Goal: Task Accomplishment & Management: Complete application form

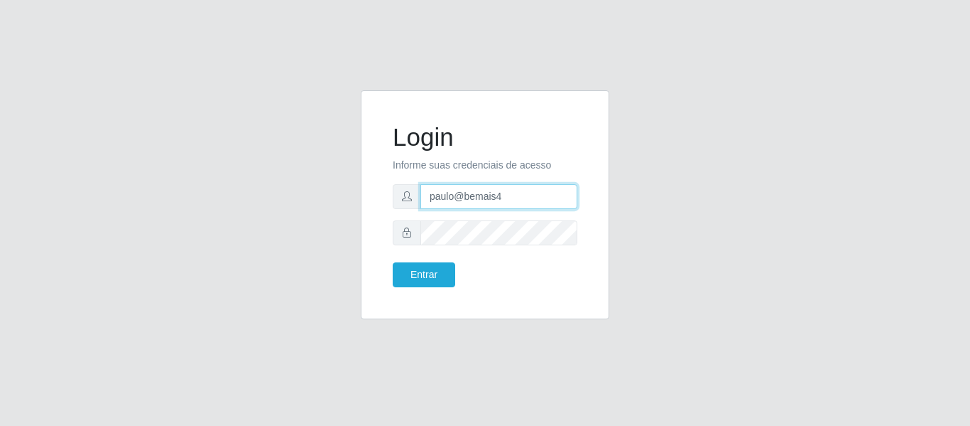
drag, startPoint x: 511, startPoint y: 201, endPoint x: 432, endPoint y: 188, distance: 80.0
click at [430, 191] on input "paulo@bemais4" at bounding box center [499, 196] width 157 height 25
type input "juliomarques@carone"
click at [393, 262] on button "Entrar" at bounding box center [424, 274] width 63 height 25
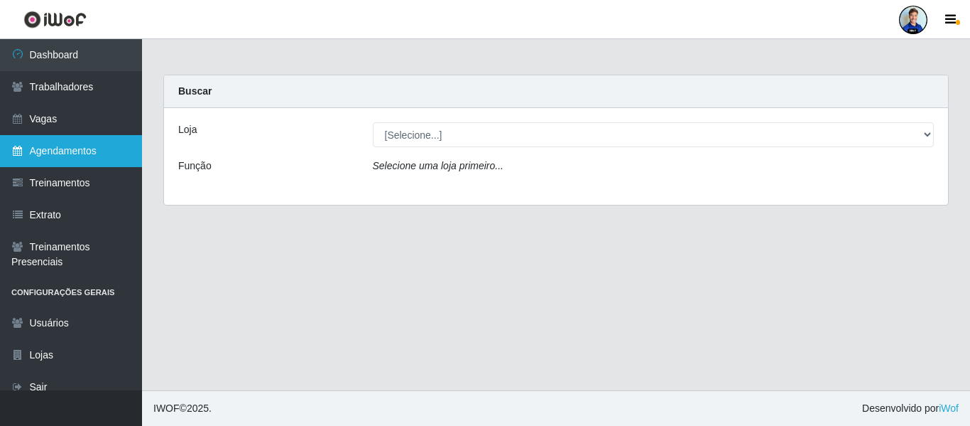
click at [96, 149] on link "Agendamentos" at bounding box center [71, 151] width 142 height 32
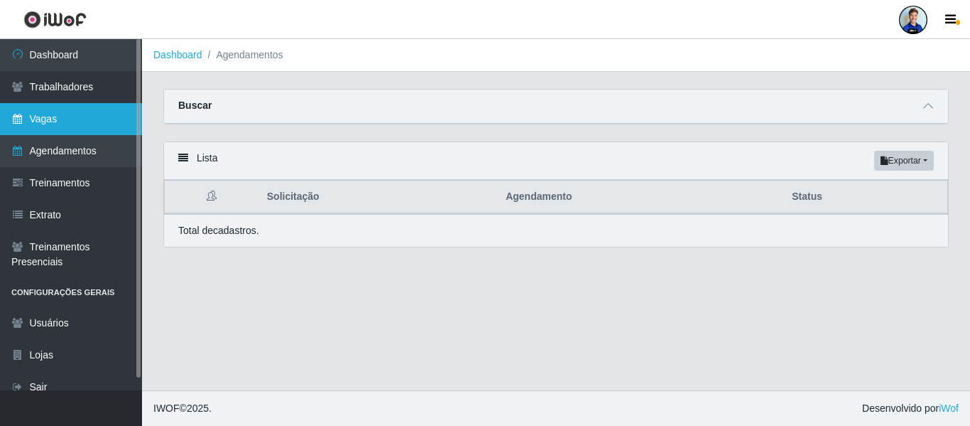
click at [62, 121] on link "Vagas" at bounding box center [71, 119] width 142 height 32
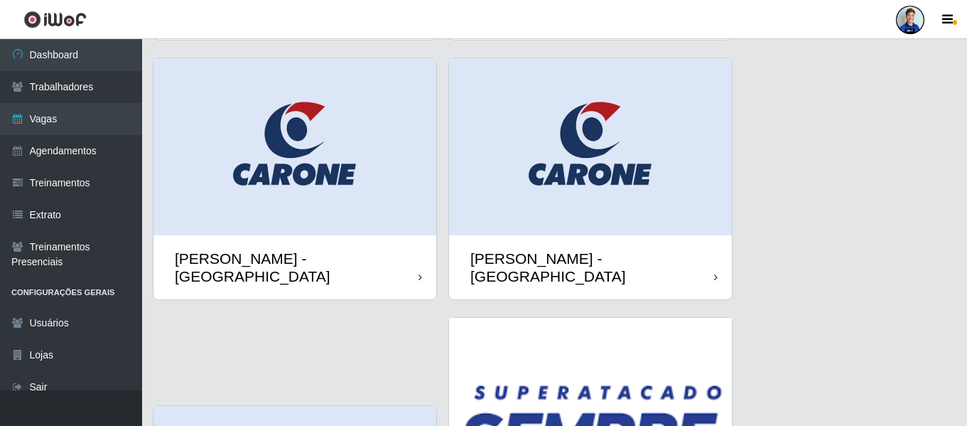
scroll to position [852, 0]
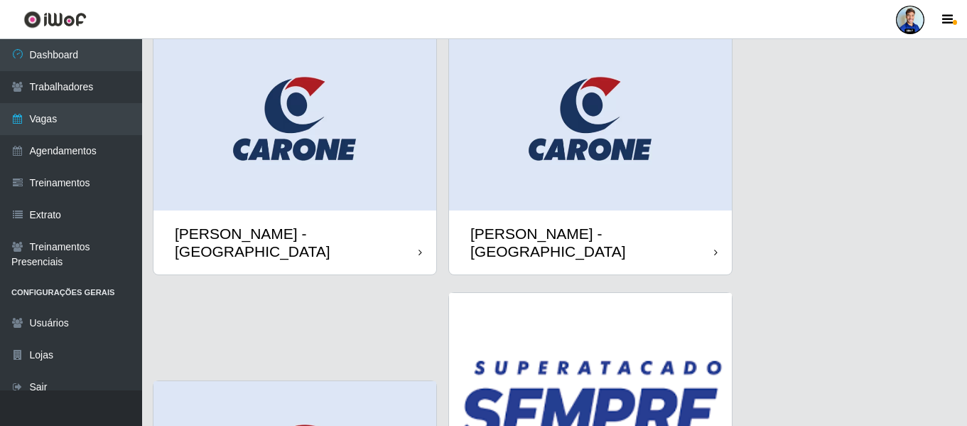
click at [585, 99] on img at bounding box center [590, 121] width 283 height 177
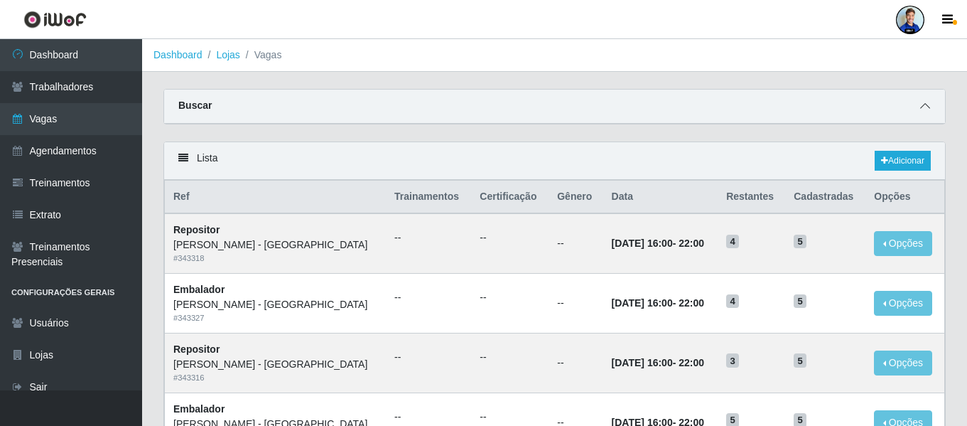
click at [921, 108] on icon at bounding box center [925, 106] width 10 height 10
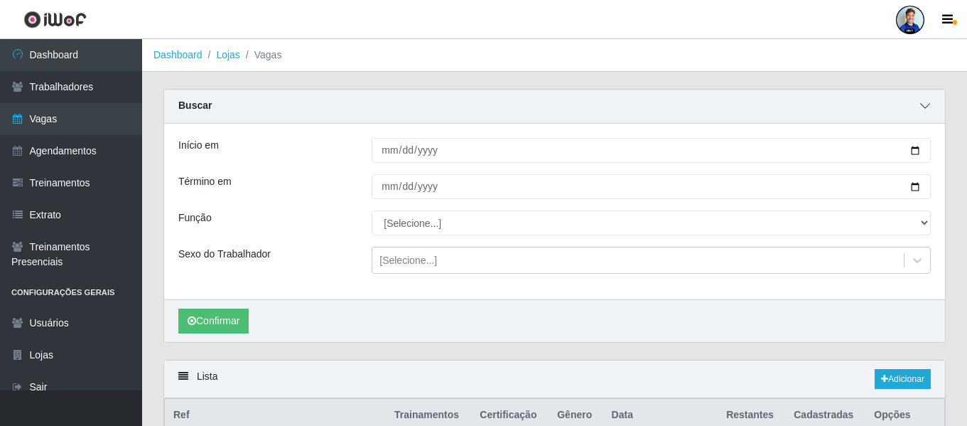
click at [928, 107] on icon at bounding box center [925, 106] width 10 height 10
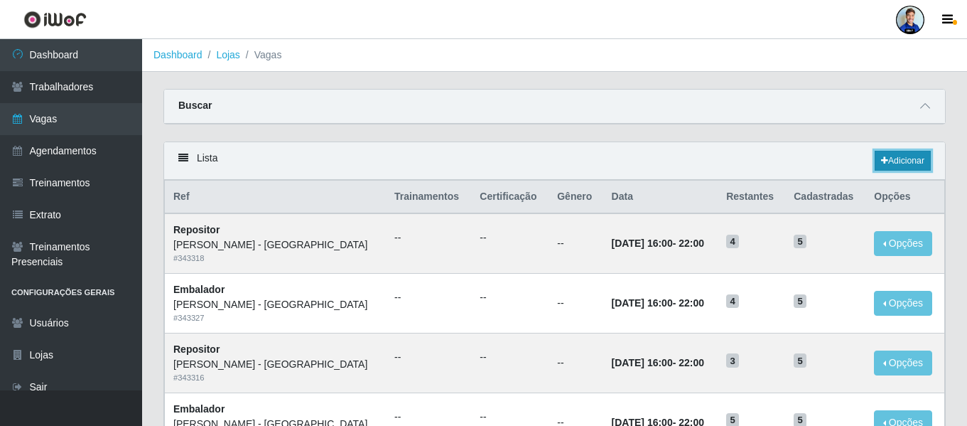
click at [910, 169] on link "Adicionar" at bounding box center [902, 161] width 56 height 20
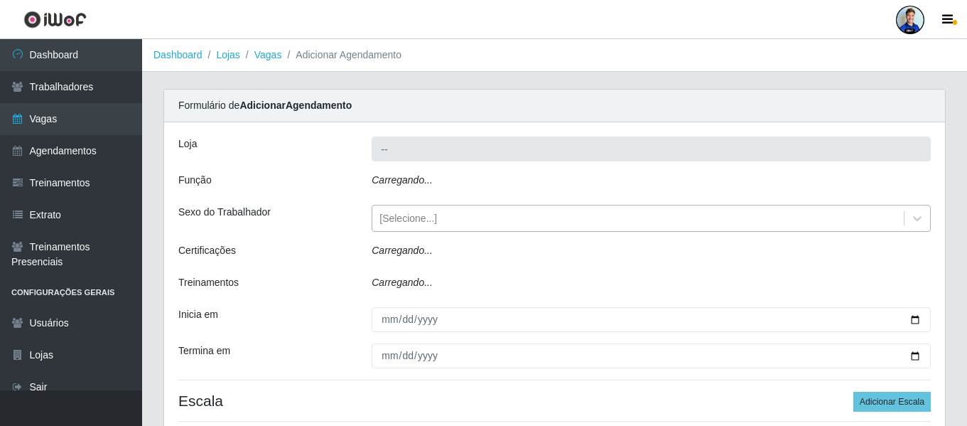
type input "Carone - Praia de Itaparica"
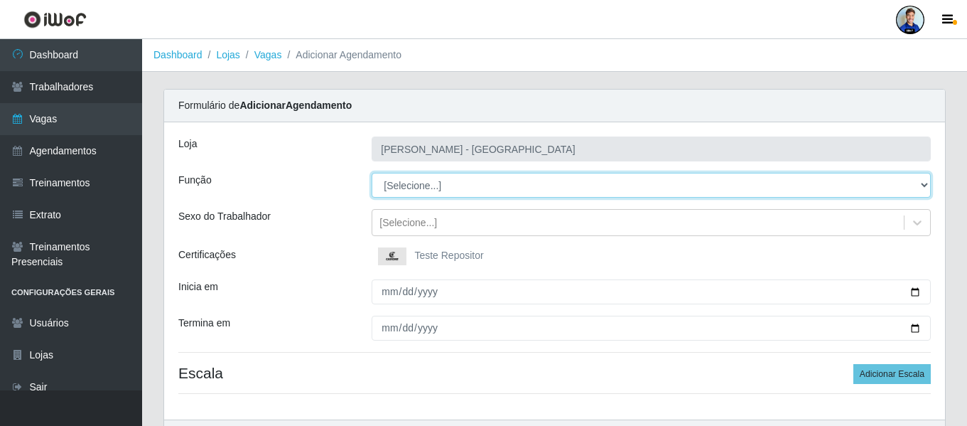
click at [406, 196] on select "[Selecione...] Embalador Embalador + Embalador ++ Repositor Repositor + Reposit…" at bounding box center [651, 185] width 559 height 25
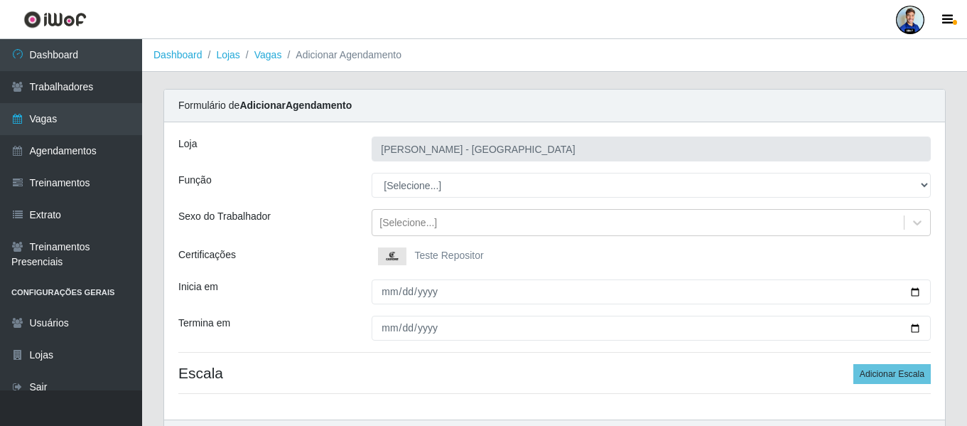
click at [283, 209] on div "Sexo do Trabalhador" at bounding box center [264, 222] width 193 height 27
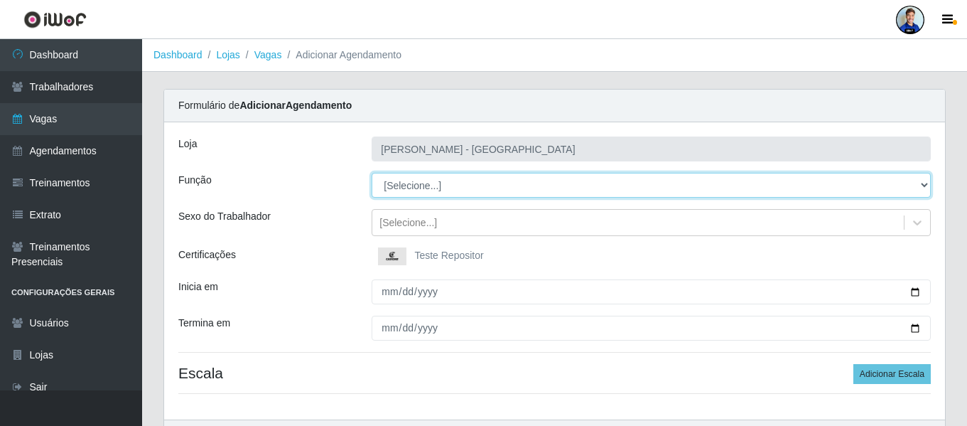
click at [406, 186] on select "[Selecione...] Embalador Embalador + Embalador ++ Repositor Repositor + Reposit…" at bounding box center [651, 185] width 559 height 25
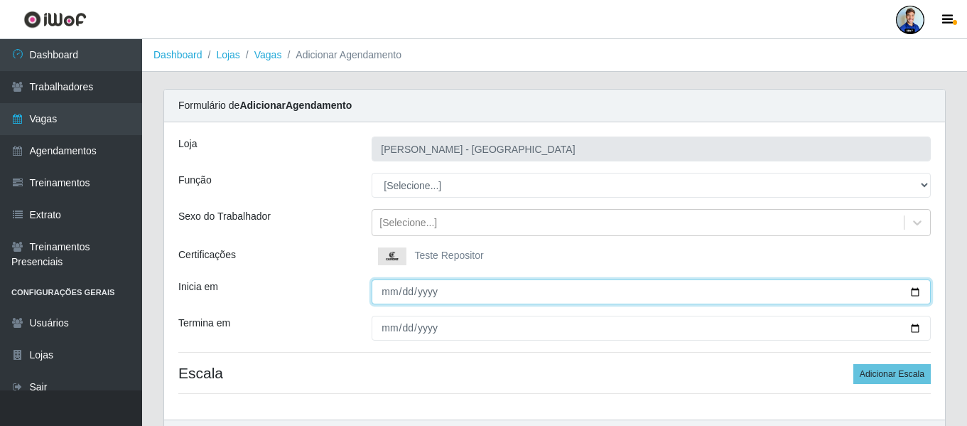
click at [384, 294] on input "Inicia em" at bounding box center [651, 291] width 559 height 25
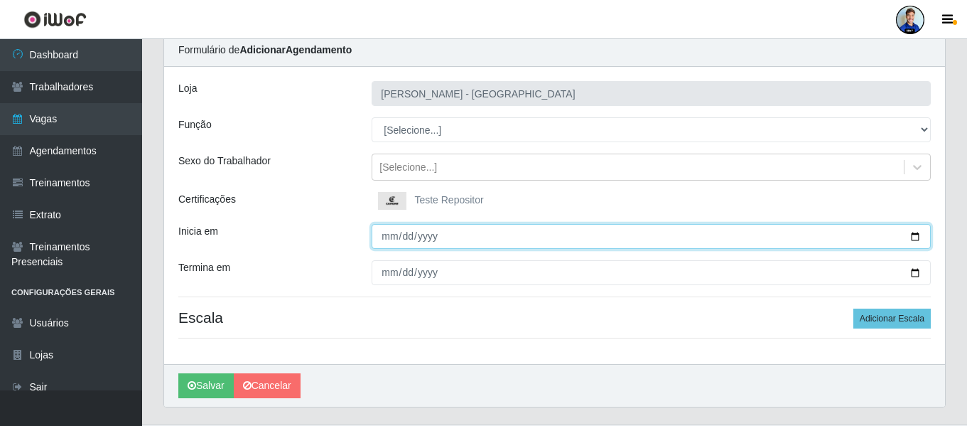
scroll to position [71, 0]
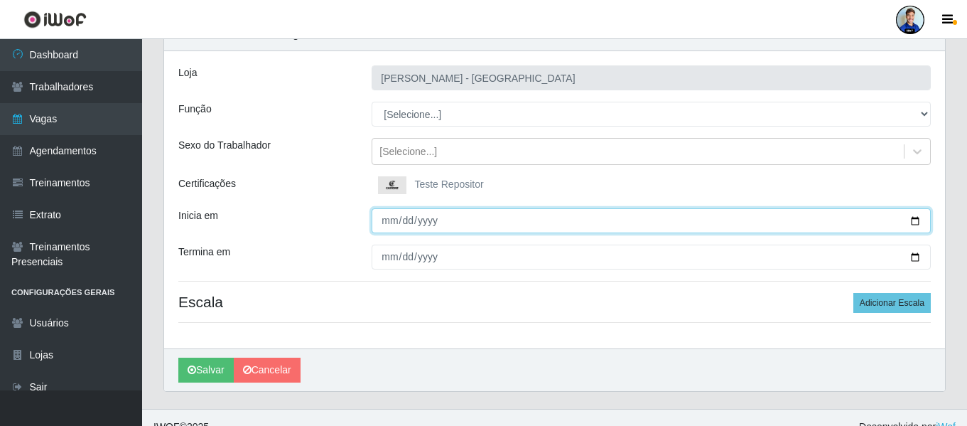
type input "0001-09-01"
click at [392, 218] on input "2025-09-01" at bounding box center [651, 220] width 559 height 25
type input "2025-10-30"
click at [386, 224] on input "2025-10-30" at bounding box center [651, 220] width 559 height 25
type input "[DATE]"
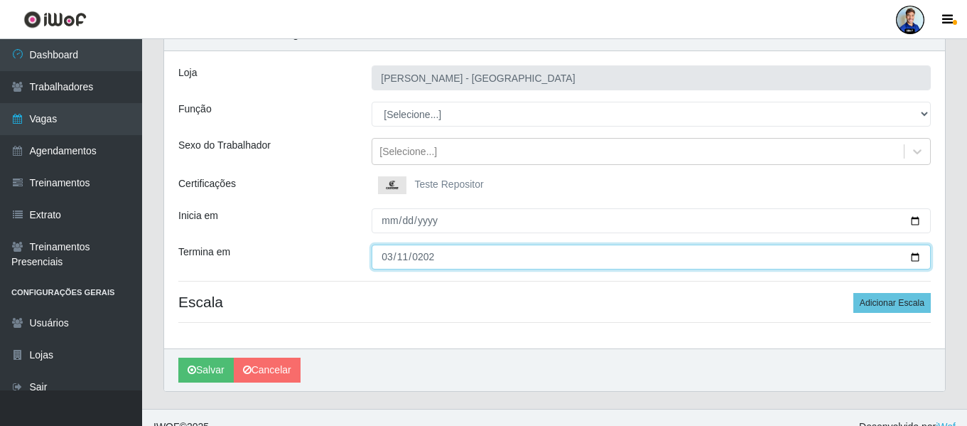
type input "2025-03-11"
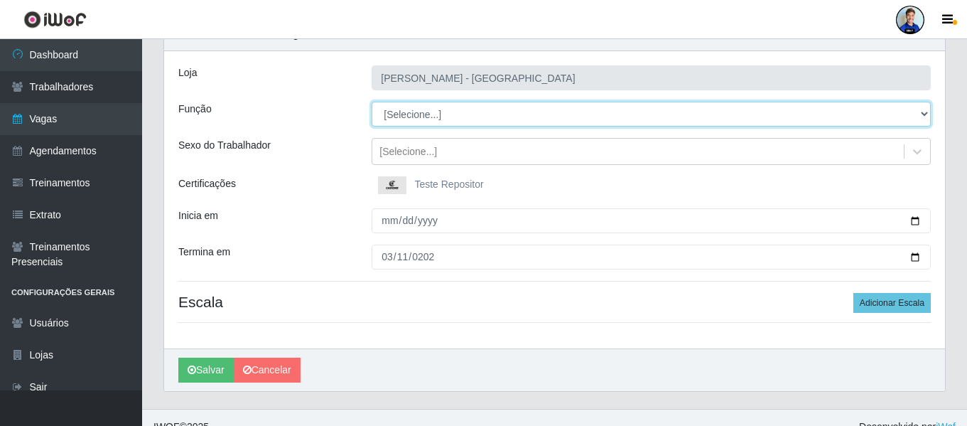
click at [440, 113] on select "[Selecione...] Embalador Embalador + Embalador ++ Repositor Repositor + Reposit…" at bounding box center [651, 114] width 559 height 25
select select "24"
click at [372, 102] on select "[Selecione...] Embalador Embalador + Embalador ++ Repositor Repositor + Reposit…" at bounding box center [651, 114] width 559 height 25
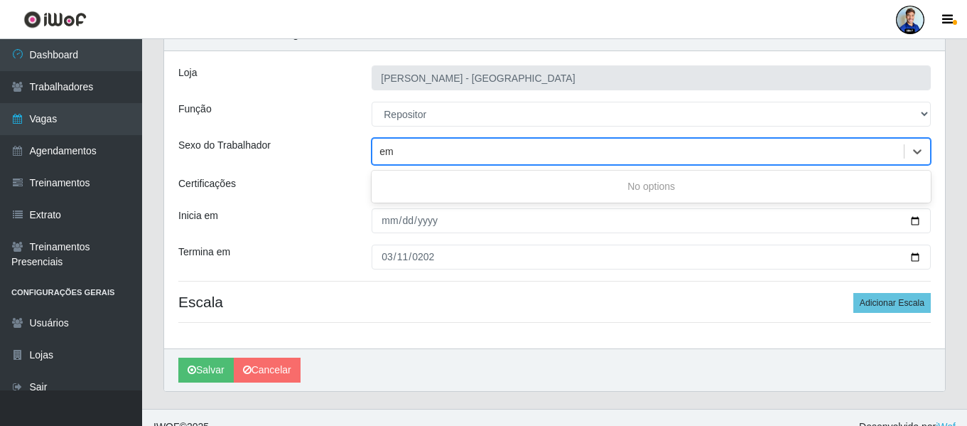
type input "e"
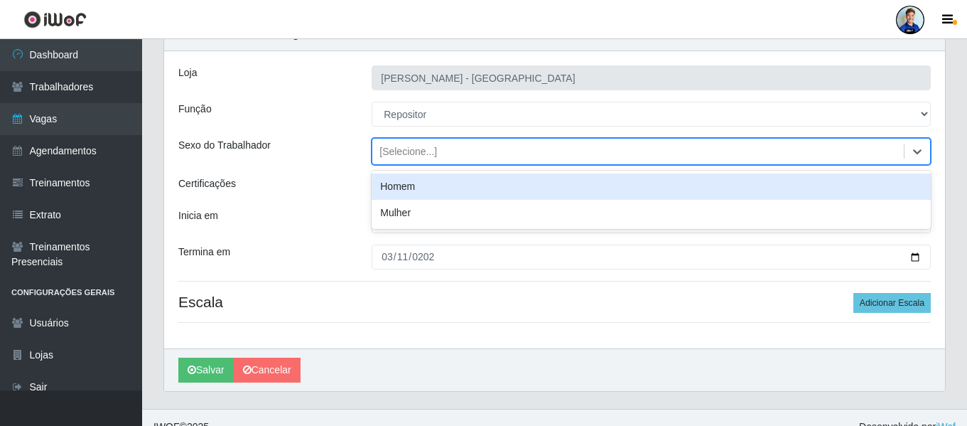
click at [342, 110] on div "Função" at bounding box center [264, 114] width 193 height 25
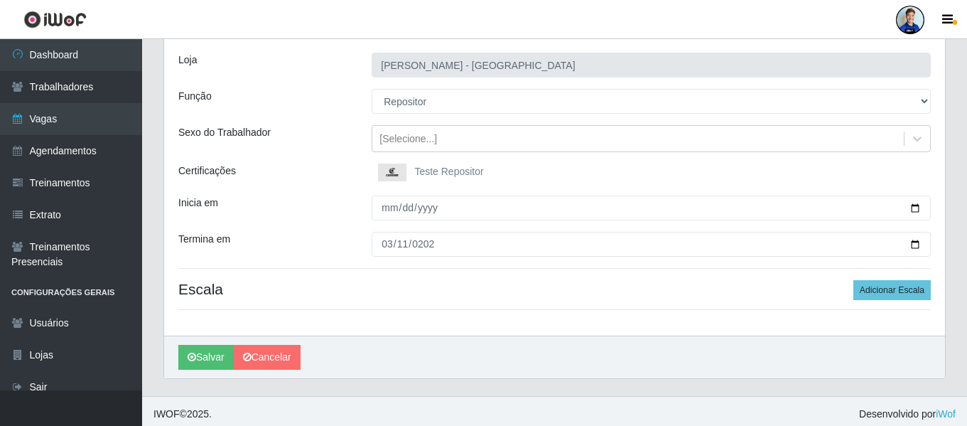
scroll to position [90, 0]
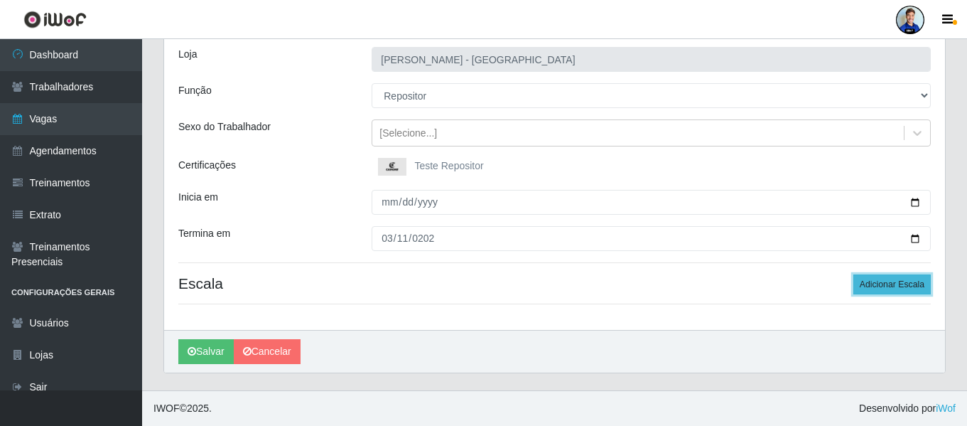
click at [889, 280] on button "Adicionar Escala" at bounding box center [891, 284] width 77 height 20
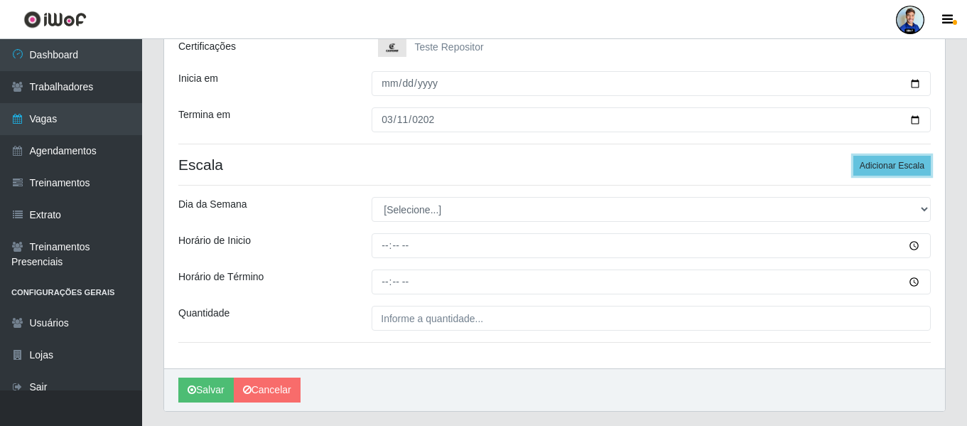
scroll to position [175, 0]
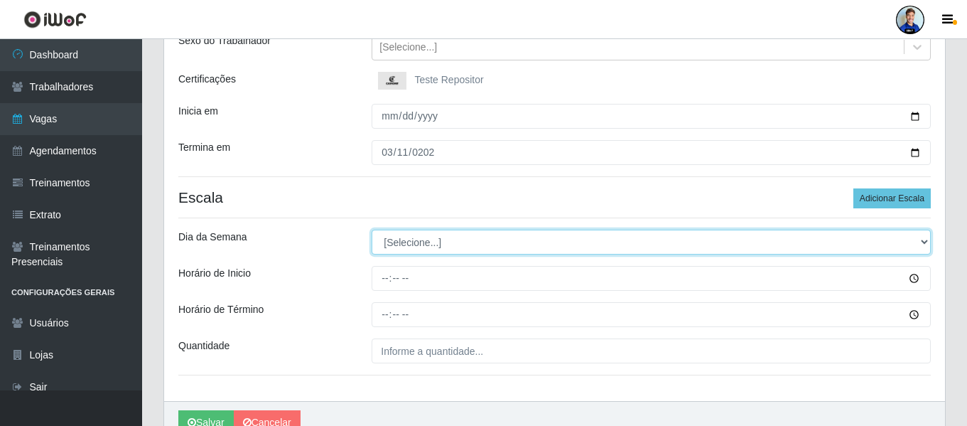
click at [400, 242] on select "[Selecione...] Segunda Terça Quarta Quinta Sexta Sábado Domingo" at bounding box center [651, 241] width 559 height 25
select select "1"
click at [372, 229] on select "[Selecione...] Segunda Terça Quarta Quinta Sexta Sábado Domingo" at bounding box center [651, 241] width 559 height 25
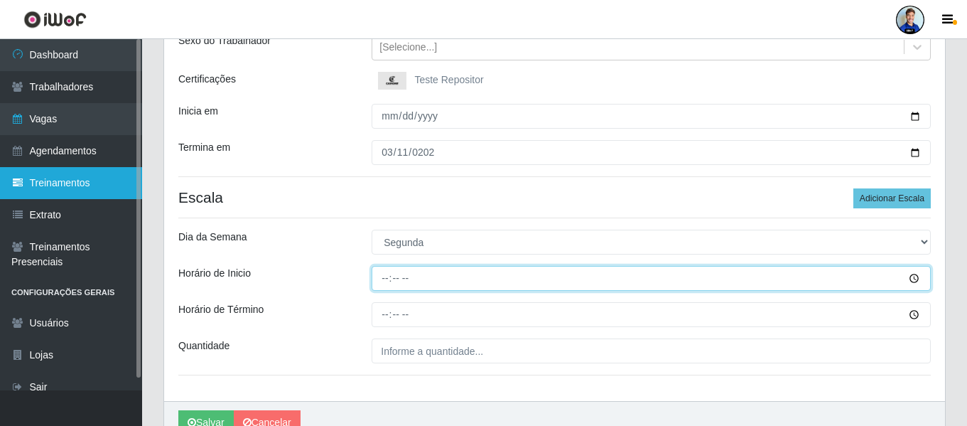
type input "16:00"
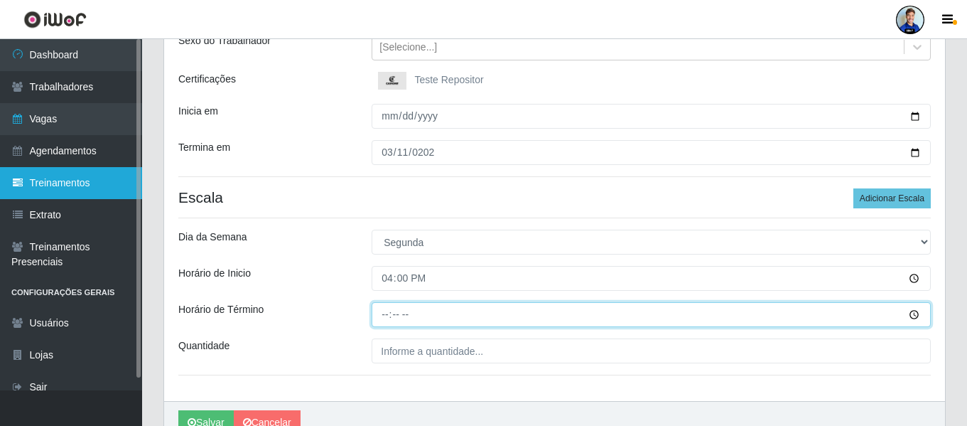
type input "22:00"
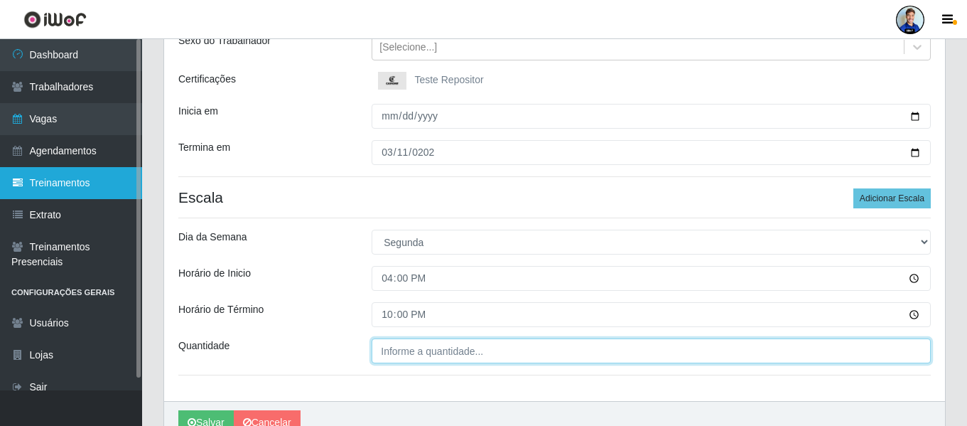
type input "___"
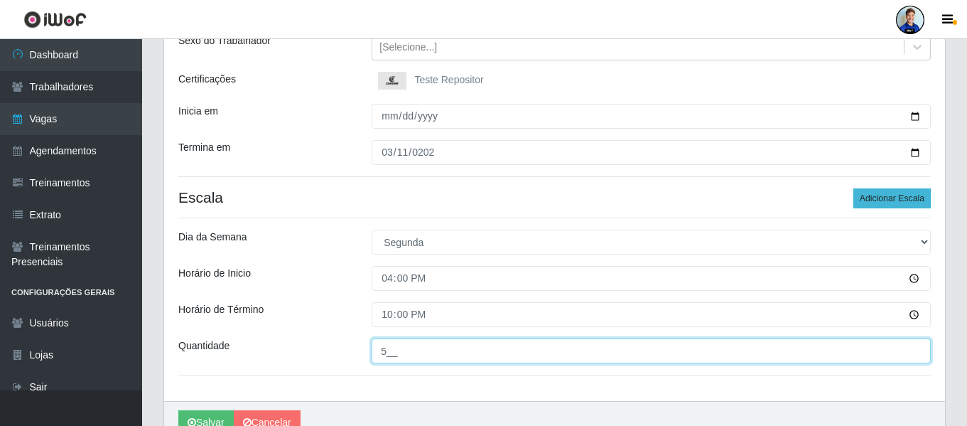
type input "5__"
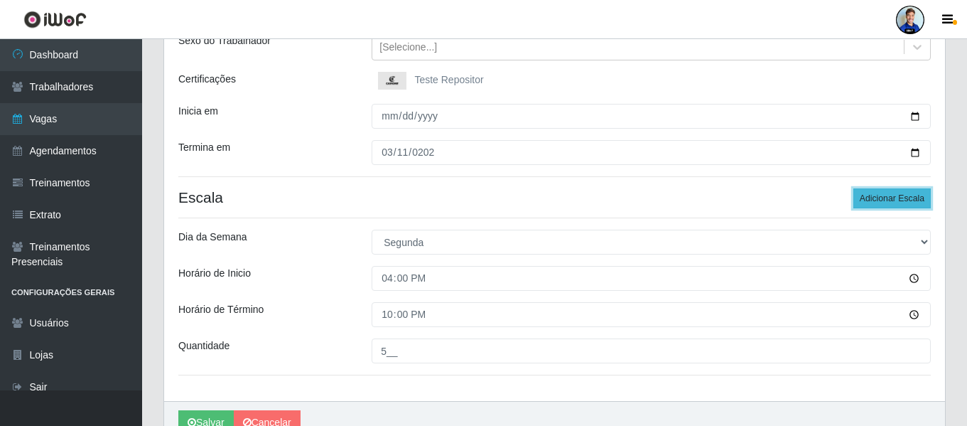
click at [904, 199] on button "Adicionar Escala" at bounding box center [891, 198] width 77 height 20
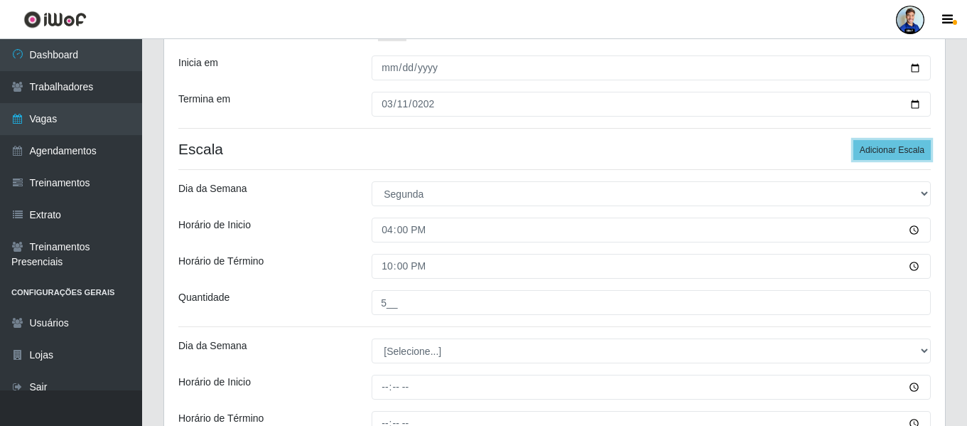
scroll to position [246, 0]
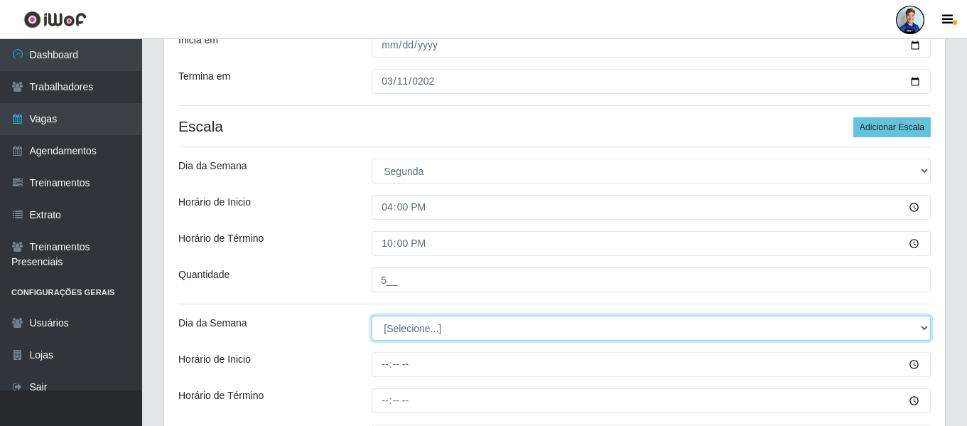
click at [435, 337] on select "[Selecione...] Segunda Terça Quarta Quinta Sexta Sábado Domingo" at bounding box center [651, 327] width 559 height 25
select select "2"
click at [372, 315] on select "[Selecione...] Segunda Terça Quarta Quinta Sexta Sábado Domingo" at bounding box center [651, 327] width 559 height 25
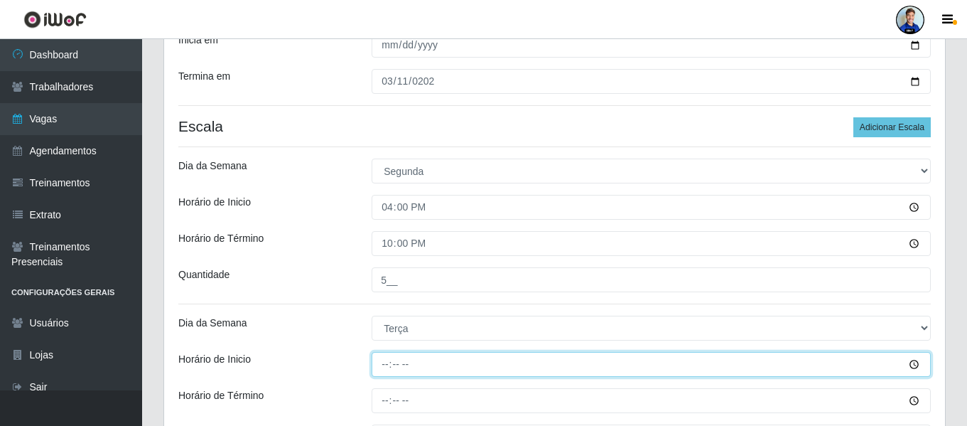
type input "16:00"
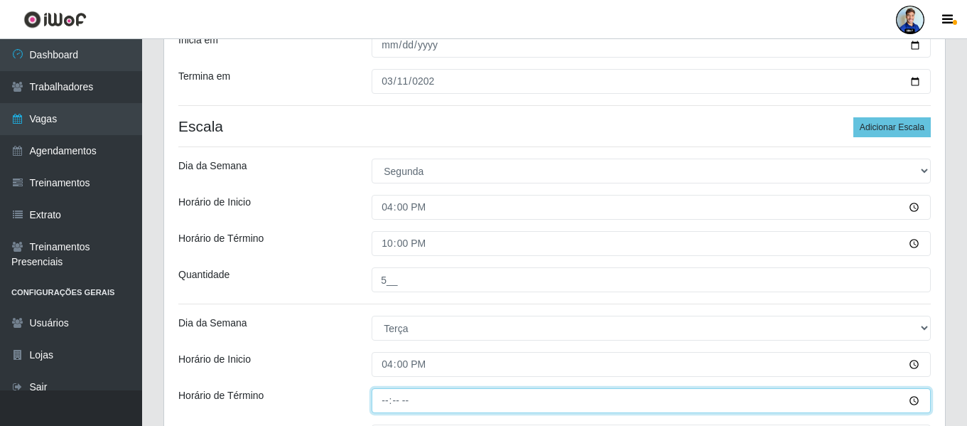
type input "22:00"
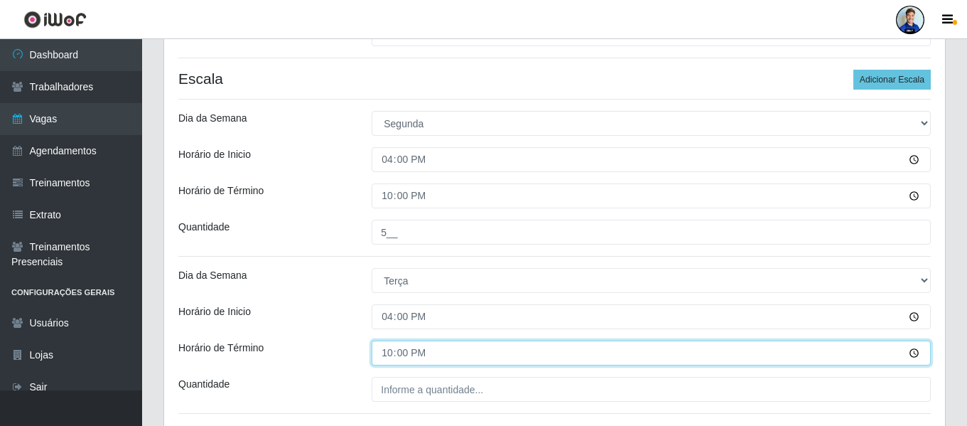
scroll to position [389, 0]
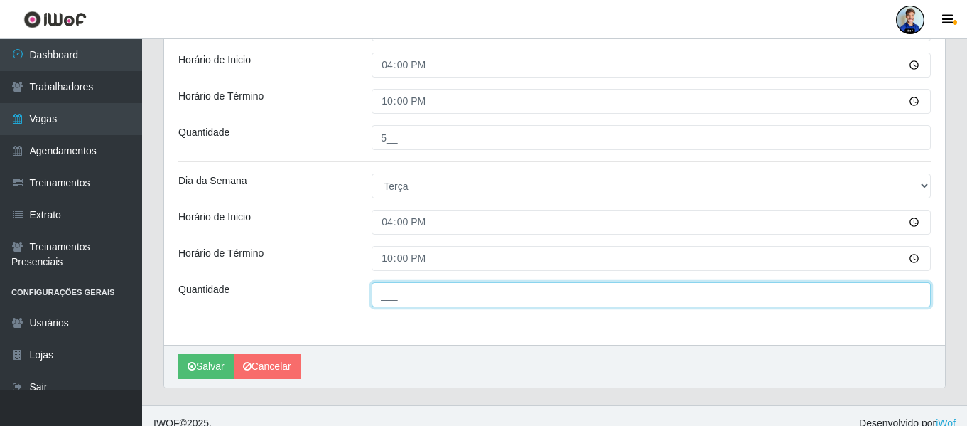
drag, startPoint x: 492, startPoint y: 296, endPoint x: 501, endPoint y: 289, distance: 11.7
click at [493, 296] on input "___" at bounding box center [651, 294] width 559 height 25
type input "5__"
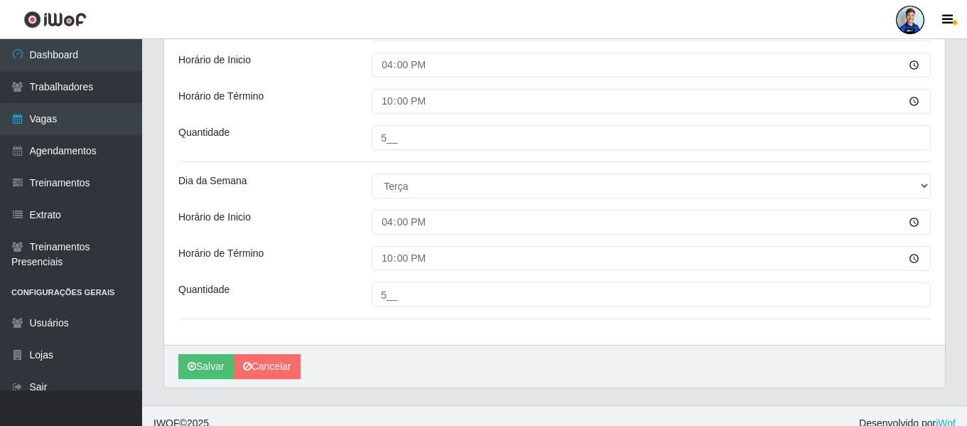
click at [261, 193] on div "Dia da Semana" at bounding box center [264, 185] width 193 height 25
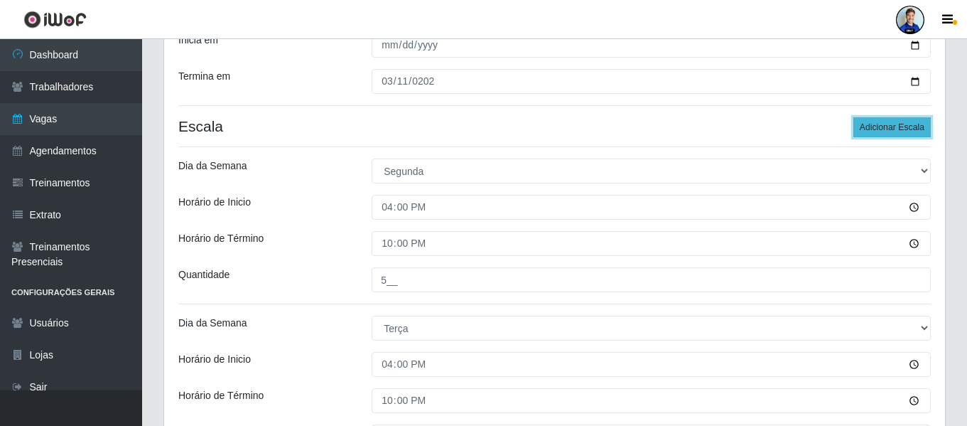
click at [916, 125] on button "Adicionar Escala" at bounding box center [891, 127] width 77 height 20
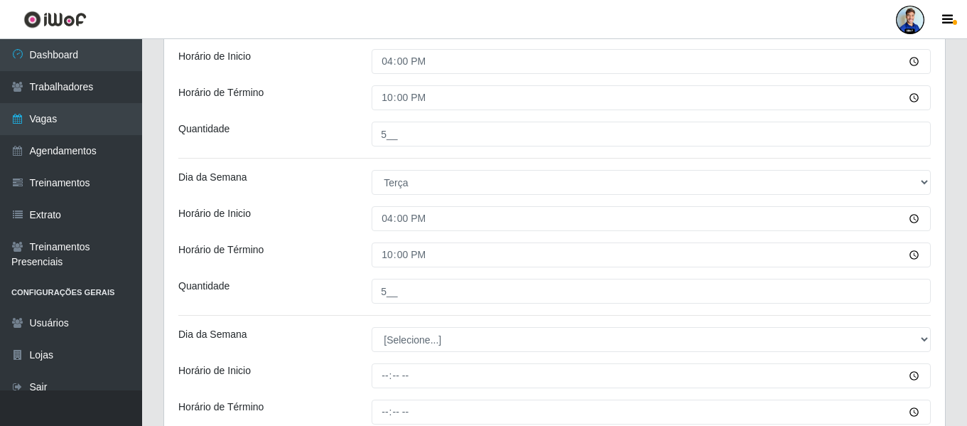
scroll to position [531, 0]
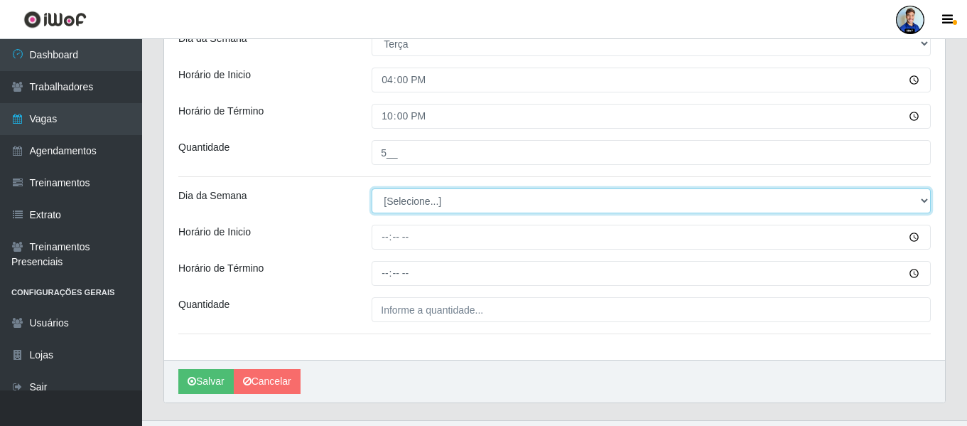
click at [445, 195] on select "[Selecione...] Segunda Terça Quarta Quinta Sexta Sábado Domingo" at bounding box center [651, 200] width 559 height 25
select select "3"
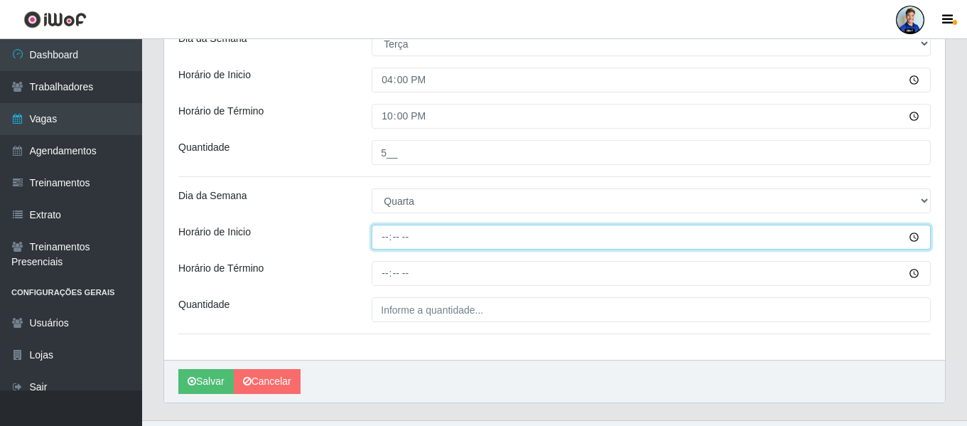
type input "16:00"
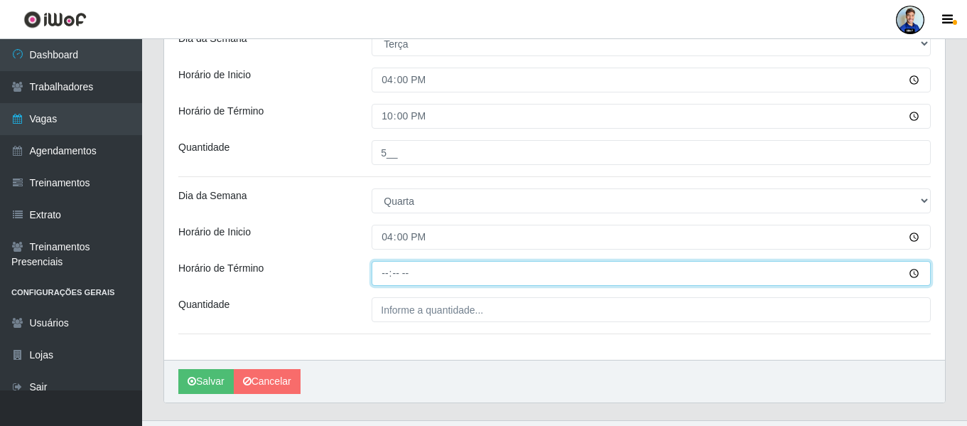
type input "22:00"
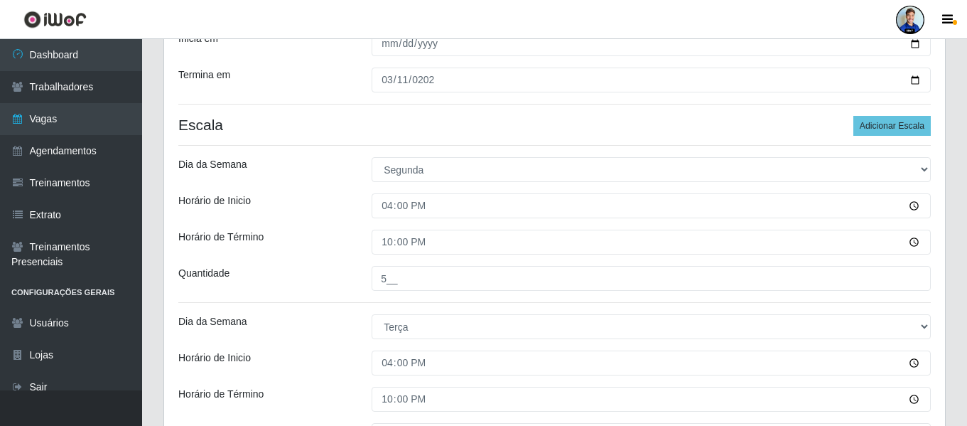
scroll to position [246, 0]
type input "5__"
click at [904, 119] on button "Adicionar Escala" at bounding box center [891, 127] width 77 height 20
click at [899, 127] on button "Adicionar Escala" at bounding box center [891, 127] width 77 height 20
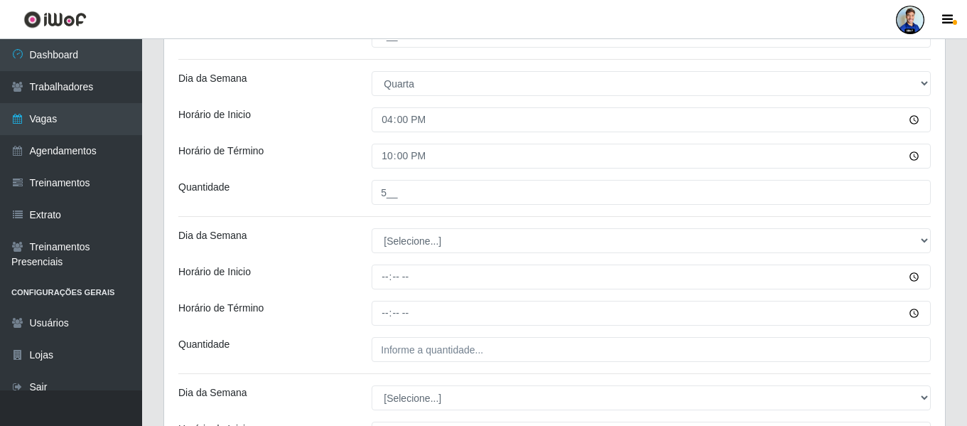
scroll to position [673, 0]
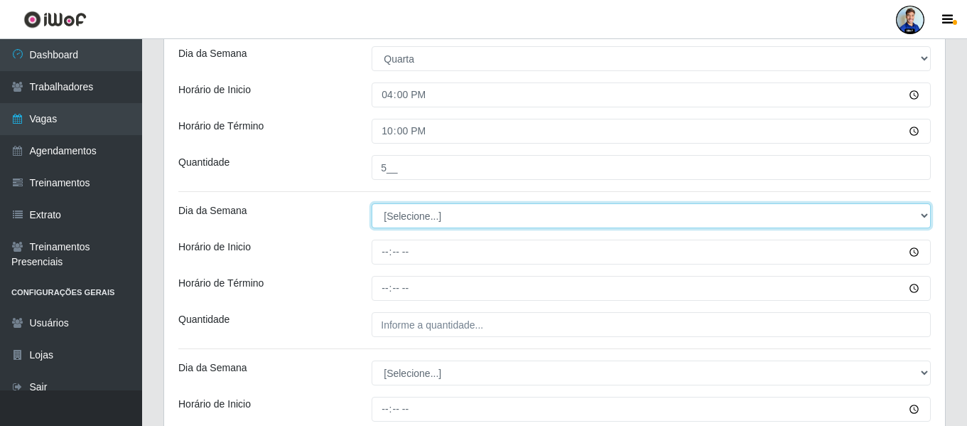
click at [408, 219] on select "[Selecione...] Segunda Terça Quarta Quinta Sexta Sábado Domingo" at bounding box center [651, 215] width 559 height 25
select select "4"
click at [372, 203] on select "[Selecione...] Segunda Terça Quarta Quinta Sexta Sábado Domingo" at bounding box center [651, 215] width 559 height 25
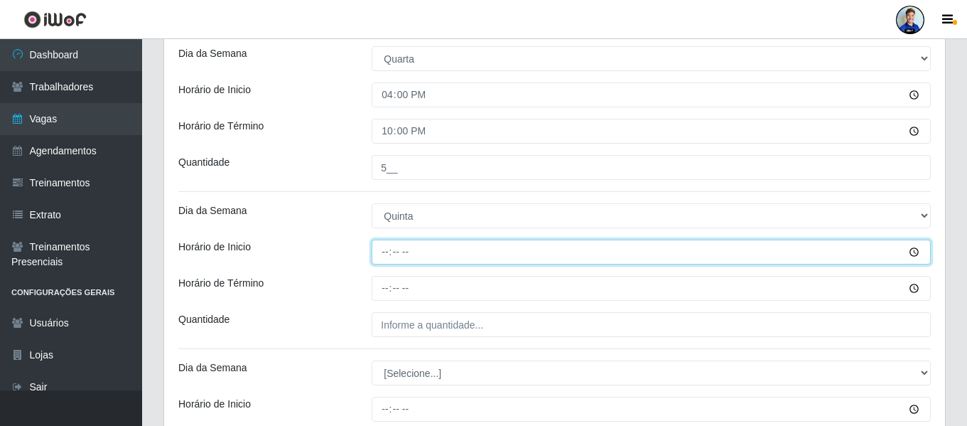
type input "16:00"
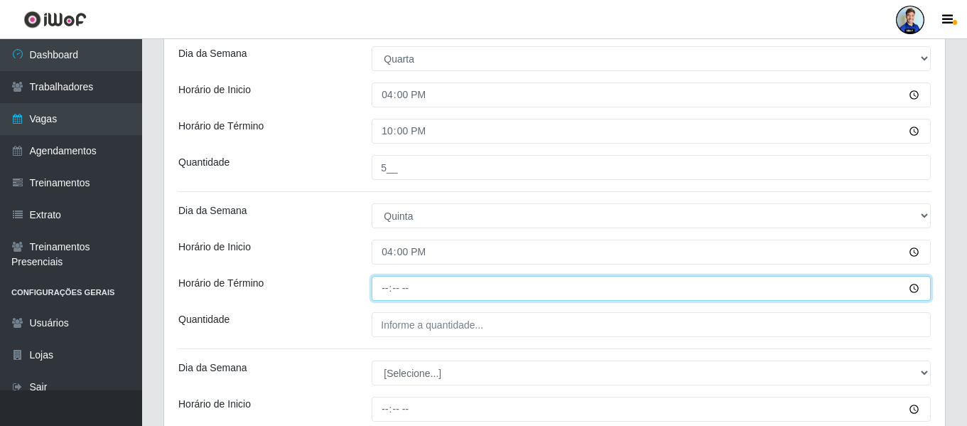
type input "22:00"
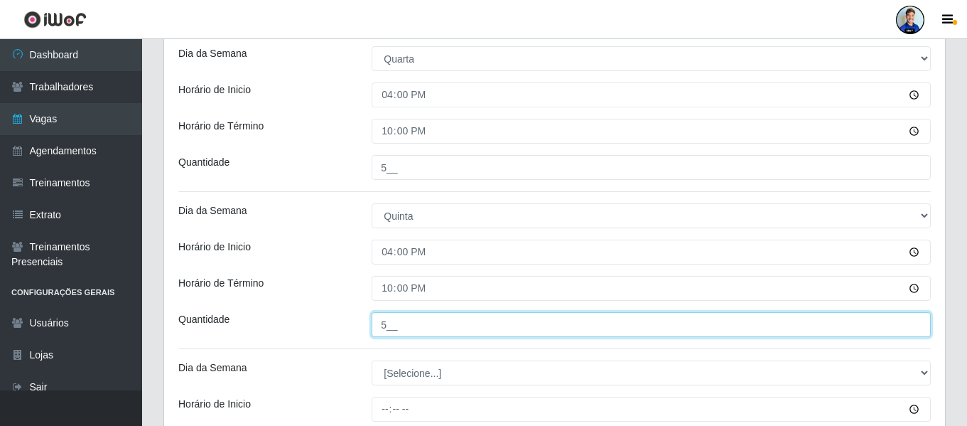
type input "5__"
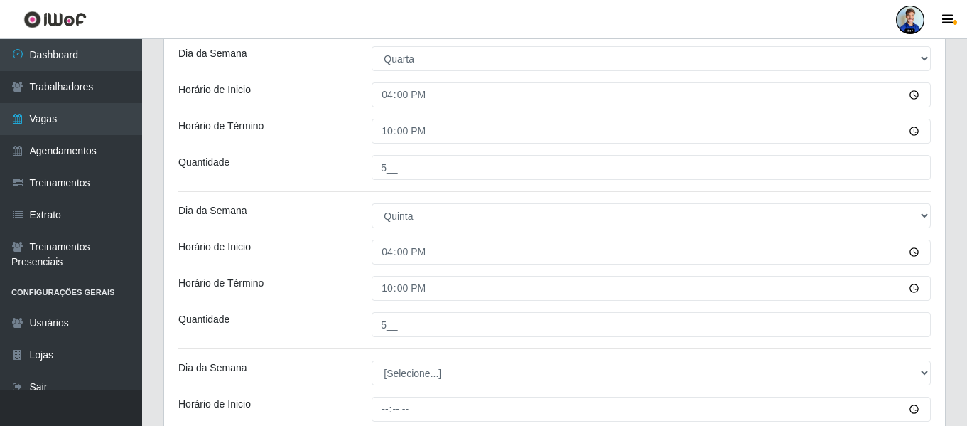
click at [341, 258] on div "Horário de Inicio" at bounding box center [264, 251] width 193 height 25
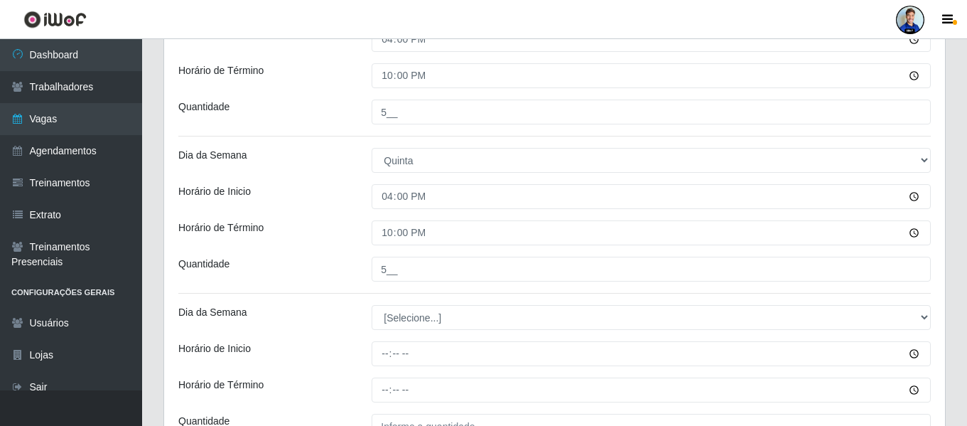
scroll to position [815, 0]
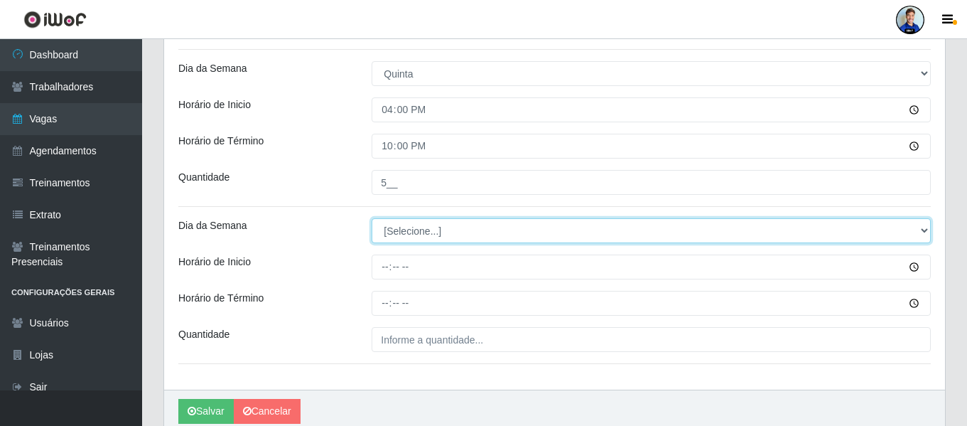
click at [440, 236] on select "[Selecione...] Segunda Terça Quarta Quinta Sexta Sábado Domingo" at bounding box center [651, 230] width 559 height 25
select select "5"
click at [372, 218] on select "[Selecione...] Segunda Terça Quarta Quinta Sexta Sábado Domingo" at bounding box center [651, 230] width 559 height 25
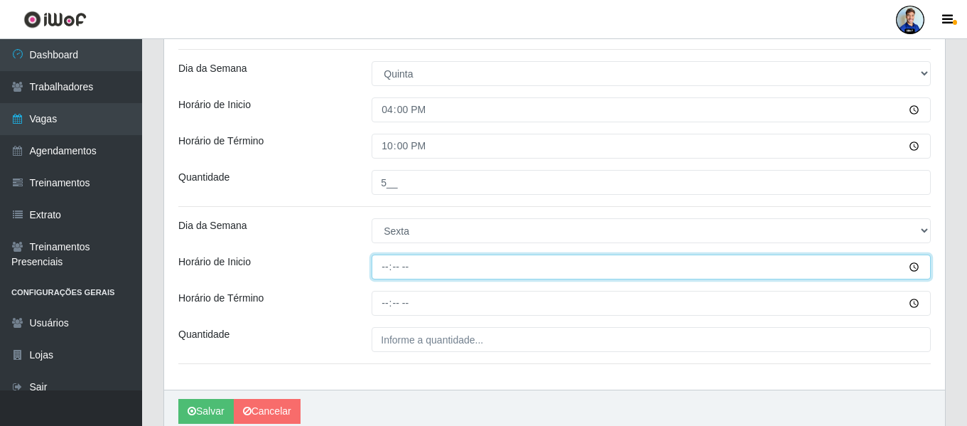
type input "16:00"
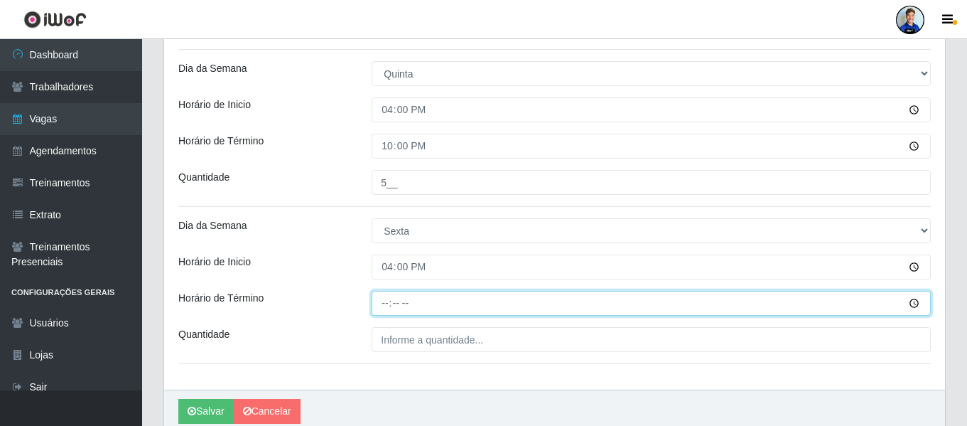
type input "22:00"
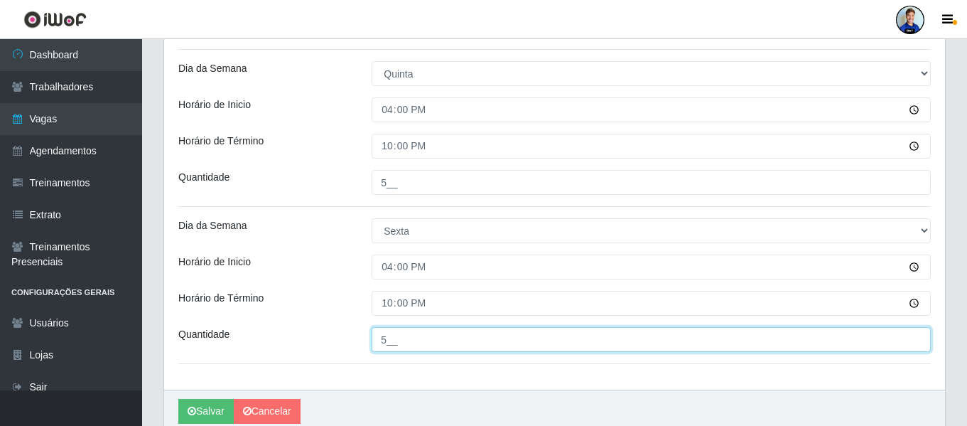
type input "5__"
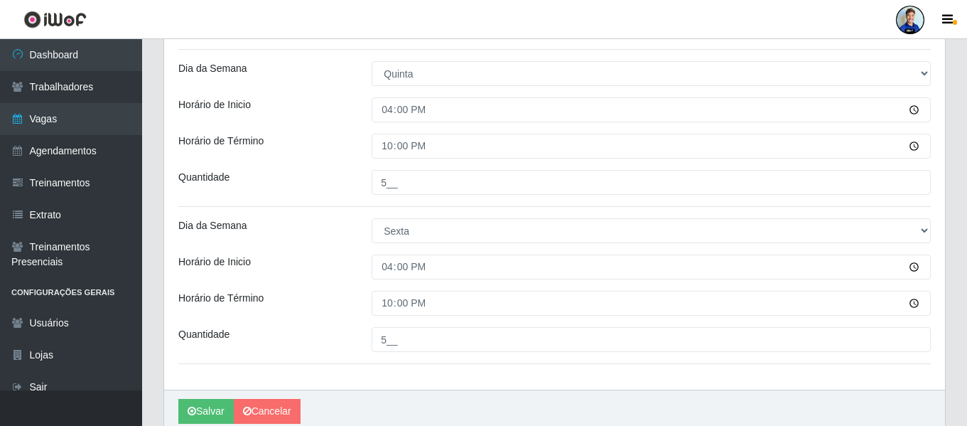
click at [330, 193] on div "Quantidade" at bounding box center [264, 182] width 193 height 25
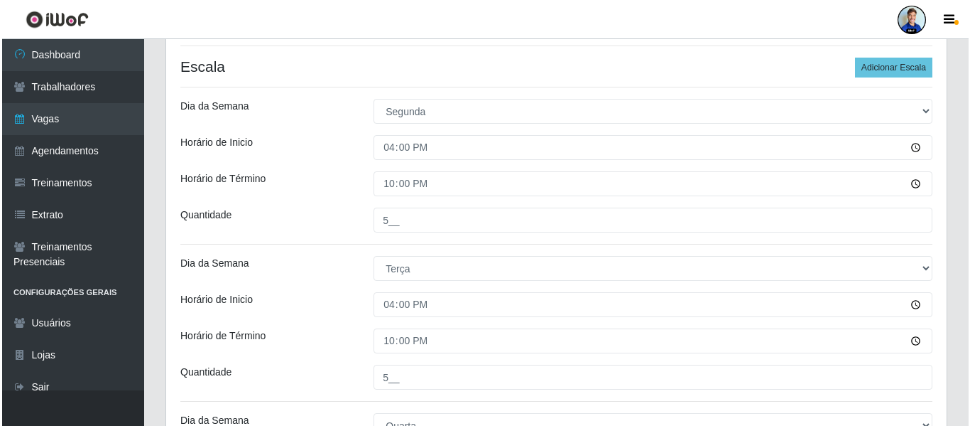
scroll to position [874, 0]
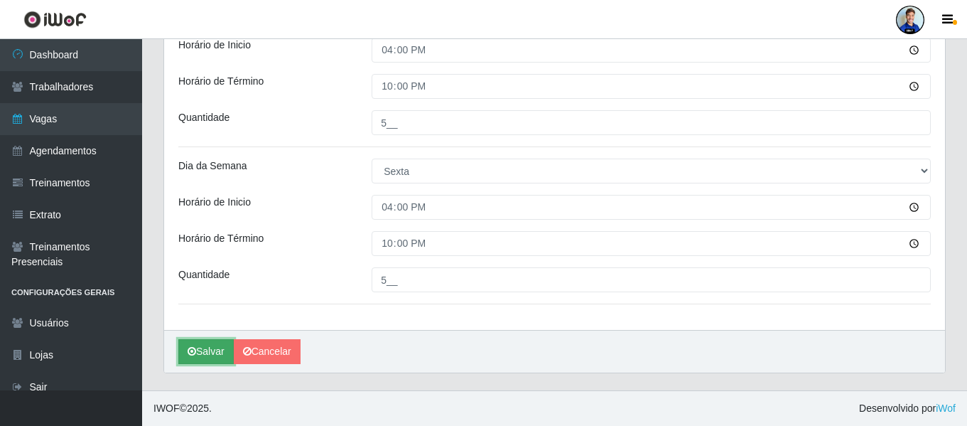
click at [207, 346] on button "Salvar" at bounding box center [205, 351] width 55 height 25
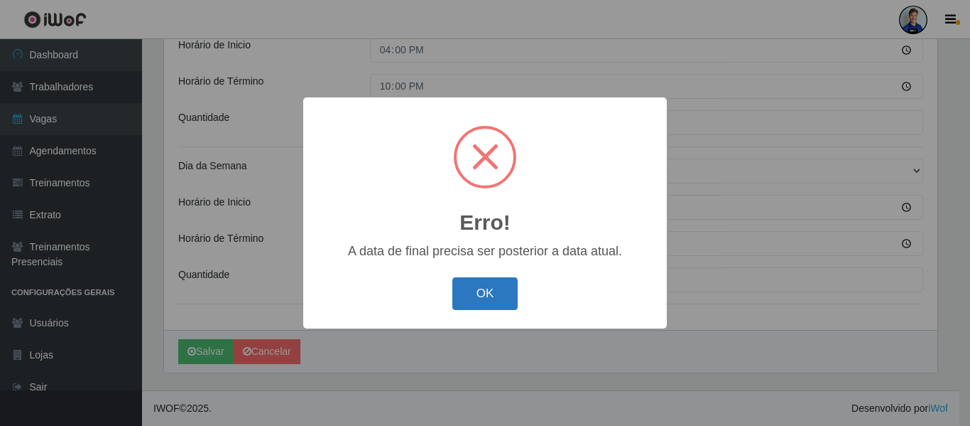
click at [494, 293] on button "OK" at bounding box center [485, 293] width 66 height 33
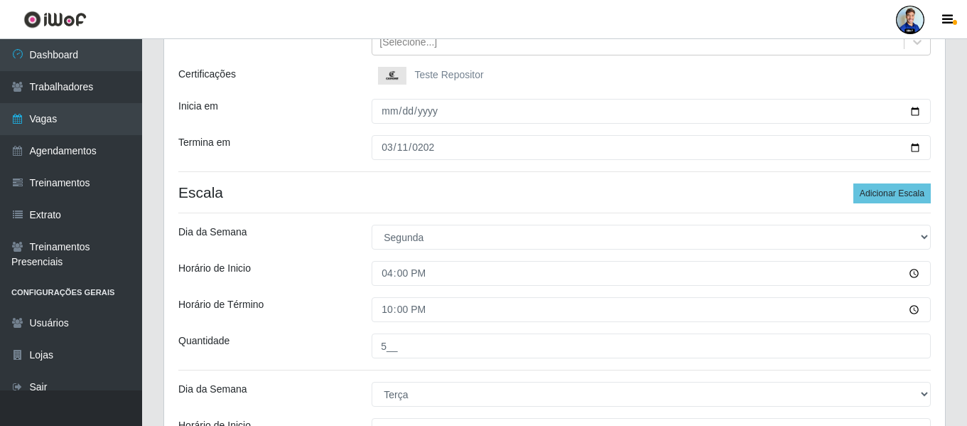
scroll to position [22, 0]
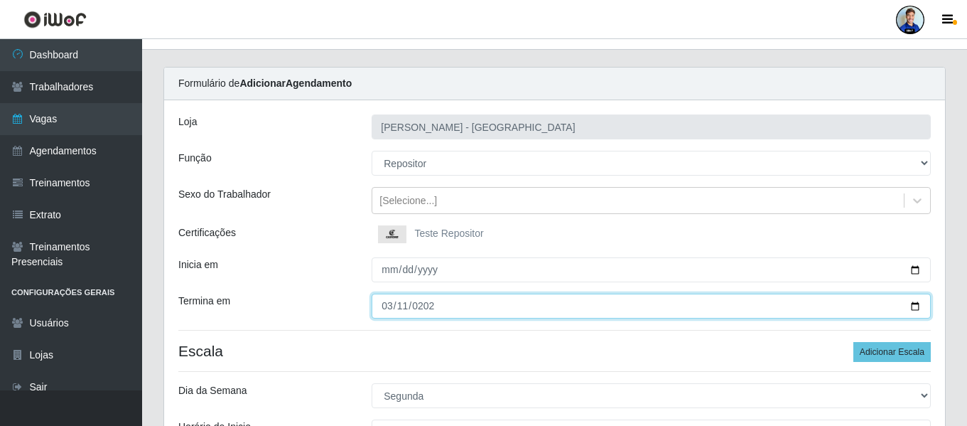
click at [404, 305] on input "2025-03-11" at bounding box center [651, 305] width 559 height 25
click at [388, 308] on input "2025-11-11" at bounding box center [651, 305] width 559 height 25
type input "2025-11-30"
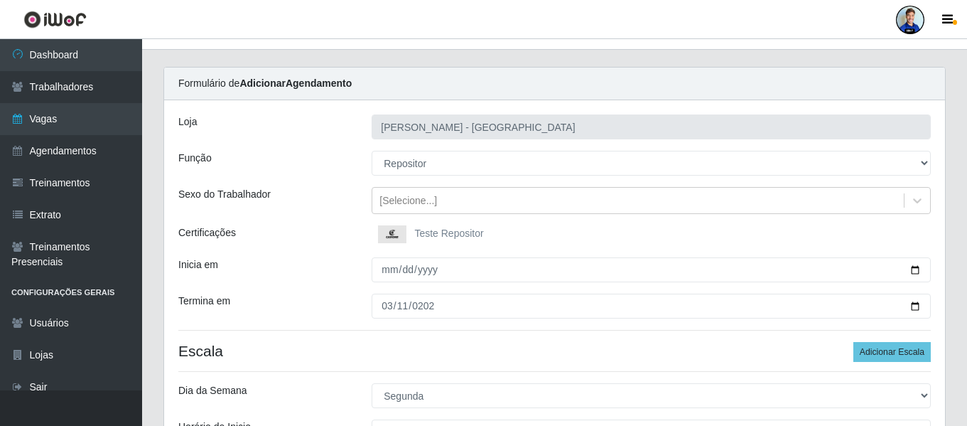
click at [352, 277] on div "Inicia em" at bounding box center [264, 269] width 193 height 25
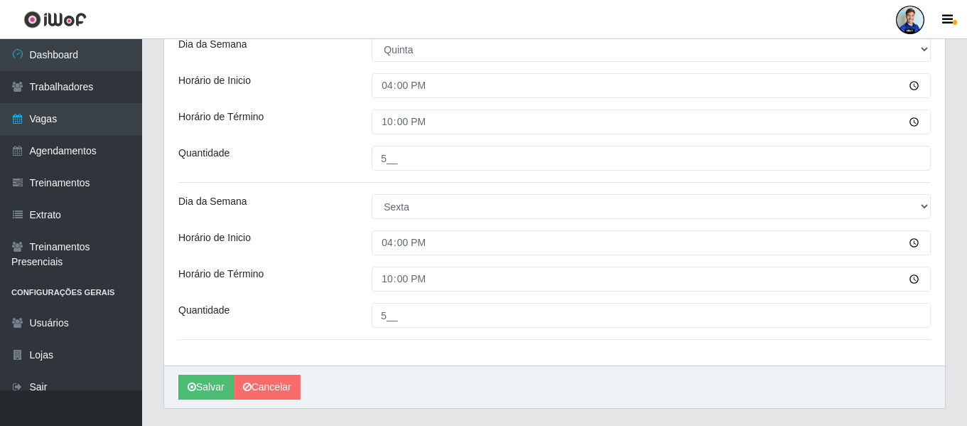
scroll to position [874, 0]
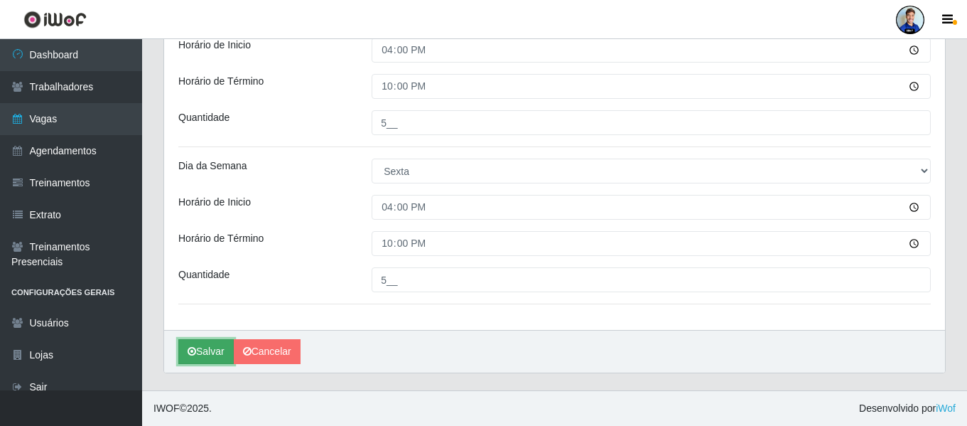
click at [201, 353] on button "Salvar" at bounding box center [205, 351] width 55 height 25
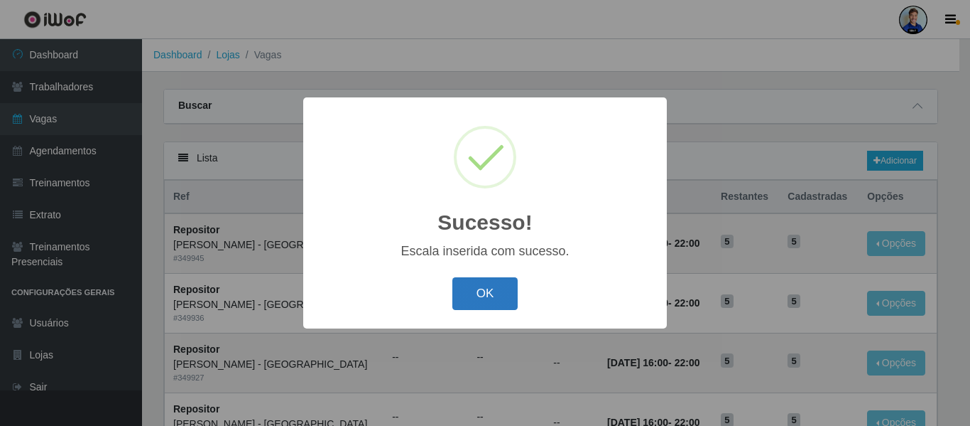
click at [489, 292] on button "OK" at bounding box center [485, 293] width 66 height 33
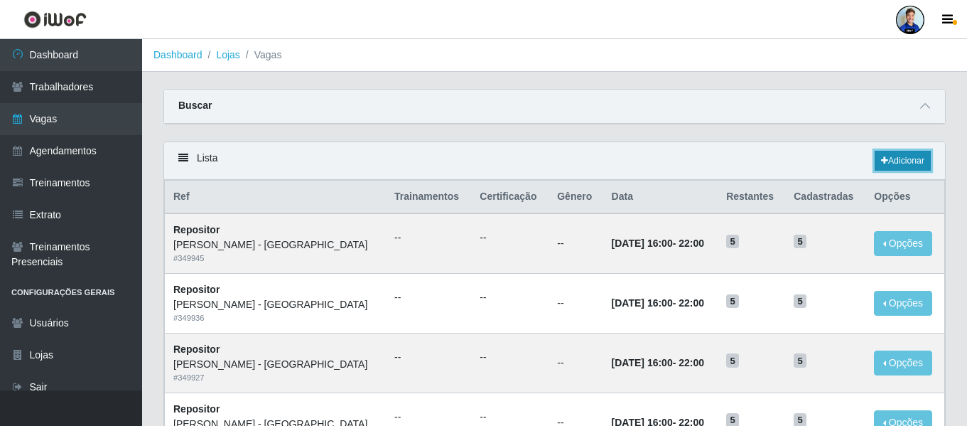
click at [914, 159] on link "Adicionar" at bounding box center [902, 161] width 56 height 20
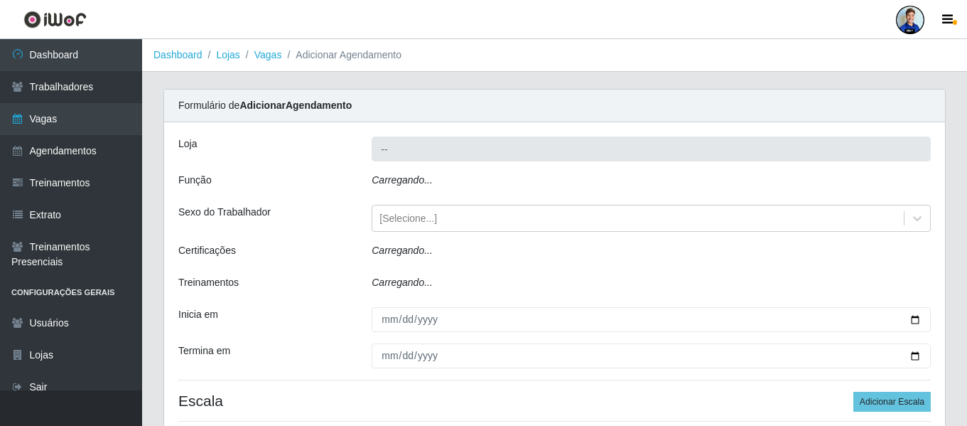
type input "Carone - Praia de Itaparica"
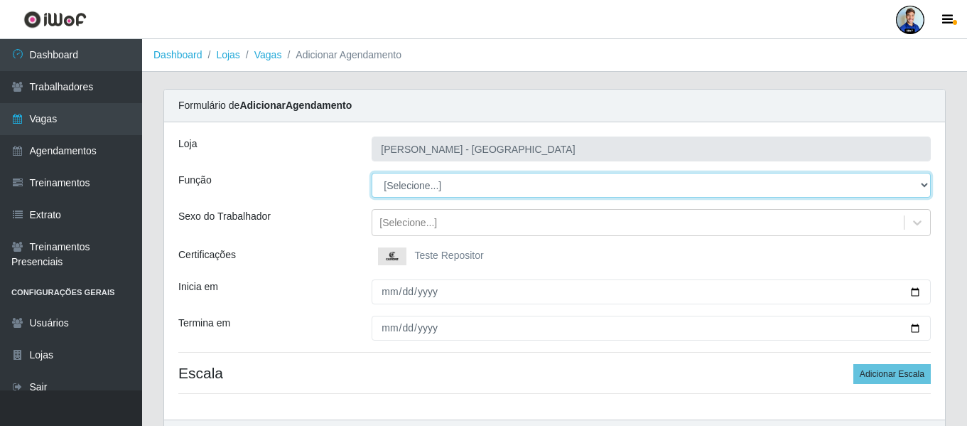
click at [401, 190] on select "[Selecione...] Embalador Embalador + Embalador ++ Repositor Repositor + Reposit…" at bounding box center [651, 185] width 559 height 25
click at [372, 173] on select "[Selecione...] Embalador Embalador + Embalador ++ Repositor Repositor + Reposit…" at bounding box center [651, 185] width 559 height 25
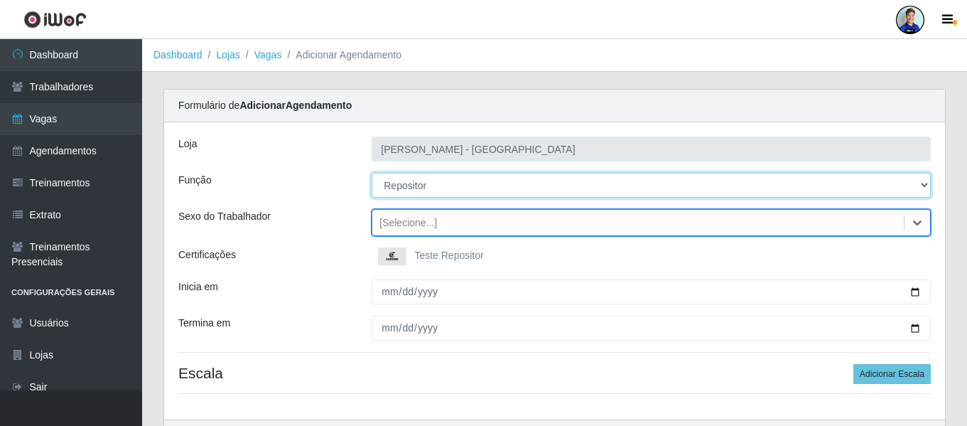
click at [417, 191] on select "[Selecione...] Embalador Embalador + Embalador ++ Repositor Repositor + Reposit…" at bounding box center [651, 185] width 559 height 25
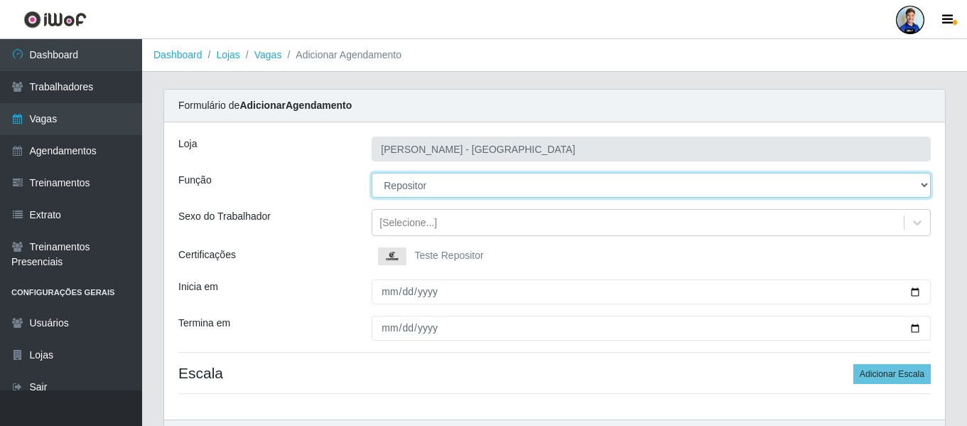
select select "82"
click at [372, 173] on select "[Selecione...] Embalador Embalador + Embalador ++ Repositor Repositor + Reposit…" at bounding box center [651, 185] width 559 height 25
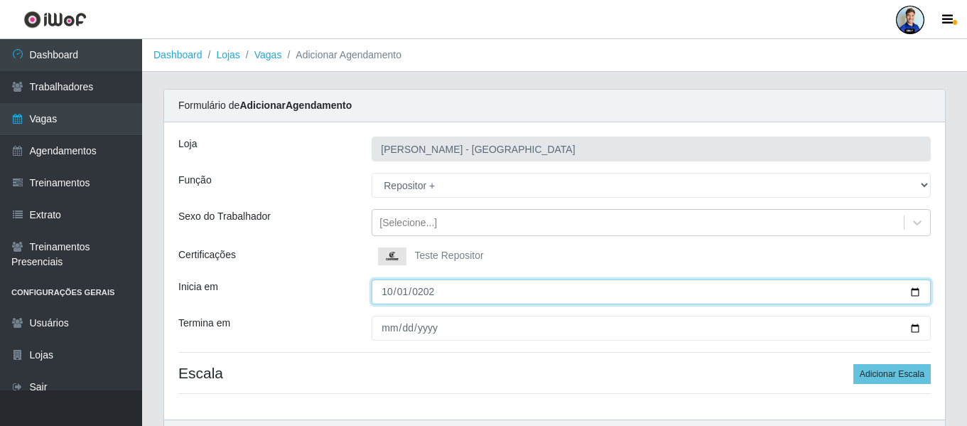
type input "[DATE]"
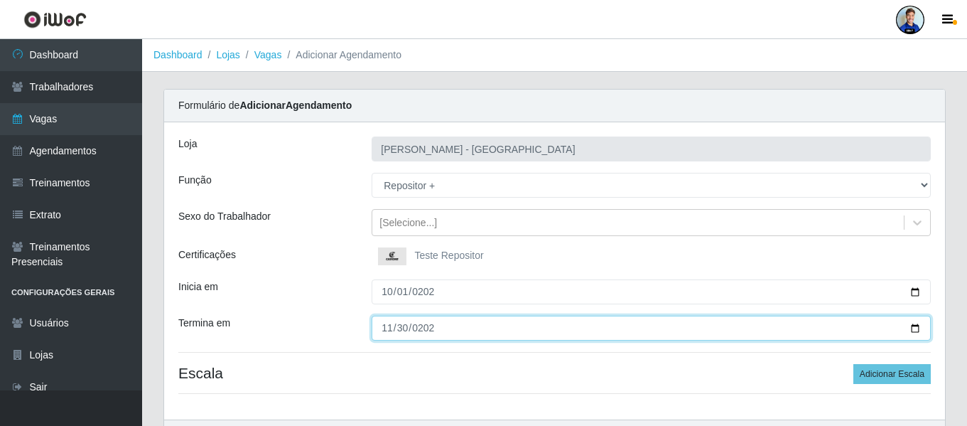
type input "2025-11-30"
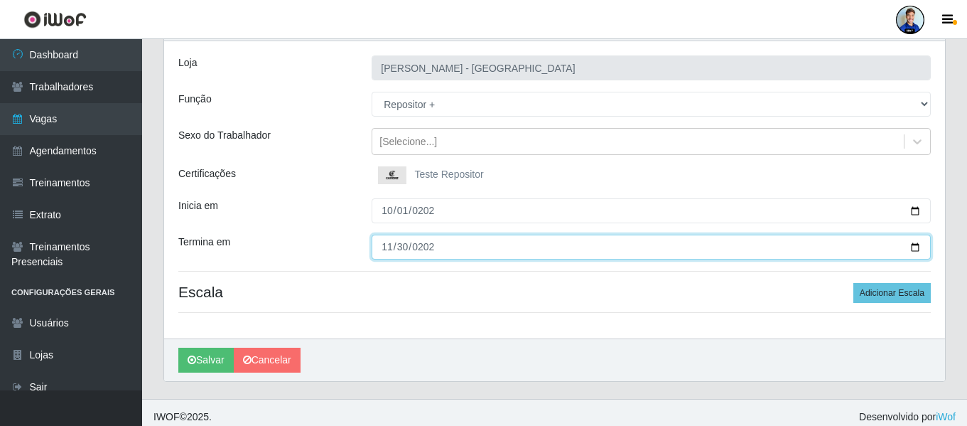
scroll to position [90, 0]
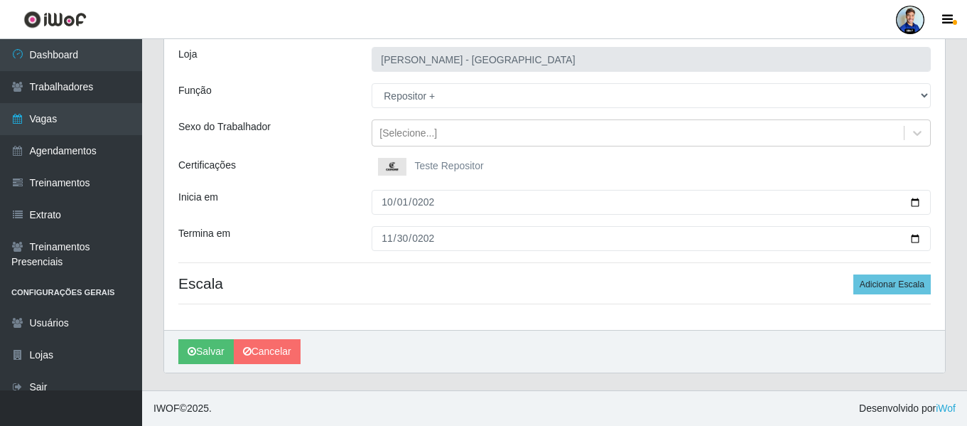
click at [328, 161] on div "Certificações" at bounding box center [264, 168] width 193 height 21
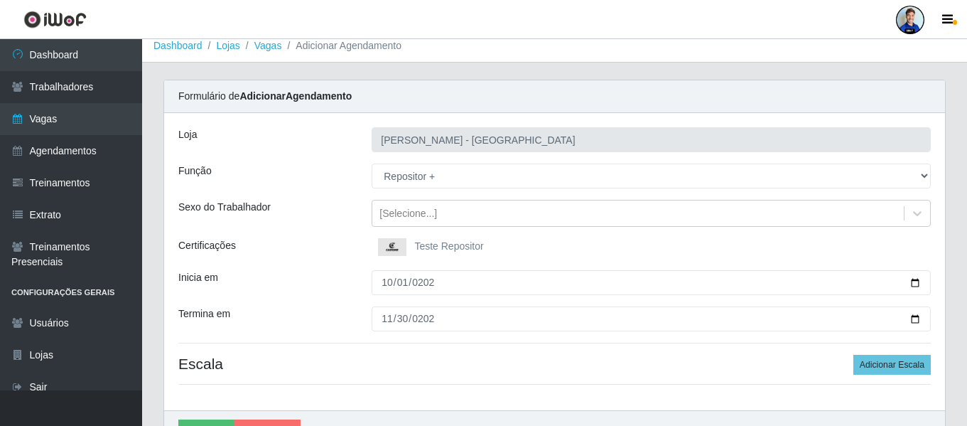
scroll to position [0, 0]
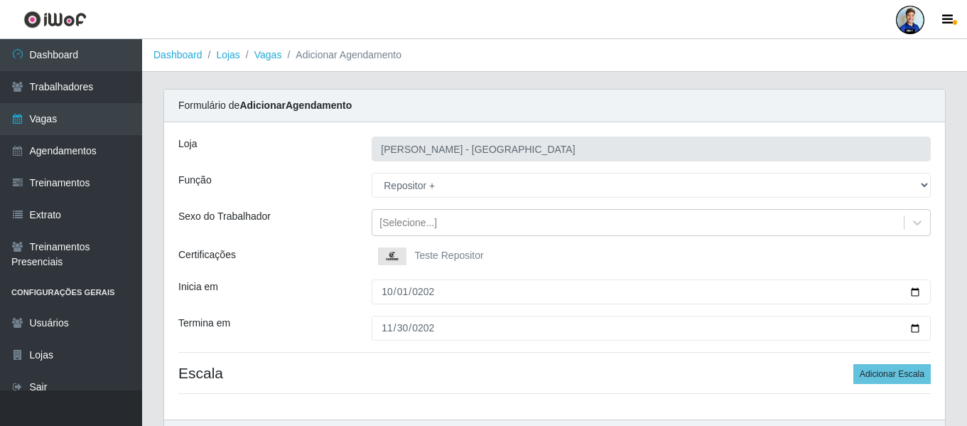
click at [330, 166] on div "Loja Carone - Praia de Itaparica Função [Selecione...] Embalador Embalador + Em…" at bounding box center [554, 270] width 781 height 297
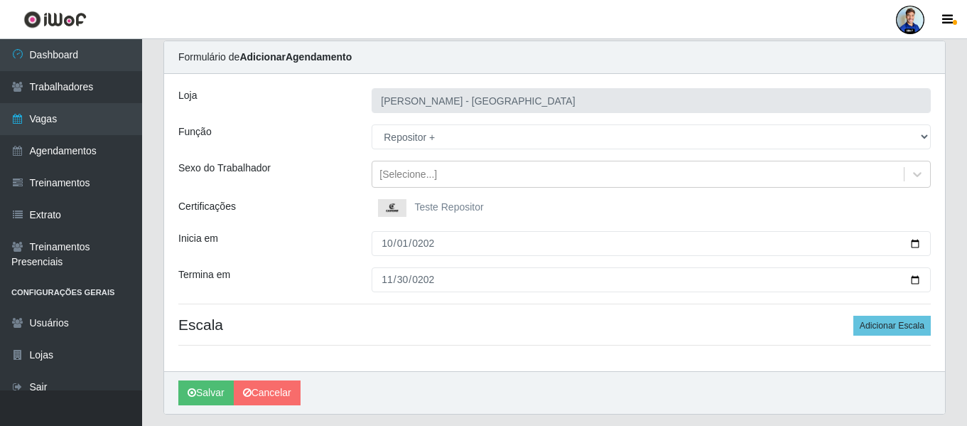
scroll to position [71, 0]
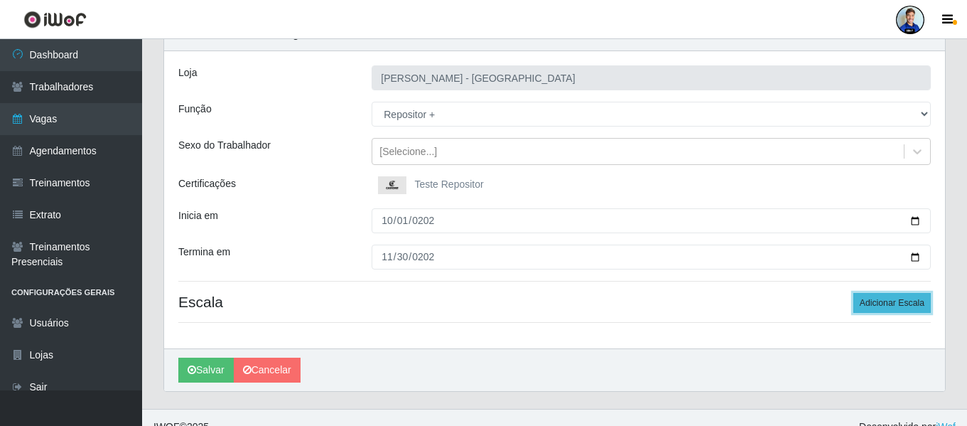
click at [904, 309] on button "Adicionar Escala" at bounding box center [891, 303] width 77 height 20
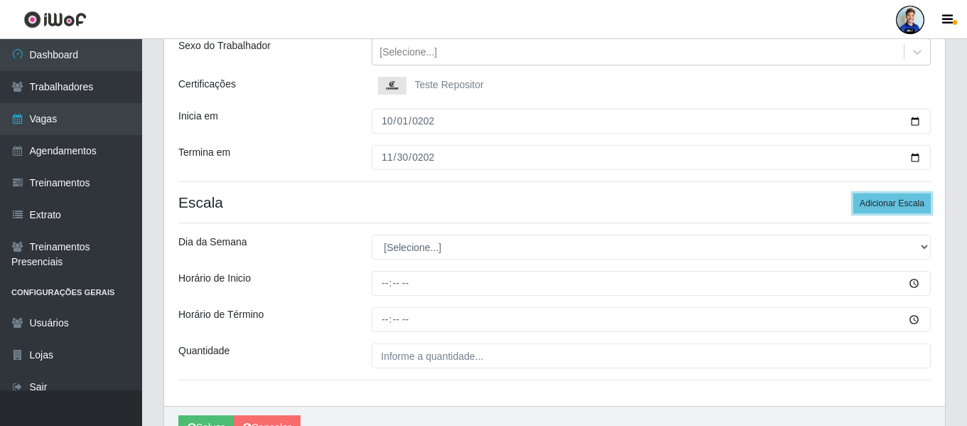
scroll to position [213, 0]
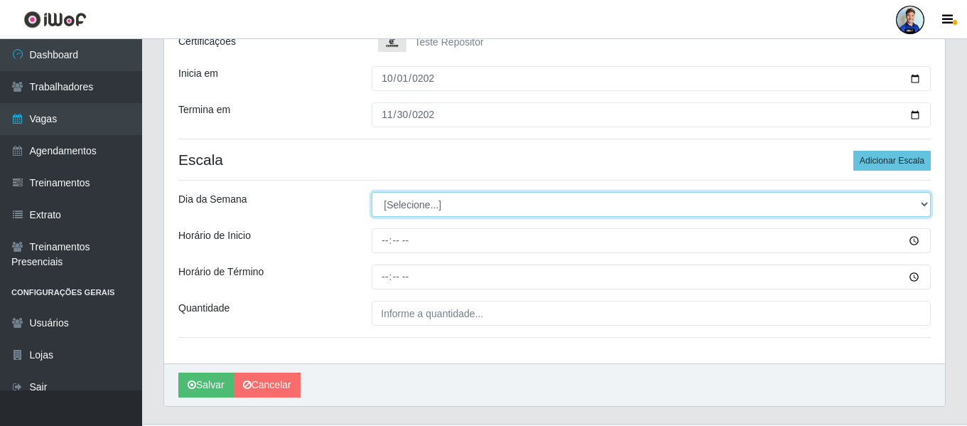
click at [423, 194] on select "[Selecione...] Segunda Terça Quarta Quinta Sexta Sábado Domingo" at bounding box center [651, 204] width 559 height 25
select select "6"
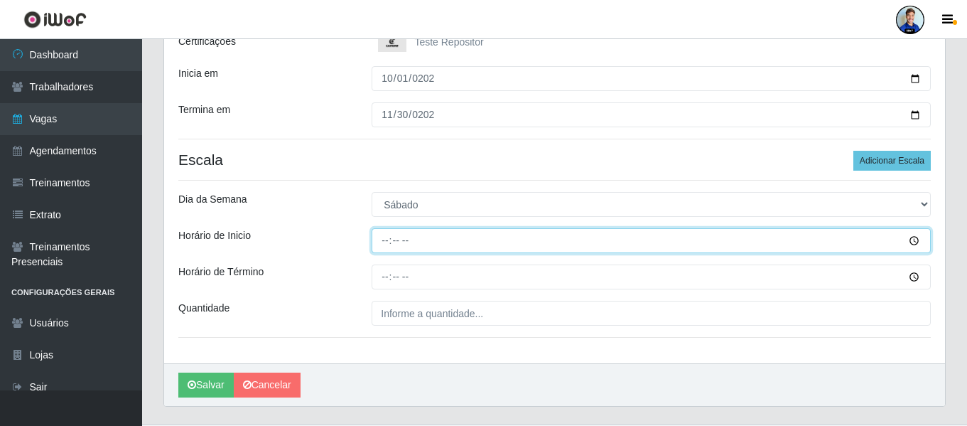
type input "16:00"
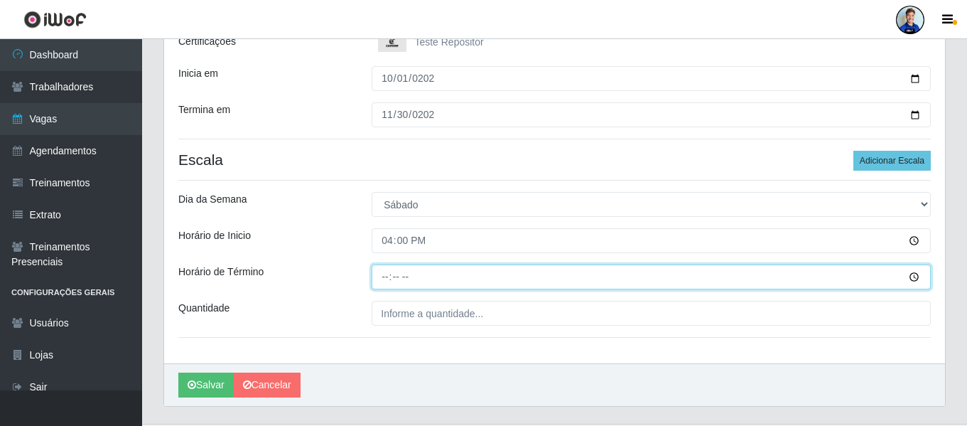
type input "22:00"
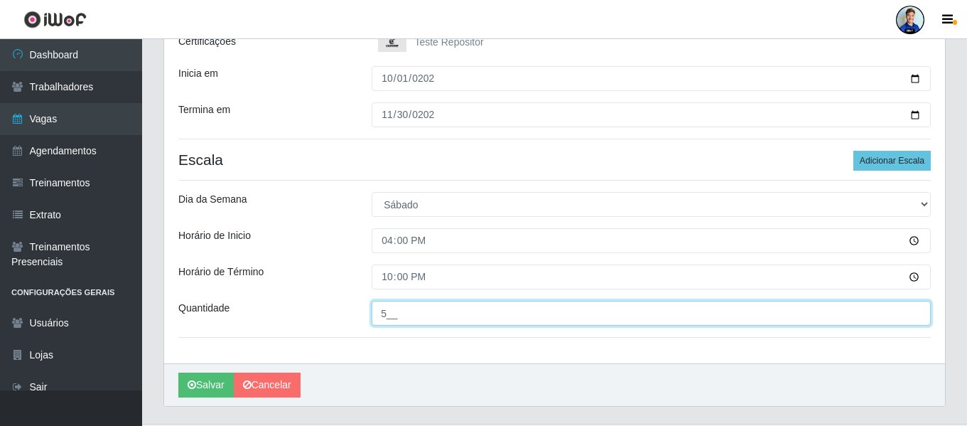
type input "5__"
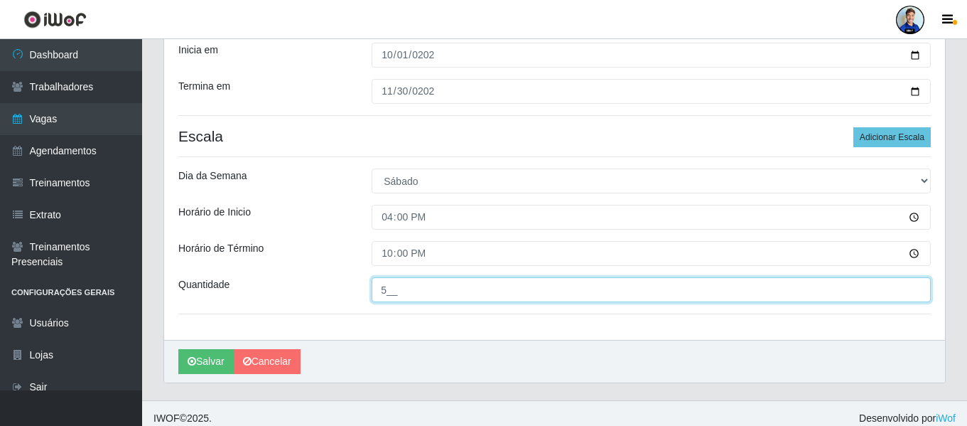
scroll to position [246, 0]
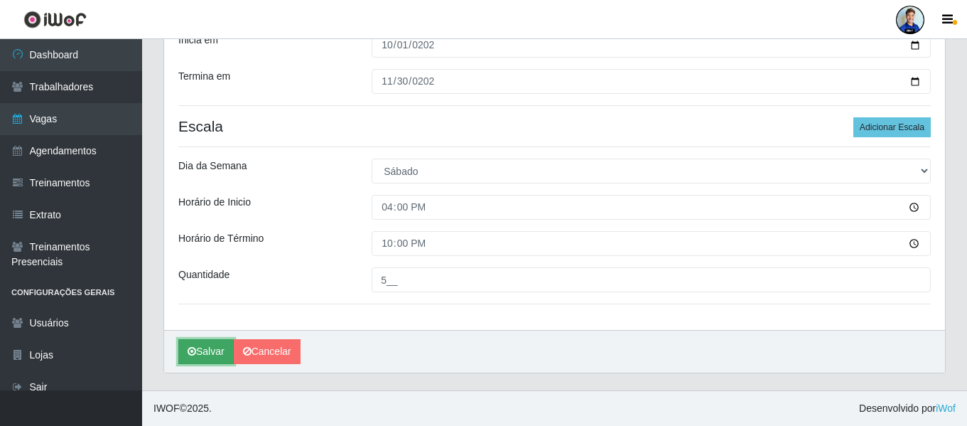
click at [205, 348] on button "Salvar" at bounding box center [205, 351] width 55 height 25
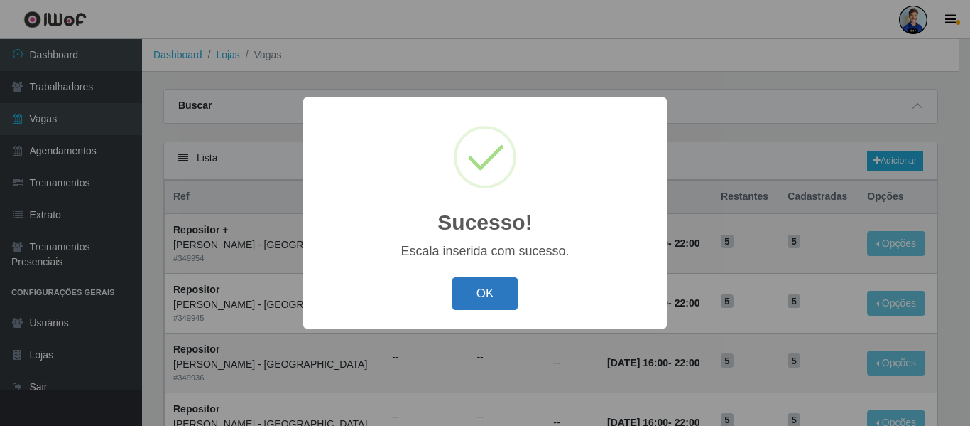
click at [465, 302] on button "OK" at bounding box center [485, 293] width 66 height 33
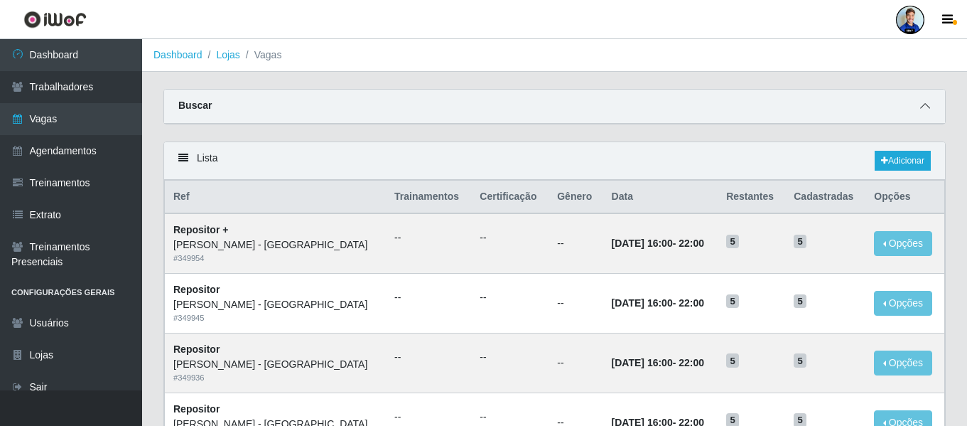
click at [924, 110] on icon at bounding box center [925, 106] width 10 height 10
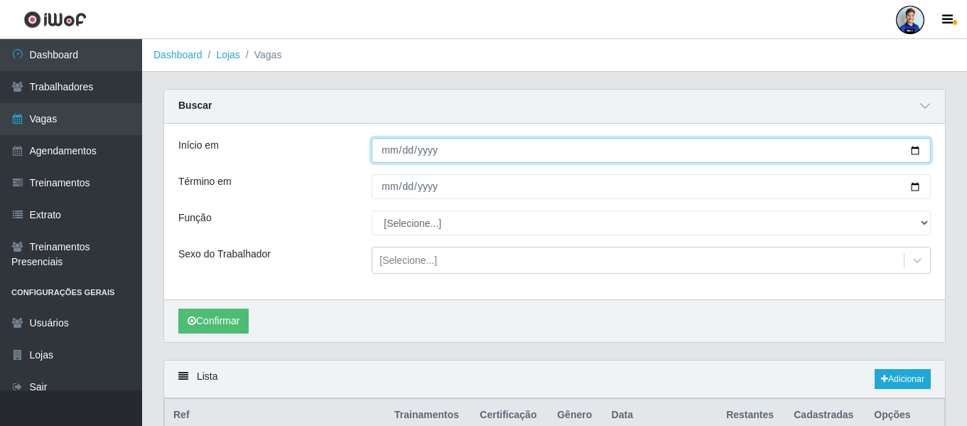
click at [392, 157] on input "Início em" at bounding box center [651, 150] width 559 height 25
click at [402, 147] on input "Início em" at bounding box center [651, 150] width 559 height 25
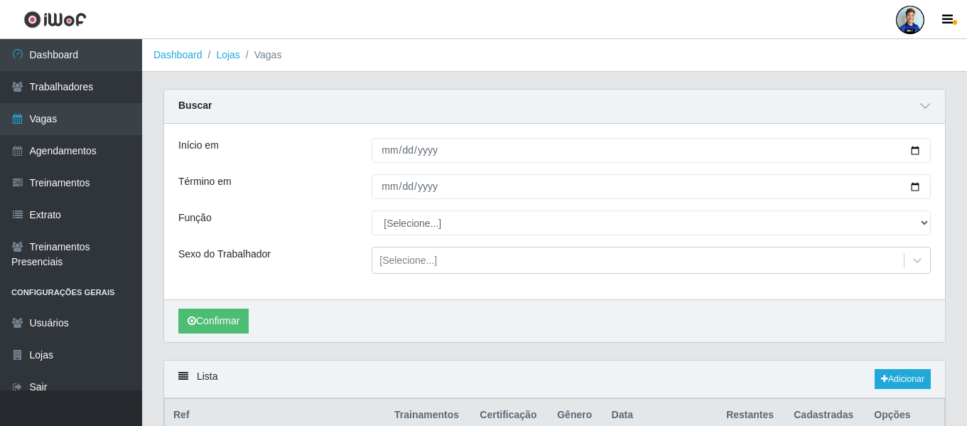
click at [362, 159] on div at bounding box center [651, 150] width 580 height 25
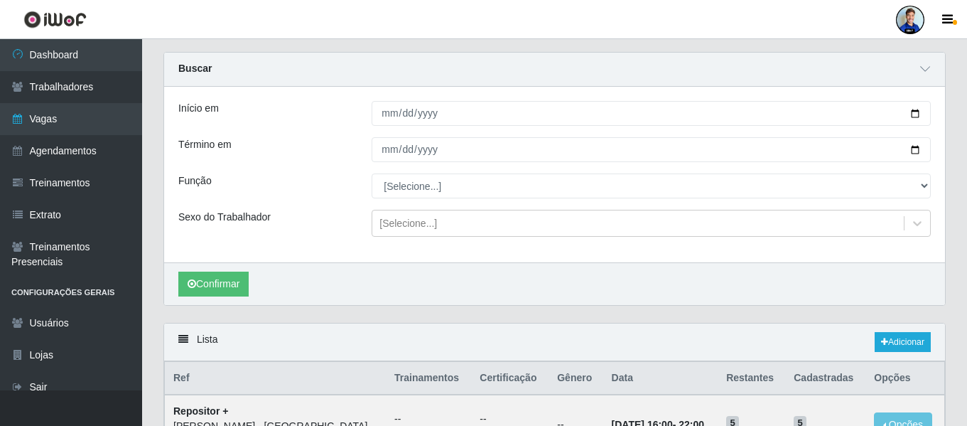
scroll to position [71, 0]
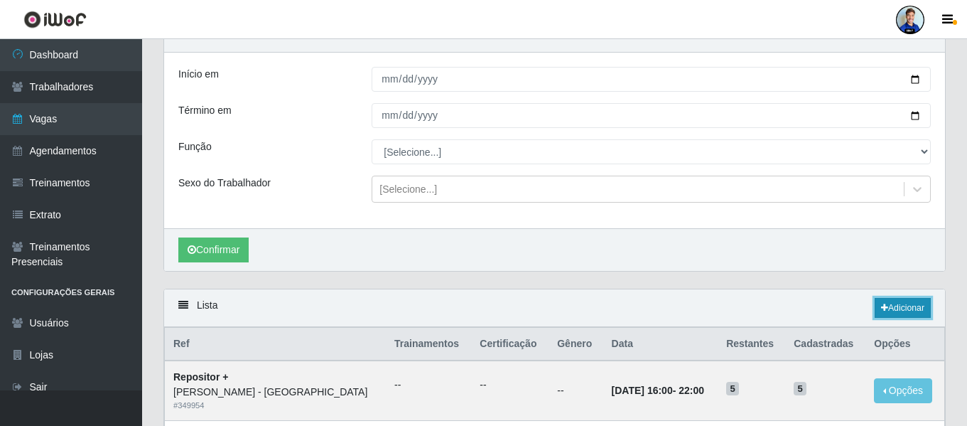
click at [899, 305] on link "Adicionar" at bounding box center [902, 308] width 56 height 20
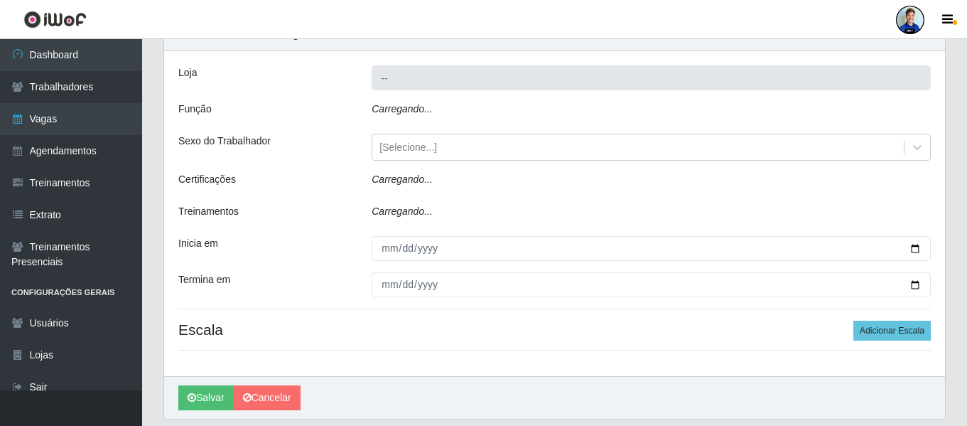
type input "Carone - Praia de Itaparica"
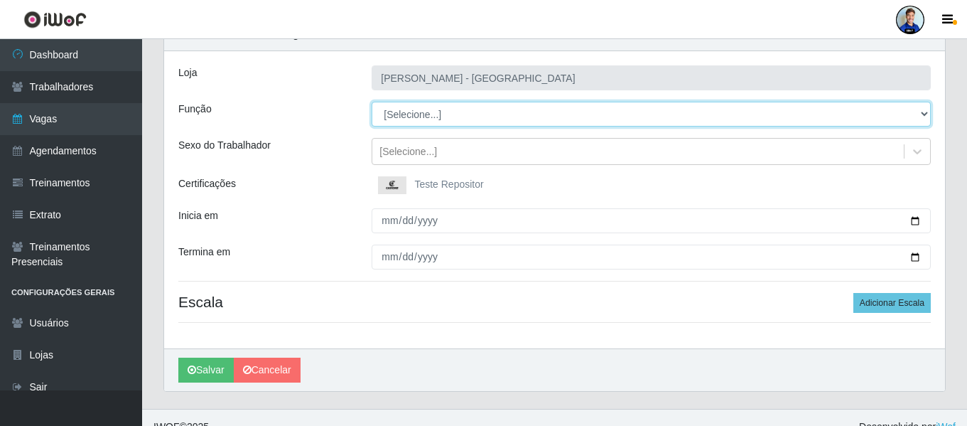
click at [416, 111] on select "[Selecione...] Embalador Embalador + Embalador ++ Repositor Repositor + Reposit…" at bounding box center [651, 114] width 559 height 25
select select "1"
click at [372, 102] on select "[Selecione...] Embalador Embalador + Embalador ++ Repositor Repositor + Reposit…" at bounding box center [651, 114] width 559 height 25
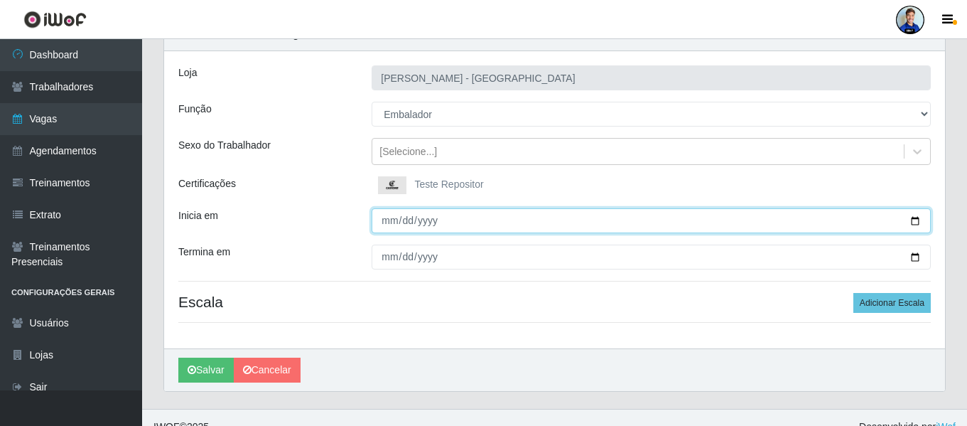
click at [386, 222] on input "Inicia em" at bounding box center [651, 220] width 559 height 25
type input "[DATE]"
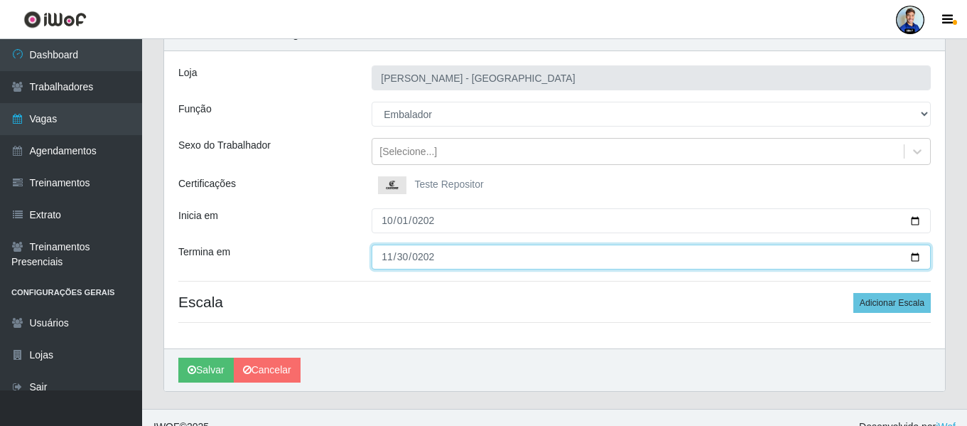
type input "2025-11-30"
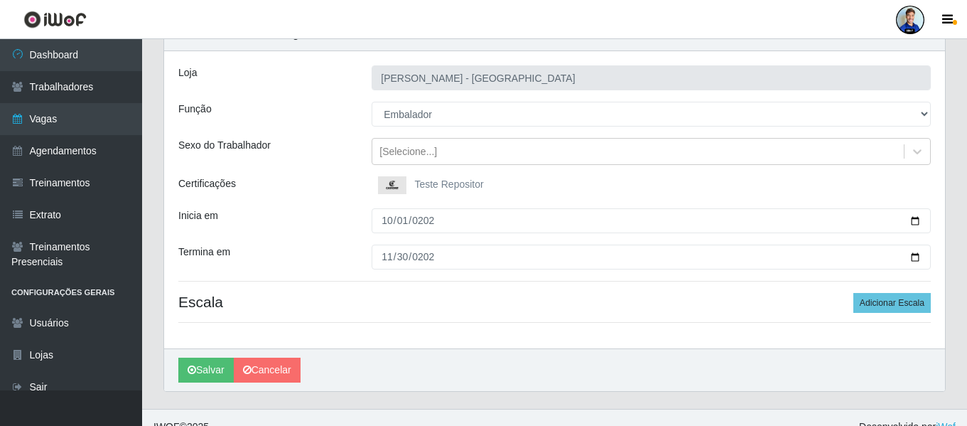
click at [349, 214] on div "Inicia em" at bounding box center [264, 220] width 193 height 25
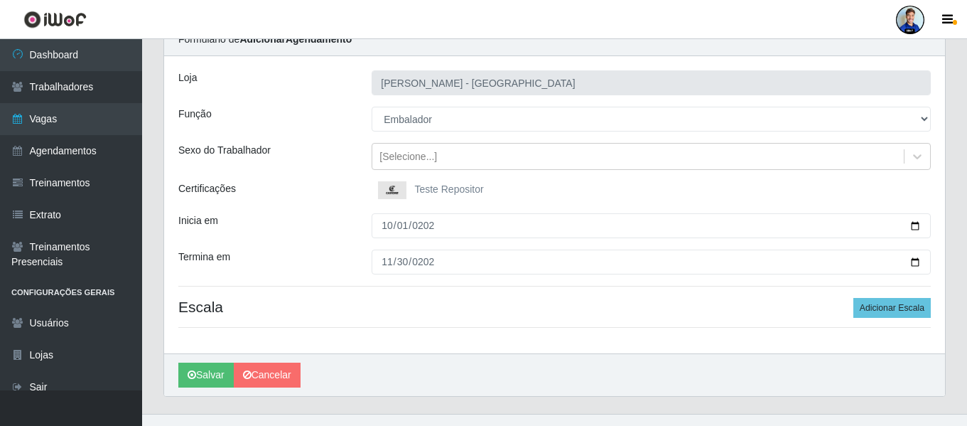
scroll to position [90, 0]
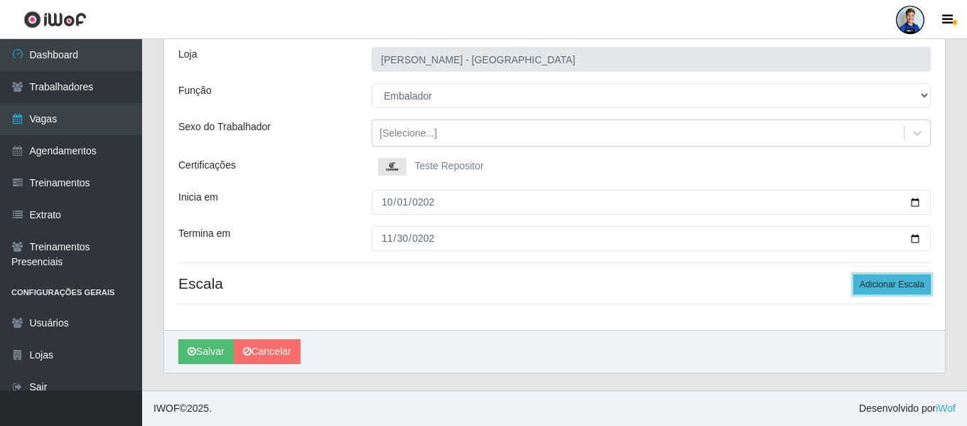
click at [896, 286] on button "Adicionar Escala" at bounding box center [891, 284] width 77 height 20
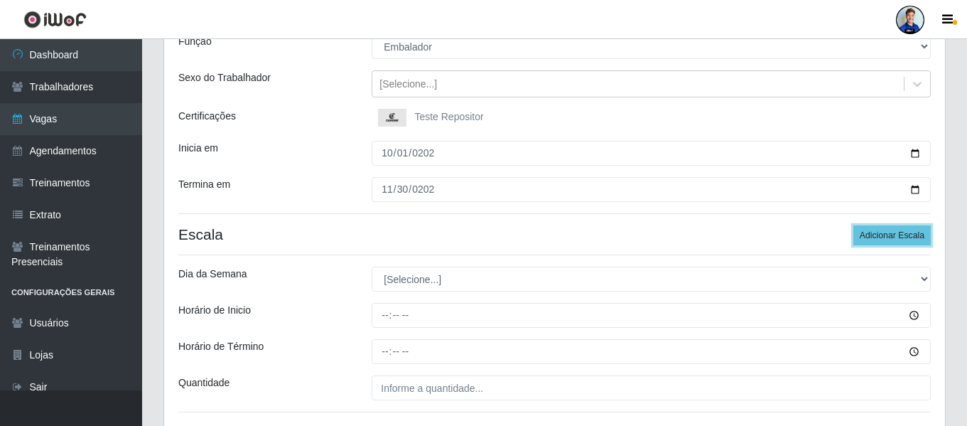
scroll to position [161, 0]
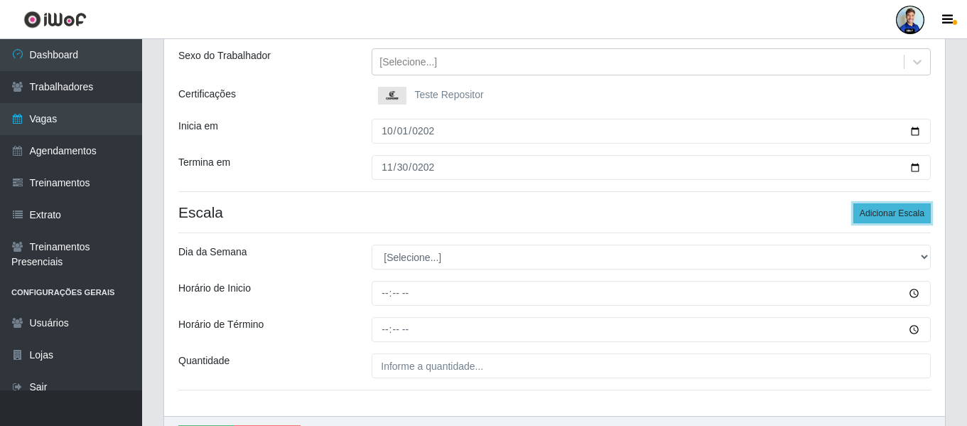
click at [867, 209] on button "Adicionar Escala" at bounding box center [891, 213] width 77 height 20
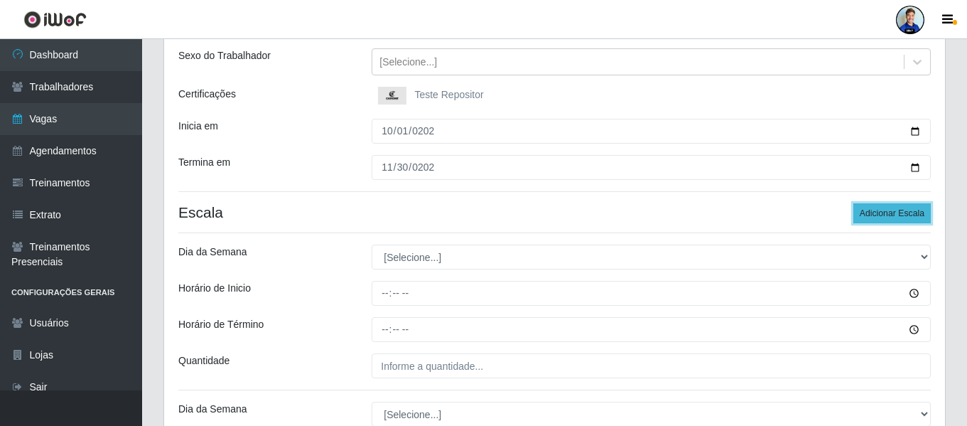
click at [906, 214] on button "Adicionar Escala" at bounding box center [891, 213] width 77 height 20
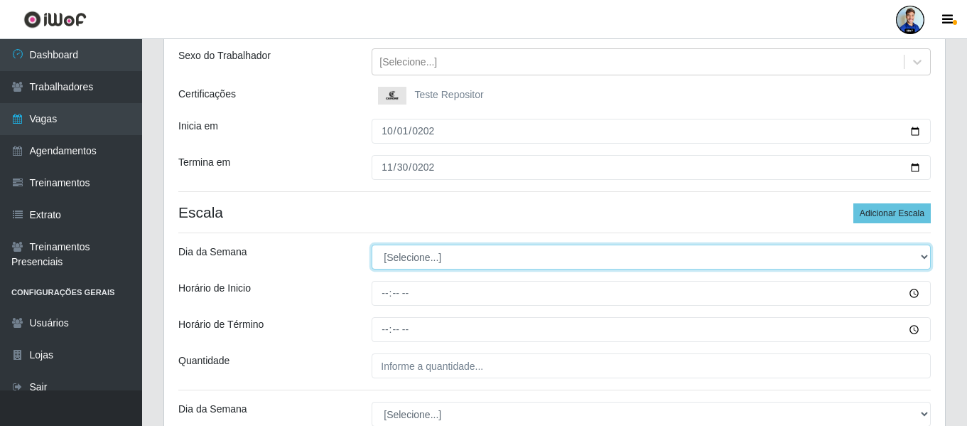
click at [514, 261] on select "[Selecione...] Segunda Terça Quarta Quinta Sexta Sábado Domingo" at bounding box center [651, 256] width 559 height 25
select select "1"
click at [372, 244] on select "[Selecione...] Segunda Terça Quarta Quinta Sexta Sábado Domingo" at bounding box center [651, 256] width 559 height 25
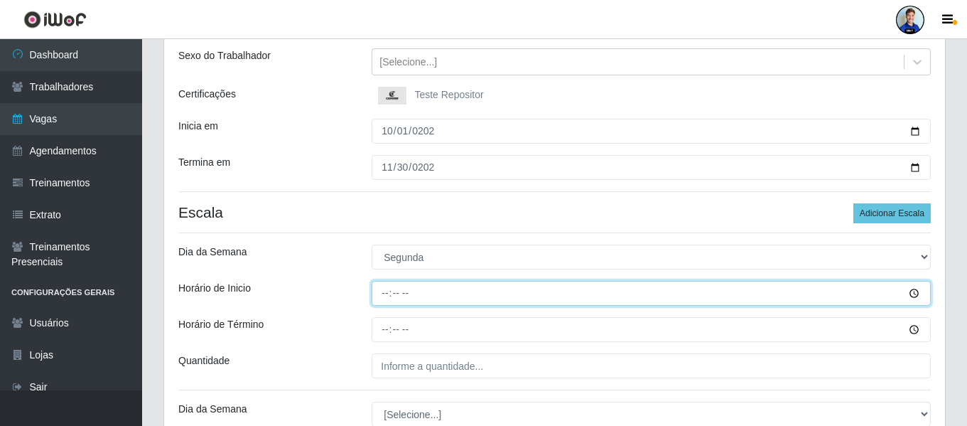
type input "16:00"
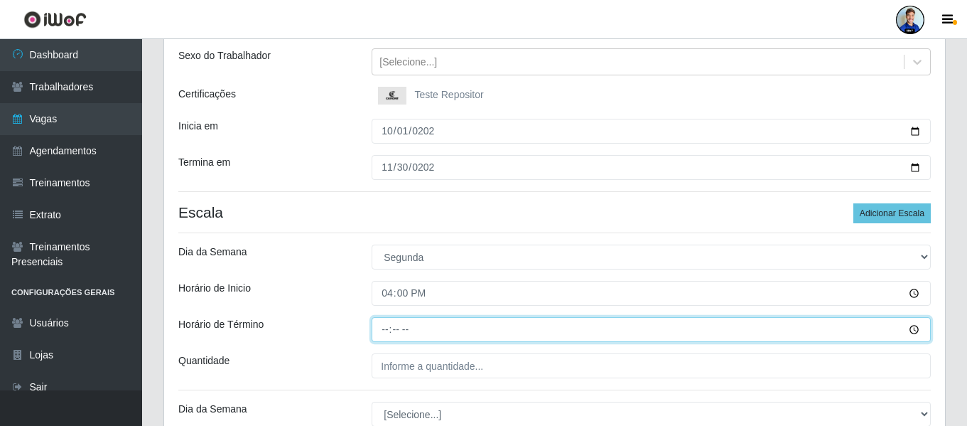
type input "22:00"
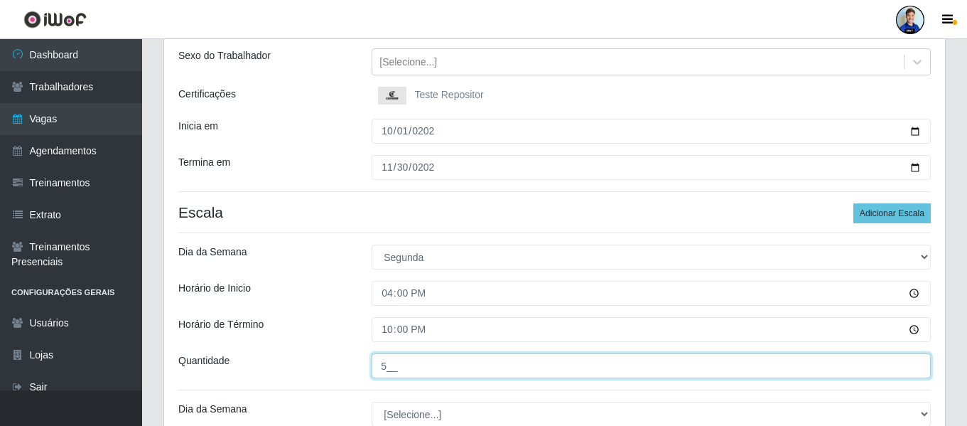
type input "5__"
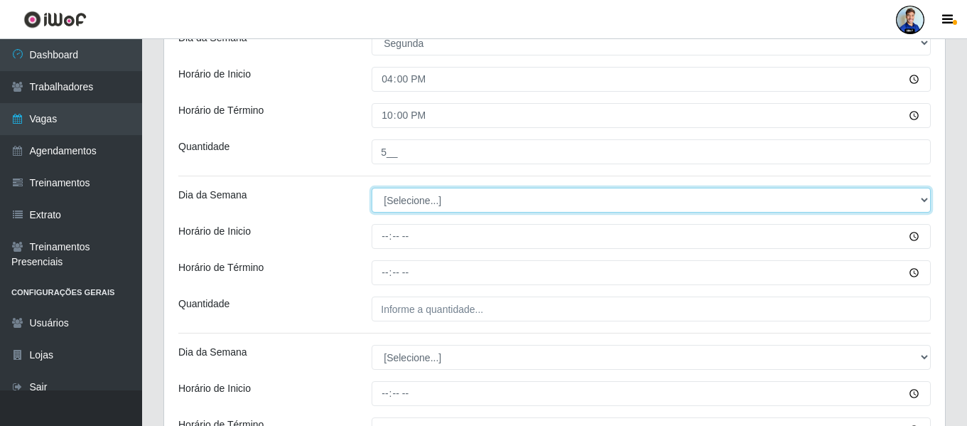
scroll to position [303, 0]
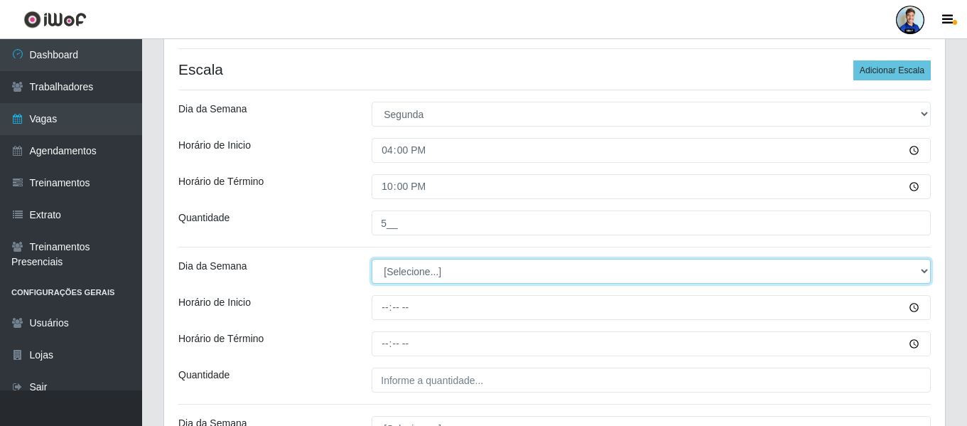
select select "2"
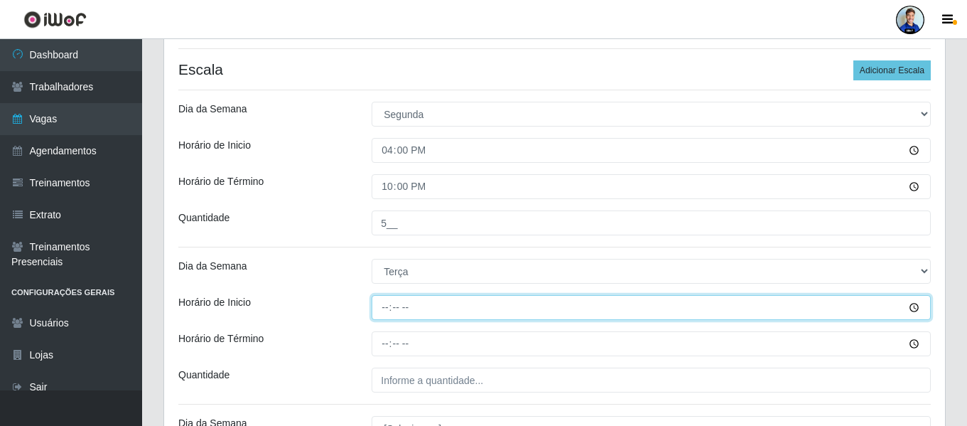
type input "16:00"
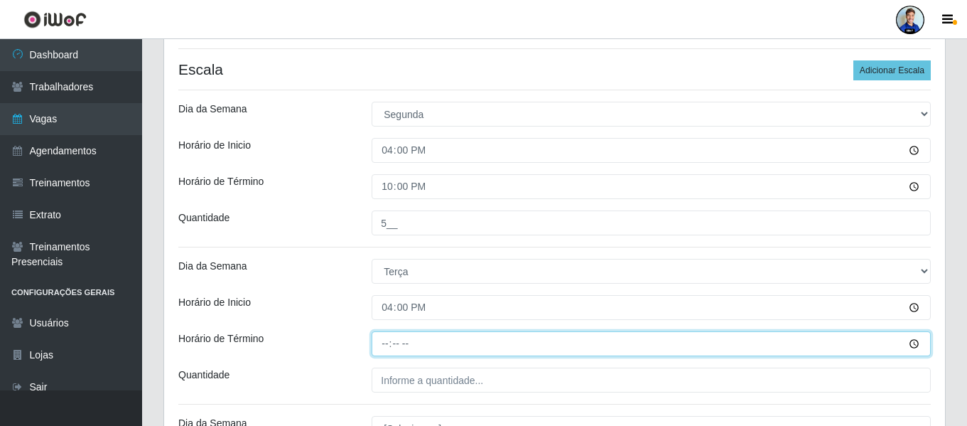
type input "22:00"
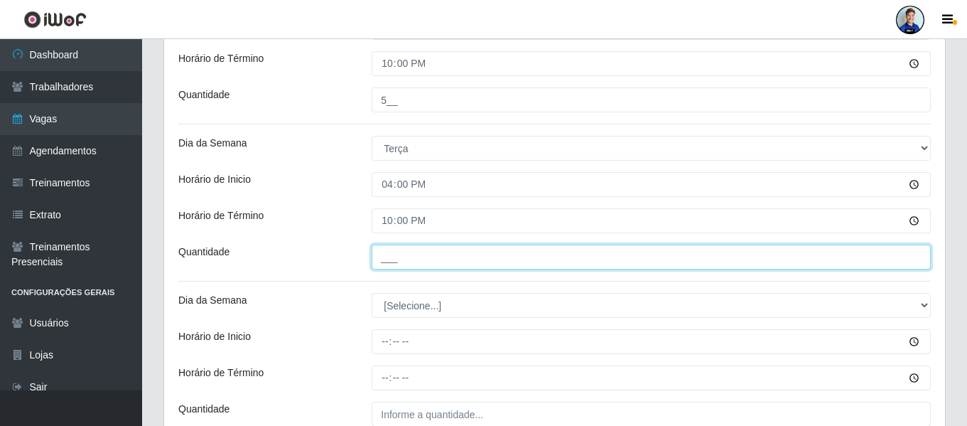
scroll to position [427, 0]
type input "5__"
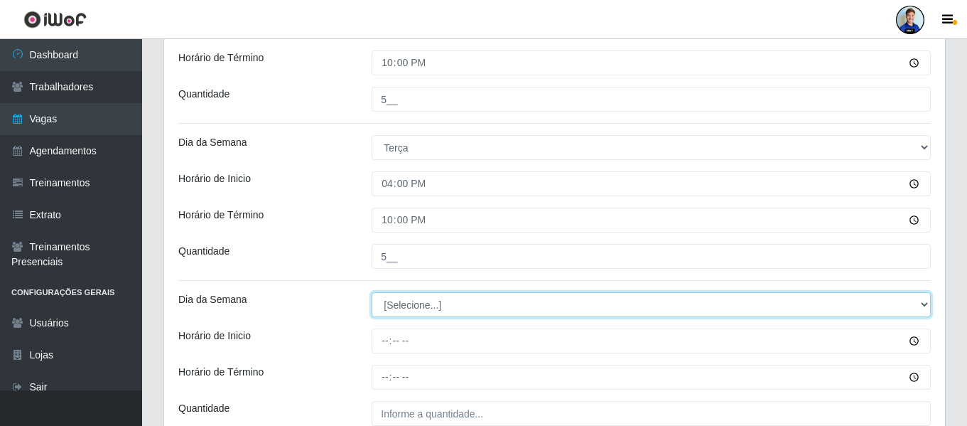
select select "3"
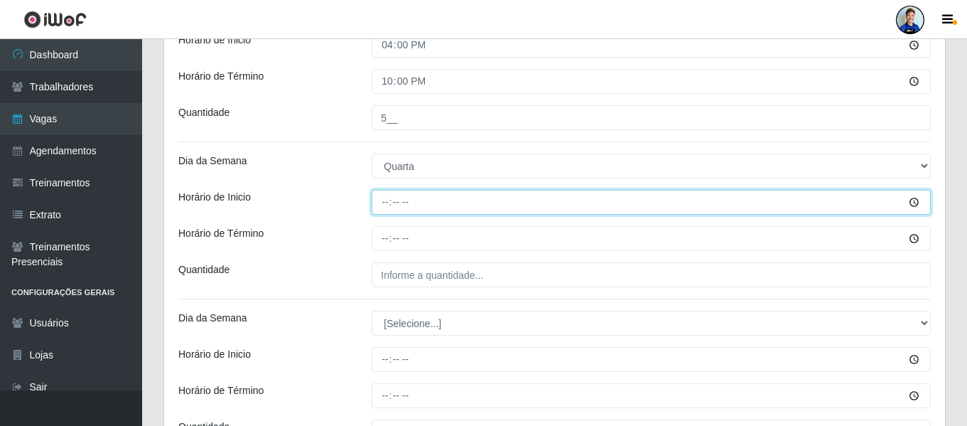
scroll to position [560, 0]
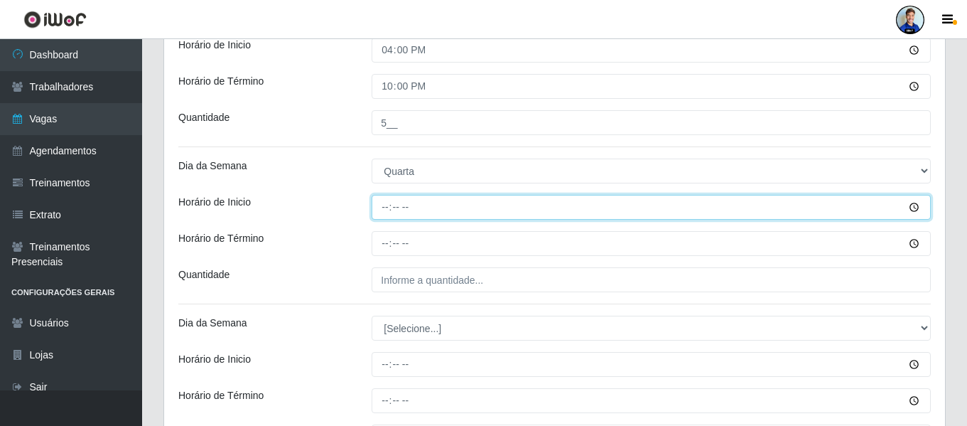
click at [378, 212] on input "Horário de Inicio" at bounding box center [651, 207] width 559 height 25
type input "16:00"
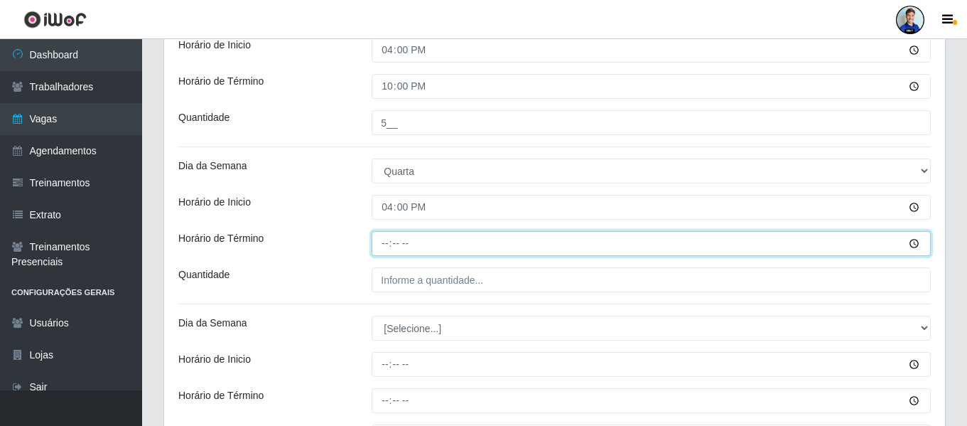
type input "22:00"
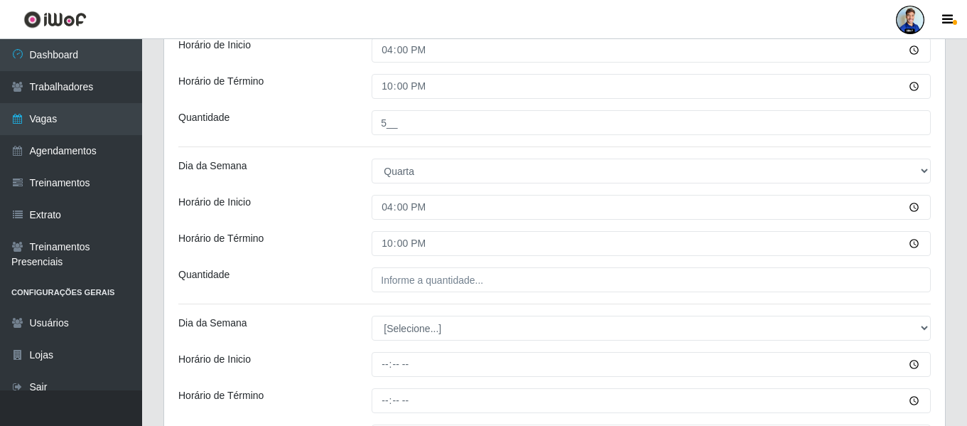
click at [335, 234] on div "Horário de Término" at bounding box center [264, 243] width 193 height 25
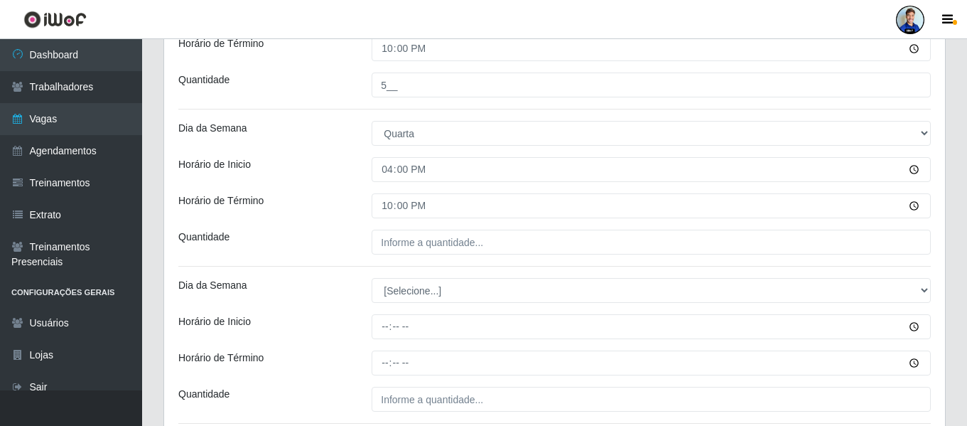
scroll to position [632, 0]
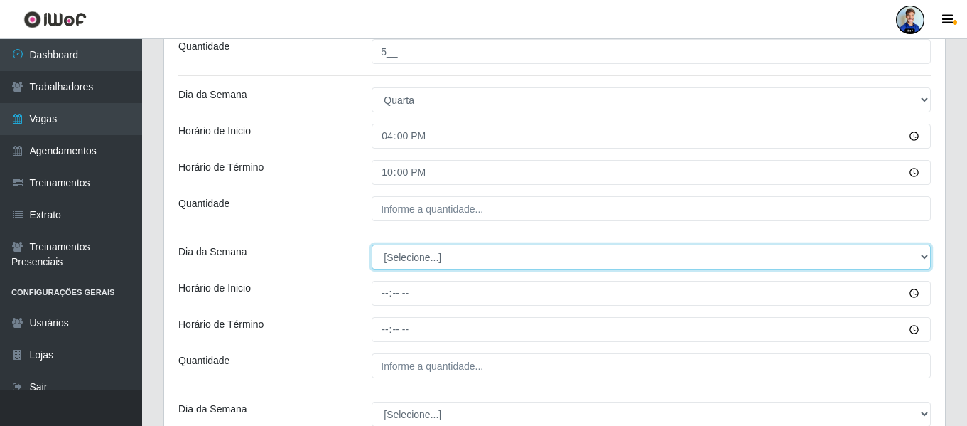
click at [420, 262] on select "[Selecione...] Segunda Terça Quarta Quinta Sexta Sábado Domingo" at bounding box center [651, 256] width 559 height 25
select select "4"
click at [372, 244] on select "[Selecione...] Segunda Terça Quarta Quinta Sexta Sábado Domingo" at bounding box center [651, 256] width 559 height 25
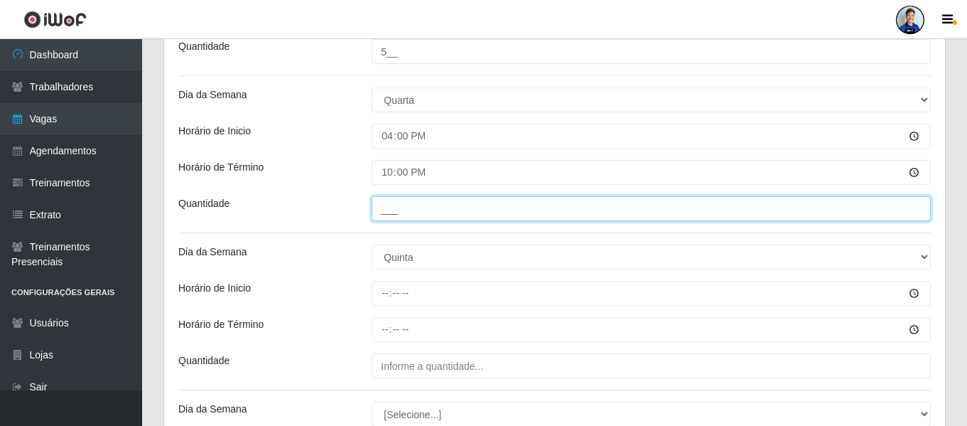
click at [457, 210] on input "___" at bounding box center [651, 208] width 559 height 25
type input "5__"
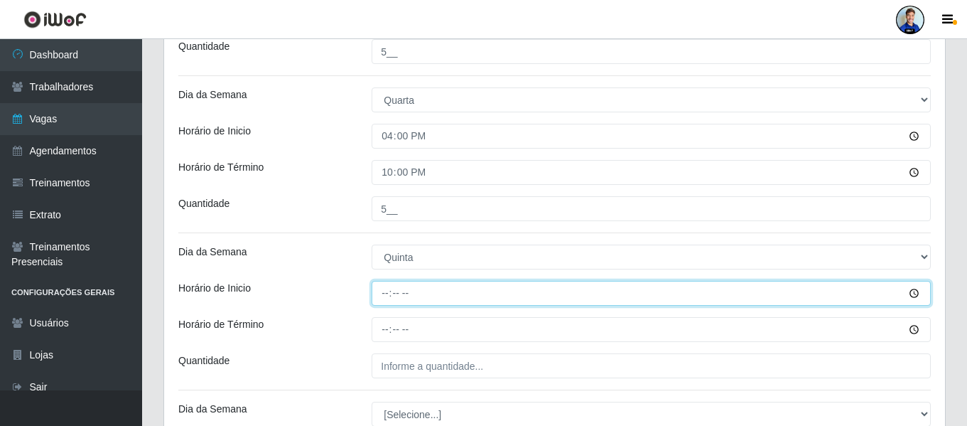
type input "16:00"
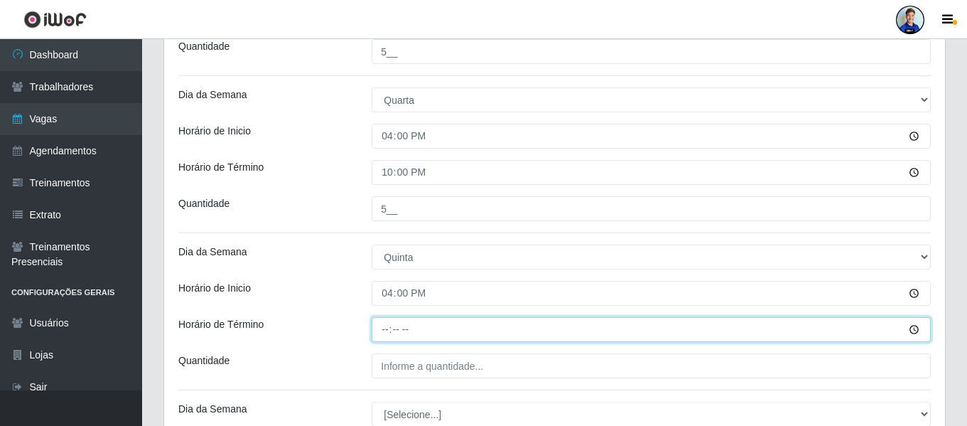
type input "22:00"
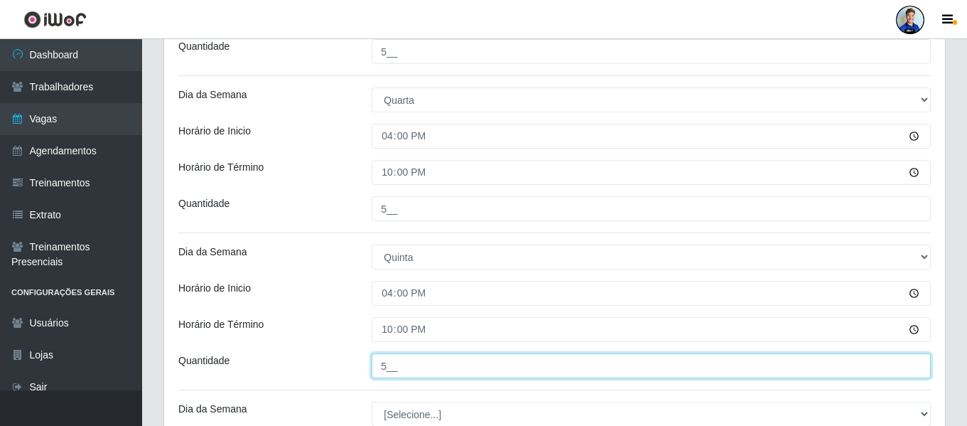
type input "5__"
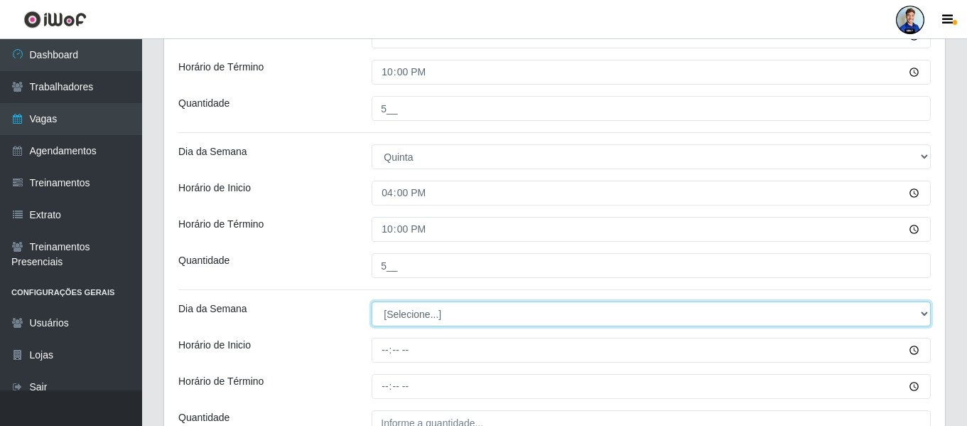
scroll to position [774, 0]
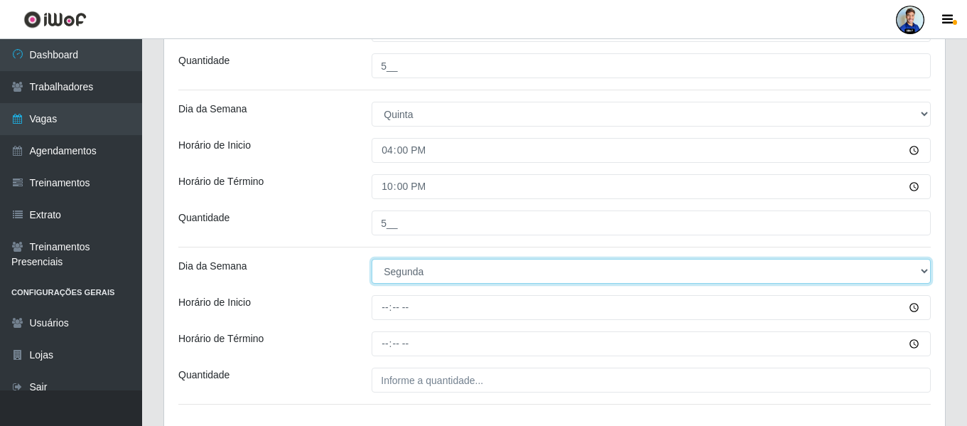
select select "5"
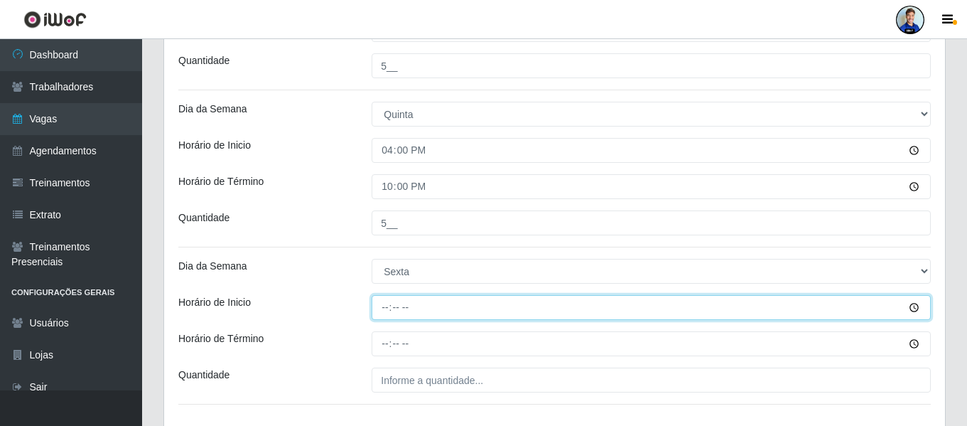
type input "16:00"
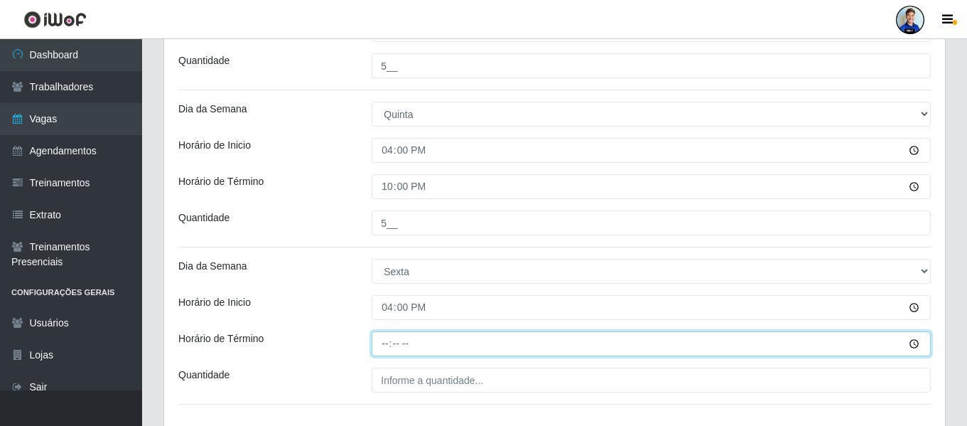
type input "22:00"
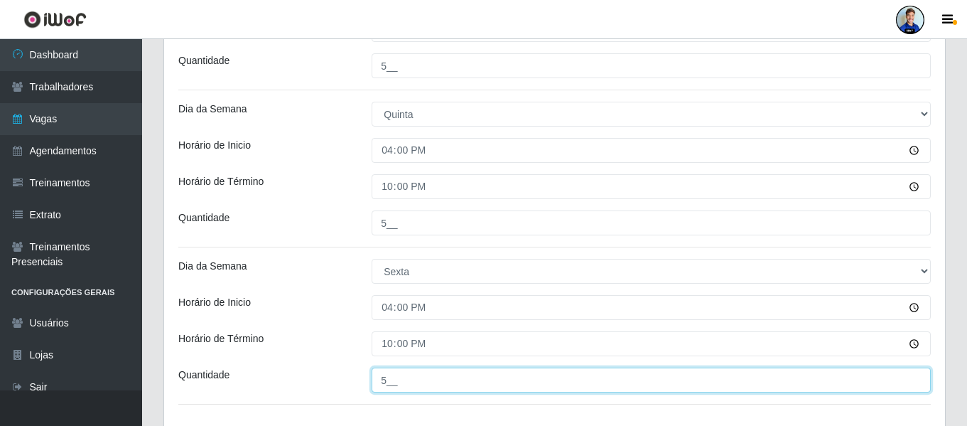
type input "5__"
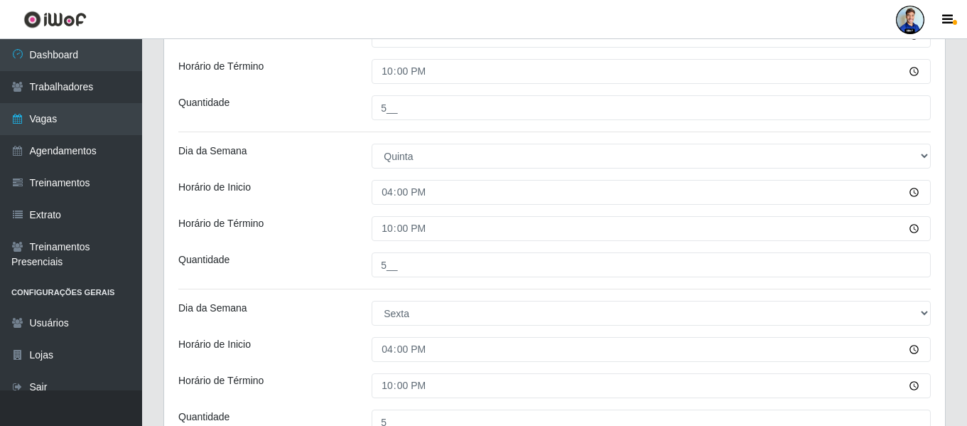
scroll to position [874, 0]
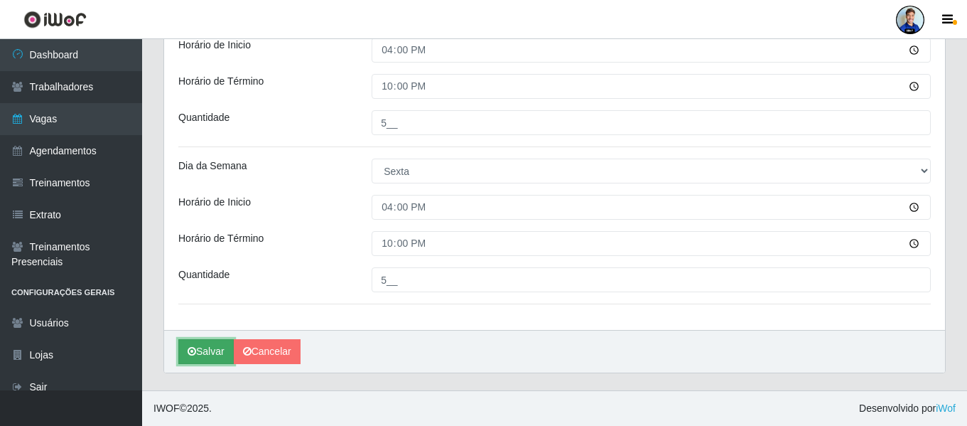
click at [207, 355] on button "Salvar" at bounding box center [205, 351] width 55 height 25
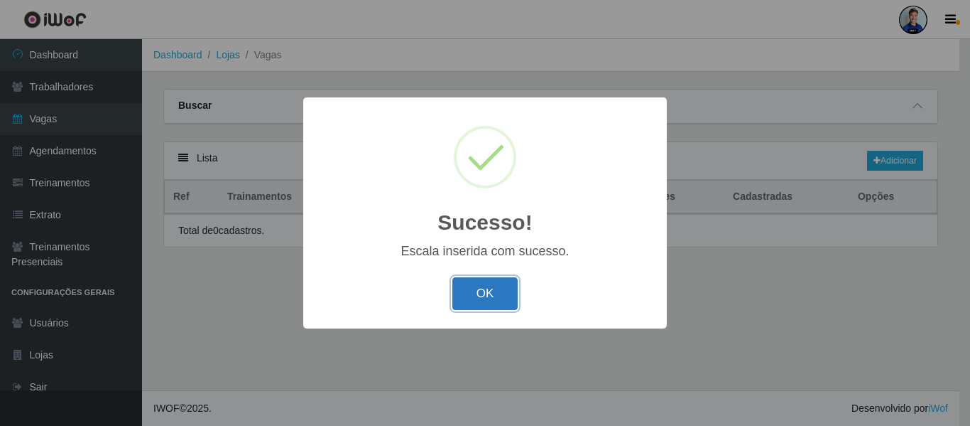
click at [479, 293] on button "OK" at bounding box center [485, 293] width 66 height 33
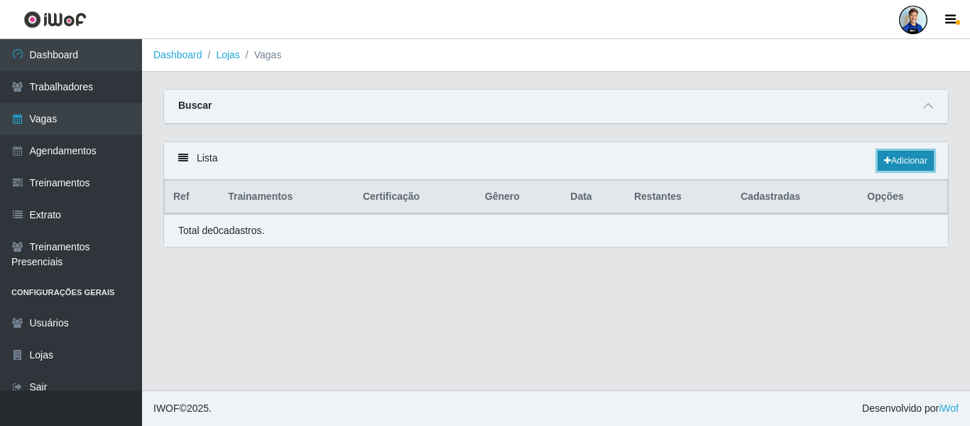
click at [911, 161] on link "Adicionar" at bounding box center [906, 161] width 56 height 20
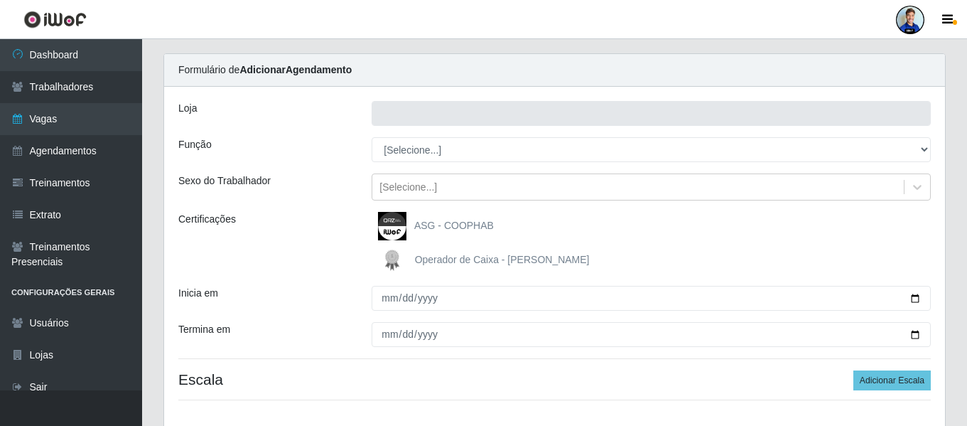
scroll to position [71, 0]
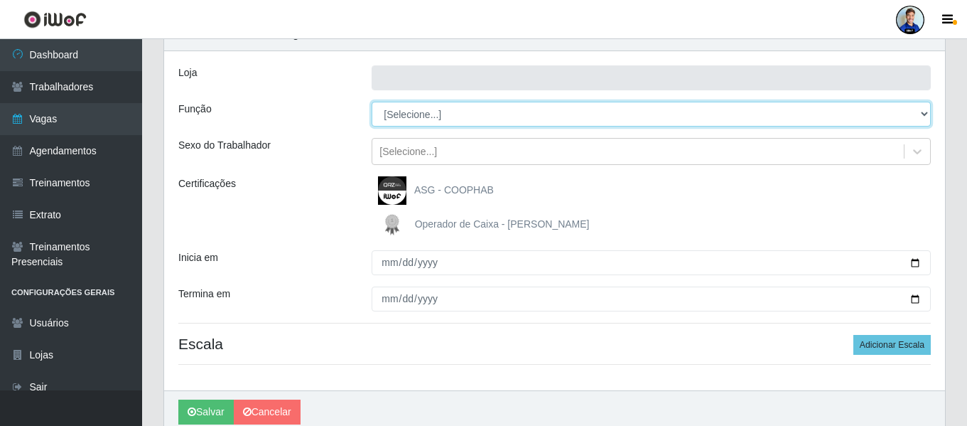
click at [398, 118] on select "[Selecione...] Embalador Embalador + Embalador ++ Repositor Repositor + Reposit…" at bounding box center [651, 114] width 559 height 25
select select "70"
click at [372, 102] on select "[Selecione...] Embalador Embalador + Embalador ++ Repositor Repositor + Reposit…" at bounding box center [651, 114] width 559 height 25
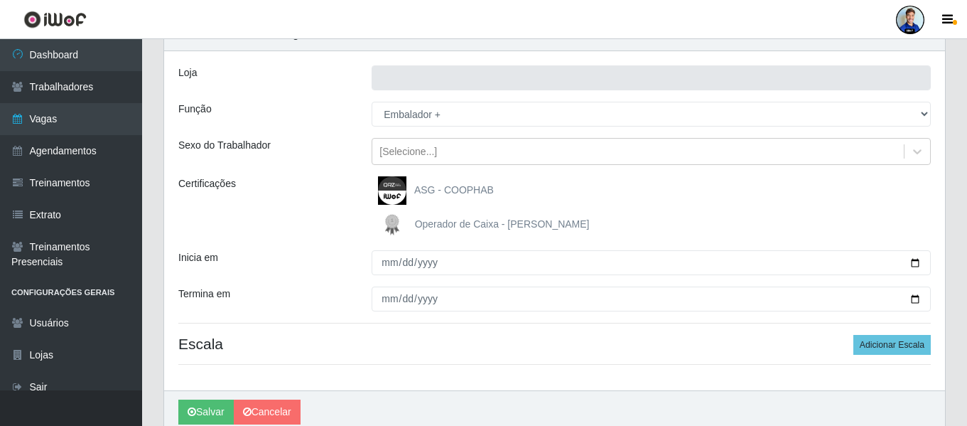
click at [328, 122] on div "Função" at bounding box center [264, 114] width 193 height 25
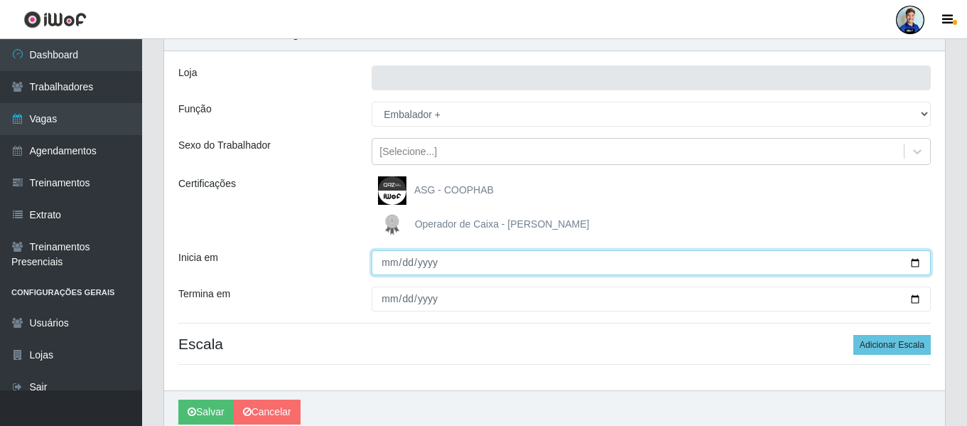
click at [386, 259] on input "Inicia em" at bounding box center [651, 262] width 559 height 25
type input "[DATE]"
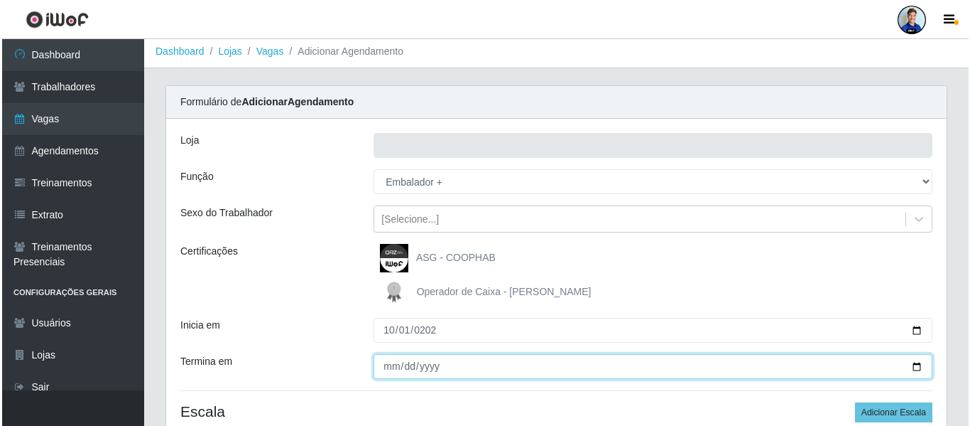
scroll to position [0, 0]
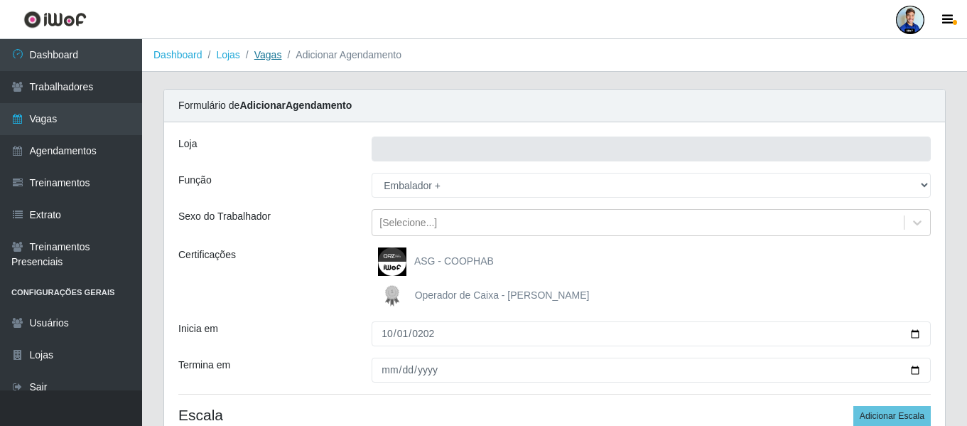
click at [268, 57] on link "Vagas" at bounding box center [268, 54] width 28 height 11
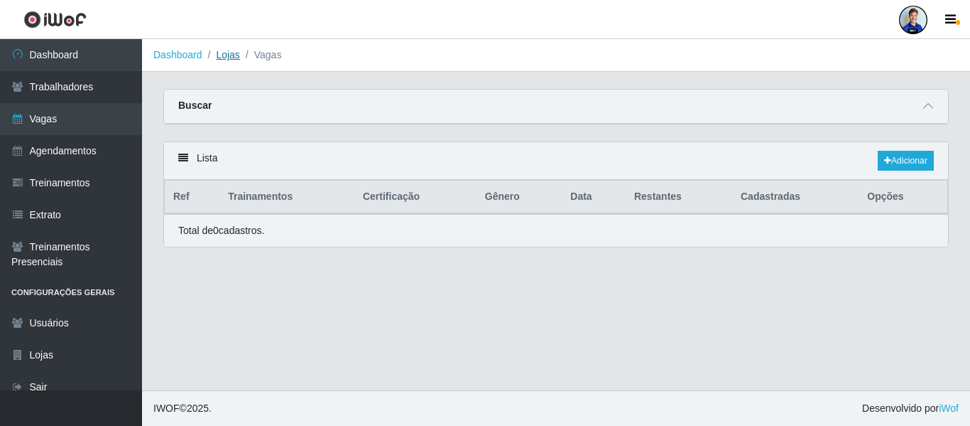
click at [227, 57] on link "Lojas" at bounding box center [227, 54] width 23 height 11
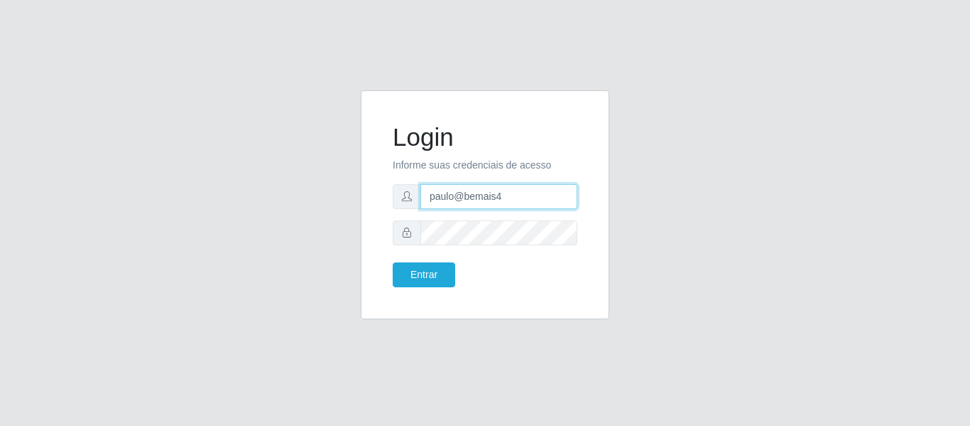
drag, startPoint x: 506, startPoint y: 195, endPoint x: 399, endPoint y: 220, distance: 110.1
click at [399, 220] on form "Login Informe suas credenciais de acesso paulo@bemais4 Entrar" at bounding box center [485, 204] width 185 height 165
type input "juliomarques@queiroz"
click at [393, 262] on button "Entrar" at bounding box center [424, 274] width 63 height 25
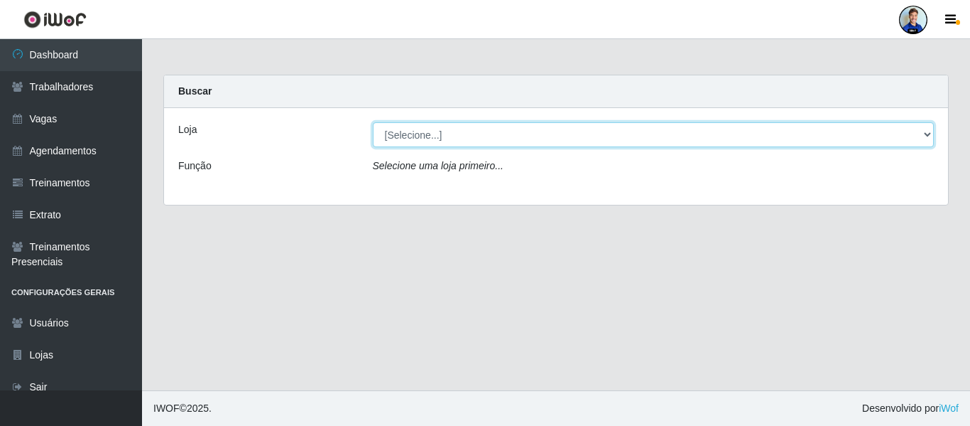
click at [442, 137] on select "[Selecione...] Hiper Queiroz - Alto da Conceição Hiper Queiroz - Boa Vista Hipe…" at bounding box center [654, 134] width 562 height 25
select select "517"
click at [373, 122] on select "[Selecione...] Hiper Queiroz - Alto da Conceição Hiper Queiroz - Boa Vista Hipe…" at bounding box center [654, 134] width 562 height 25
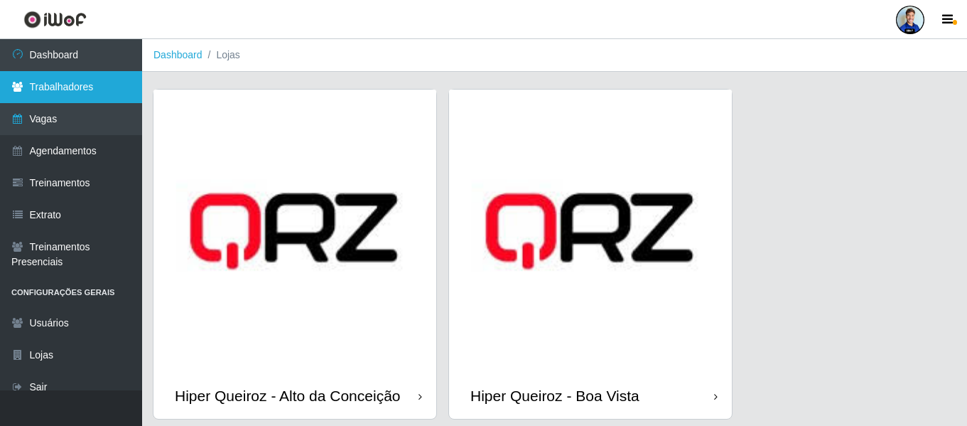
click at [55, 83] on link "Trabalhadores" at bounding box center [71, 87] width 142 height 32
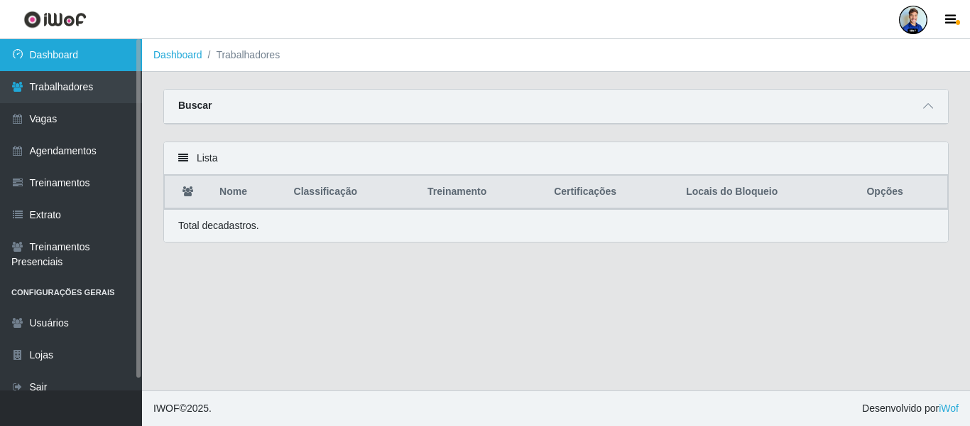
click at [65, 57] on link "Dashboard" at bounding box center [71, 55] width 142 height 32
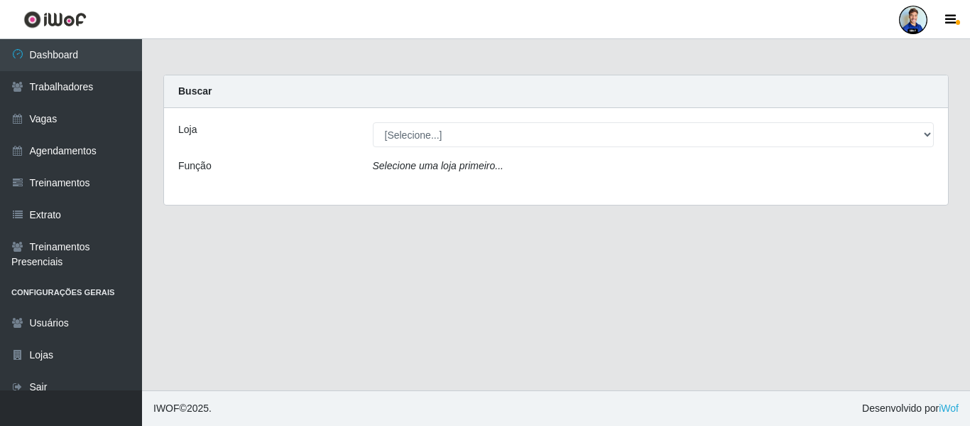
click at [906, 18] on div at bounding box center [913, 20] width 28 height 28
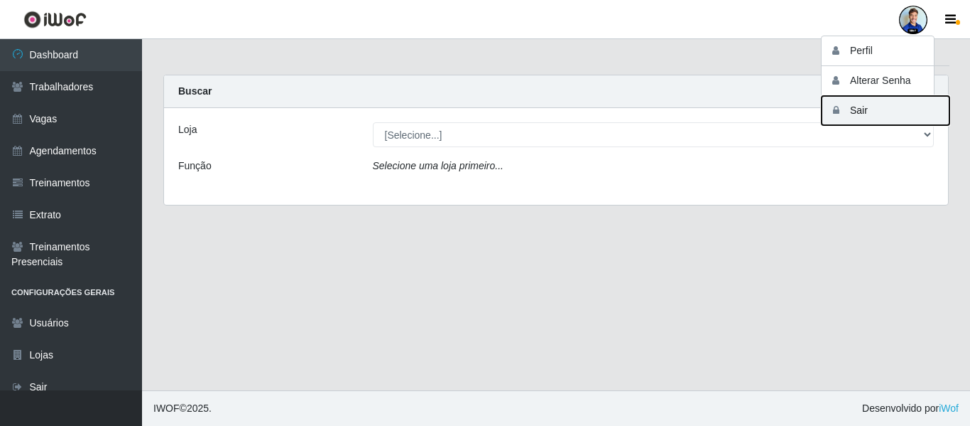
click at [872, 104] on button "Sair" at bounding box center [886, 110] width 128 height 29
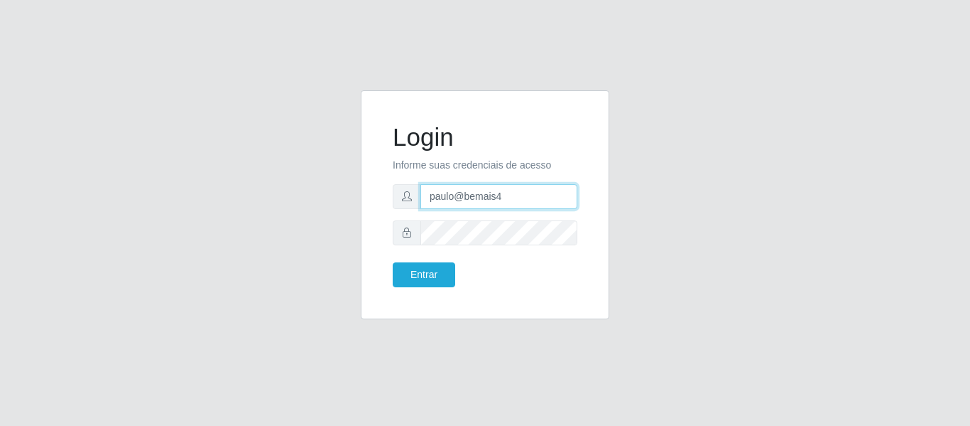
click at [453, 198] on input "paulo@bemais4" at bounding box center [499, 196] width 157 height 25
drag, startPoint x: 510, startPoint y: 197, endPoint x: 423, endPoint y: 187, distance: 88.0
click at [423, 187] on input "paulo@bemais4" at bounding box center [499, 196] width 157 height 25
type input "juliomarques@carone"
click at [393, 262] on button "Entrar" at bounding box center [424, 274] width 63 height 25
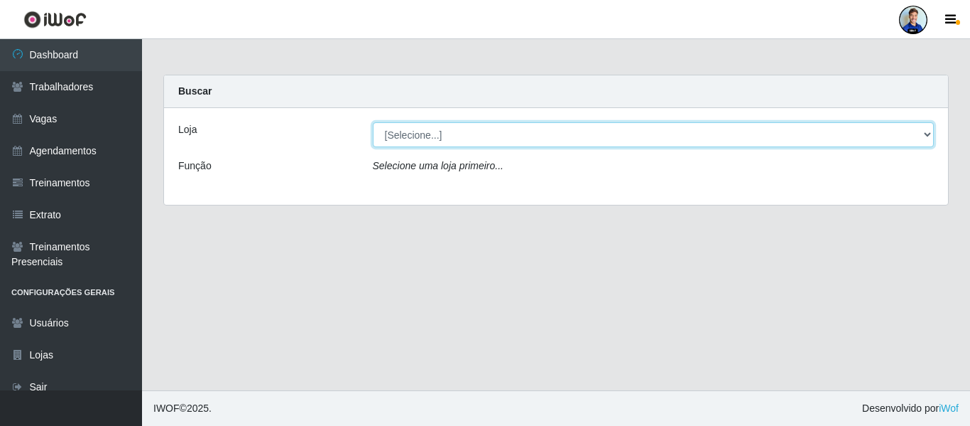
click at [519, 136] on select "[Selecione...] Carone - Jardim Camburi Carone - Campo Grande Carone - Coqueiral…" at bounding box center [654, 134] width 562 height 25
click at [448, 134] on select "[Selecione...] Carone - Jardim Camburi Carone - Campo Grande Carone - Coqueiral…" at bounding box center [654, 134] width 562 height 25
select select "524"
click at [464, 130] on select "[Selecione...] Carone - Jardim Camburi Carone - Campo Grande Carone - Coqueiral…" at bounding box center [654, 134] width 562 height 25
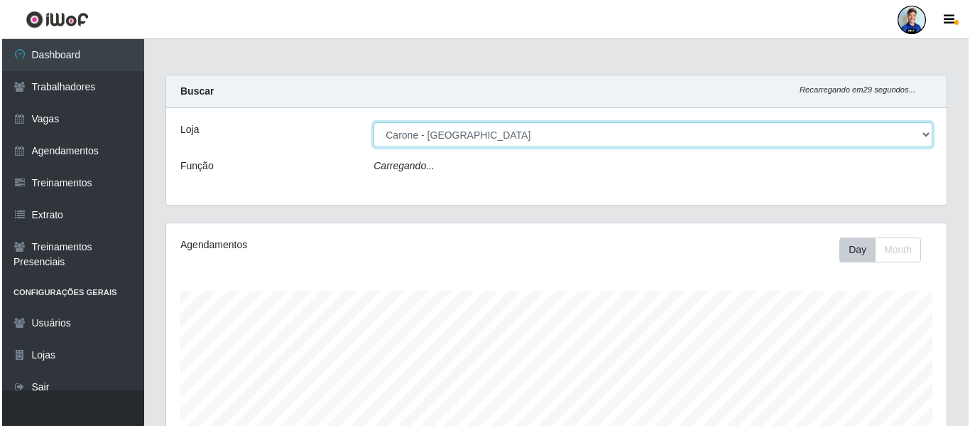
scroll to position [295, 781]
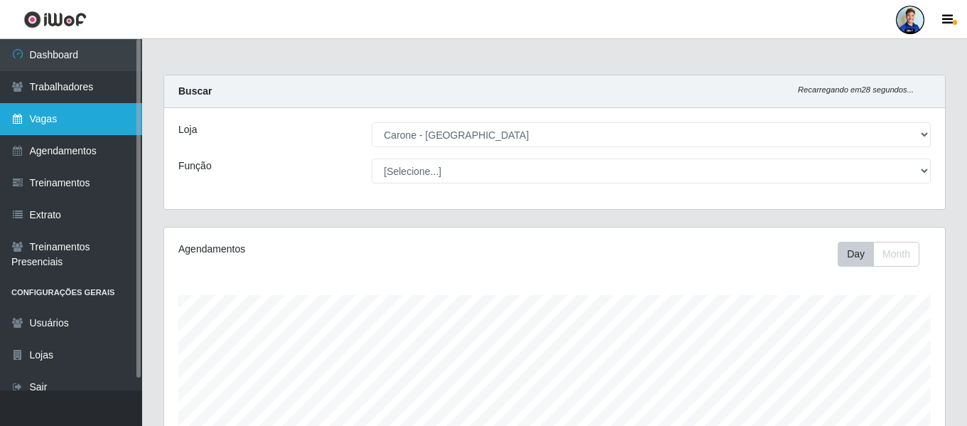
click at [70, 115] on link "Vagas" at bounding box center [71, 119] width 142 height 32
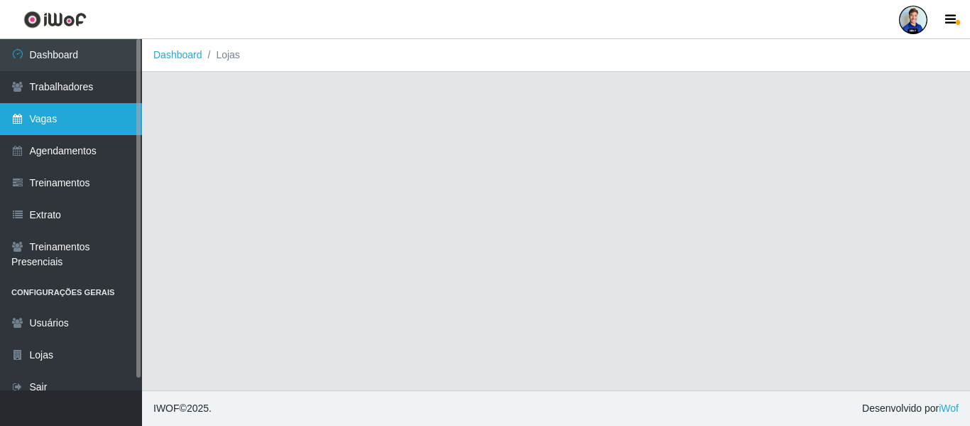
click at [112, 129] on link "Vagas" at bounding box center [71, 119] width 142 height 32
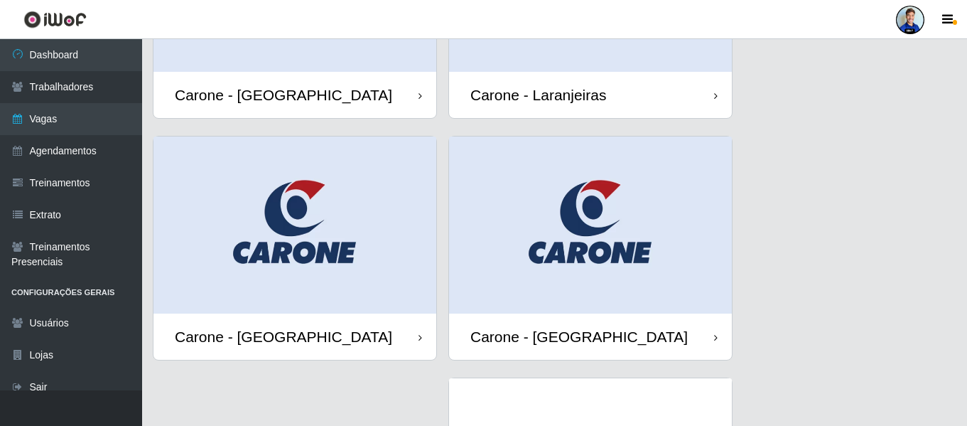
scroll to position [671, 0]
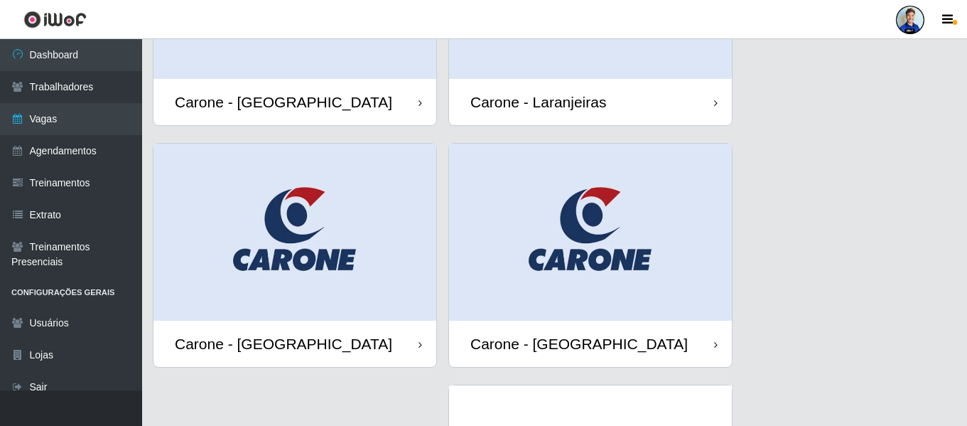
click at [570, 222] on img at bounding box center [590, 231] width 283 height 177
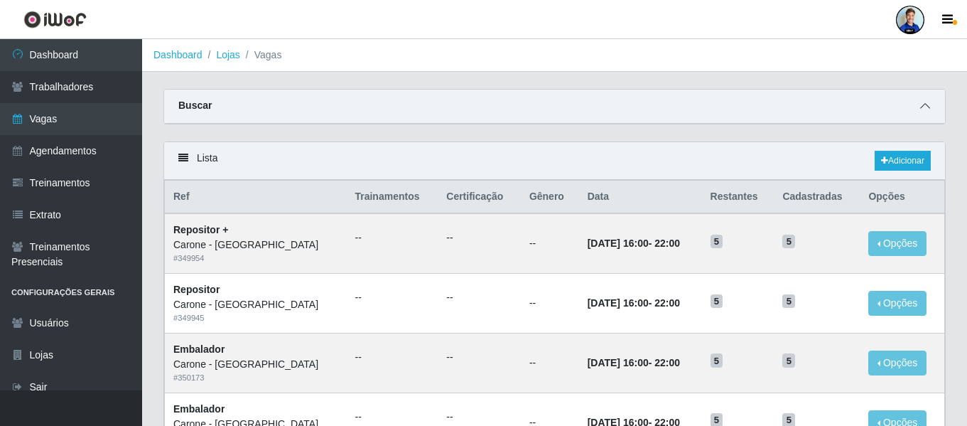
click at [921, 104] on icon at bounding box center [925, 106] width 10 height 10
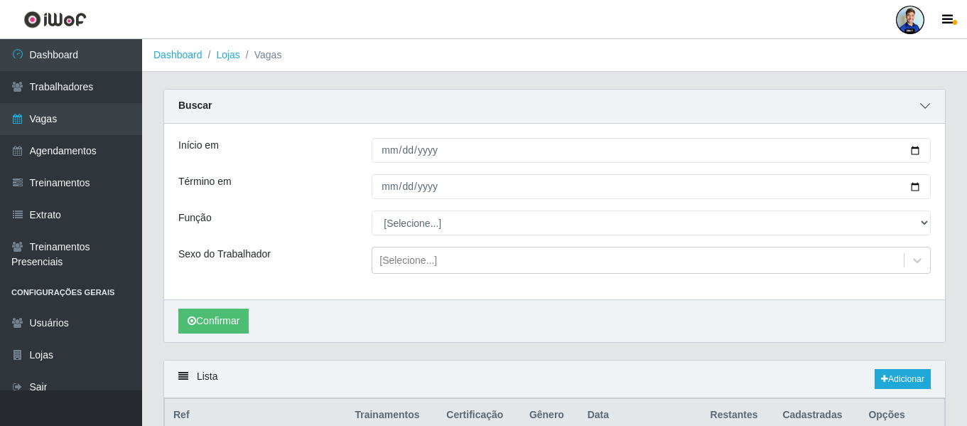
click at [931, 111] on span at bounding box center [924, 106] width 17 height 16
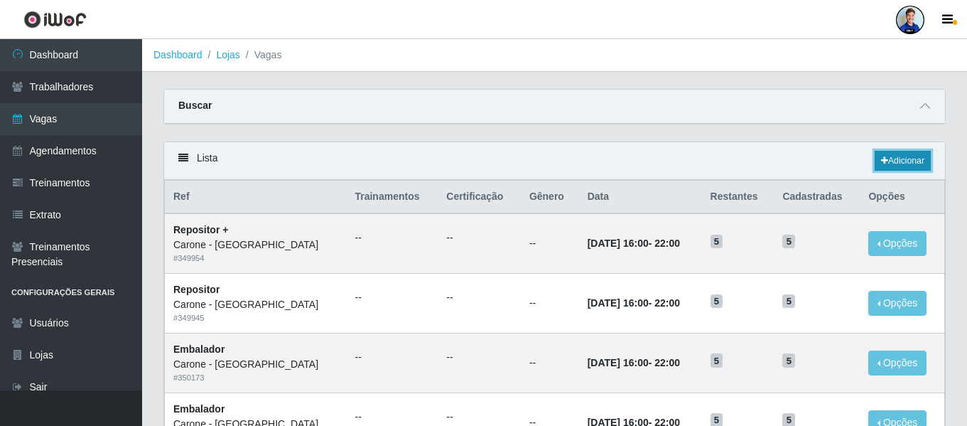
click at [889, 156] on link "Adicionar" at bounding box center [902, 161] width 56 height 20
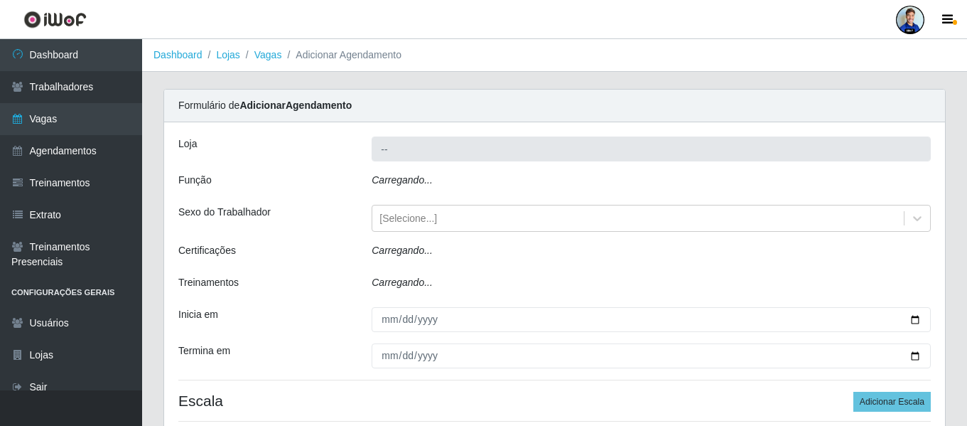
type input "Carone - [GEOGRAPHIC_DATA]"
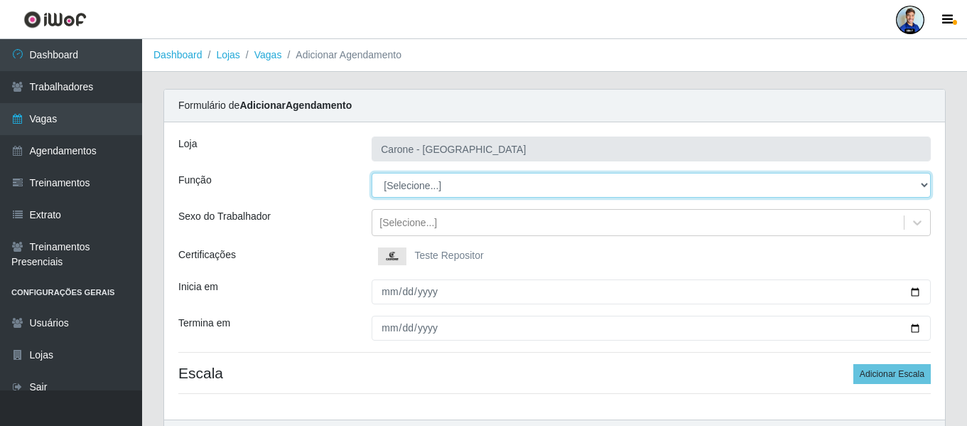
click at [435, 191] on select "[Selecione...] Embalador Embalador + Embalador ++ Repositor Repositor + Reposit…" at bounding box center [651, 185] width 559 height 25
select select "70"
click at [372, 173] on select "[Selecione...] Embalador Embalador + Embalador ++ Repositor Repositor + Reposit…" at bounding box center [651, 185] width 559 height 25
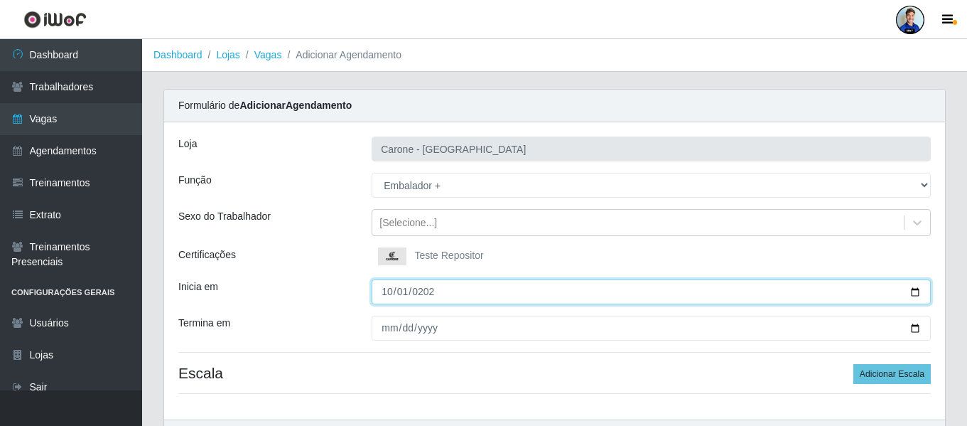
type input "[DATE]"
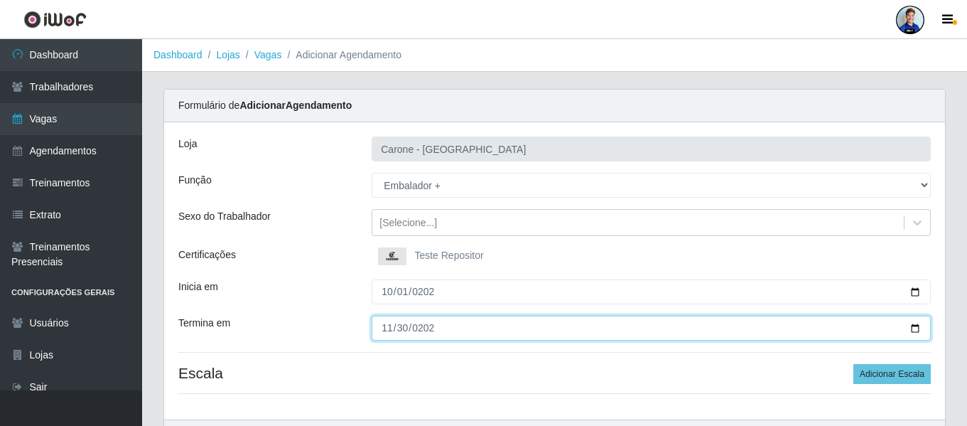
type input "[DATE]"
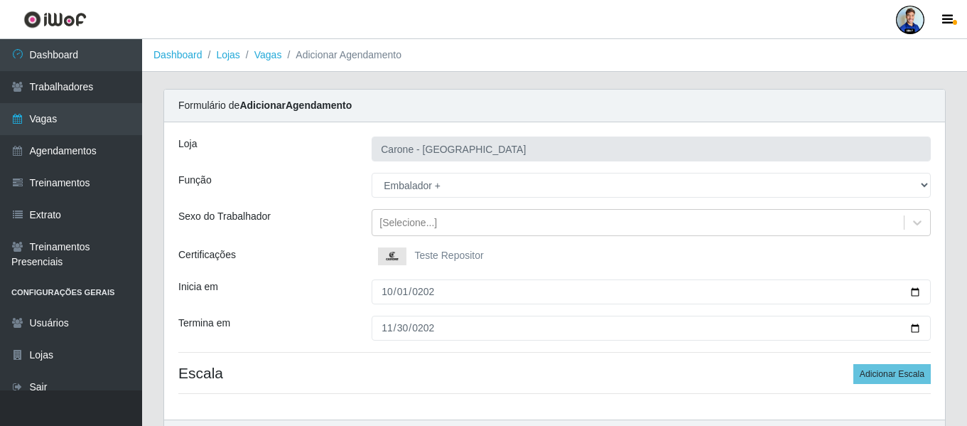
click at [320, 273] on div "Loja Carone - [GEOGRAPHIC_DATA] Função [Selecione...] Embalador Embalador + Emb…" at bounding box center [554, 270] width 781 height 297
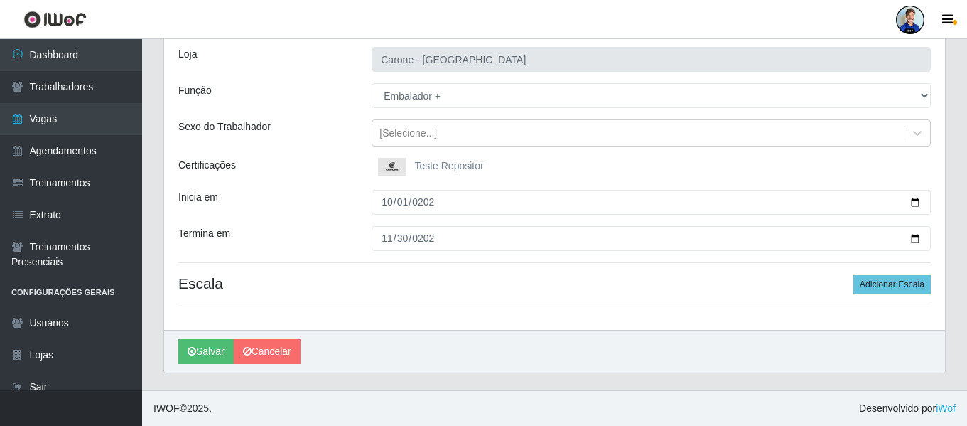
scroll to position [57, 0]
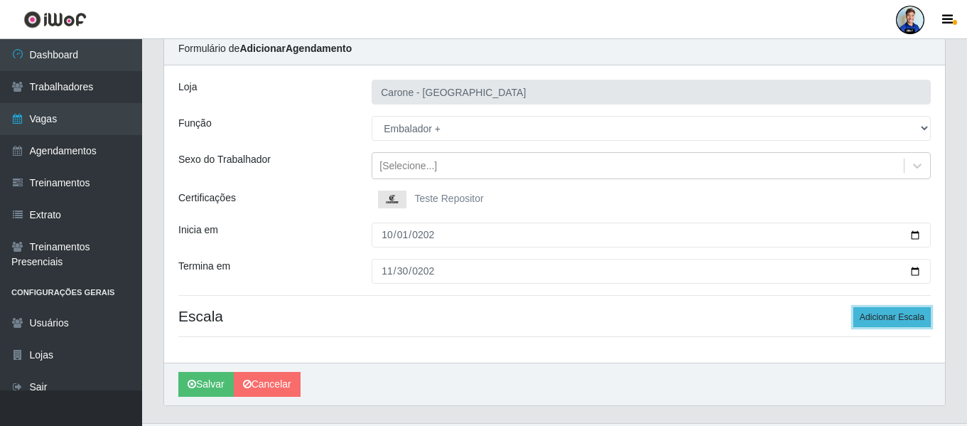
click at [885, 318] on button "Adicionar Escala" at bounding box center [891, 317] width 77 height 20
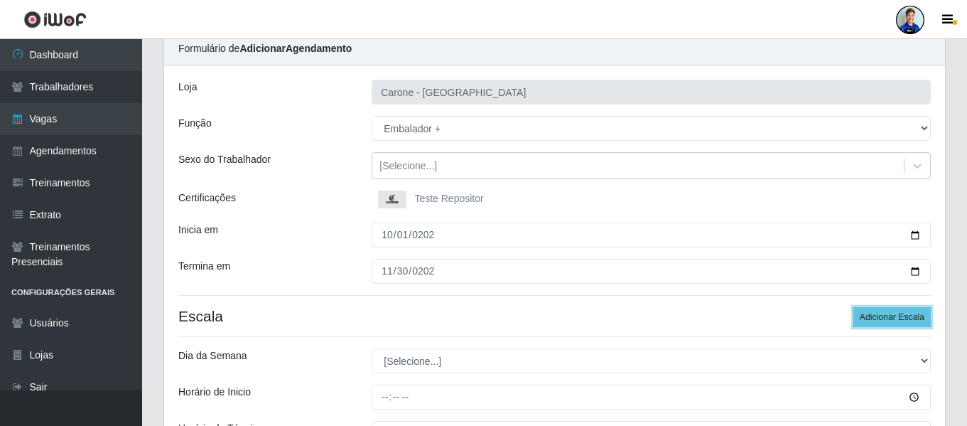
scroll to position [224, 0]
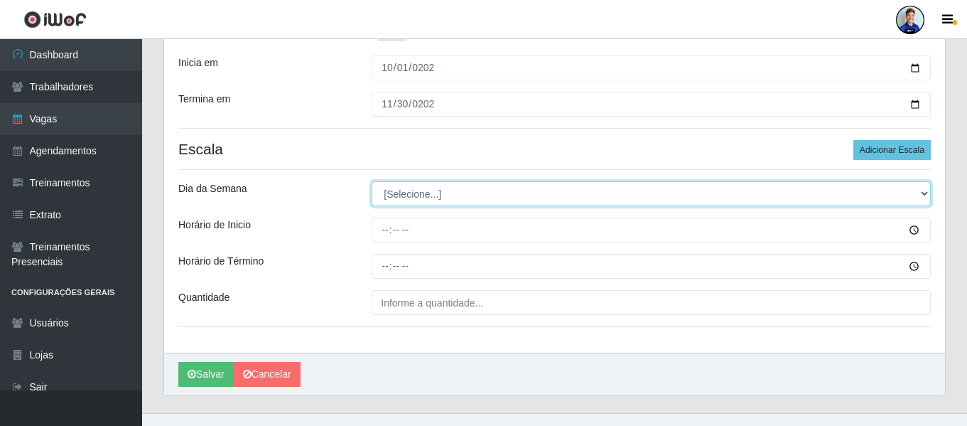
click at [426, 193] on select "[Selecione...] Segunda Terça Quarta Quinta Sexta Sábado Domingo" at bounding box center [651, 193] width 559 height 25
select select "6"
click at [372, 181] on select "[Selecione...] Segunda Terça Quarta Quinta Sexta Sábado Domingo" at bounding box center [651, 193] width 559 height 25
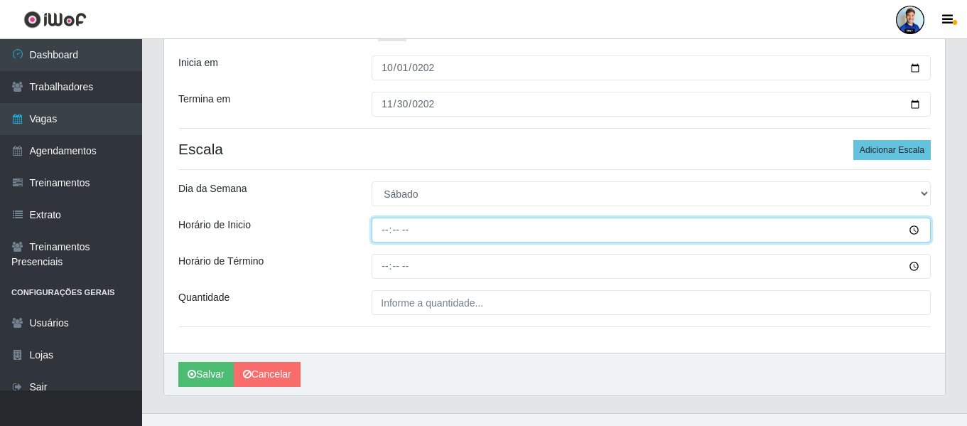
click at [389, 235] on input "Horário de Inicio" at bounding box center [651, 229] width 559 height 25
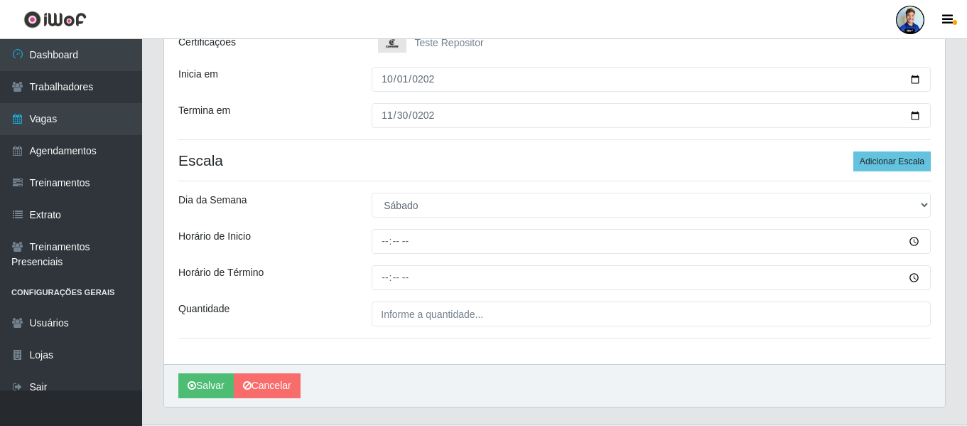
scroll to position [212, 0]
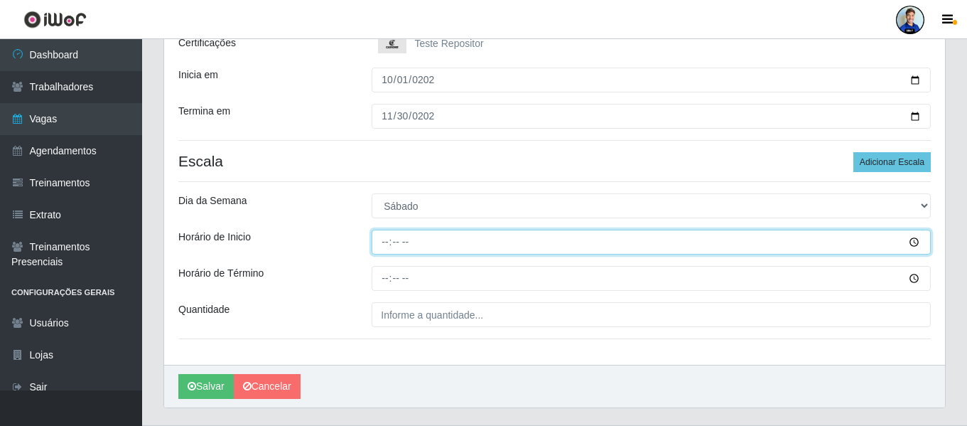
type input "16:00"
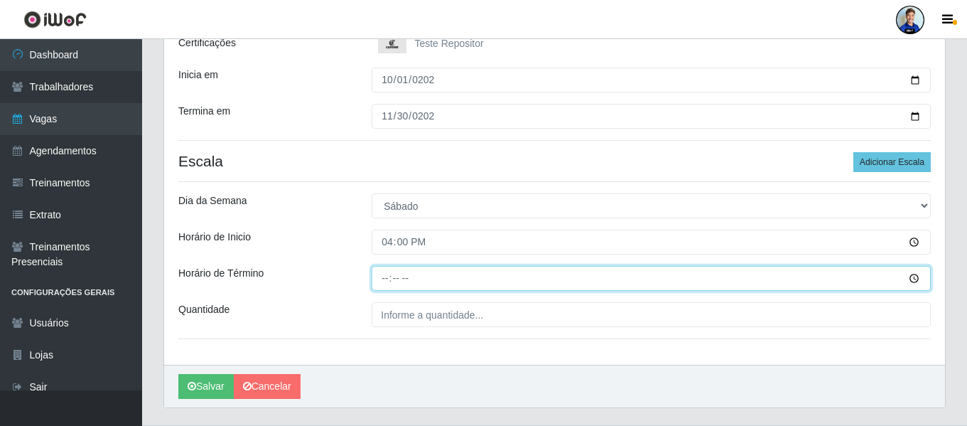
type input "22:00"
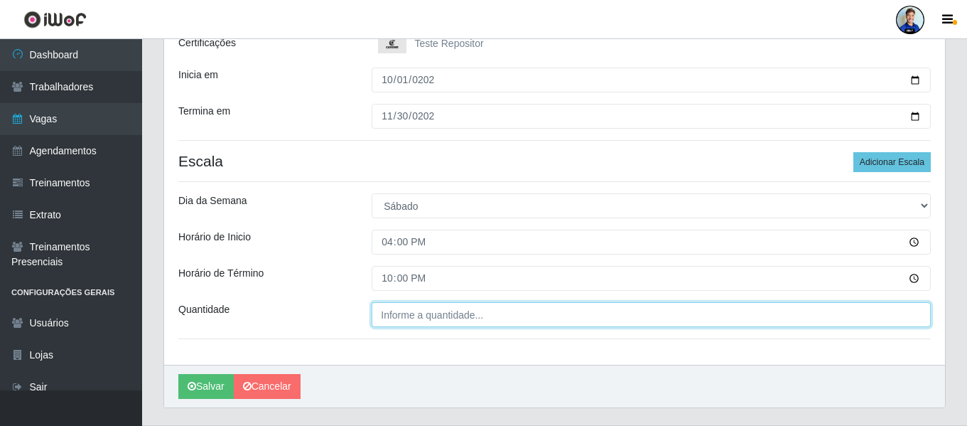
type input "___"
type input "5__"
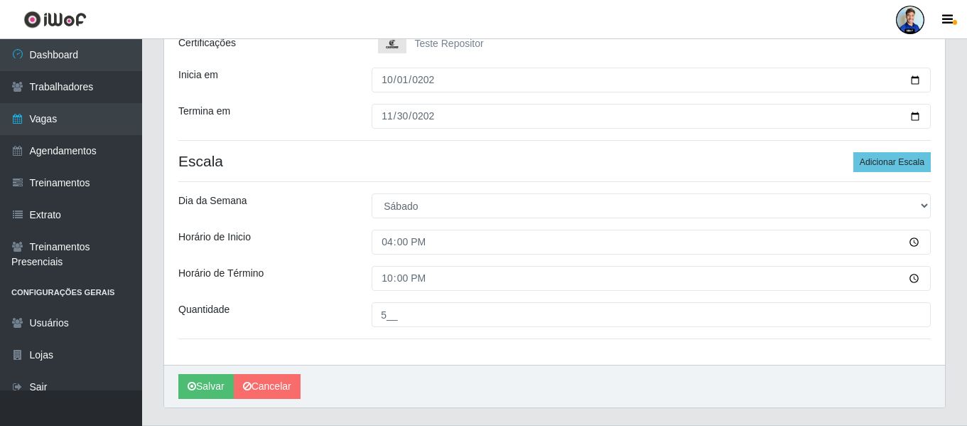
click at [283, 280] on div "Horário de Término" at bounding box center [264, 278] width 193 height 25
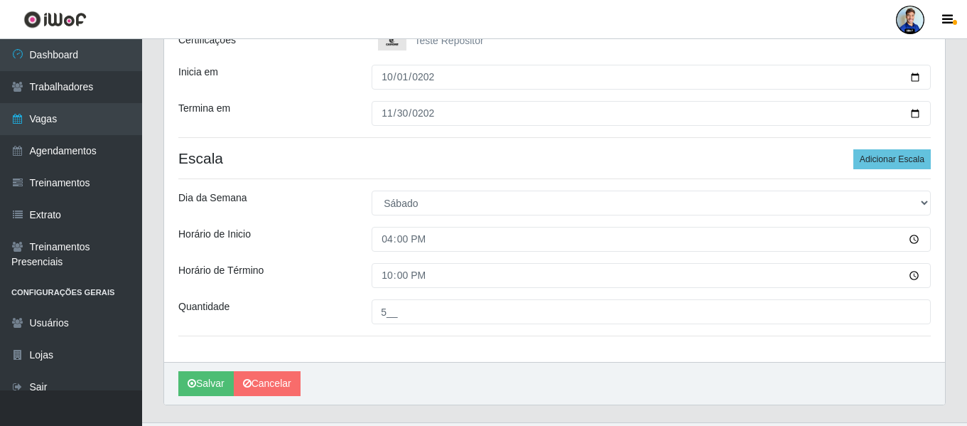
scroll to position [246, 0]
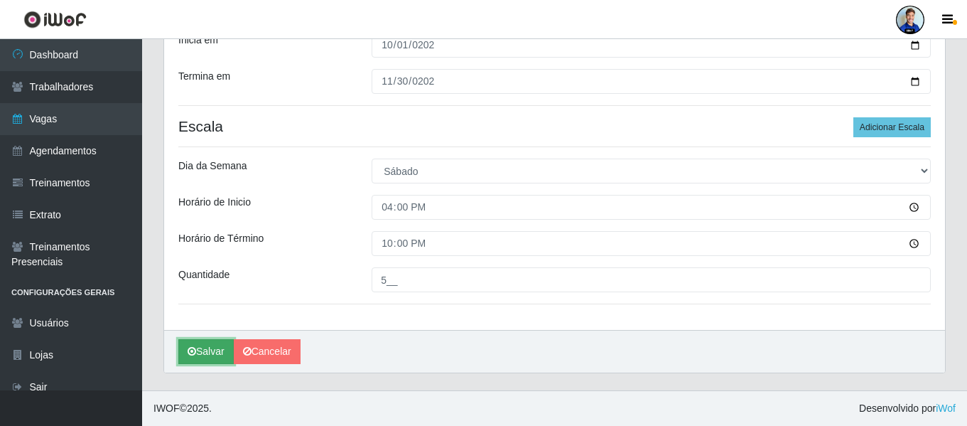
click at [219, 348] on button "Salvar" at bounding box center [205, 351] width 55 height 25
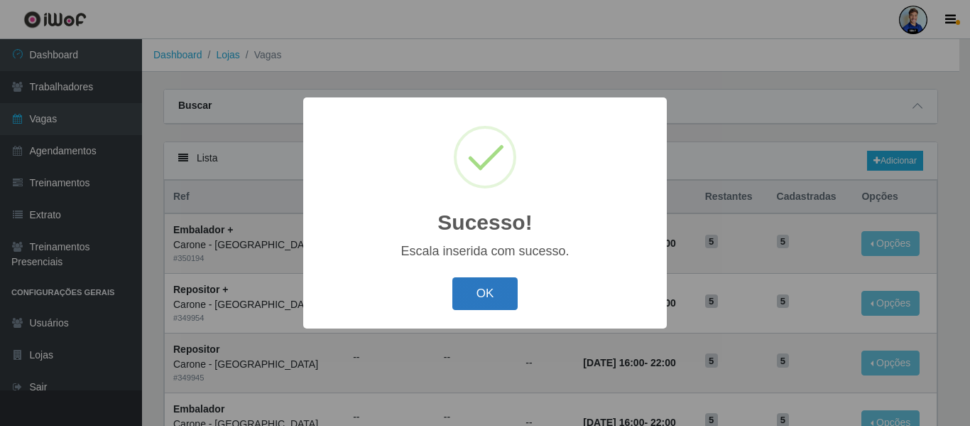
click at [484, 287] on button "OK" at bounding box center [485, 293] width 66 height 33
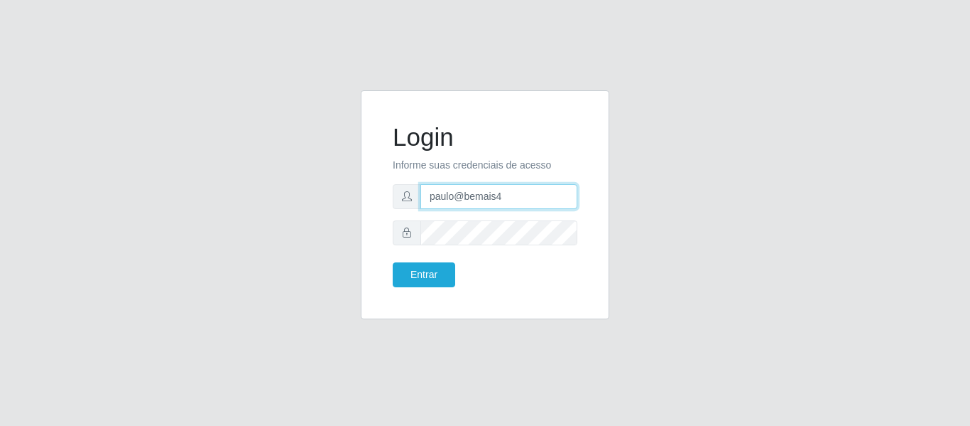
drag, startPoint x: 514, startPoint y: 197, endPoint x: 378, endPoint y: 182, distance: 137.2
click at [378, 182] on div "Login Informe suas credenciais de acesso paulo@bemais4 Entrar" at bounding box center [485, 204] width 249 height 229
type input "juliomarques@leta"
click at [393, 262] on button "Entrar" at bounding box center [424, 274] width 63 height 25
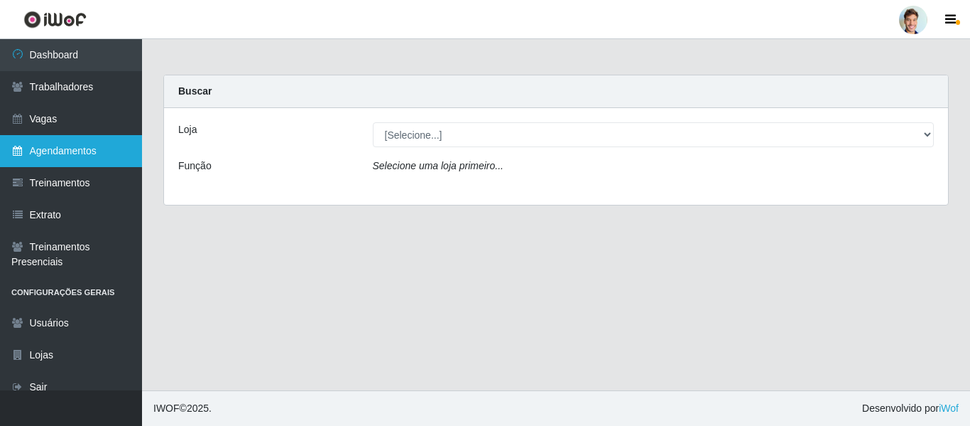
click at [59, 148] on link "Agendamentos" at bounding box center [71, 151] width 142 height 32
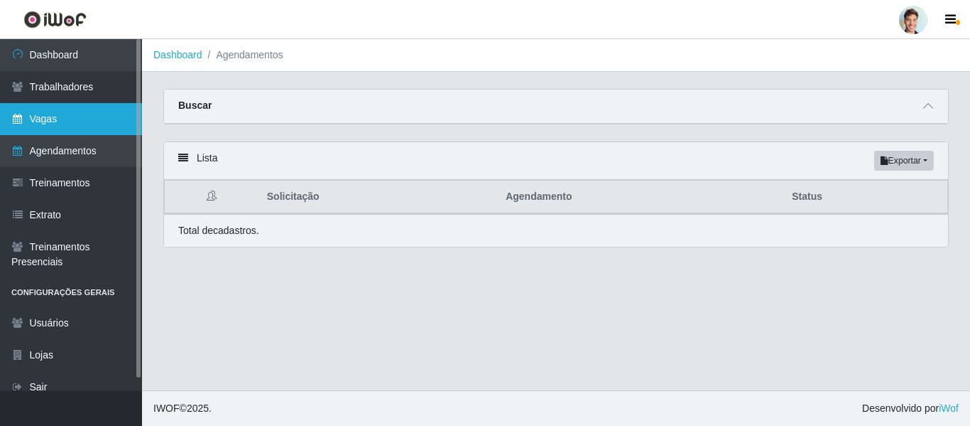
click at [65, 121] on link "Vagas" at bounding box center [71, 119] width 142 height 32
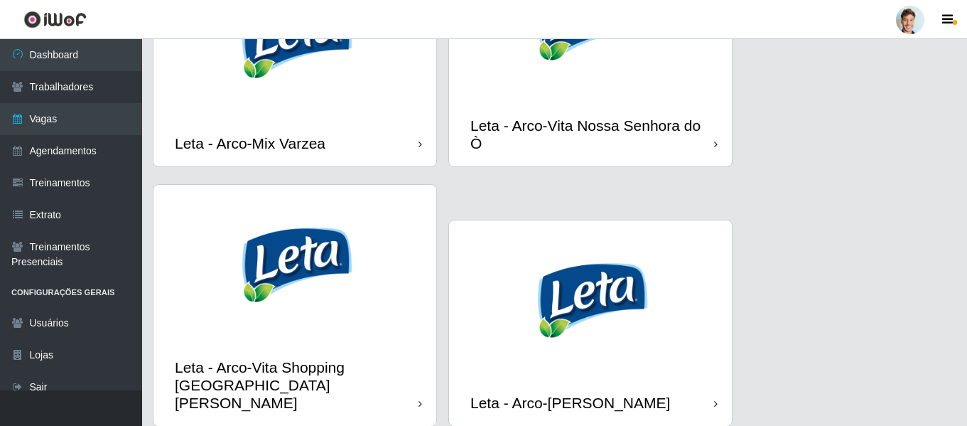
scroll to position [1170, 0]
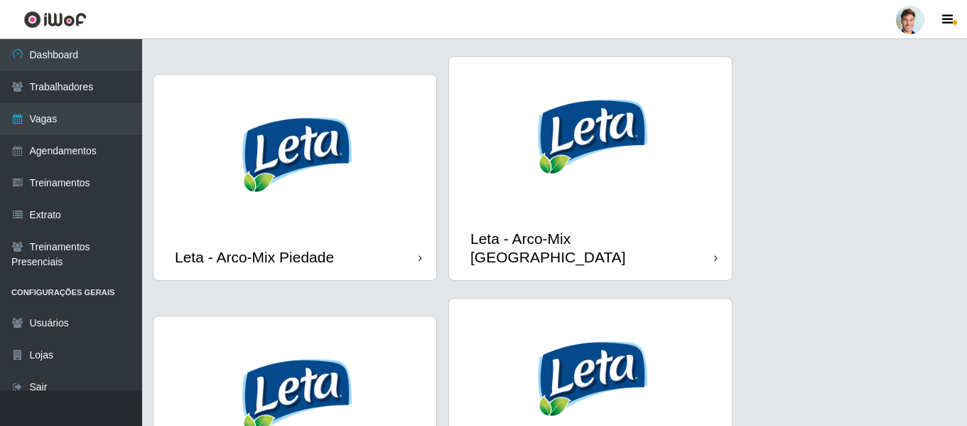
click at [664, 156] on img at bounding box center [590, 136] width 283 height 159
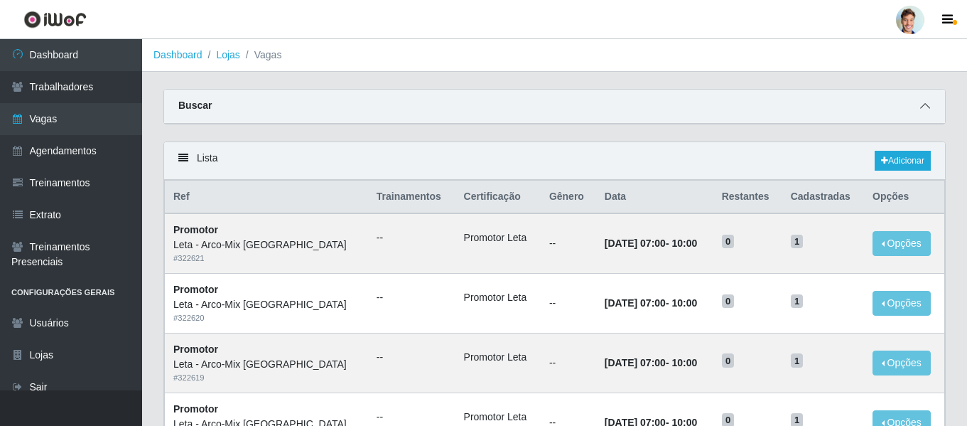
click at [930, 106] on span at bounding box center [924, 106] width 17 height 16
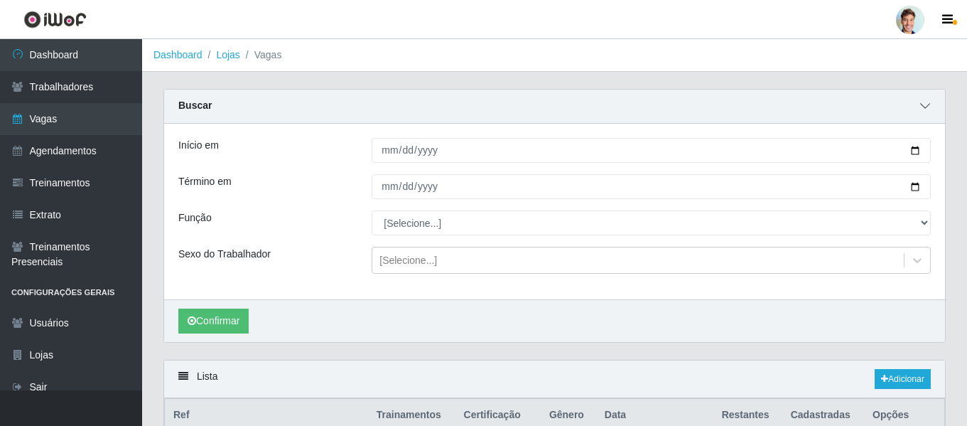
click at [924, 104] on icon at bounding box center [925, 106] width 10 height 10
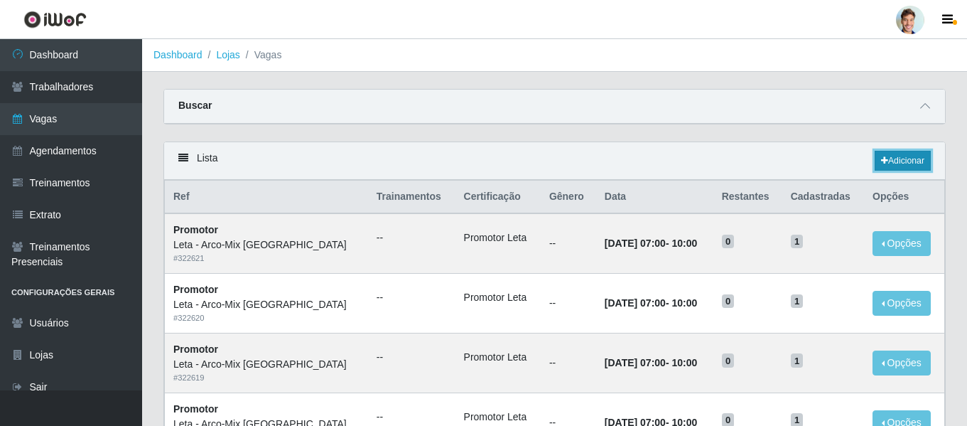
click at [891, 161] on link "Adicionar" at bounding box center [902, 161] width 56 height 20
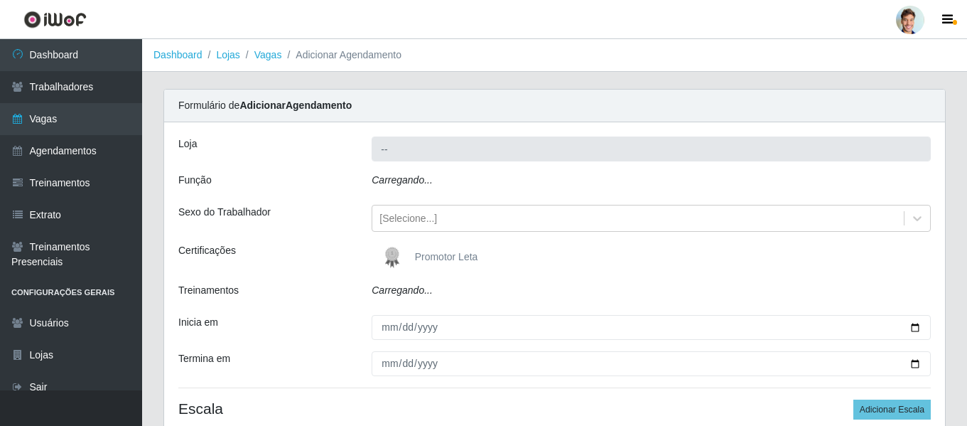
type input "Leta - Arco-Mix [GEOGRAPHIC_DATA]"
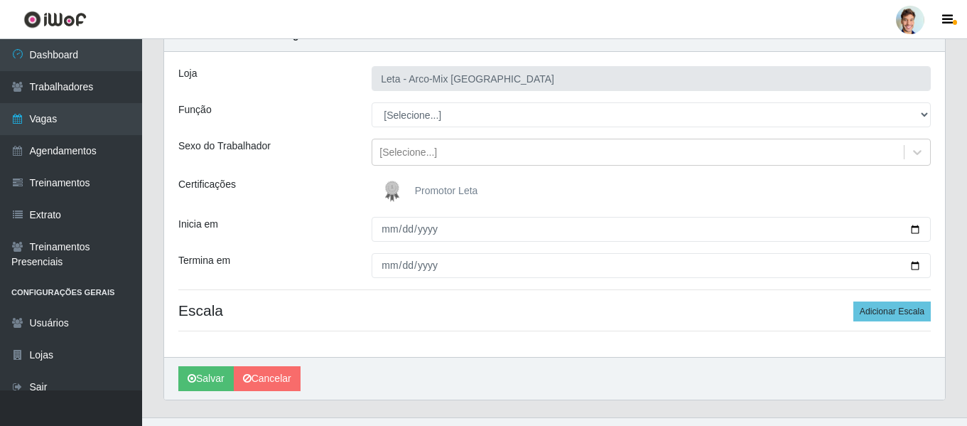
scroll to position [71, 0]
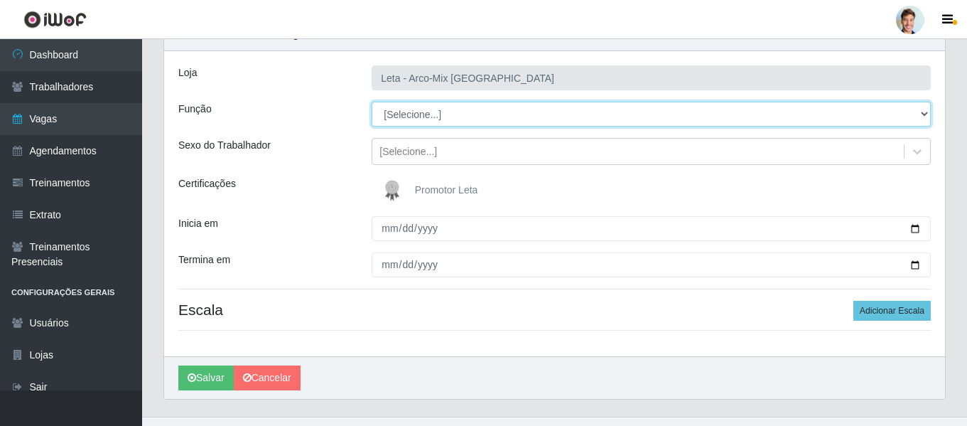
click at [390, 108] on select "[Selecione...] Promotor" at bounding box center [651, 114] width 559 height 25
select select "129"
click at [372, 102] on select "[Selecione...] Promotor" at bounding box center [651, 114] width 559 height 25
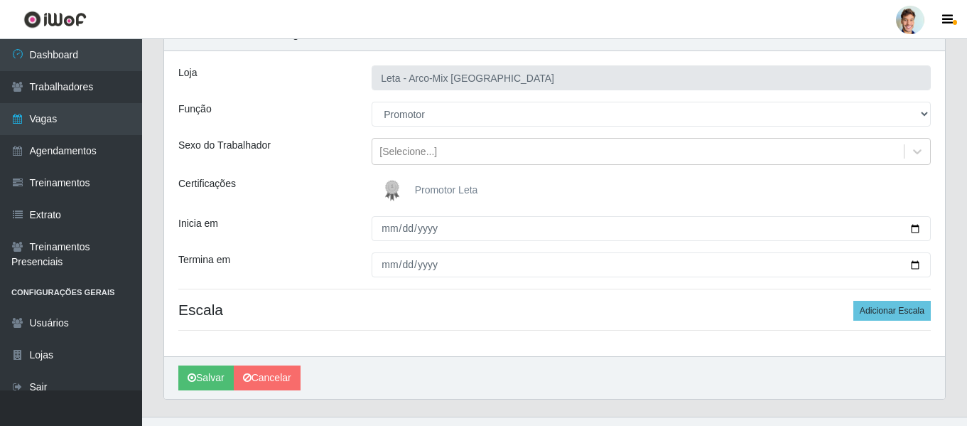
click at [366, 117] on div "[Selecione...] Promotor" at bounding box center [651, 114] width 580 height 25
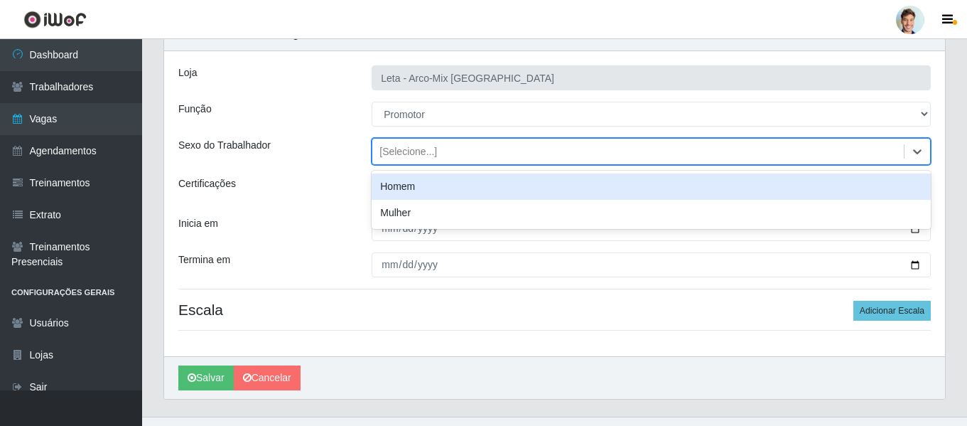
click at [389, 153] on div "[Selecione...]" at bounding box center [408, 151] width 58 height 15
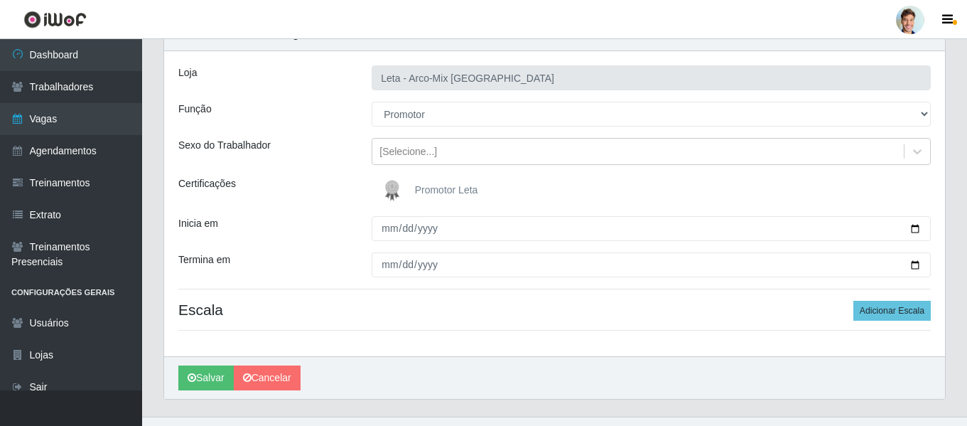
click at [342, 143] on div "Sexo do Trabalhador" at bounding box center [264, 151] width 193 height 27
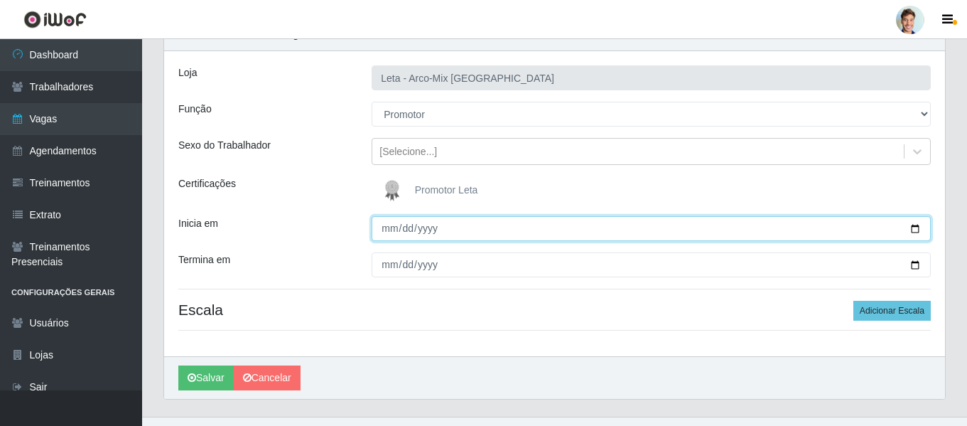
click at [391, 233] on input "Inicia em" at bounding box center [651, 228] width 559 height 25
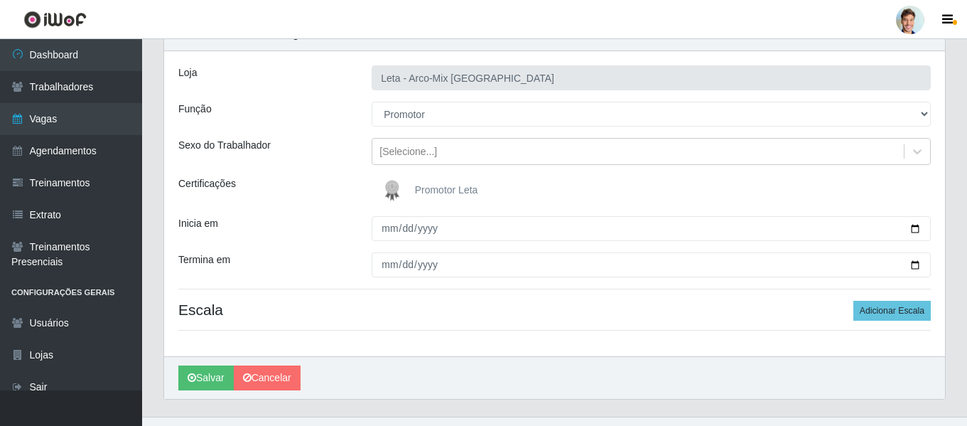
click at [399, 187] on img at bounding box center [395, 190] width 34 height 28
click at [0, 0] on input "Promotor Leta" at bounding box center [0, 0] width 0 height 0
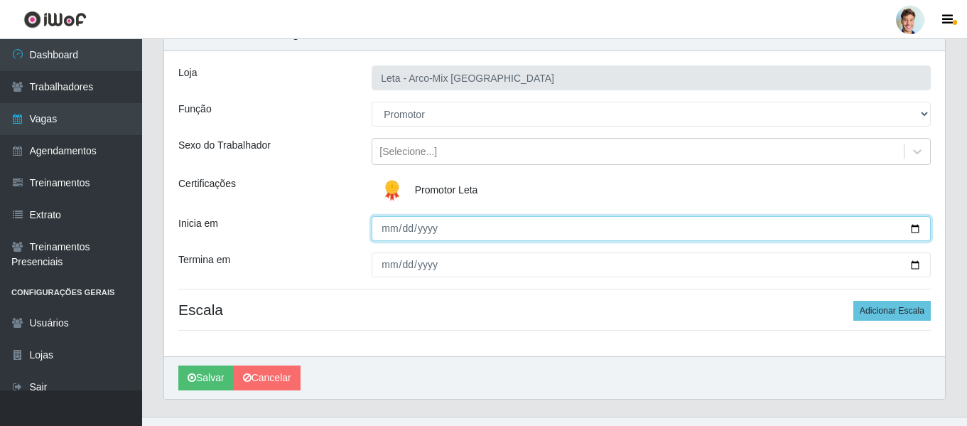
click at [384, 230] on input "Inicia em" at bounding box center [651, 228] width 559 height 25
click at [387, 230] on input "Inicia em" at bounding box center [651, 228] width 559 height 25
type input "[DATE]"
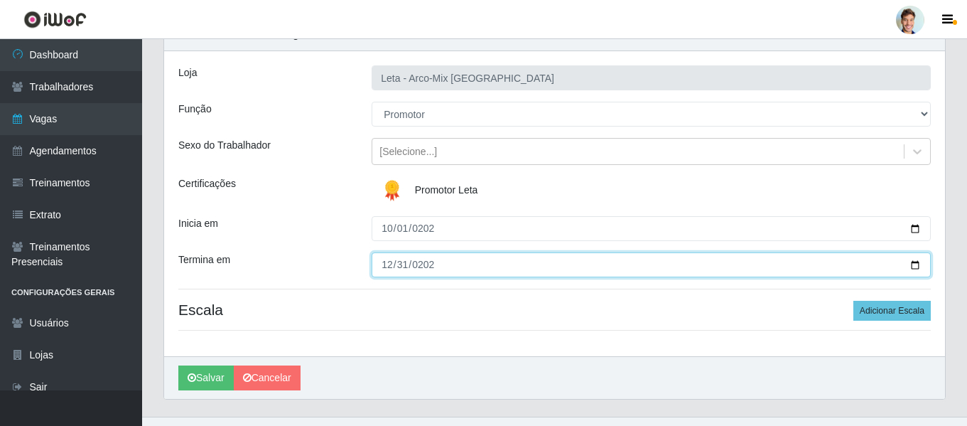
type input "[DATE]"
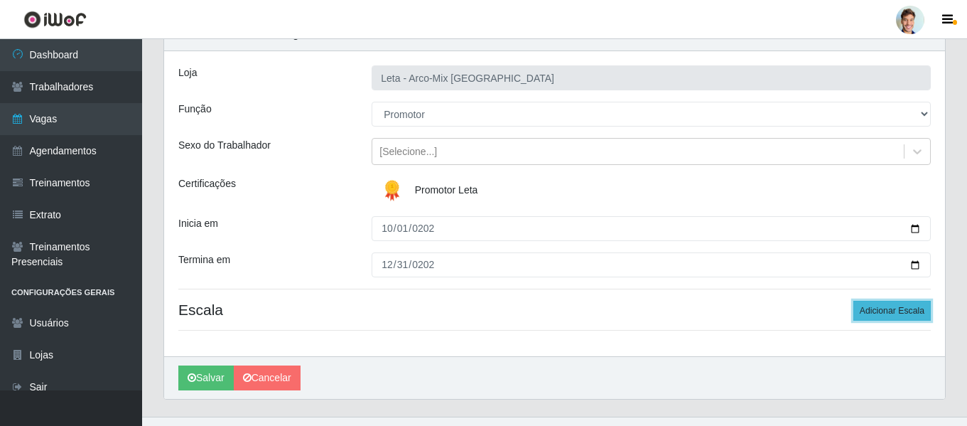
click at [861, 303] on button "Adicionar Escala" at bounding box center [891, 310] width 77 height 20
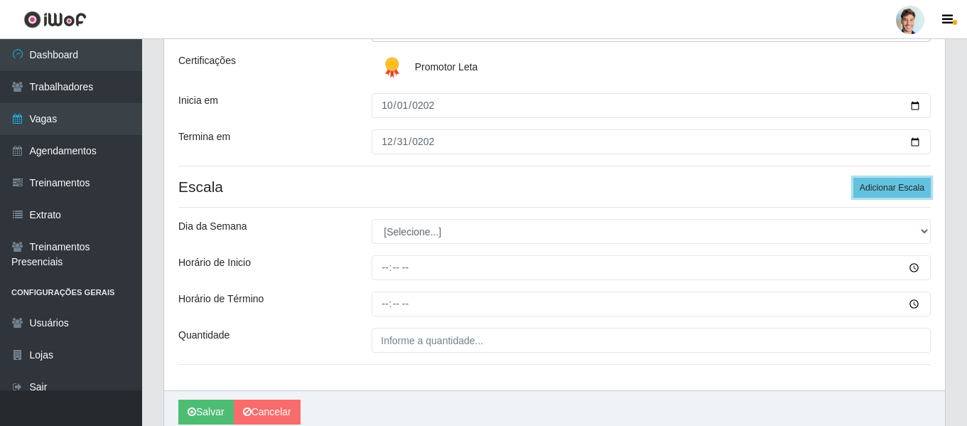
scroll to position [213, 0]
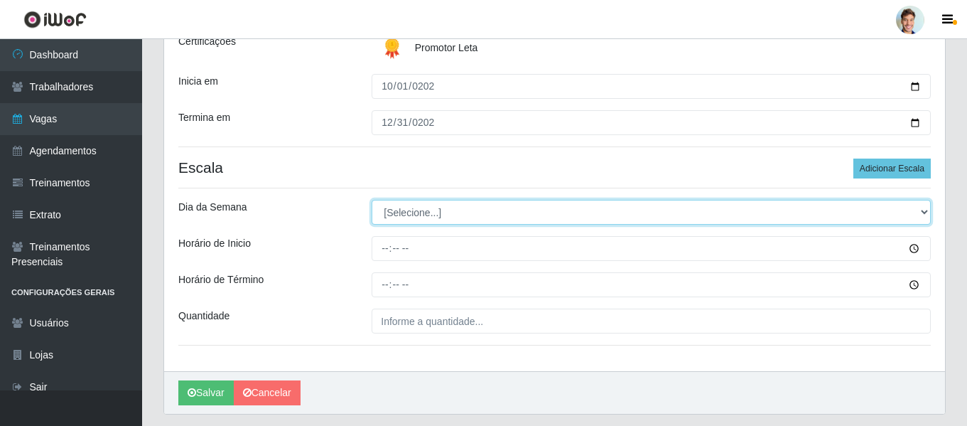
click at [405, 217] on select "[Selecione...] Segunda Terça Quarta Quinta Sexta Sábado Domingo" at bounding box center [651, 212] width 559 height 25
select select "1"
click at [372, 200] on select "[Selecione...] Segunda Terça Quarta Quinta Sexta Sábado Domingo" at bounding box center [651, 212] width 559 height 25
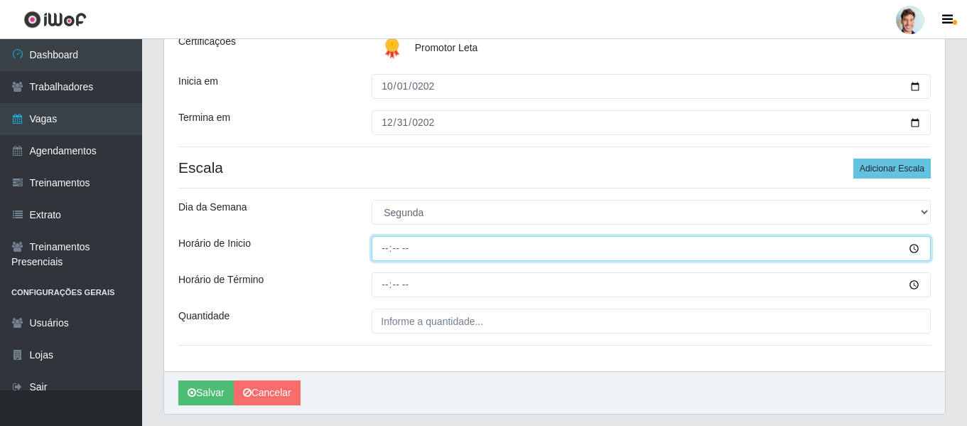
type input "07:00"
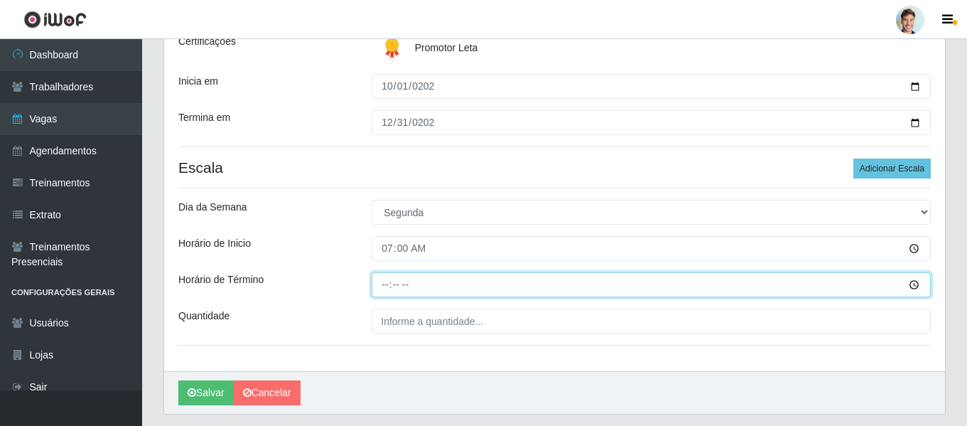
type input "10:00"
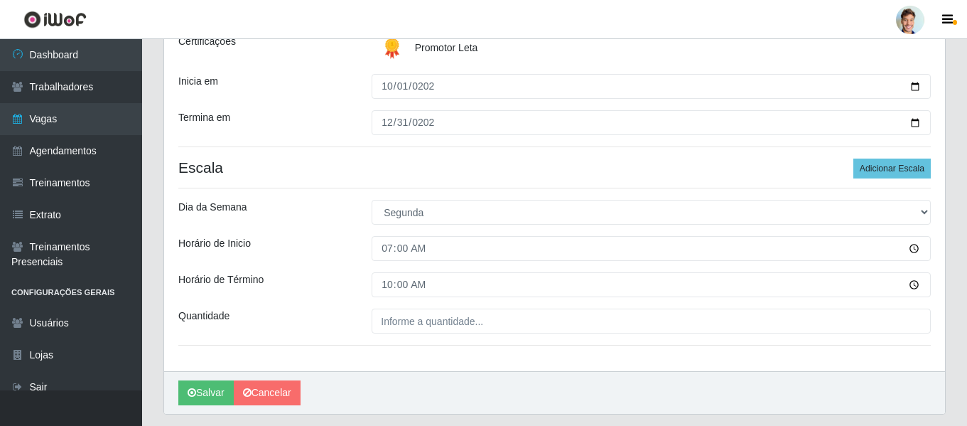
click at [347, 248] on div "Horário de Inicio" at bounding box center [264, 248] width 193 height 25
click at [421, 335] on div "[PERSON_NAME] - Arco-Mix [GEOGRAPHIC_DATA] Função [Selecione...] Promotor Sexo …" at bounding box center [554, 140] width 781 height 462
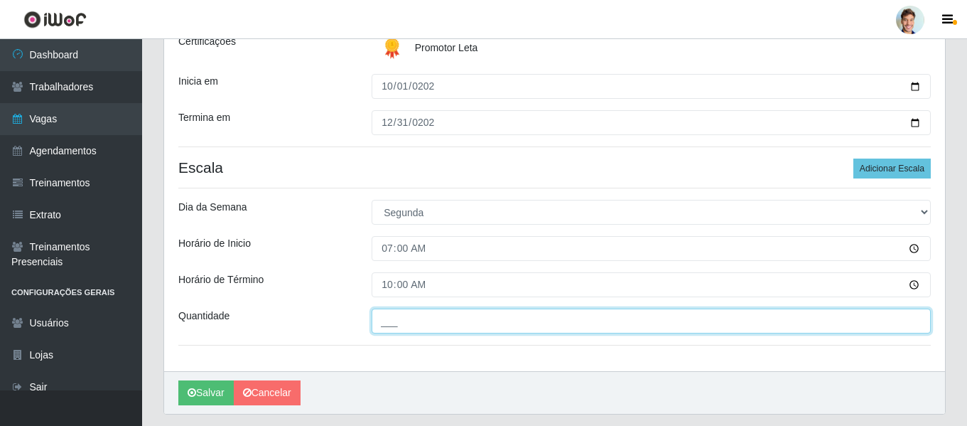
click at [430, 322] on input "___" at bounding box center [651, 320] width 559 height 25
type input "1__"
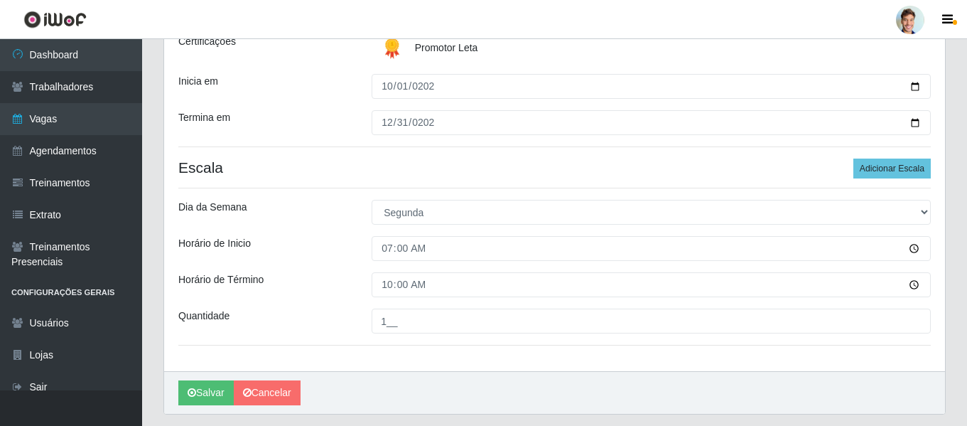
click at [321, 228] on div "[PERSON_NAME] - Arco-Mix [GEOGRAPHIC_DATA] Função [Selecione...] Promotor Sexo …" at bounding box center [554, 140] width 781 height 462
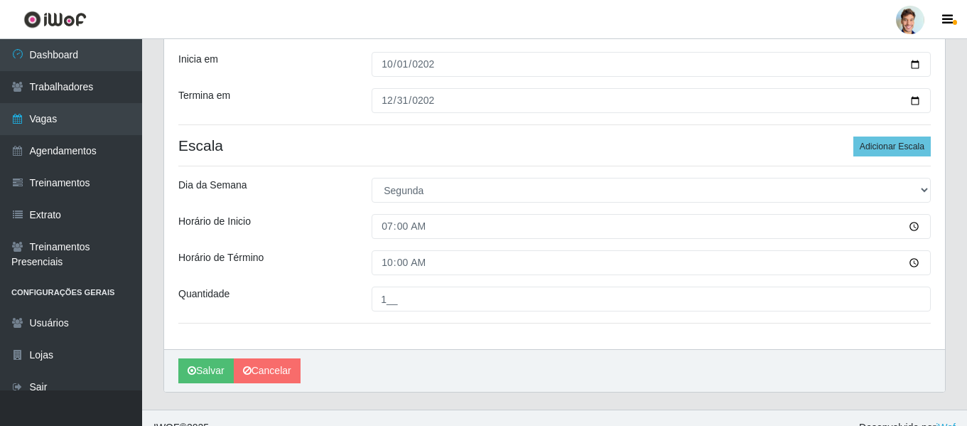
scroll to position [254, 0]
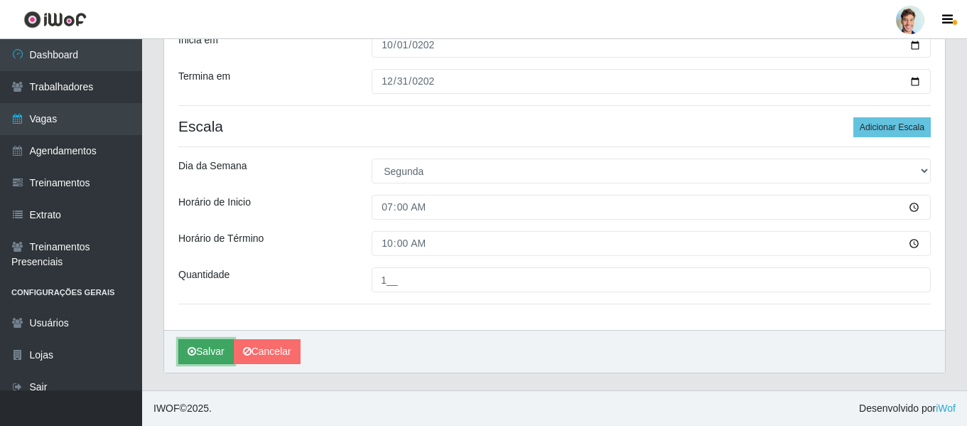
click at [194, 349] on icon "submit" at bounding box center [192, 351] width 9 height 10
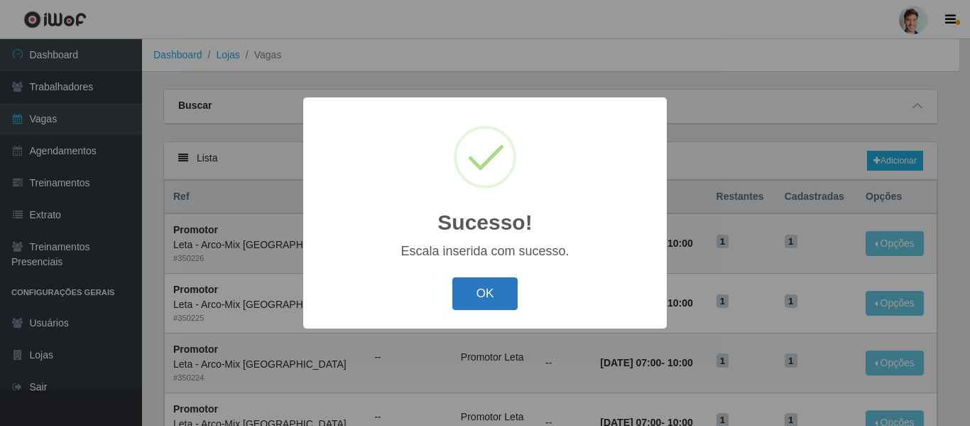
click at [491, 295] on button "OK" at bounding box center [485, 293] width 66 height 33
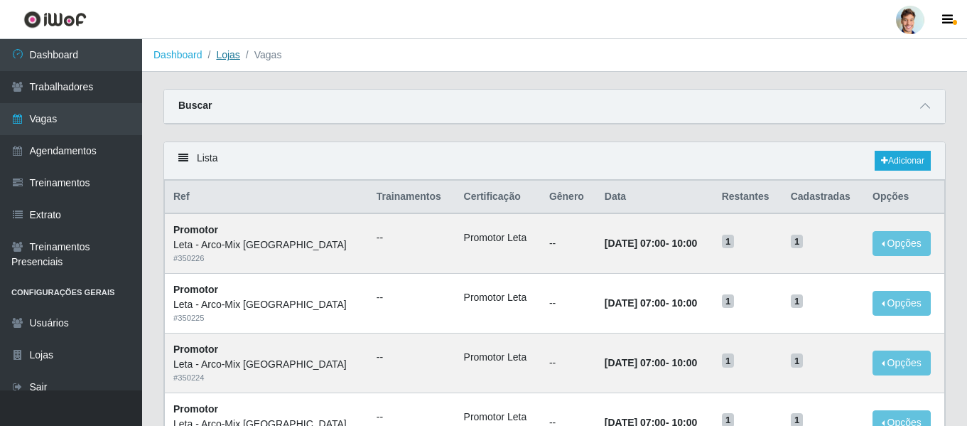
click at [232, 60] on link "Lojas" at bounding box center [227, 54] width 23 height 11
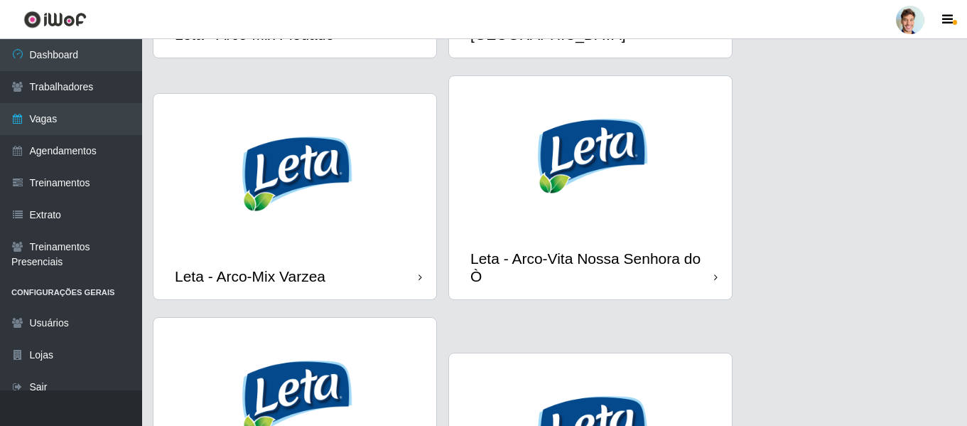
scroll to position [1421, 0]
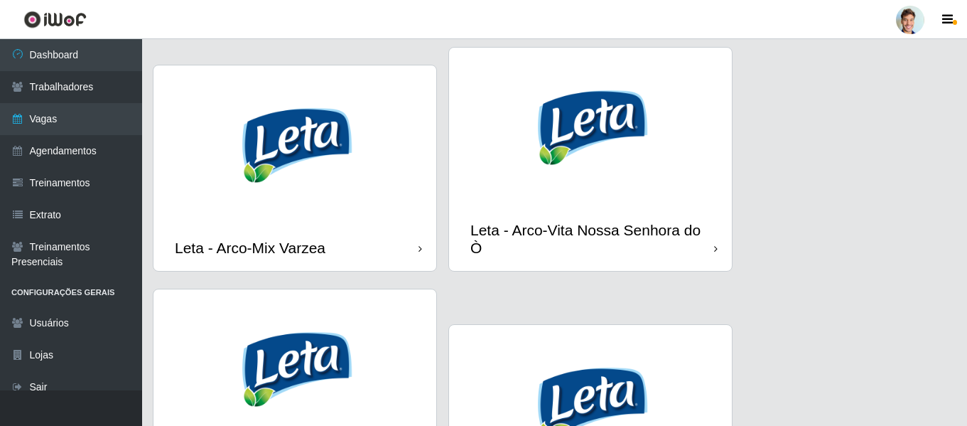
click at [574, 138] on img at bounding box center [590, 127] width 283 height 159
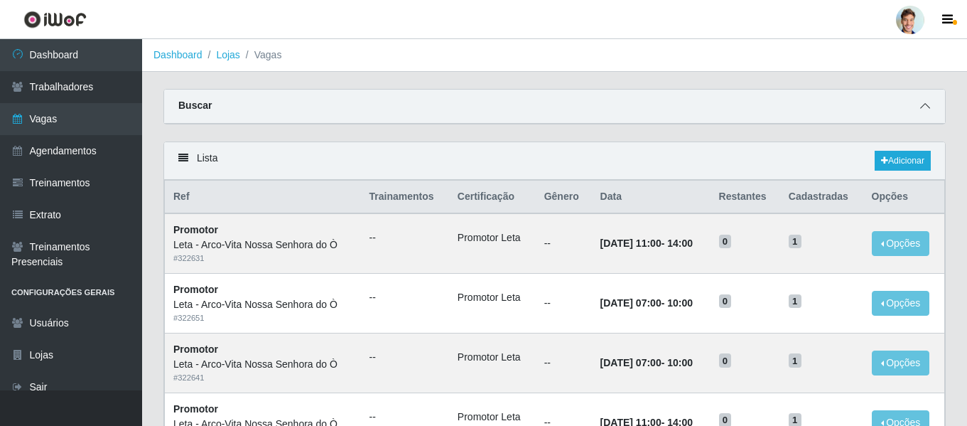
click at [931, 109] on span at bounding box center [924, 106] width 17 height 16
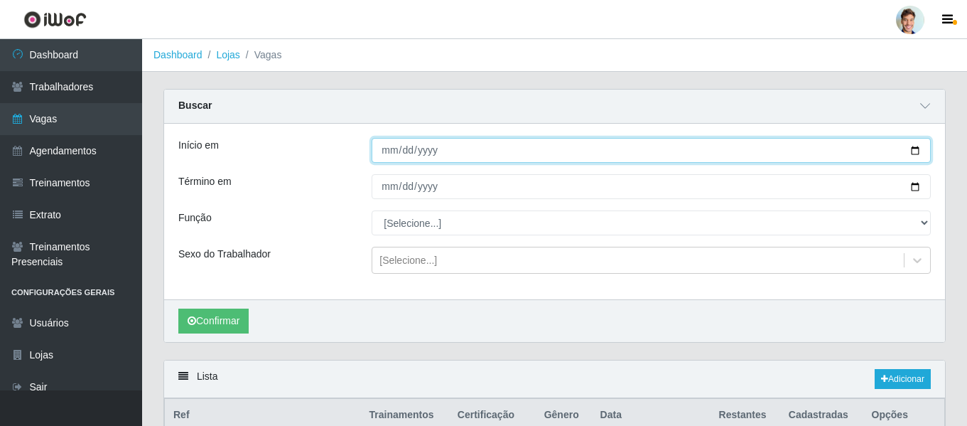
click at [392, 151] on input "Início em" at bounding box center [651, 150] width 559 height 25
type input "[DATE]"
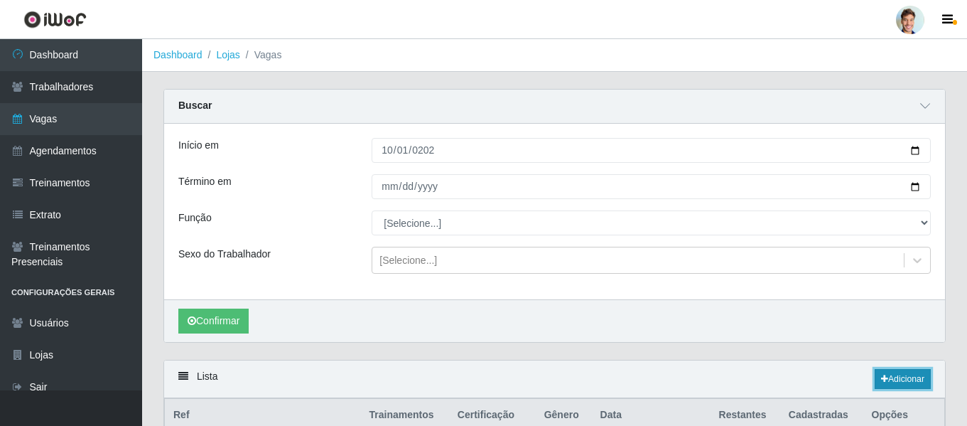
click at [906, 386] on link "Adicionar" at bounding box center [902, 379] width 56 height 20
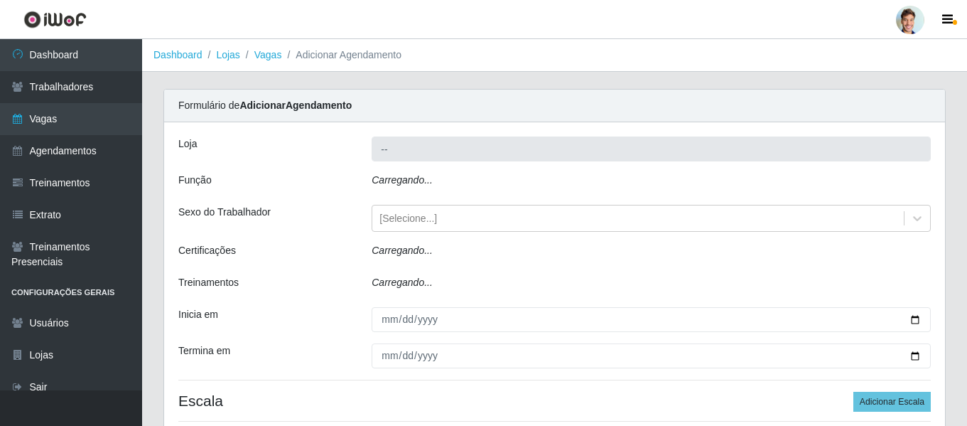
type input "Leta - Arco-Vita Nossa Senhora do Ò"
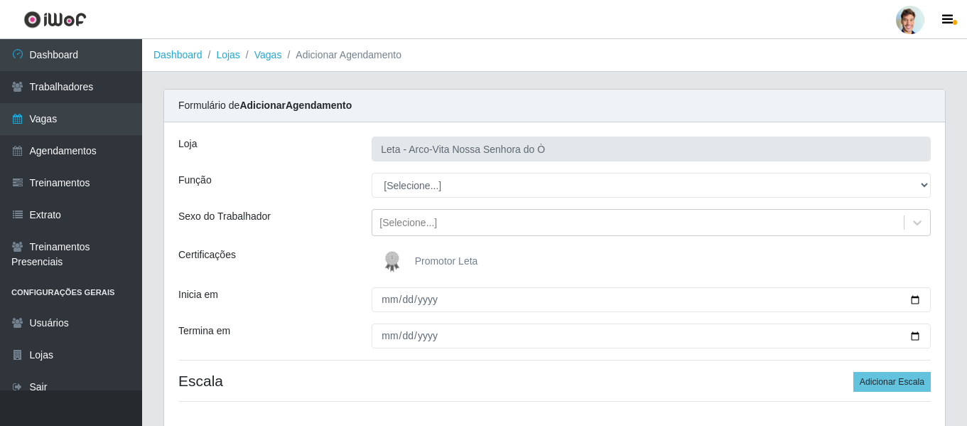
click at [414, 178] on select "[Selecione...] Promotor" at bounding box center [651, 185] width 559 height 25
select select "129"
click at [372, 173] on select "[Selecione...] Promotor" at bounding box center [651, 185] width 559 height 25
click at [403, 209] on div "[Selecione...]" at bounding box center [651, 222] width 559 height 27
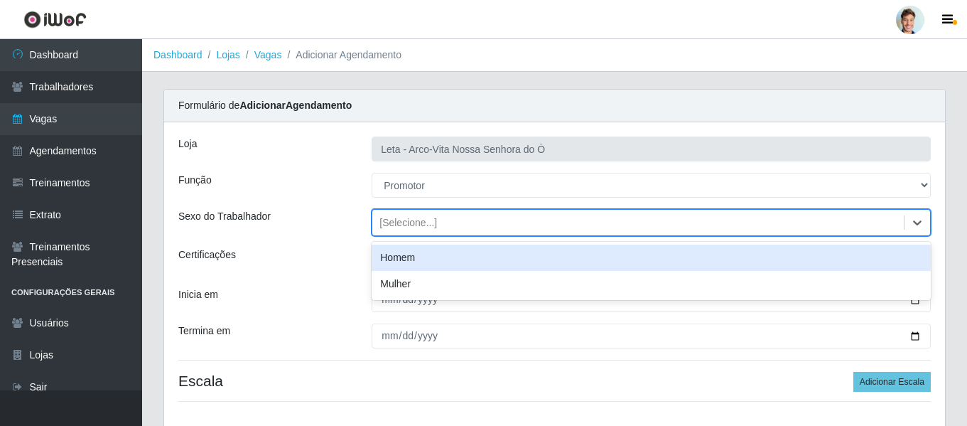
click at [342, 238] on div "[PERSON_NAME] - Arco-Vita Nossa Senhora do Ò Função [Selecione...] Promotor Sex…" at bounding box center [554, 274] width 781 height 305
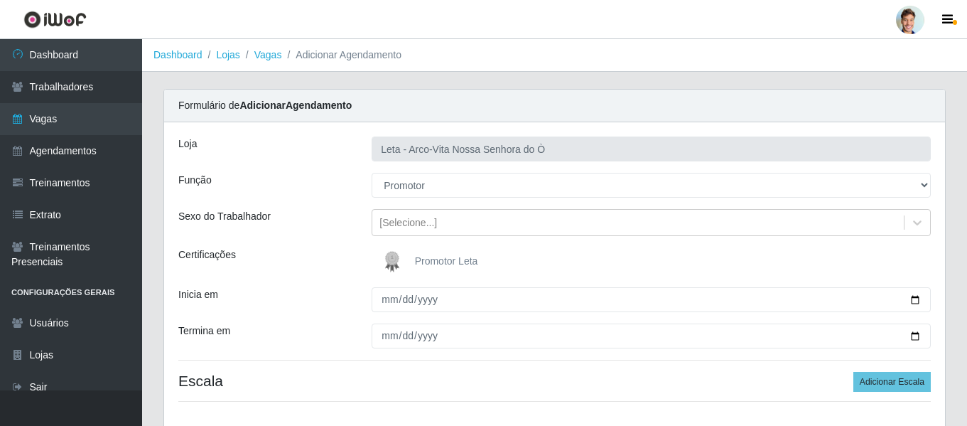
click at [403, 267] on img at bounding box center [395, 261] width 34 height 28
click at [0, 0] on input "Promotor Leta" at bounding box center [0, 0] width 0 height 0
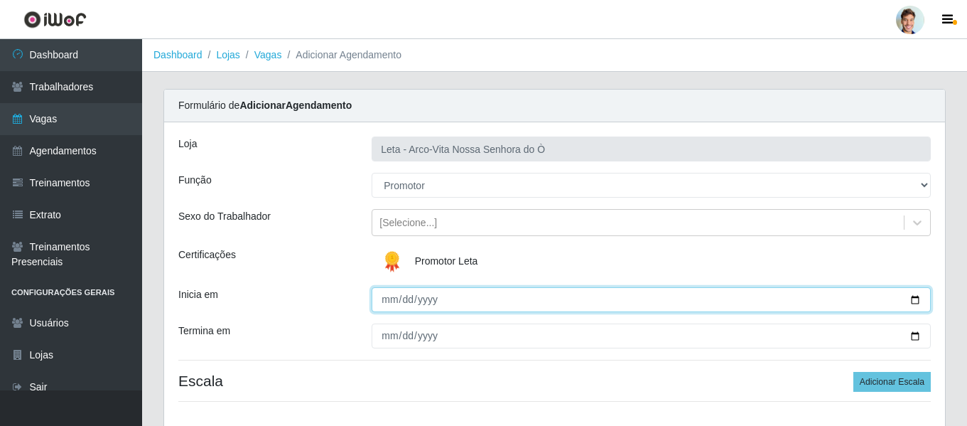
click at [391, 298] on input "Inicia em" at bounding box center [651, 299] width 559 height 25
type input "[DATE]"
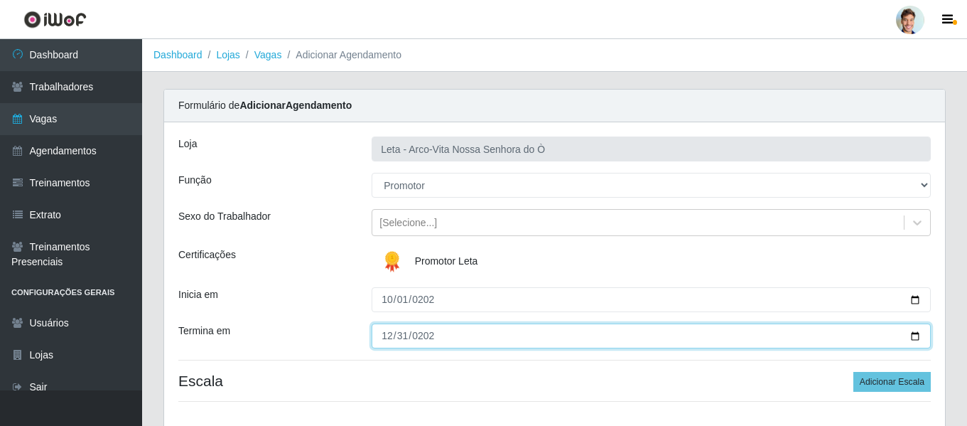
type input "[DATE]"
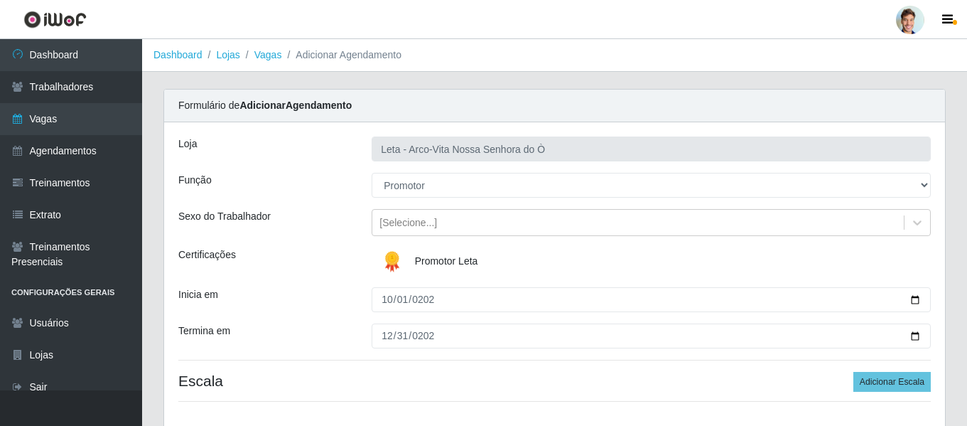
click at [345, 285] on div "[PERSON_NAME] - Arco-Vita Nossa Senhora do Ò Função [Selecione...] Promotor Sex…" at bounding box center [554, 274] width 781 height 305
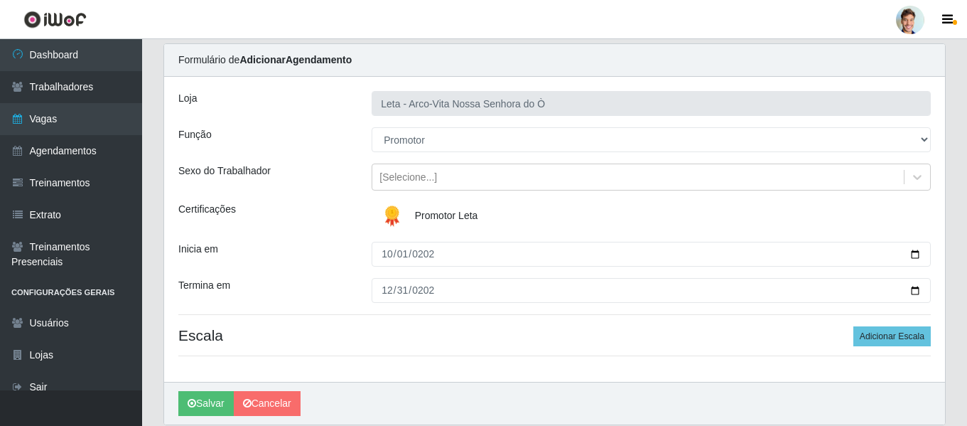
scroll to position [97, 0]
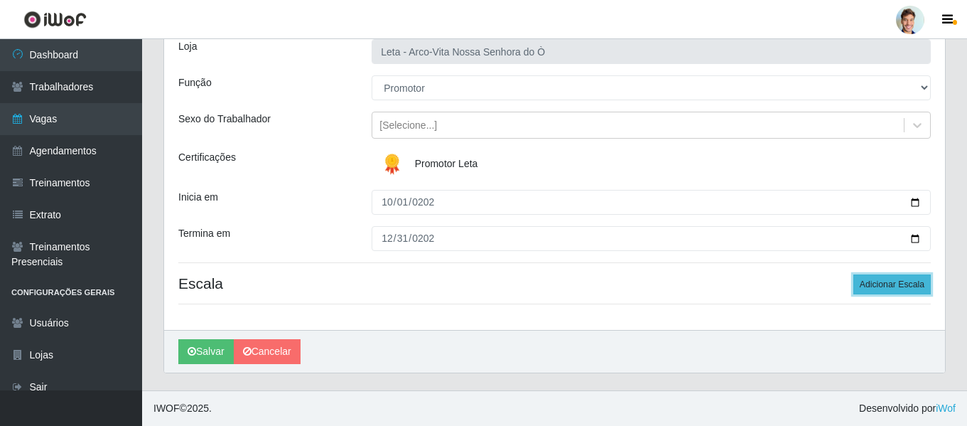
click at [882, 281] on button "Adicionar Escala" at bounding box center [891, 284] width 77 height 20
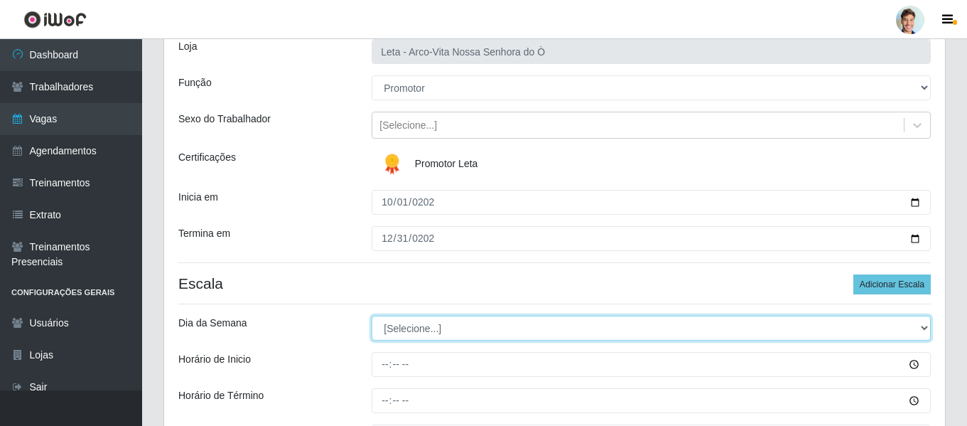
click at [416, 325] on select "[Selecione...] Segunda Terça Quarta Quinta Sexta Sábado Domingo" at bounding box center [651, 327] width 559 height 25
select select "1"
click at [372, 315] on select "[Selecione...] Segunda Terça Quarta Quinta Sexta Sábado Domingo" at bounding box center [651, 327] width 559 height 25
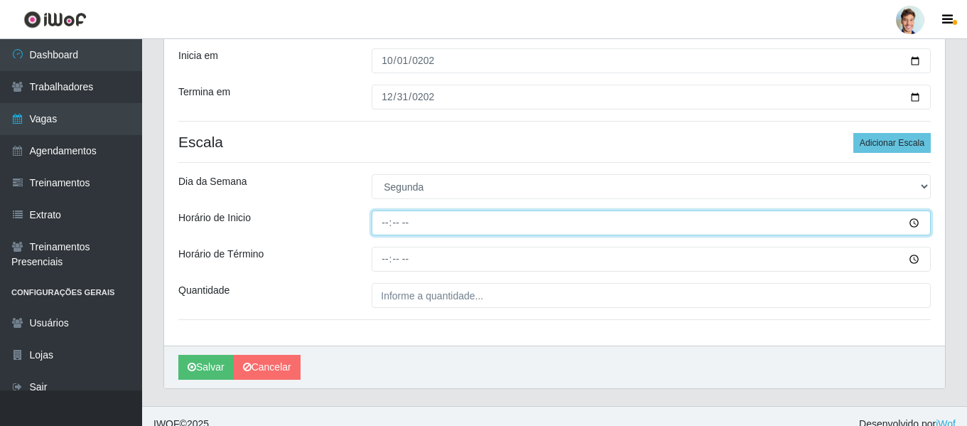
scroll to position [239, 0]
type input "11:00"
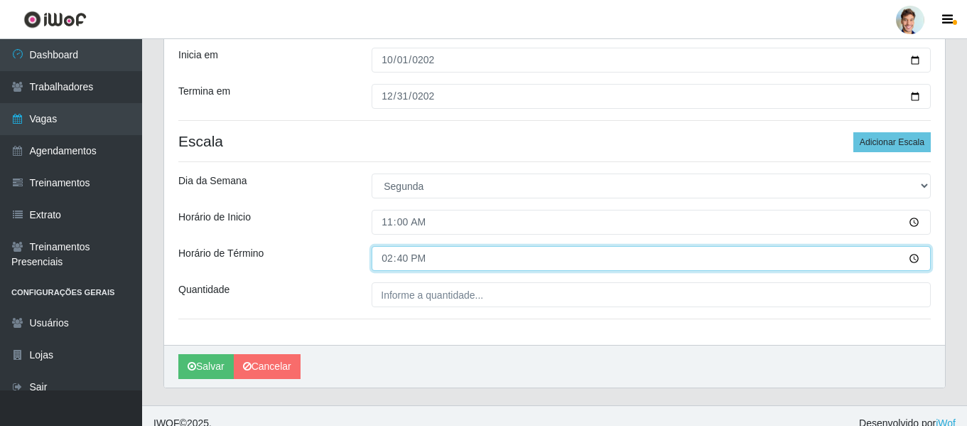
type input "14:00"
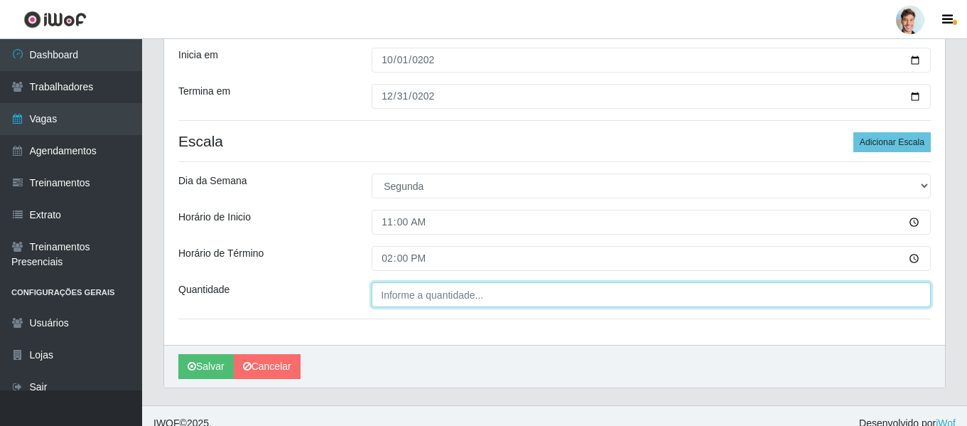
type input "___"
click at [403, 297] on input "___" at bounding box center [651, 294] width 559 height 25
type input "1__"
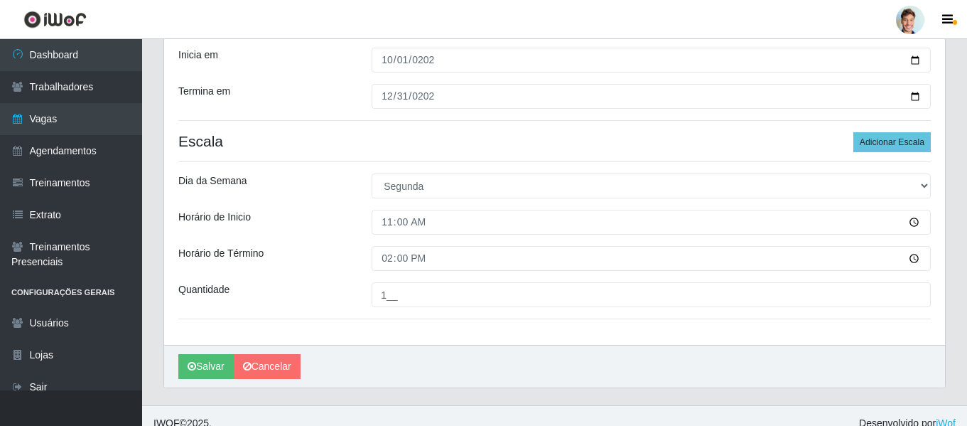
click at [338, 254] on div "Horário de Término" at bounding box center [264, 258] width 193 height 25
click at [214, 362] on button "Salvar" at bounding box center [205, 366] width 55 height 25
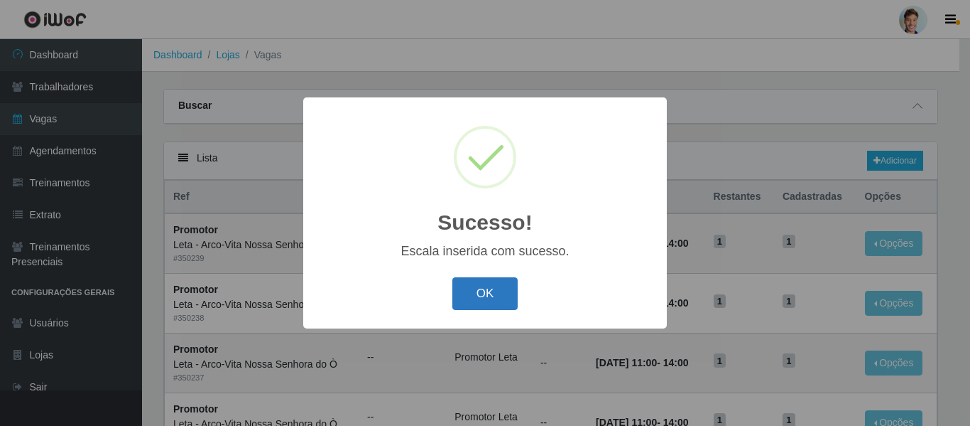
click at [470, 298] on button "OK" at bounding box center [485, 293] width 66 height 33
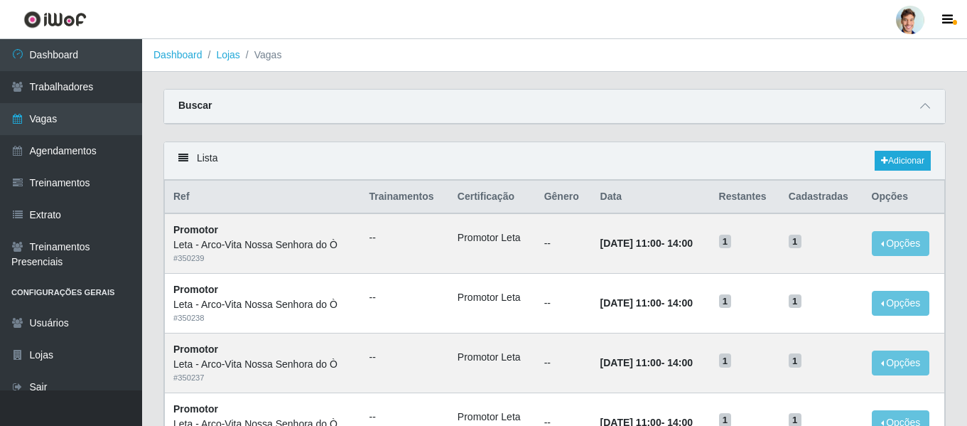
click at [232, 54] on link "Lojas" at bounding box center [227, 54] width 23 height 11
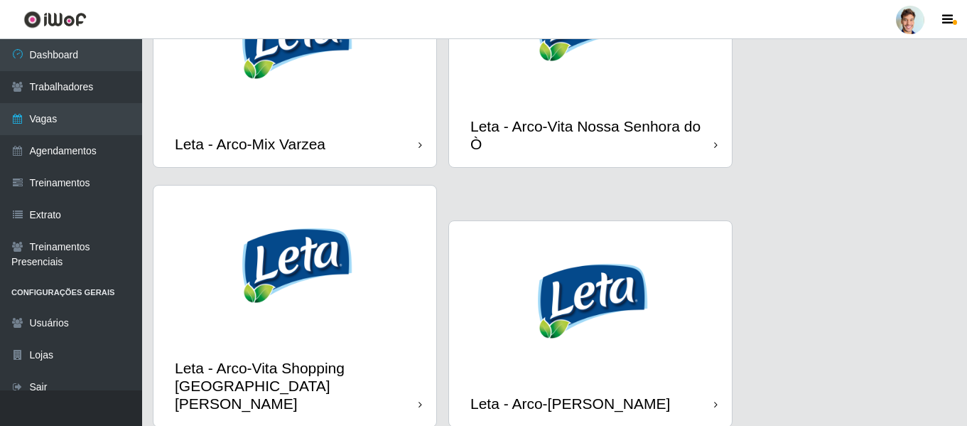
scroll to position [1525, 0]
click at [300, 215] on img at bounding box center [294, 264] width 283 height 159
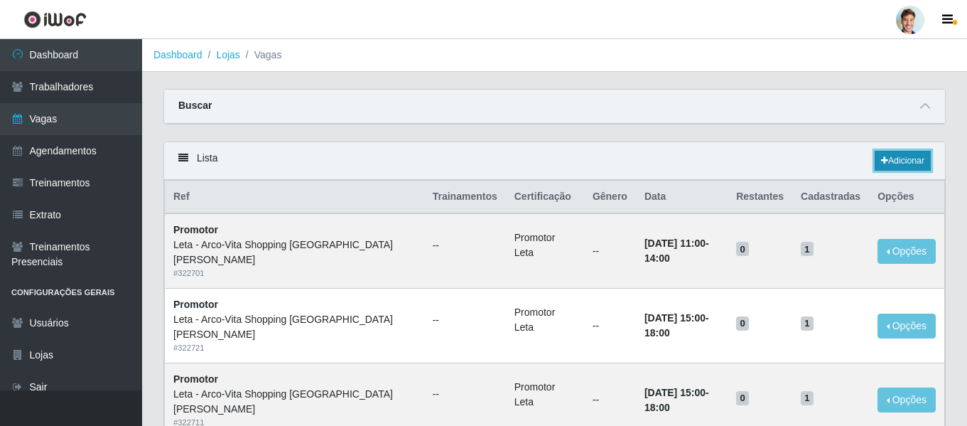
click at [881, 165] on icon at bounding box center [884, 160] width 7 height 9
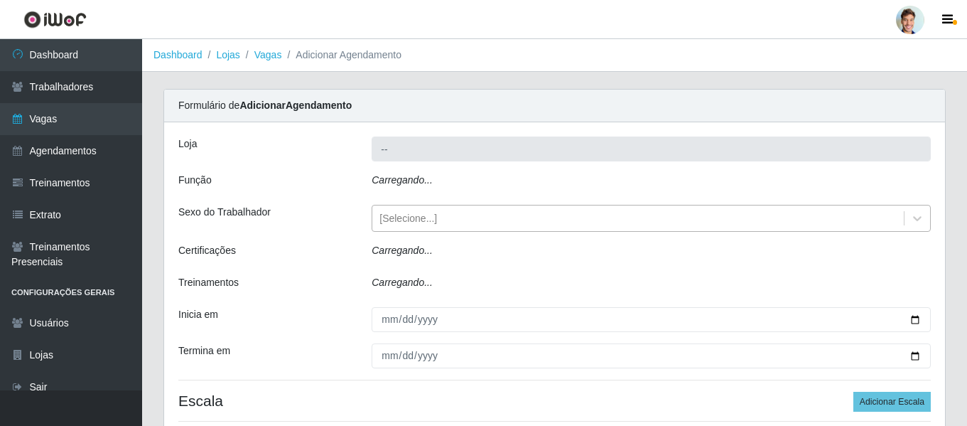
type input "Leta - Arco-Vita Shopping [GEOGRAPHIC_DATA][PERSON_NAME]"
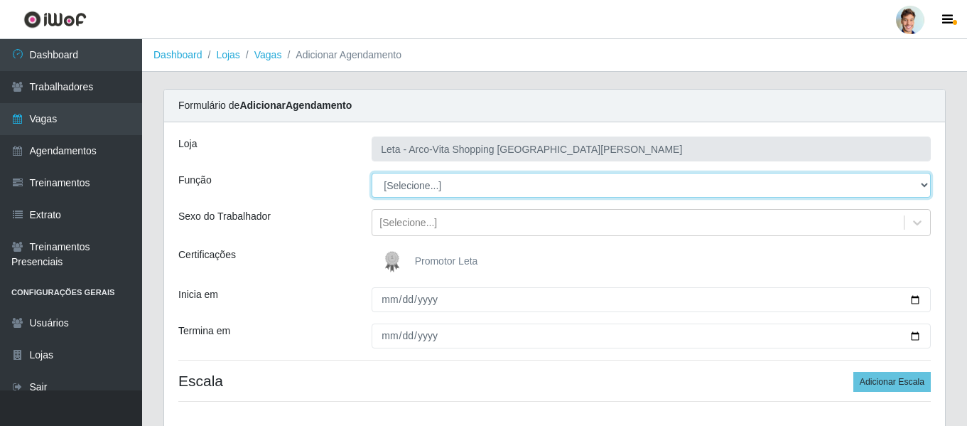
click at [404, 184] on select "[Selecione...] Promotor" at bounding box center [651, 185] width 559 height 25
select select "129"
click at [372, 173] on select "[Selecione...] Promotor" at bounding box center [651, 185] width 559 height 25
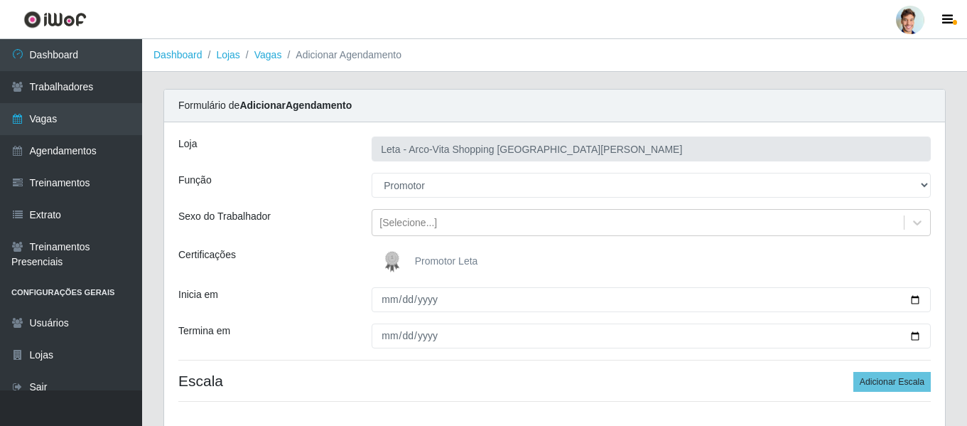
click at [325, 187] on div "Função" at bounding box center [264, 185] width 193 height 25
click at [396, 257] on img at bounding box center [395, 261] width 34 height 28
click at [0, 0] on input "Promotor Leta" at bounding box center [0, 0] width 0 height 0
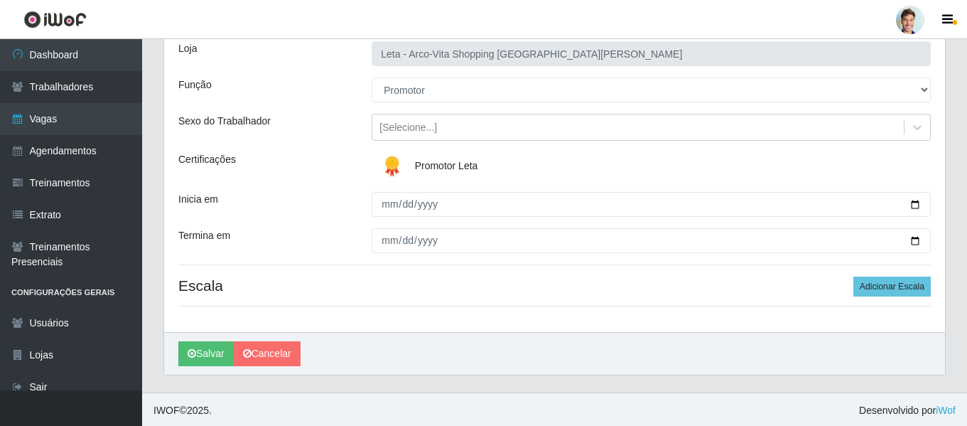
scroll to position [97, 0]
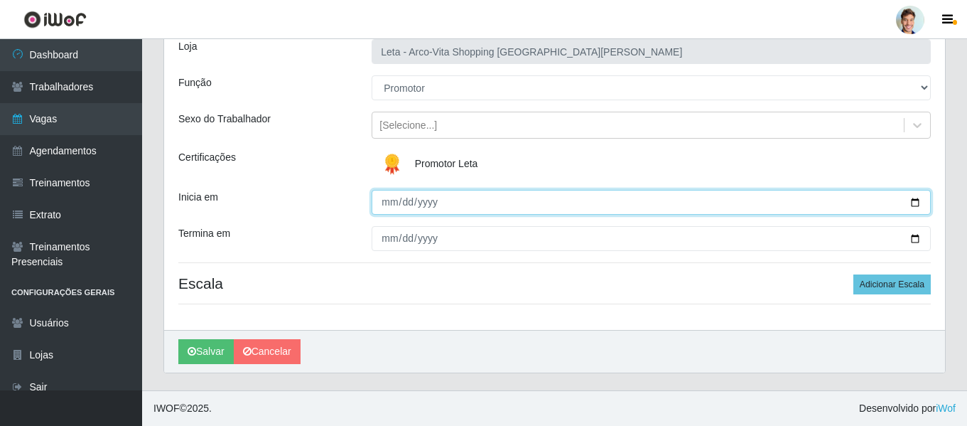
click at [389, 200] on input "Inicia em" at bounding box center [651, 202] width 559 height 25
type input "[DATE]"
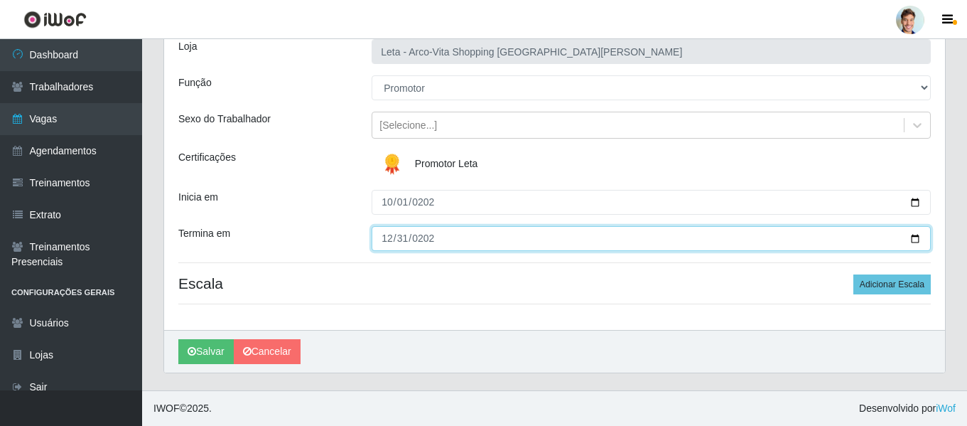
type input "[DATE]"
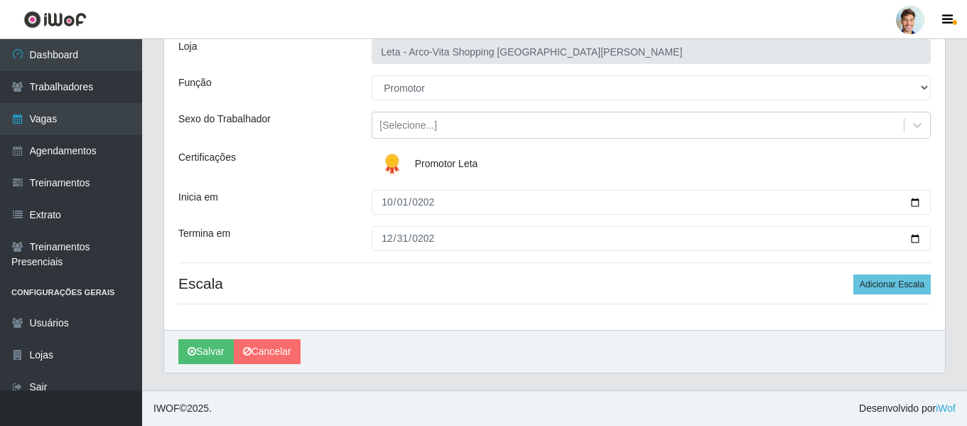
click at [340, 203] on div "Inicia em" at bounding box center [264, 202] width 193 height 25
click at [890, 288] on button "Adicionar Escala" at bounding box center [891, 284] width 77 height 20
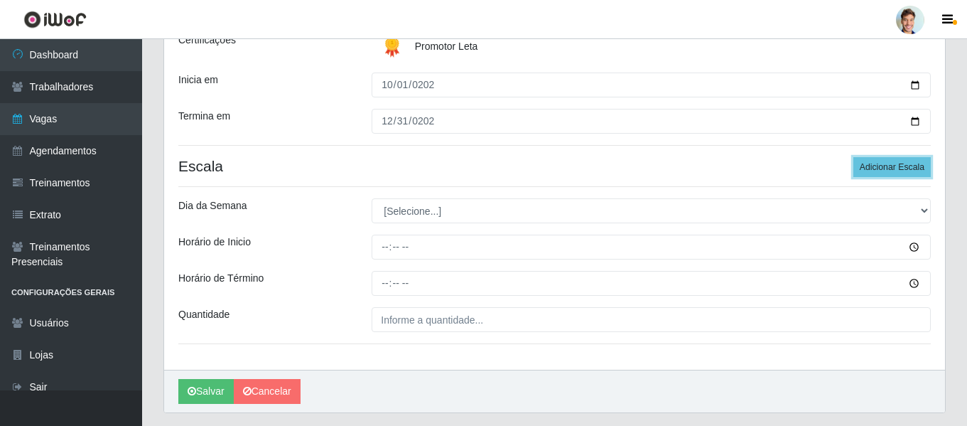
scroll to position [239, 0]
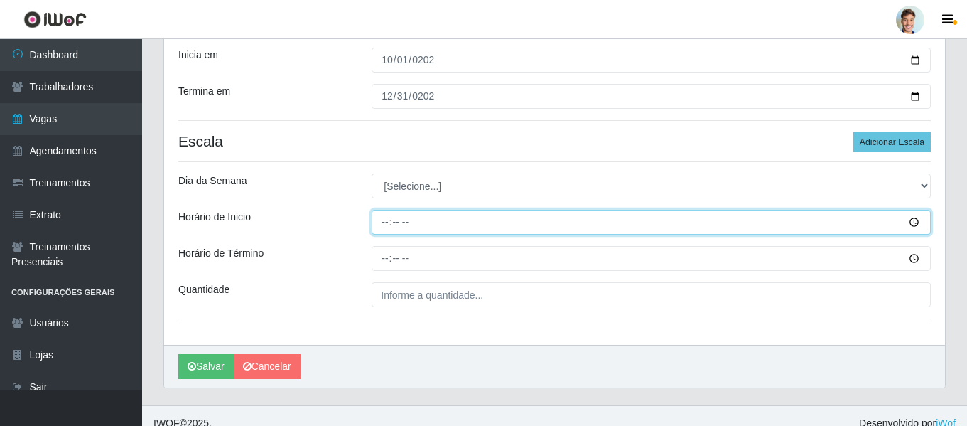
click at [392, 230] on input "Horário de Inicio" at bounding box center [651, 222] width 559 height 25
type input "15:00"
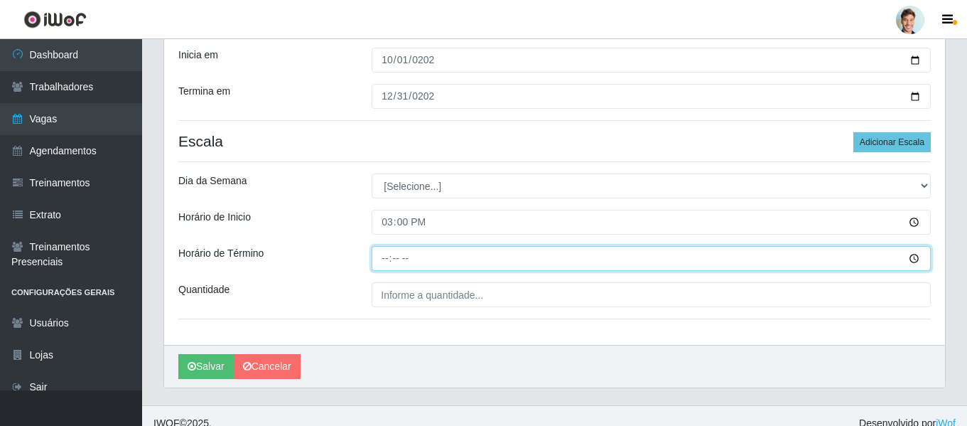
type input "18:00"
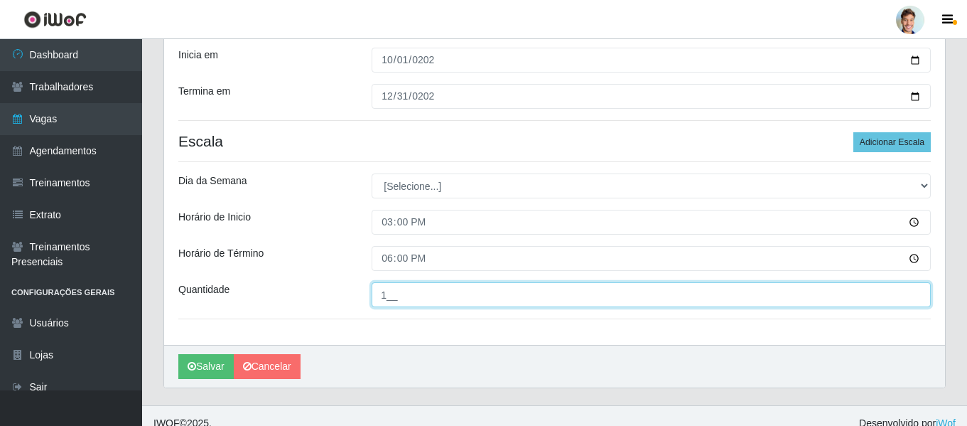
type input "1__"
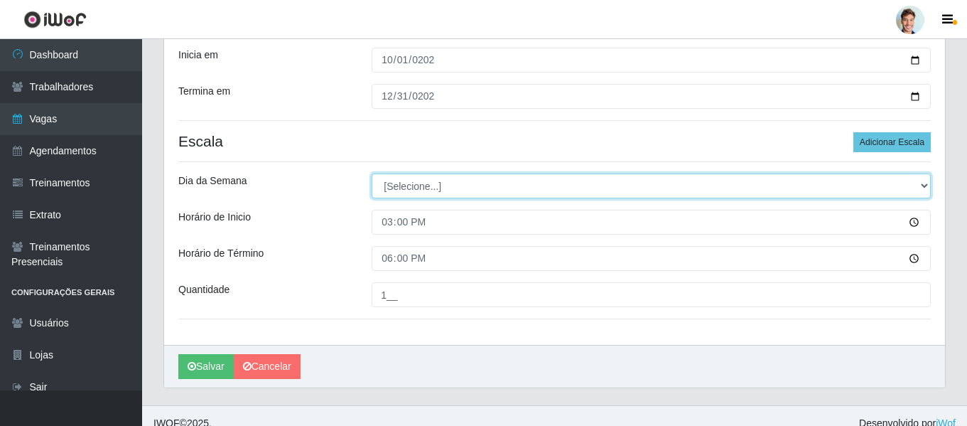
click at [401, 193] on select "[Selecione...] Segunda Terça Quarta Quinta Sexta Sábado Domingo" at bounding box center [651, 185] width 559 height 25
select select "1"
click at [372, 173] on select "[Selecione...] Segunda Terça Quarta Quinta Sexta Sábado Domingo" at bounding box center [651, 185] width 559 height 25
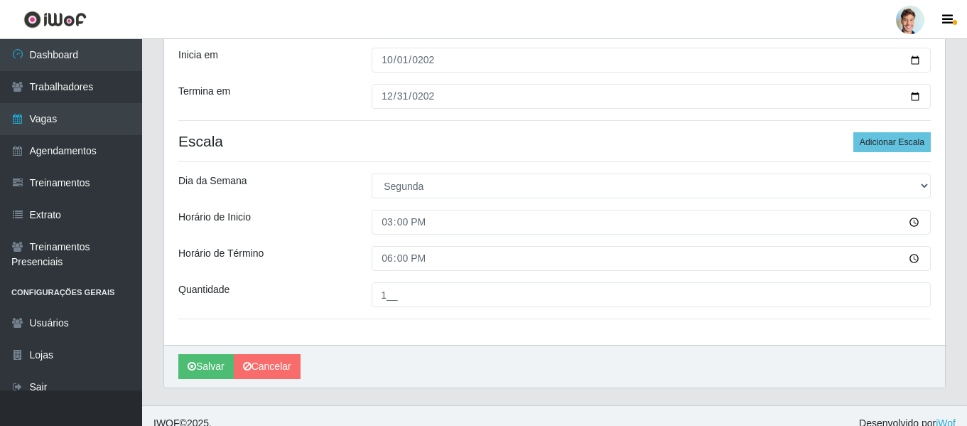
click at [340, 188] on div "Dia da Semana" at bounding box center [264, 185] width 193 height 25
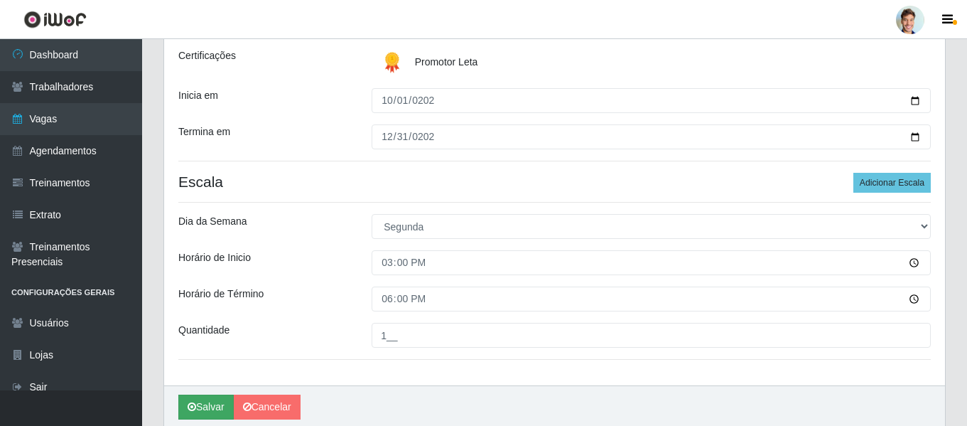
scroll to position [254, 0]
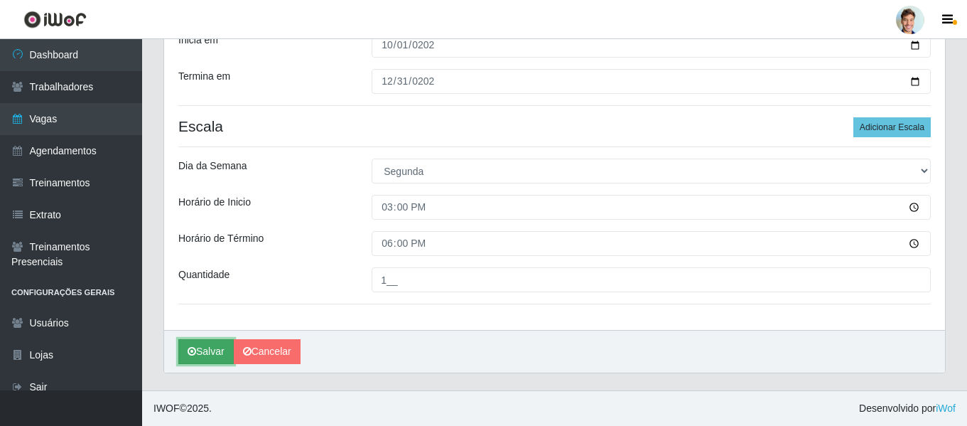
click at [207, 349] on button "Salvar" at bounding box center [205, 351] width 55 height 25
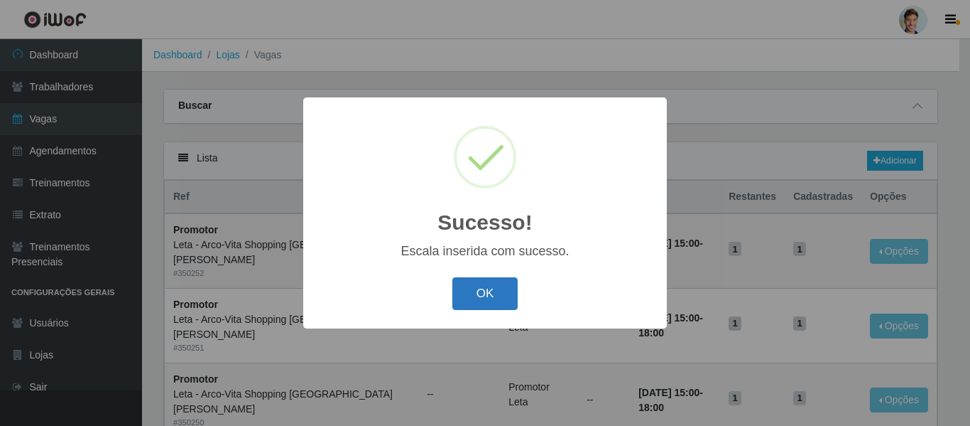
click at [483, 291] on button "OK" at bounding box center [485, 293] width 66 height 33
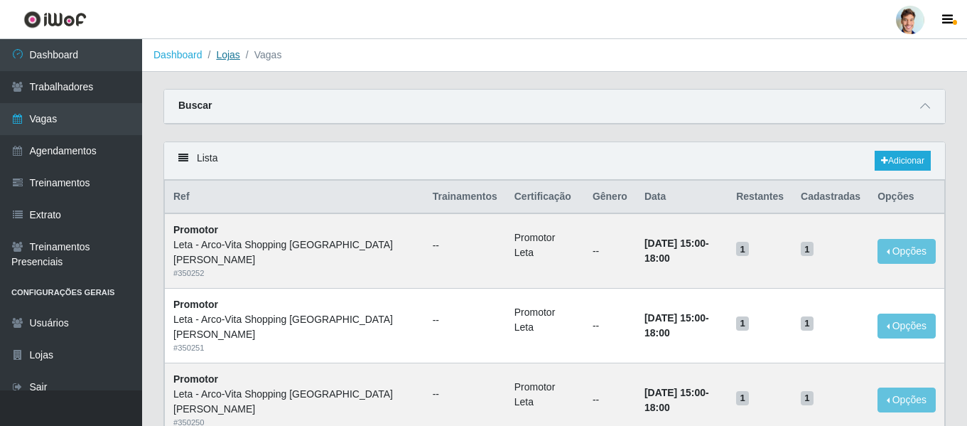
click at [225, 50] on link "Lojas" at bounding box center [227, 54] width 23 height 11
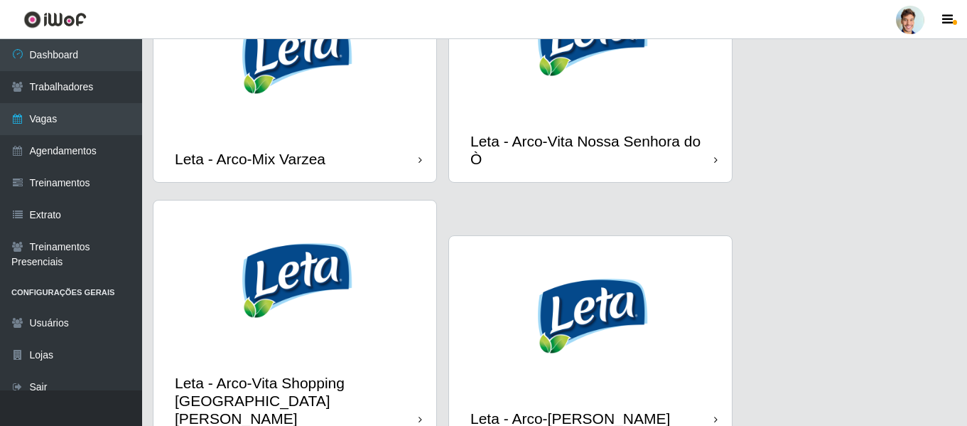
scroll to position [1525, 0]
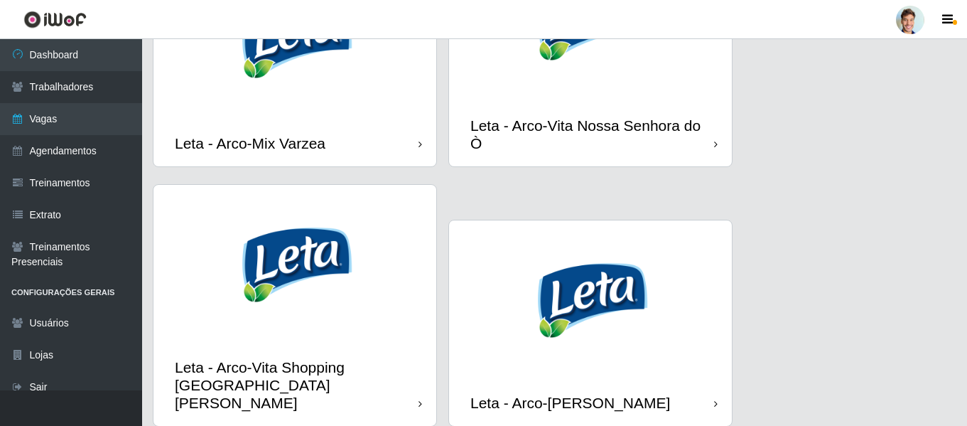
click at [597, 255] on img at bounding box center [590, 299] width 283 height 159
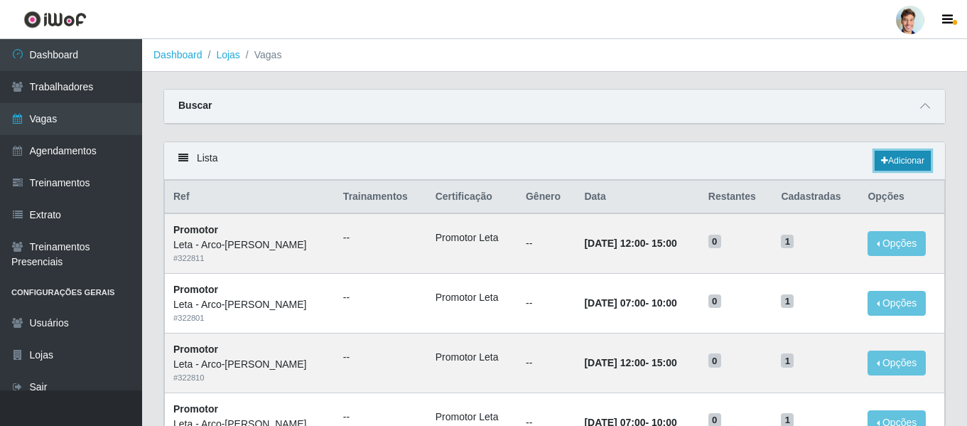
click at [896, 164] on link "Adicionar" at bounding box center [902, 161] width 56 height 20
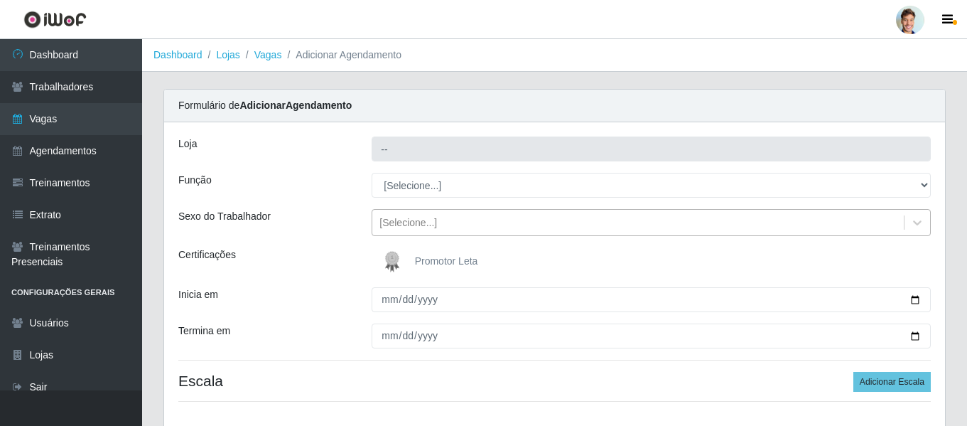
type input "Leta - Arco-[PERSON_NAME]"
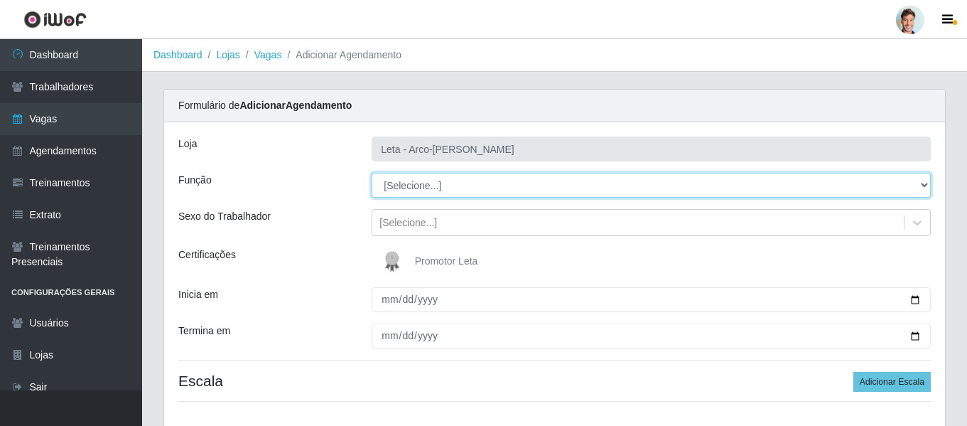
click at [433, 188] on select "[Selecione...] Promotor" at bounding box center [651, 185] width 559 height 25
click at [428, 195] on select "[Selecione...] Promotor" at bounding box center [651, 185] width 559 height 25
select select "129"
click at [372, 173] on select "[Selecione...] Promotor" at bounding box center [651, 185] width 559 height 25
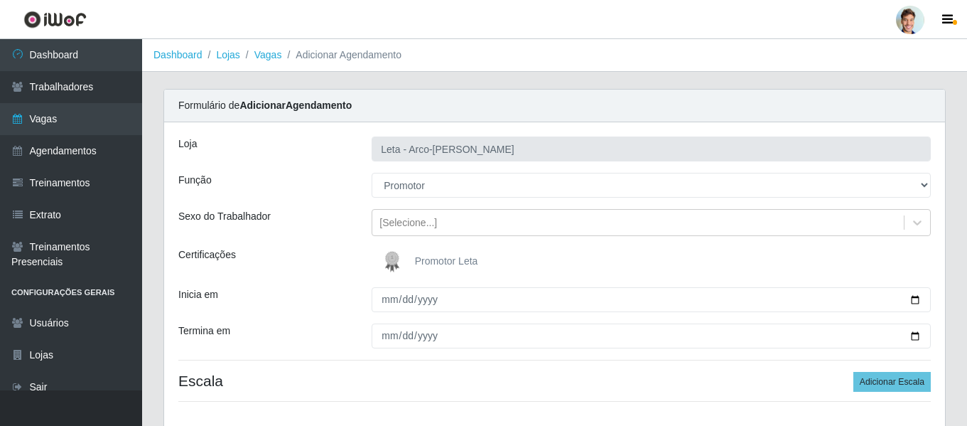
click at [340, 217] on div "Sexo do Trabalhador" at bounding box center [264, 222] width 193 height 27
click at [413, 233] on div "[Selecione...]" at bounding box center [637, 222] width 531 height 23
click at [337, 249] on div "Certificações" at bounding box center [264, 261] width 193 height 28
click at [399, 260] on img at bounding box center [395, 261] width 34 height 28
click at [0, 0] on input "Promotor Leta" at bounding box center [0, 0] width 0 height 0
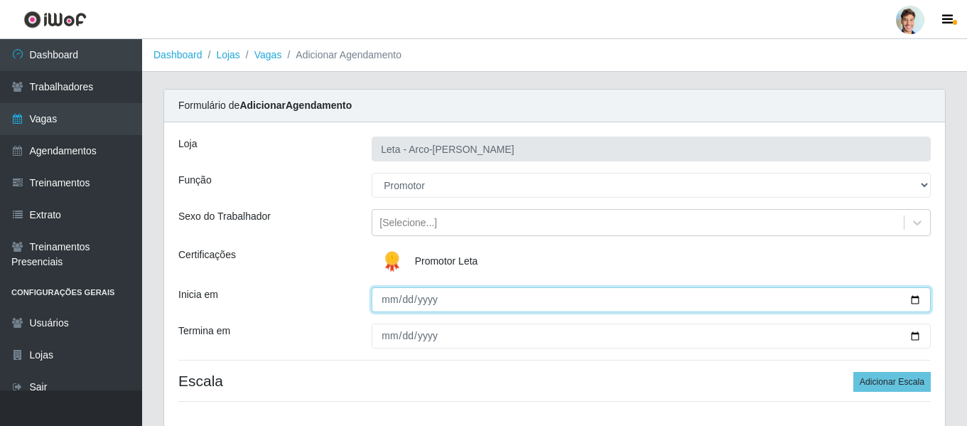
click at [381, 301] on input "Inicia em" at bounding box center [651, 299] width 559 height 25
type input "[DATE]"
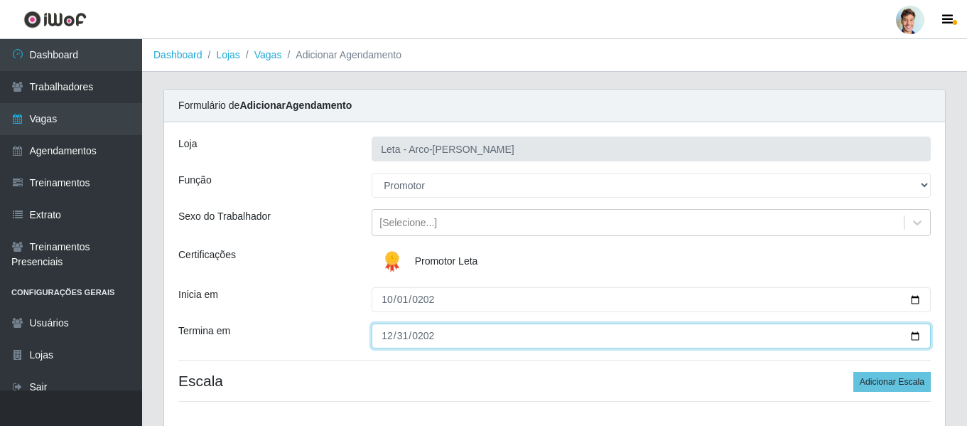
type input "[DATE]"
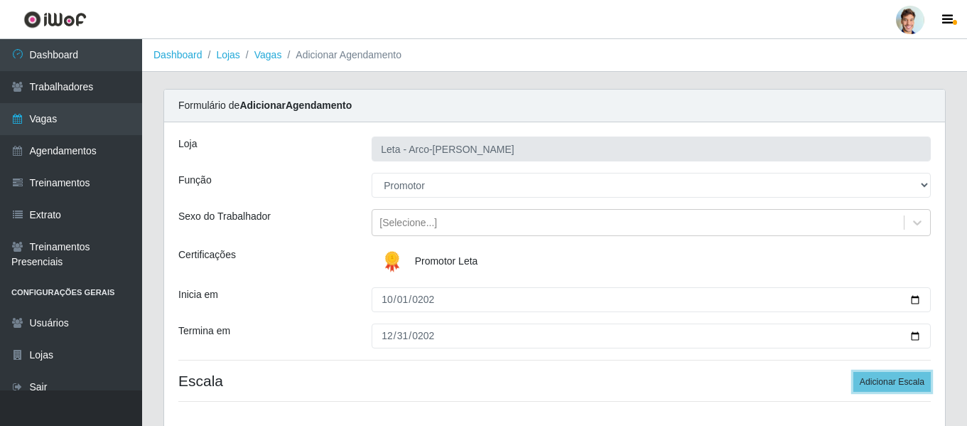
click at [853, 372] on button "Adicionar Escala" at bounding box center [891, 382] width 77 height 20
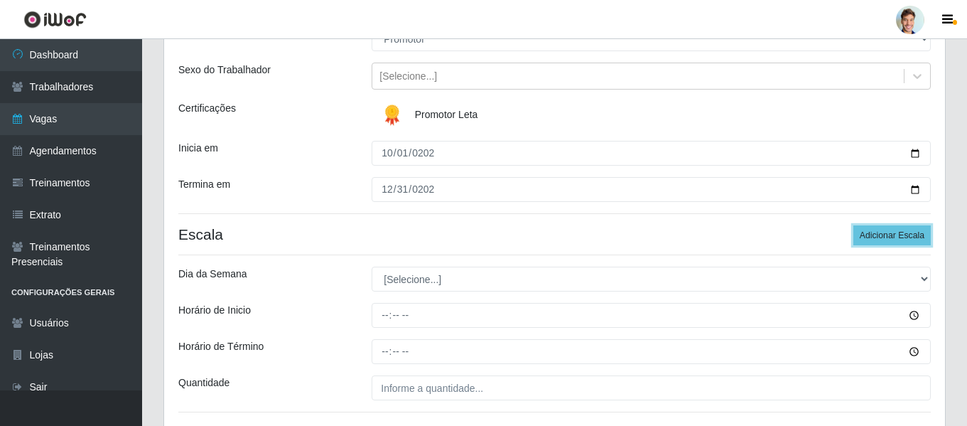
scroll to position [254, 0]
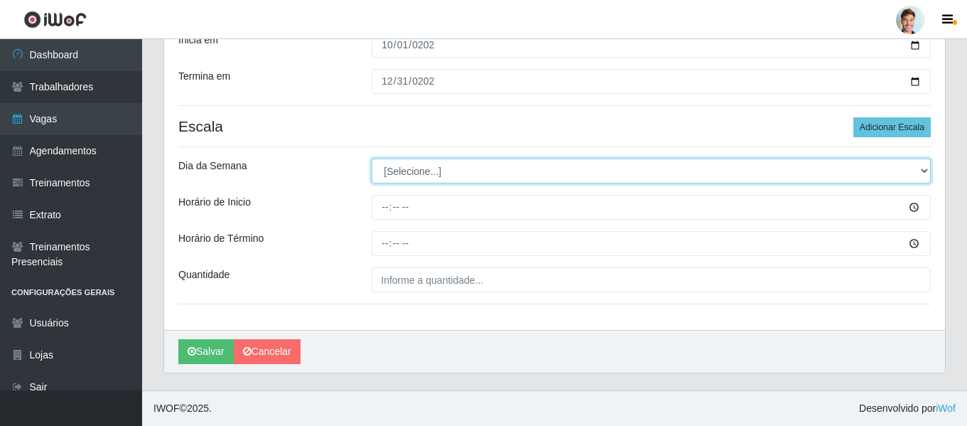
click at [431, 170] on select "[Selecione...] Segunda Terça Quarta Quinta Sexta Sábado Domingo" at bounding box center [651, 170] width 559 height 25
select select "1"
click at [372, 158] on select "[Selecione...] Segunda Terça Quarta Quinta Sexta Sábado Domingo" at bounding box center [651, 170] width 559 height 25
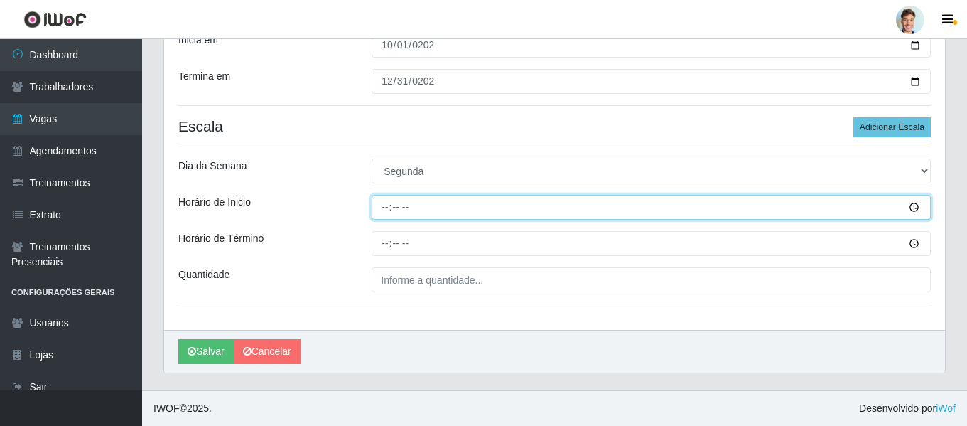
type input "15:00"
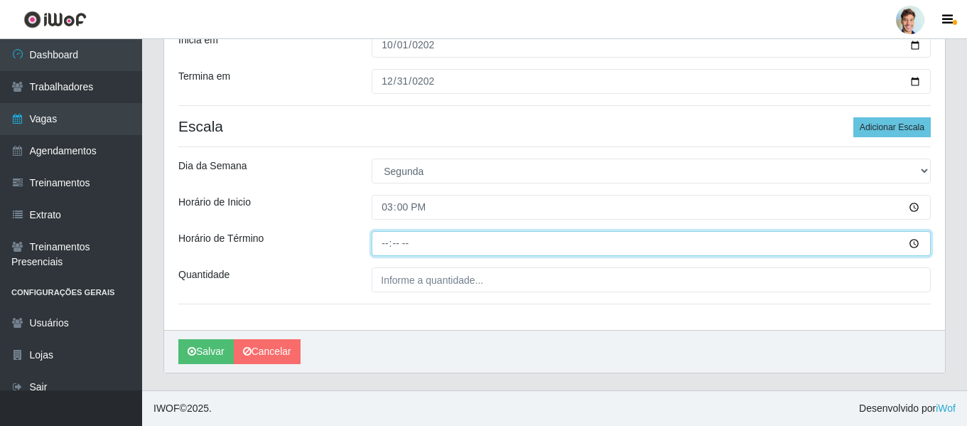
type input "18:00"
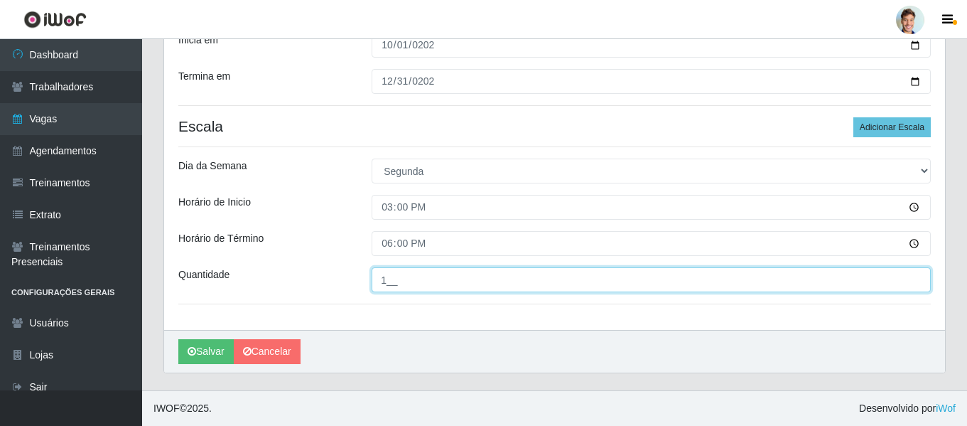
type input "1__"
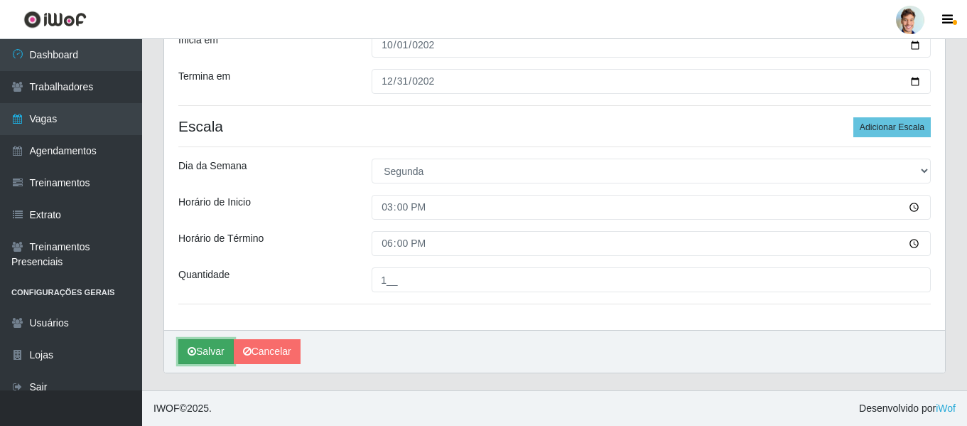
click at [202, 350] on button "Salvar" at bounding box center [205, 351] width 55 height 25
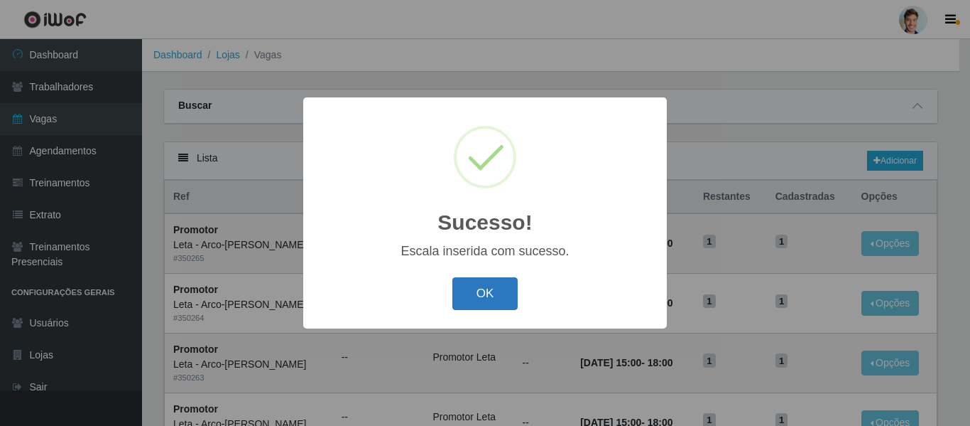
click at [482, 294] on button "OK" at bounding box center [485, 293] width 66 height 33
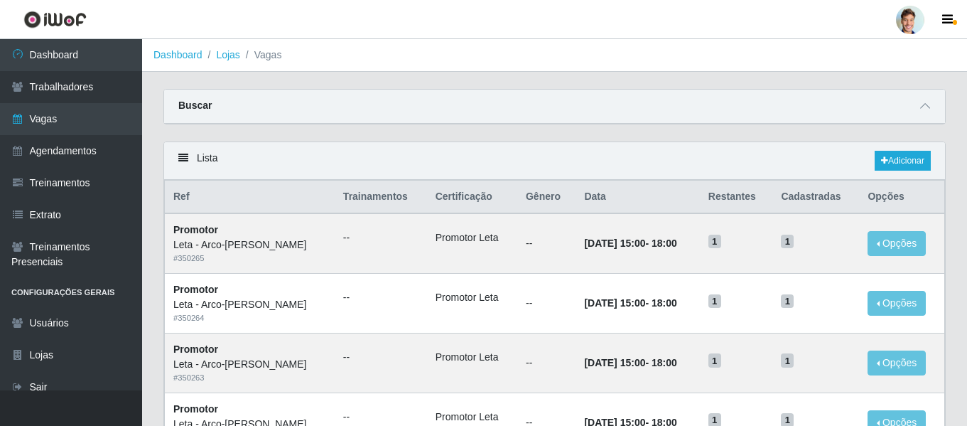
click at [240, 55] on li "Vagas" at bounding box center [261, 55] width 42 height 15
click at [228, 56] on link "Lojas" at bounding box center [227, 54] width 23 height 11
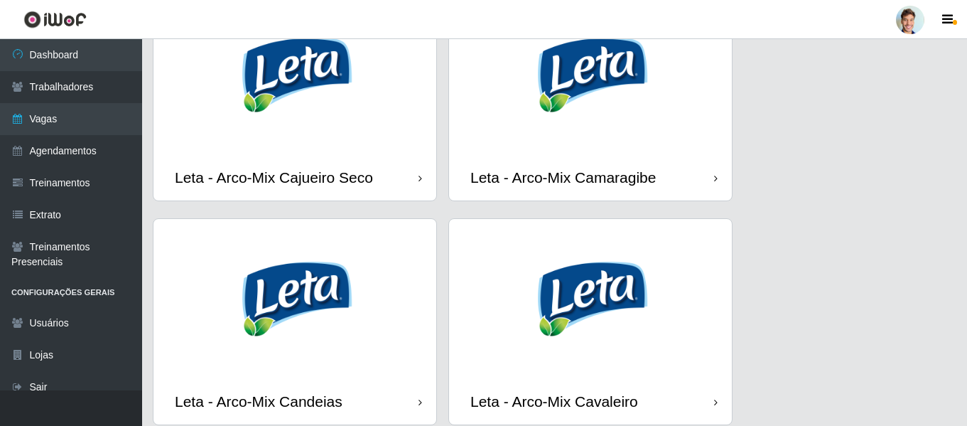
scroll to position [568, 0]
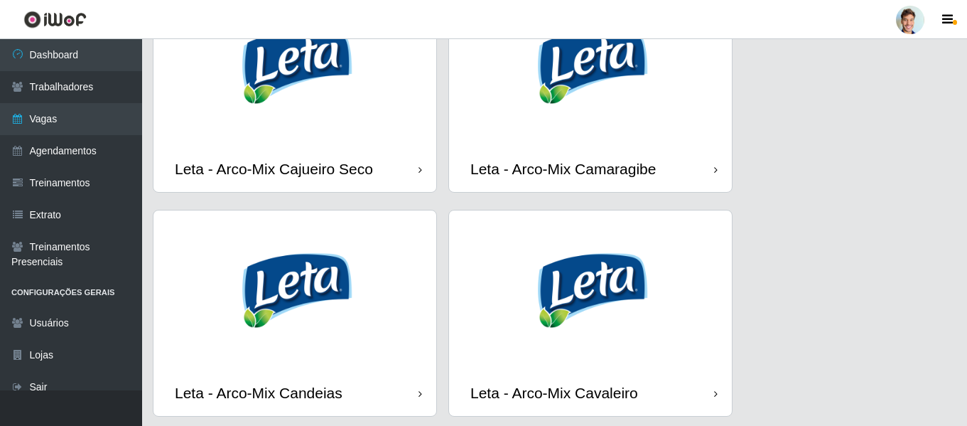
click at [580, 95] on img at bounding box center [590, 66] width 283 height 159
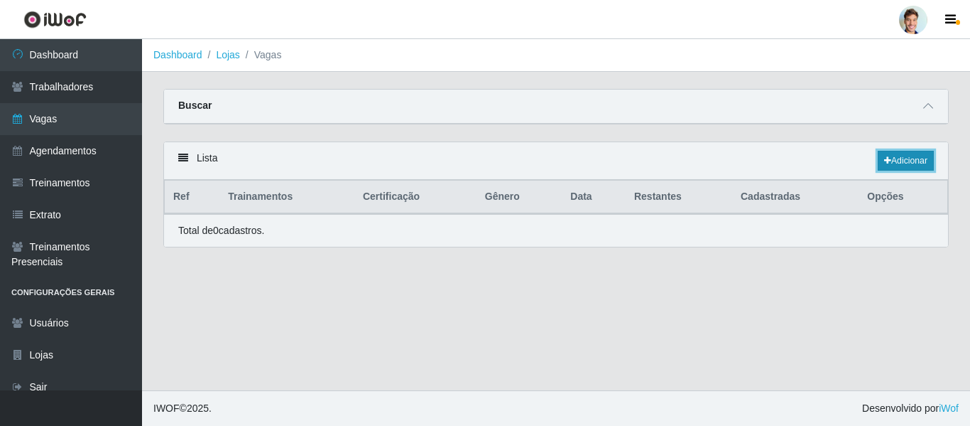
click at [909, 158] on link "Adicionar" at bounding box center [906, 161] width 56 height 20
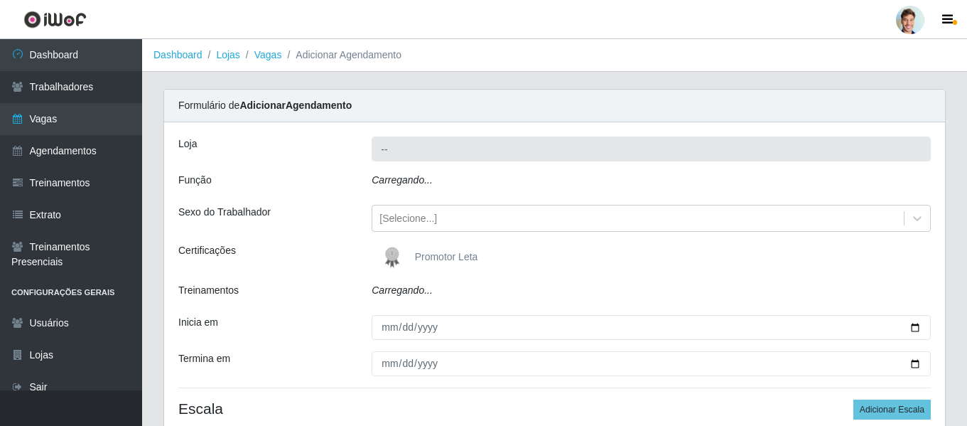
type input "Leta - Arco-Mix Camaragibe"
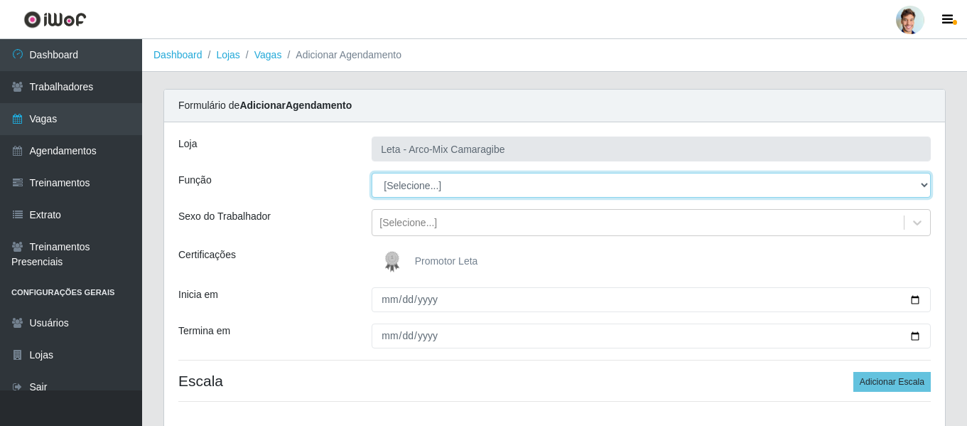
click at [407, 185] on select "[Selecione...] Promotor" at bounding box center [651, 185] width 559 height 25
select select "129"
click at [372, 173] on select "[Selecione...] Promotor" at bounding box center [651, 185] width 559 height 25
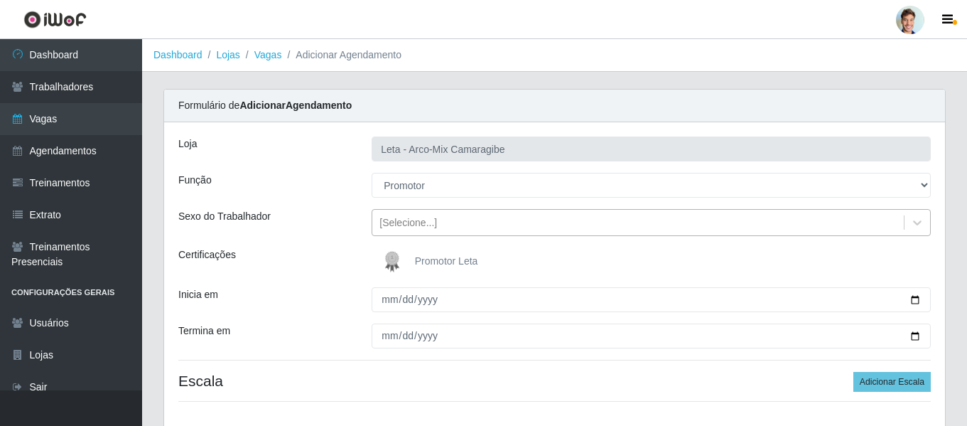
click at [411, 225] on div "[Selecione...]" at bounding box center [408, 222] width 58 height 15
click at [356, 235] on div "Sexo do Trabalhador" at bounding box center [264, 222] width 193 height 27
click at [391, 266] on img at bounding box center [395, 261] width 34 height 28
click at [0, 0] on input "Promotor Leta" at bounding box center [0, 0] width 0 height 0
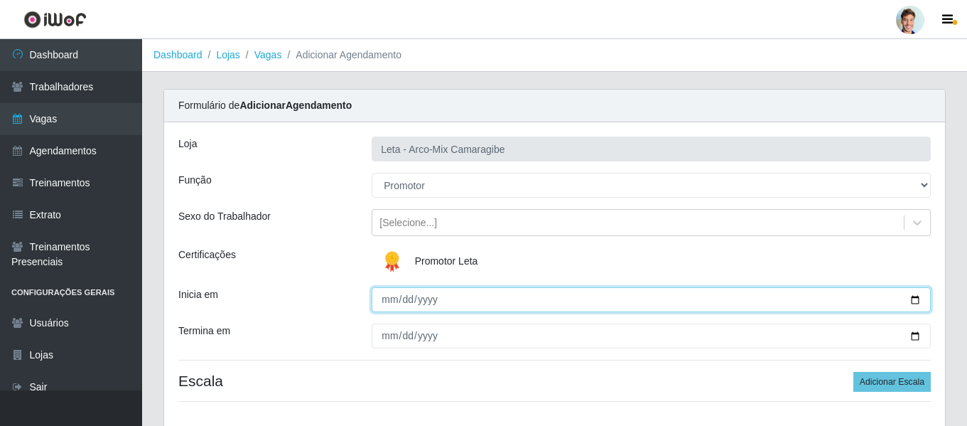
click at [390, 293] on input "Inicia em" at bounding box center [651, 299] width 559 height 25
type input "[DATE]"
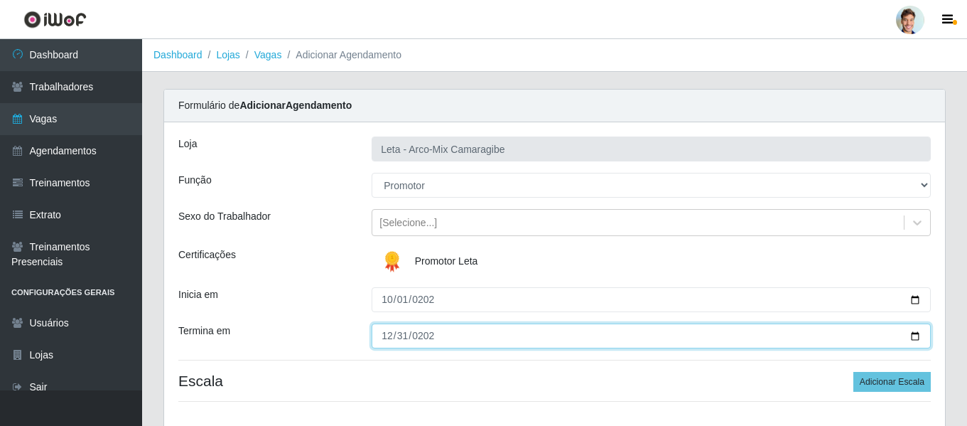
type input "[DATE]"
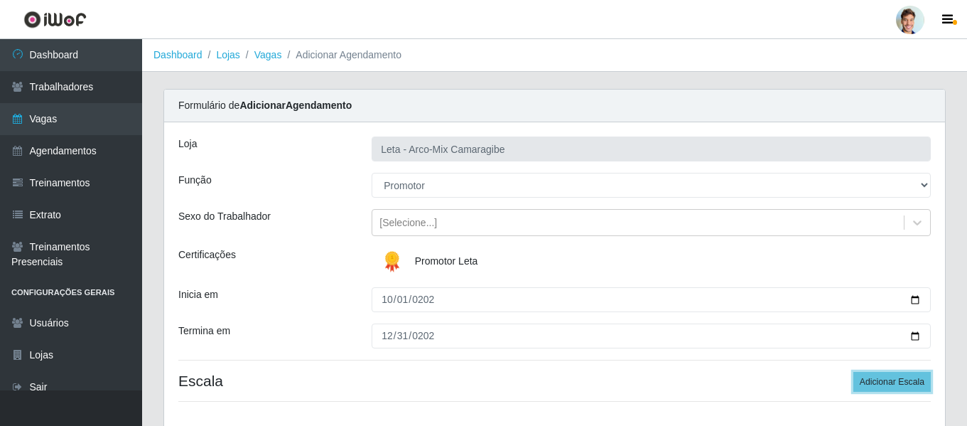
click at [853, 372] on button "Adicionar Escala" at bounding box center [891, 382] width 77 height 20
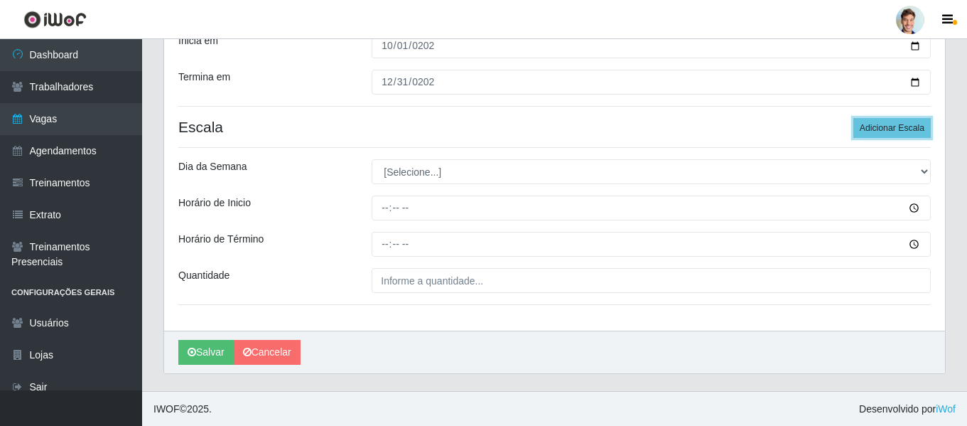
scroll to position [254, 0]
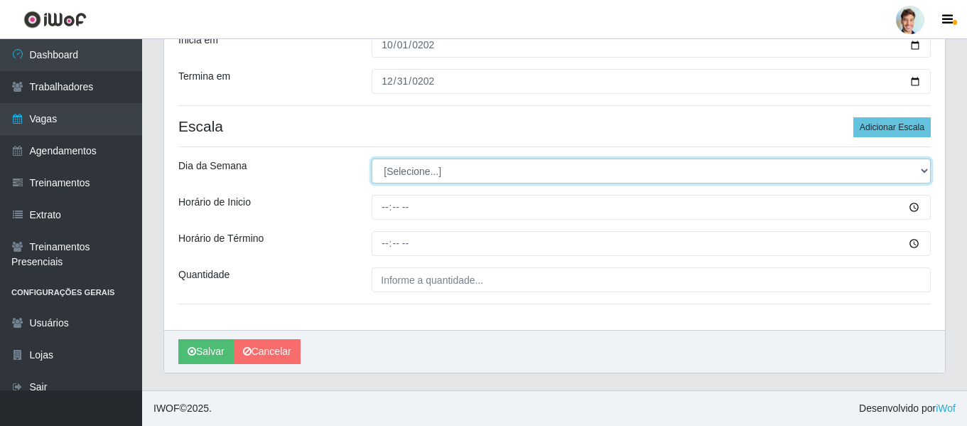
click at [418, 165] on select "[Selecione...] Segunda Terça Quarta Quinta Sexta Sábado Domingo" at bounding box center [651, 170] width 559 height 25
select select "2"
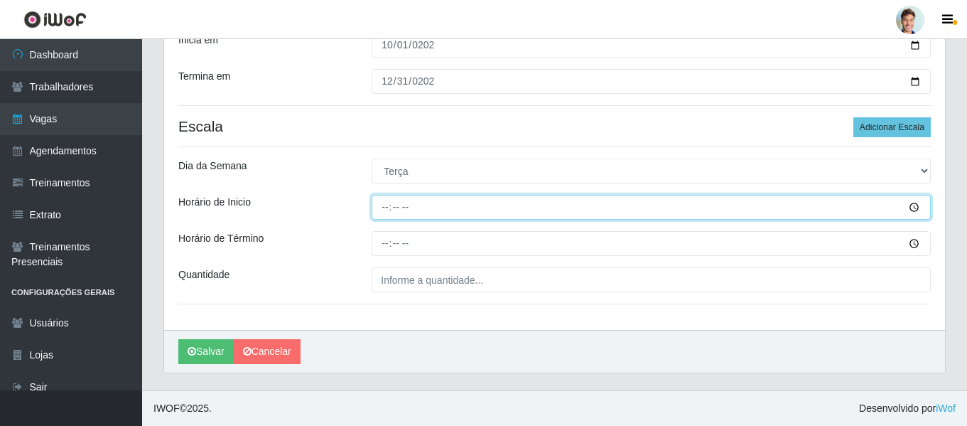
click at [406, 211] on input "Horário de Inicio" at bounding box center [651, 207] width 559 height 25
type input "07:00"
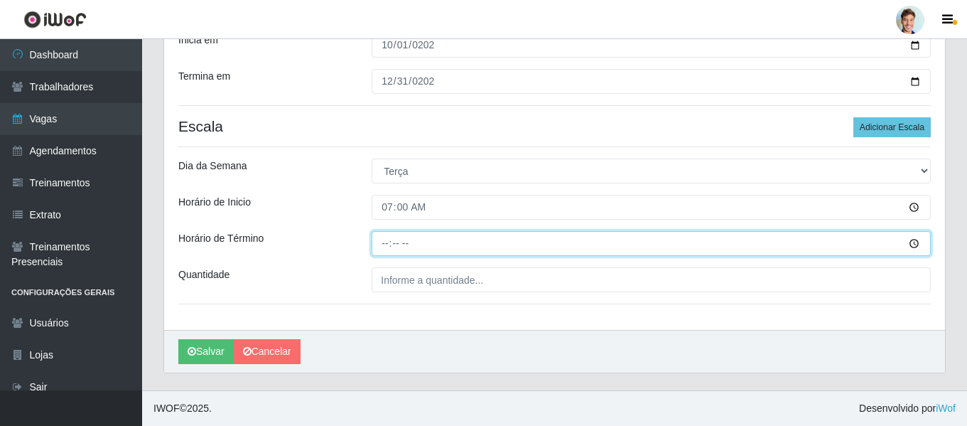
type input "10:00"
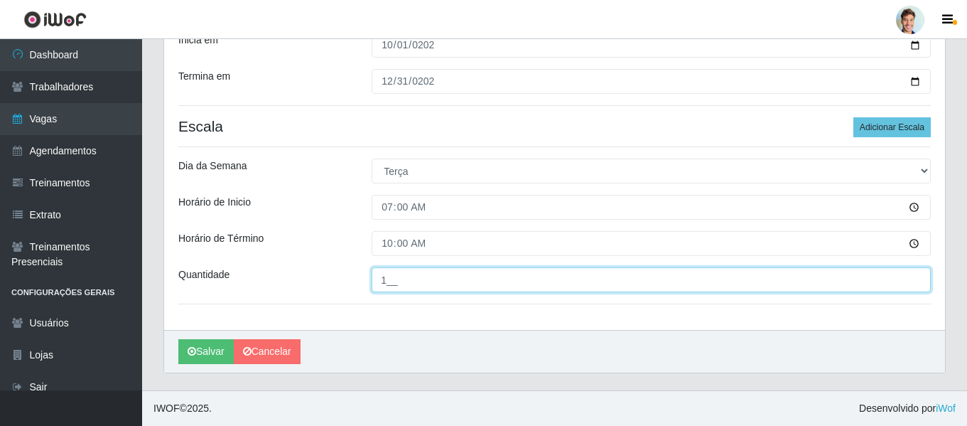
type input "1__"
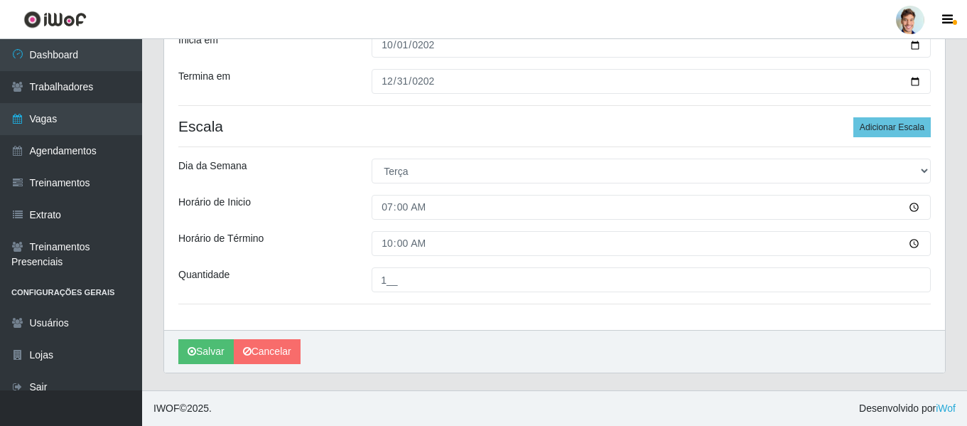
click at [337, 213] on div "Horário de Inicio" at bounding box center [264, 207] width 193 height 25
click at [204, 348] on button "Salvar" at bounding box center [205, 351] width 55 height 25
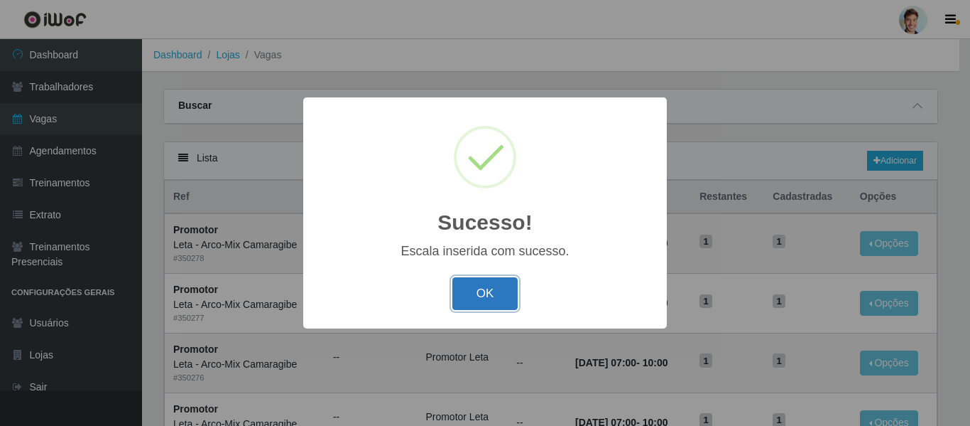
click at [473, 288] on button "OK" at bounding box center [485, 293] width 66 height 33
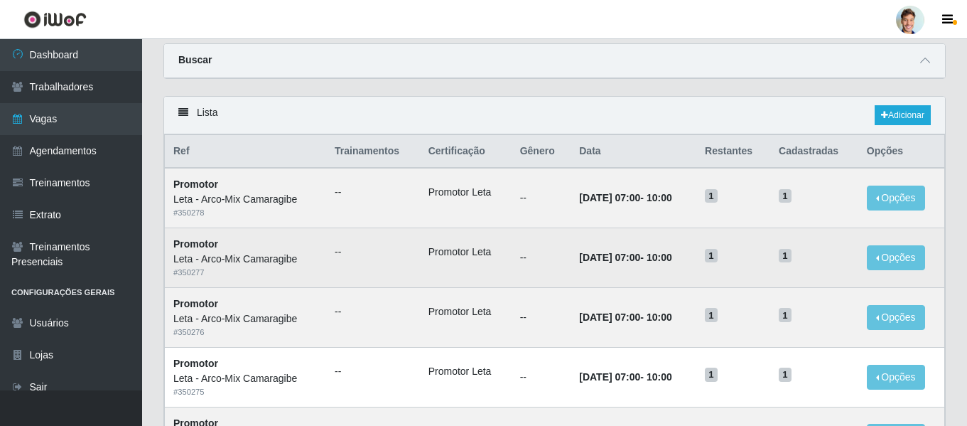
scroll to position [71, 0]
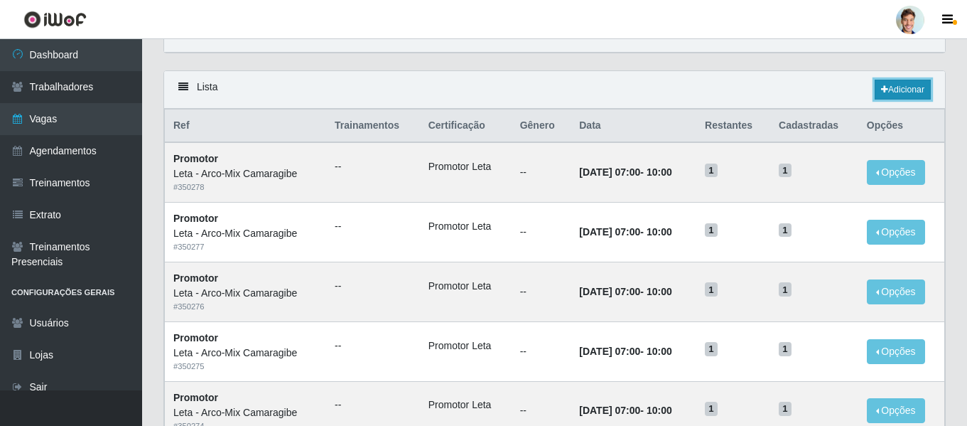
click at [903, 90] on link "Adicionar" at bounding box center [902, 90] width 56 height 20
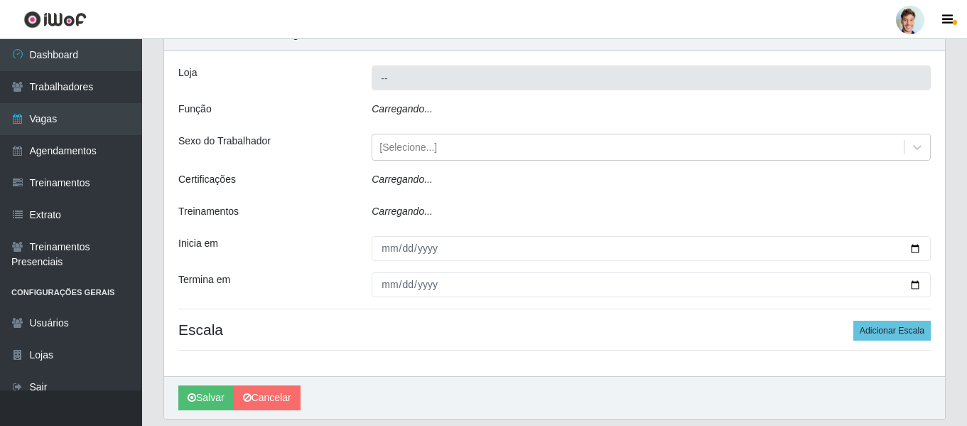
type input "Leta - Arco-Mix Camaragibe"
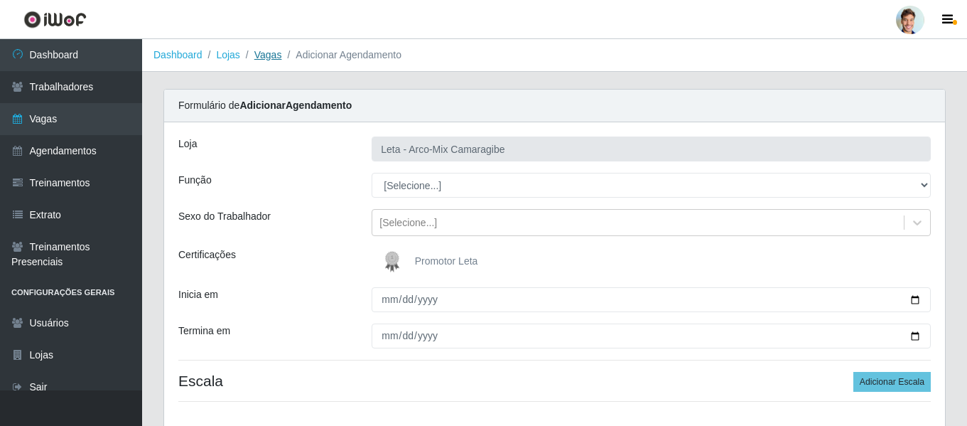
click at [264, 53] on link "Vagas" at bounding box center [268, 54] width 28 height 11
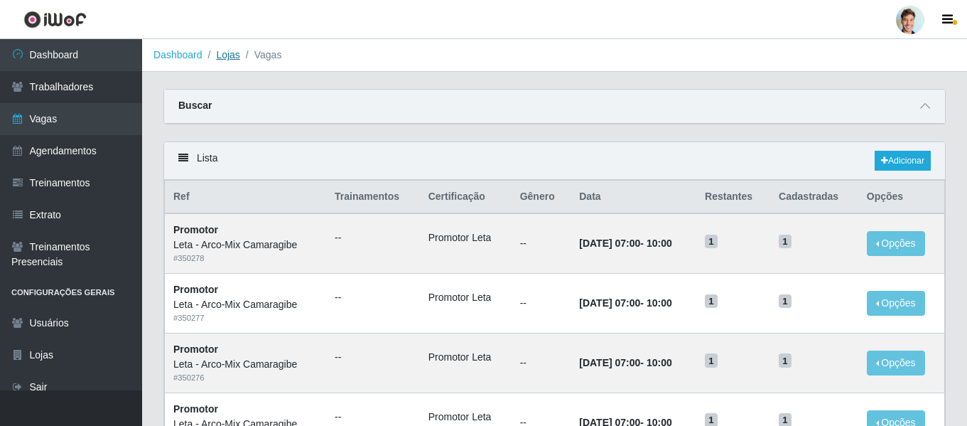
click at [224, 55] on link "Lojas" at bounding box center [227, 54] width 23 height 11
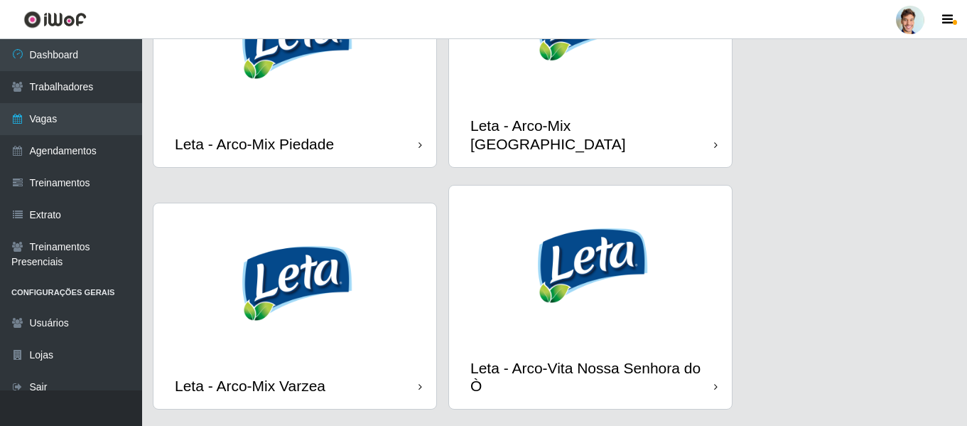
scroll to position [1421, 0]
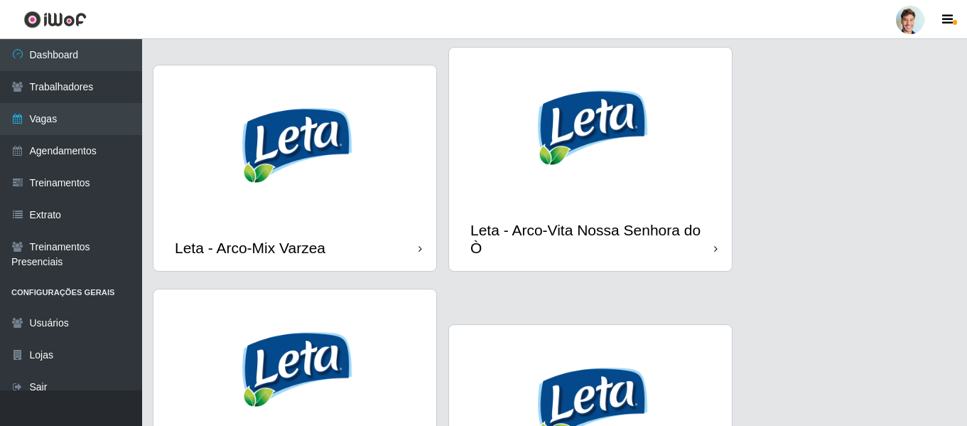
click at [367, 135] on img at bounding box center [294, 144] width 283 height 159
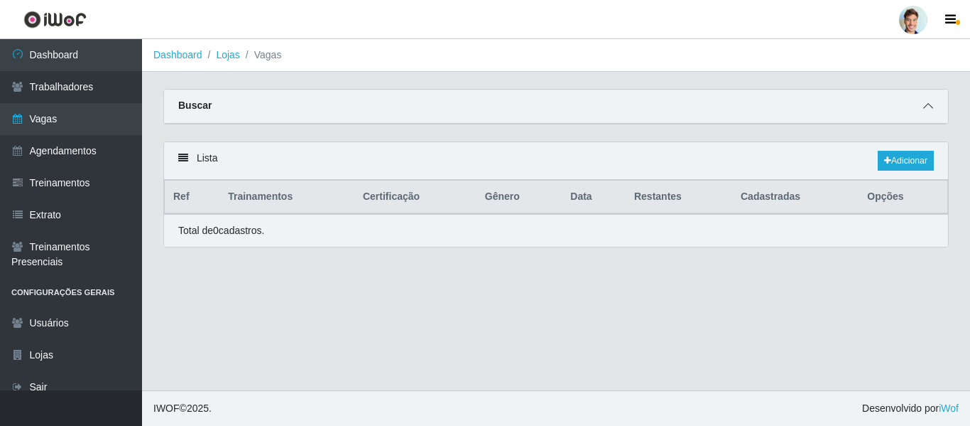
click at [924, 106] on icon at bounding box center [928, 106] width 10 height 10
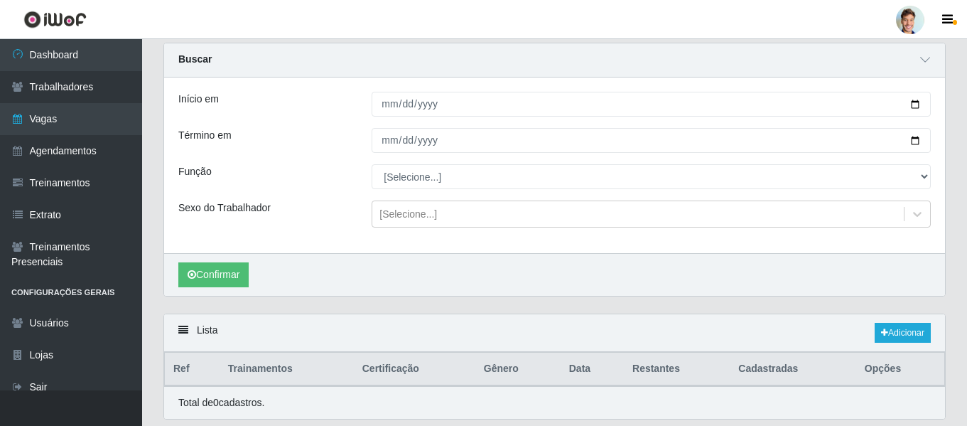
scroll to position [71, 0]
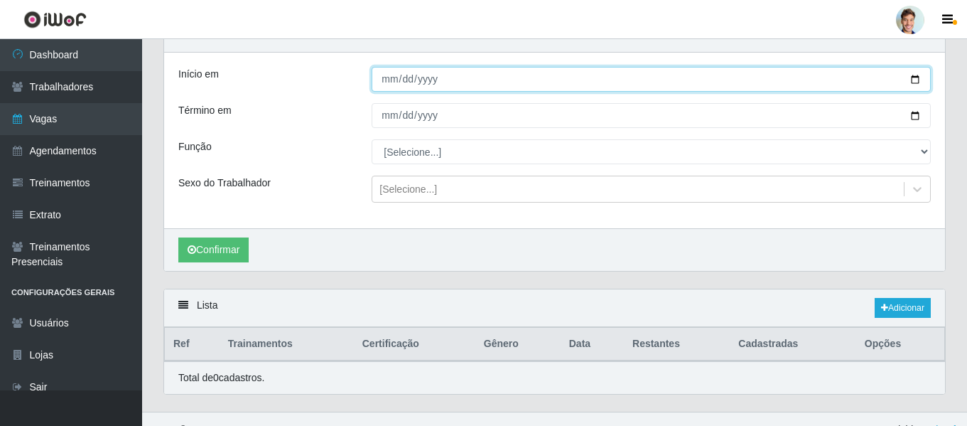
click at [384, 83] on input "Início em" at bounding box center [651, 79] width 559 height 25
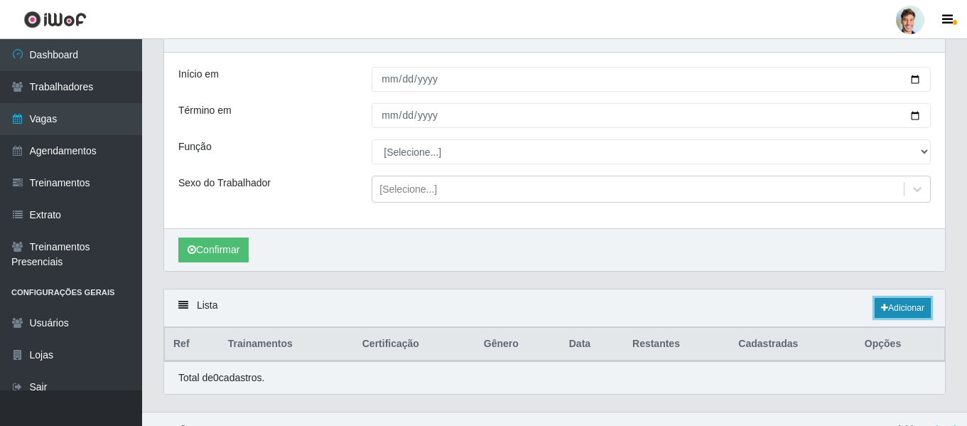
click at [896, 306] on link "Adicionar" at bounding box center [902, 308] width 56 height 20
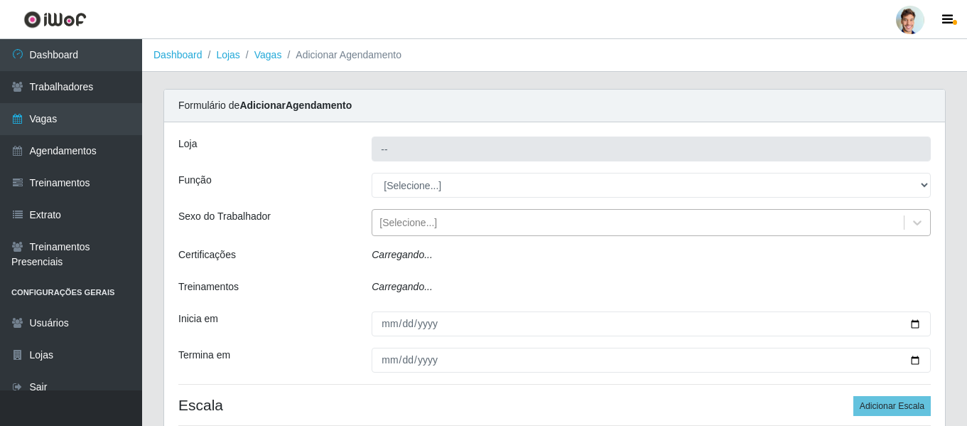
type input "Leta - Arco-Mix Varzea"
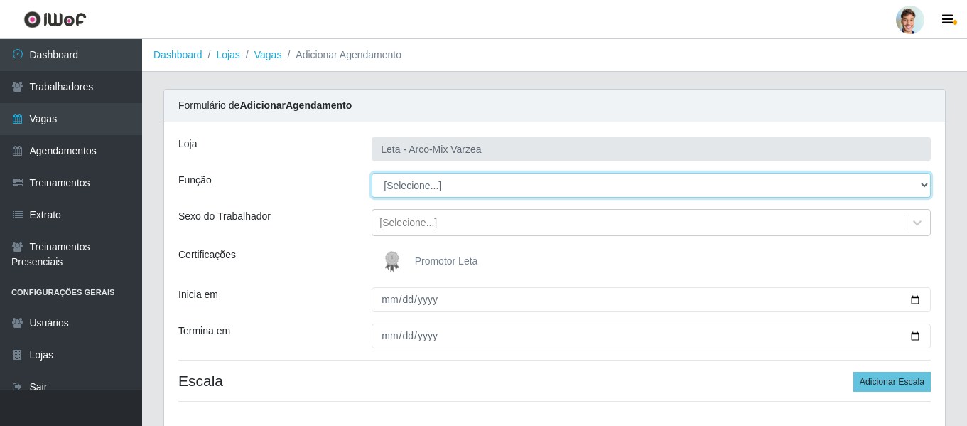
click at [442, 183] on select "[Selecione...] Promotor" at bounding box center [651, 185] width 559 height 25
select select "129"
click at [372, 173] on select "[Selecione...] Promotor" at bounding box center [651, 185] width 559 height 25
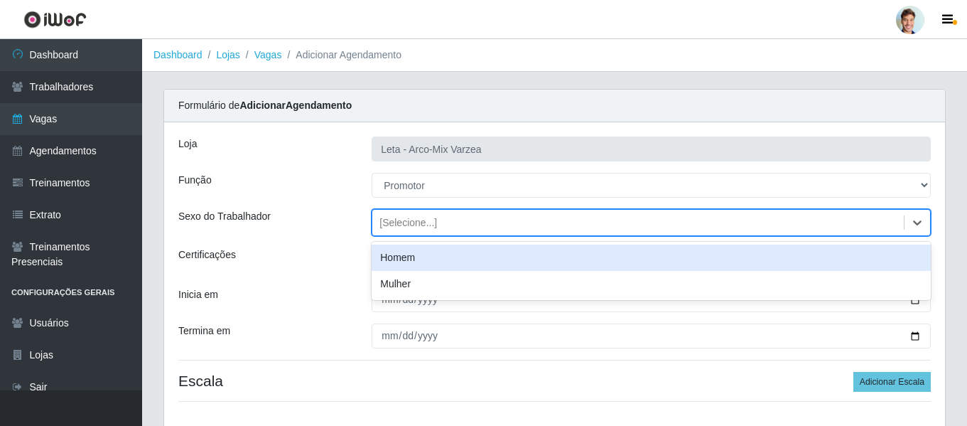
click at [392, 223] on div "[Selecione...]" at bounding box center [408, 222] width 58 height 15
click at [329, 215] on div "Sexo do Trabalhador" at bounding box center [264, 222] width 193 height 27
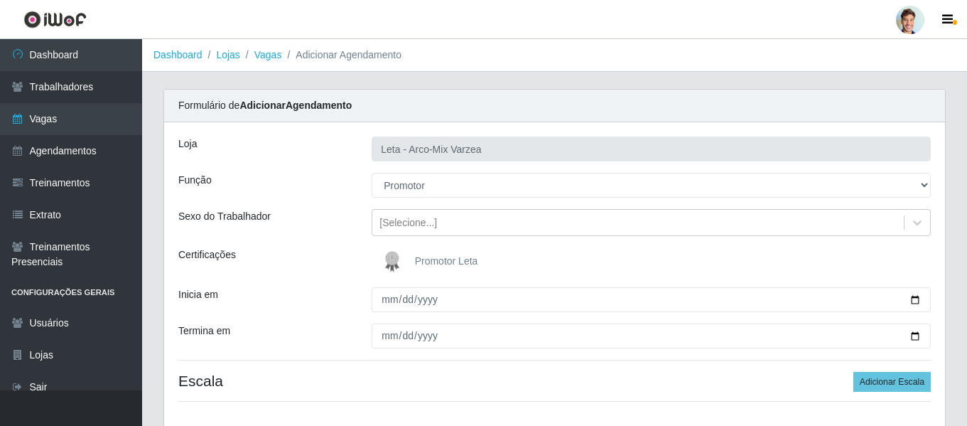
click at [394, 261] on img at bounding box center [395, 261] width 34 height 28
click at [0, 0] on input "Promotor Leta" at bounding box center [0, 0] width 0 height 0
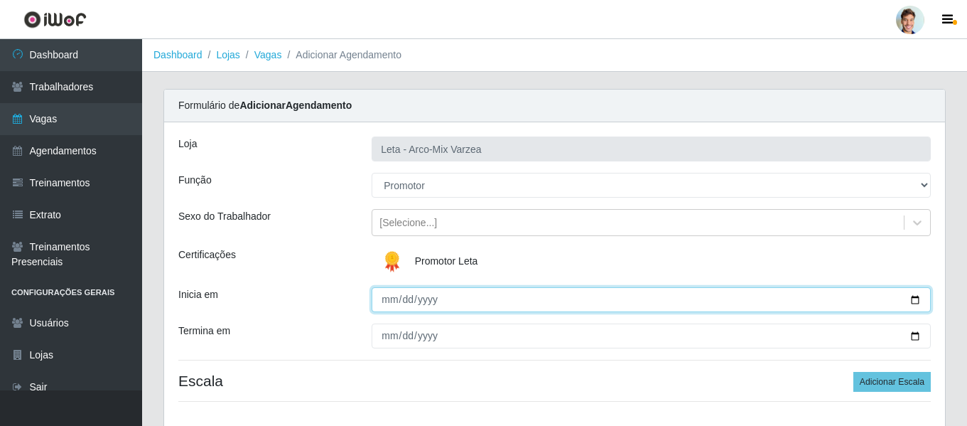
click at [396, 302] on input "Inicia em" at bounding box center [651, 299] width 559 height 25
type input "[DATE]"
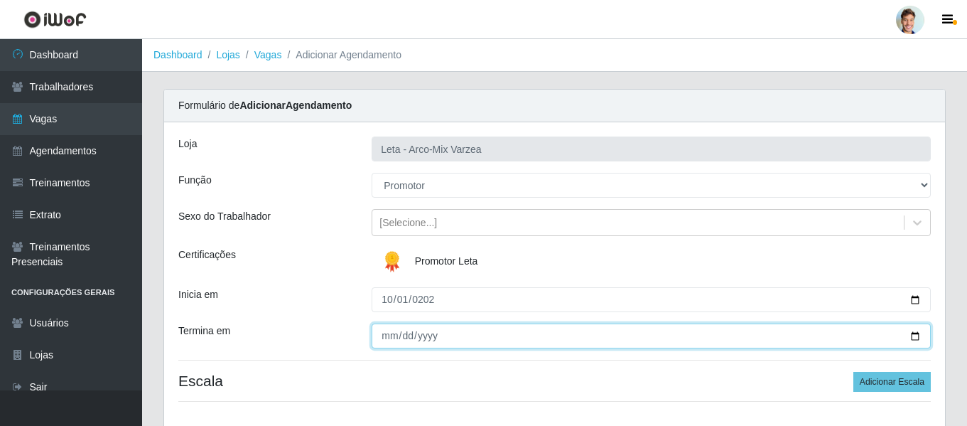
click at [398, 339] on input "[DATE]" at bounding box center [651, 335] width 559 height 25
click at [403, 342] on input "[DATE]" at bounding box center [651, 335] width 559 height 25
type input "[DATE]"
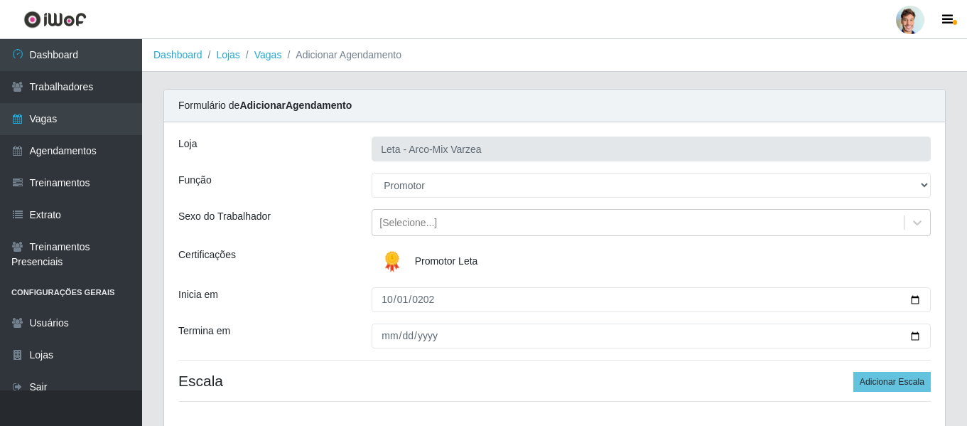
click at [315, 274] on div "Certificações" at bounding box center [264, 261] width 193 height 28
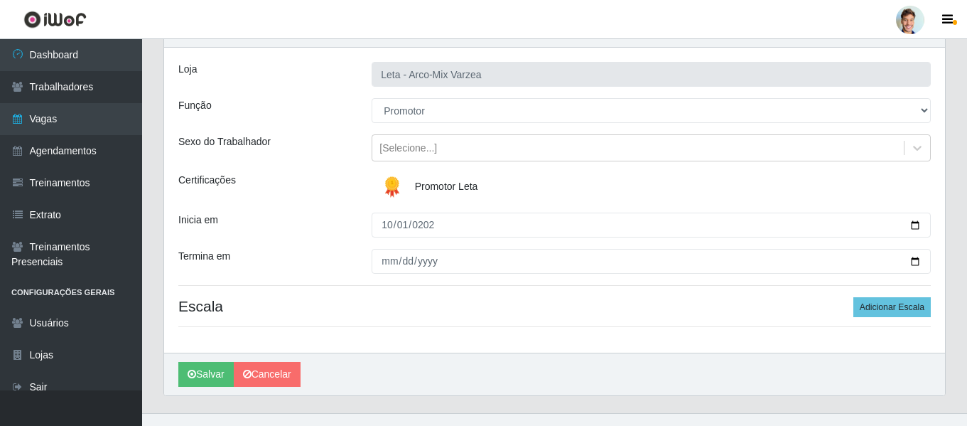
scroll to position [97, 0]
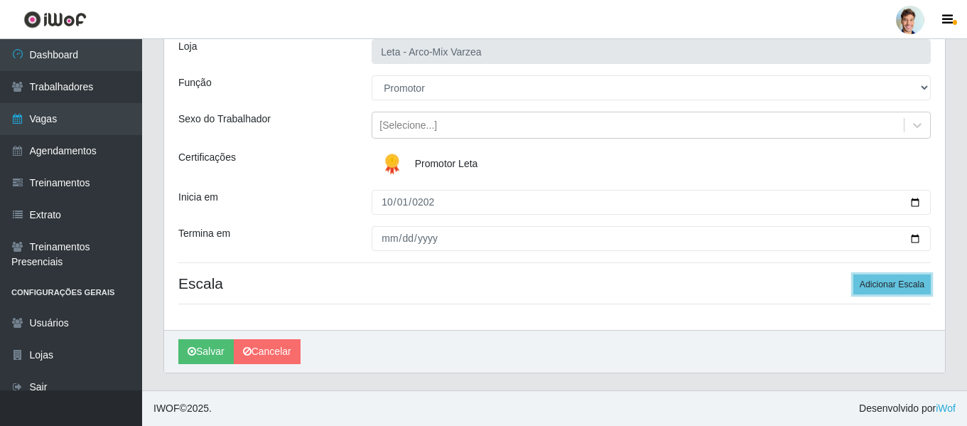
drag, startPoint x: 883, startPoint y: 285, endPoint x: 764, endPoint y: 262, distance: 120.8
click at [883, 284] on button "Adicionar Escala" at bounding box center [891, 284] width 77 height 20
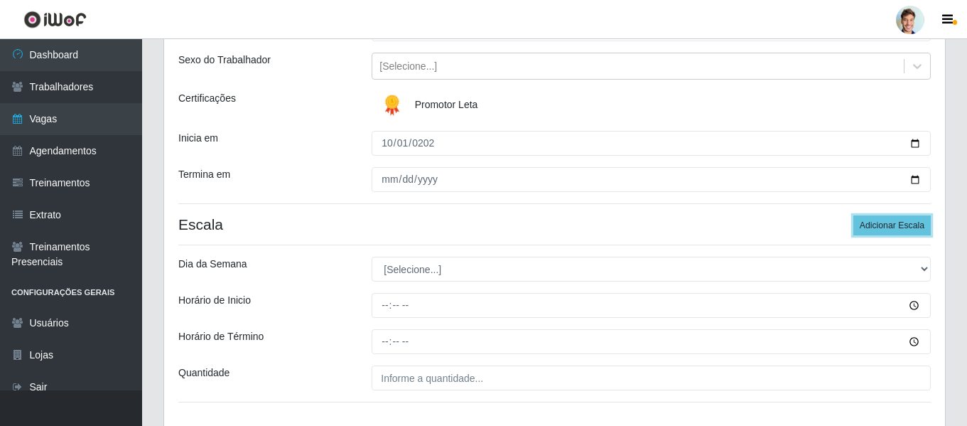
scroll to position [239, 0]
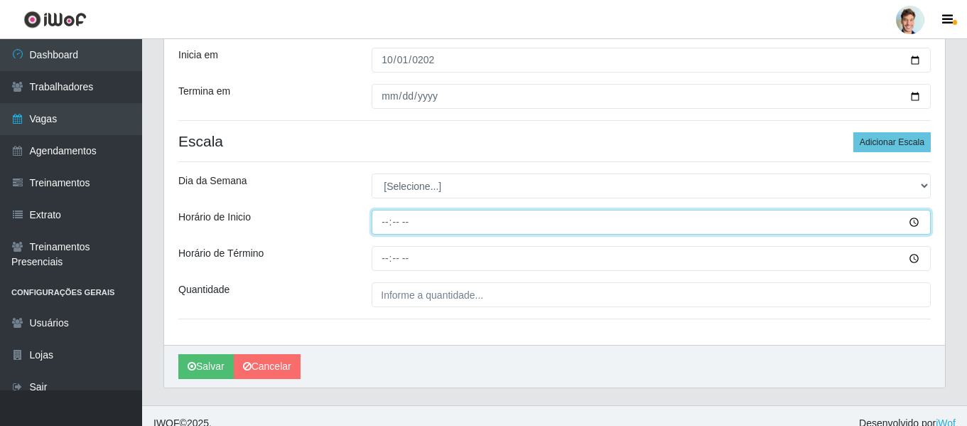
click at [406, 217] on input "Horário de Inicio" at bounding box center [651, 222] width 559 height 25
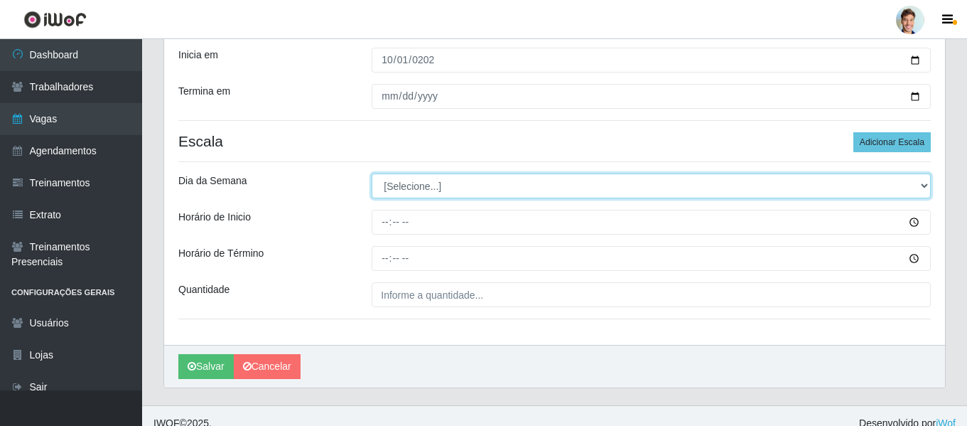
click at [407, 193] on select "[Selecione...] Segunda Terça Quarta Quinta Sexta Sábado Domingo" at bounding box center [651, 185] width 559 height 25
click at [407, 191] on select "[Selecione...] Segunda Terça Quarta Quinta Sexta Sábado Domingo" at bounding box center [651, 185] width 559 height 25
select select "2"
click at [372, 173] on select "[Selecione...] Segunda Terça Quarta Quinta Sexta Sábado Domingo" at bounding box center [651, 185] width 559 height 25
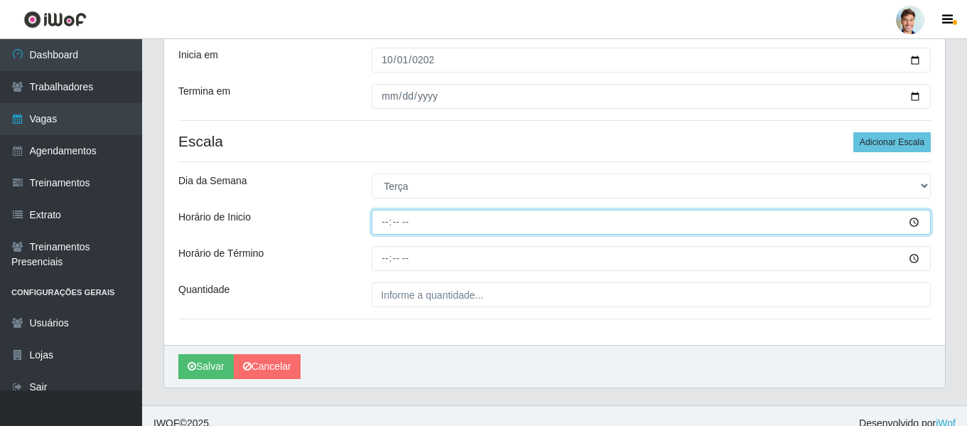
click at [393, 227] on input "Horário de Inicio" at bounding box center [651, 222] width 559 height 25
click at [386, 229] on input "Horário de Inicio" at bounding box center [651, 222] width 559 height 25
type input "11:00"
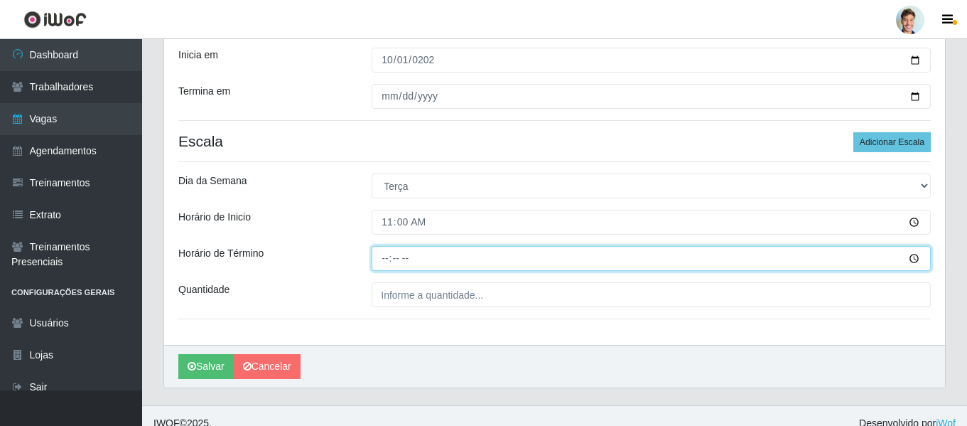
type input "14:00"
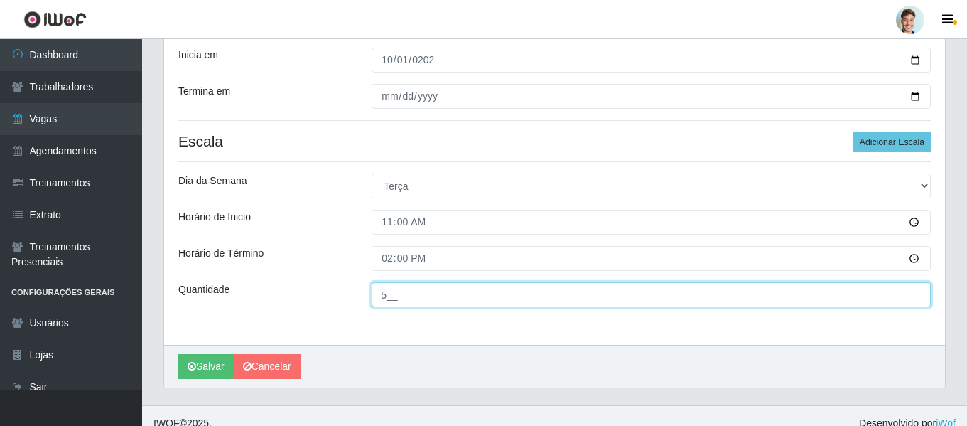
type input "5__"
click at [383, 296] on input "5__" at bounding box center [651, 294] width 559 height 25
type input "1__"
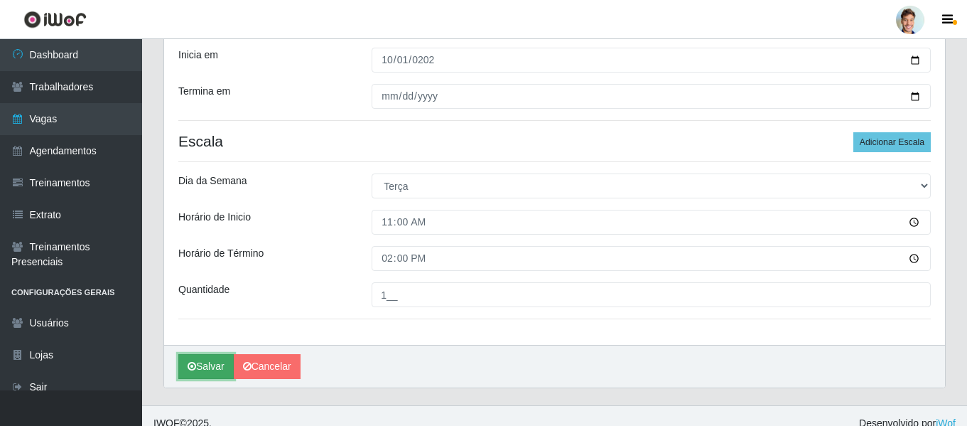
click at [207, 364] on button "Salvar" at bounding box center [205, 366] width 55 height 25
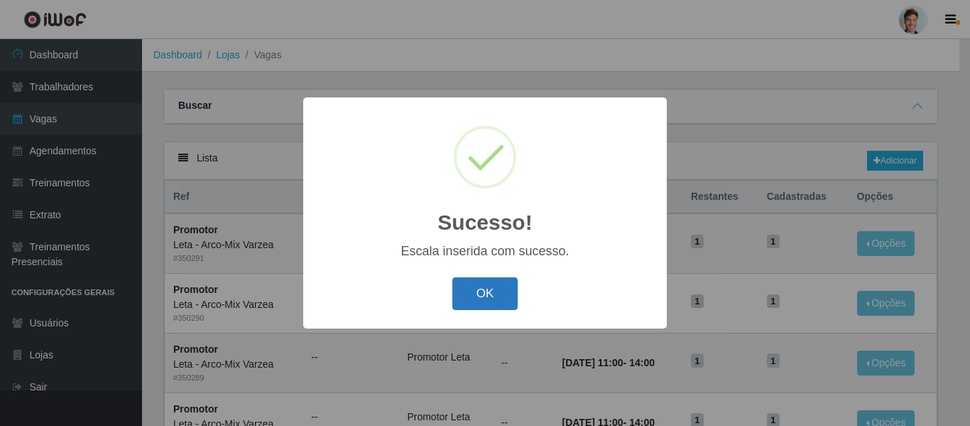
click at [504, 295] on button "OK" at bounding box center [485, 293] width 66 height 33
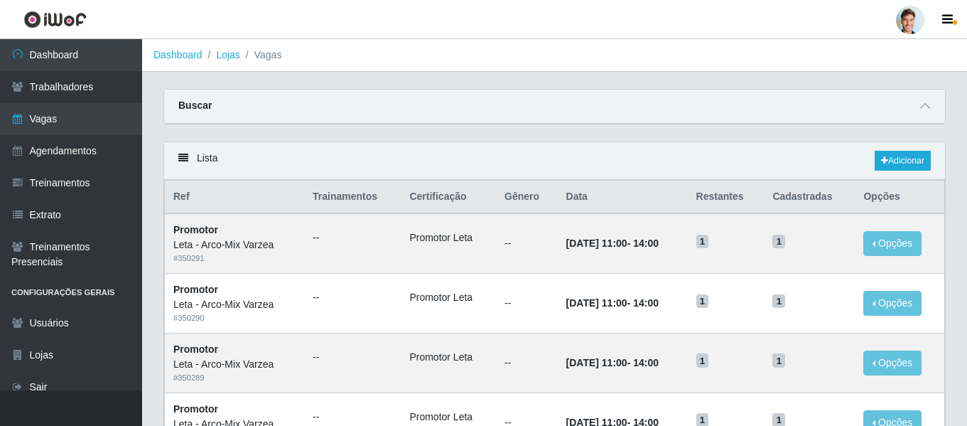
drag, startPoint x: 233, startPoint y: 51, endPoint x: 241, endPoint y: 55, distance: 8.6
click at [233, 51] on link "Lojas" at bounding box center [227, 54] width 23 height 11
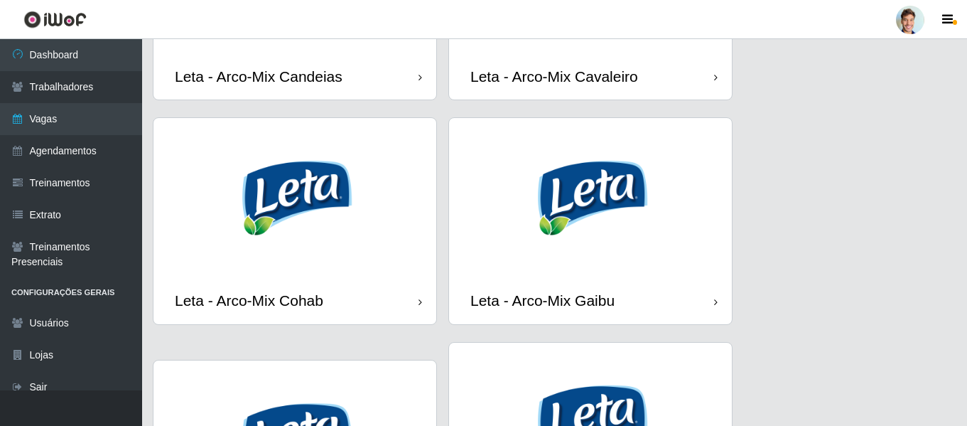
scroll to position [852, 0]
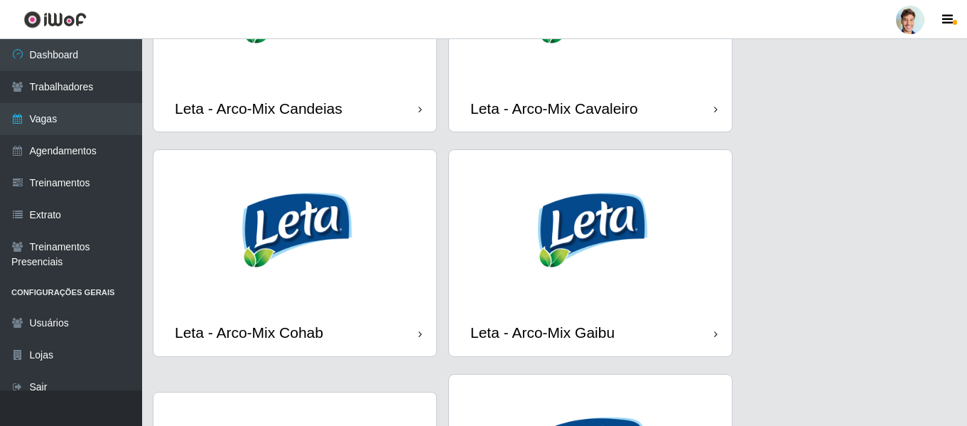
click at [558, 85] on div "Leta - Arco-Mix Cavaleiro" at bounding box center [590, 108] width 283 height 46
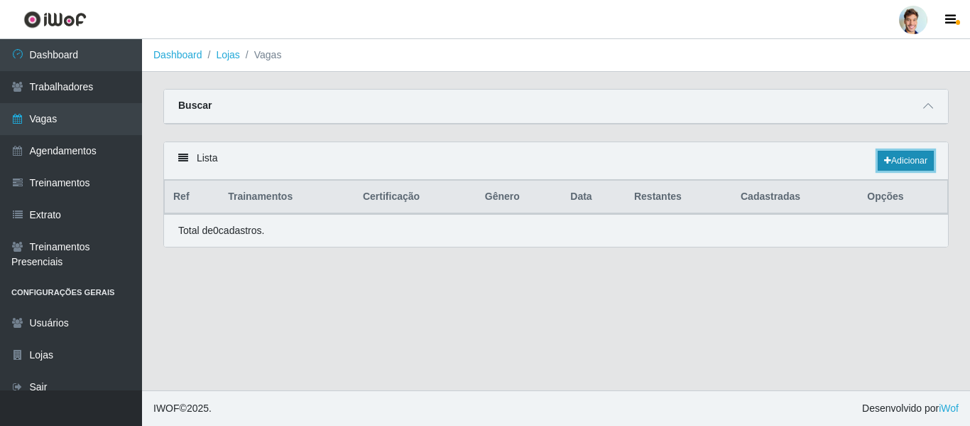
click at [901, 156] on link "Adicionar" at bounding box center [906, 161] width 56 height 20
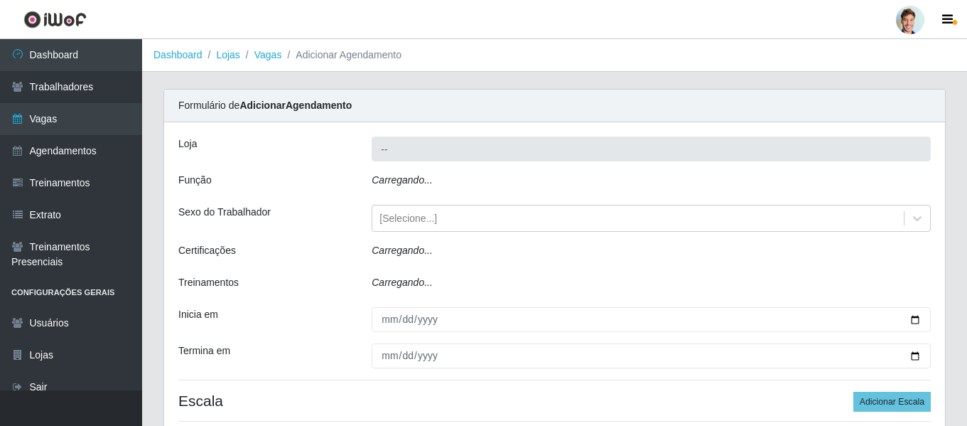
type input "Leta - Arco-Mix Cavaleiro"
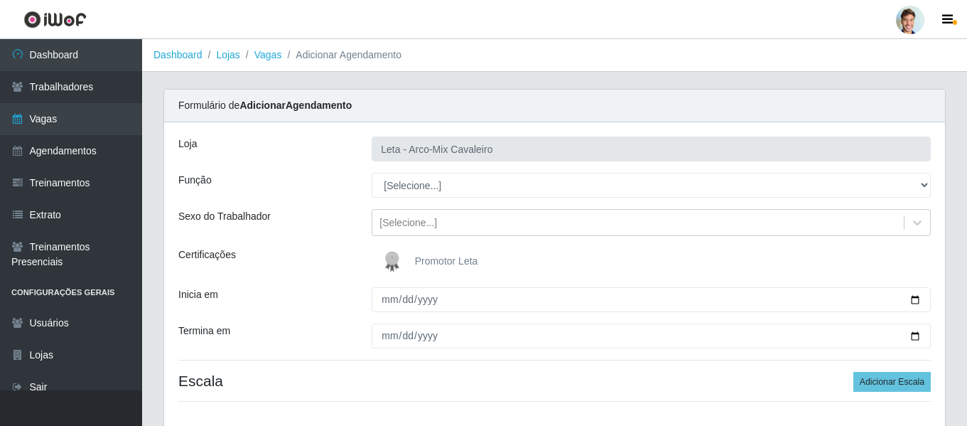
click at [411, 254] on img at bounding box center [395, 261] width 34 height 28
click at [0, 0] on input "Promotor Leta" at bounding box center [0, 0] width 0 height 0
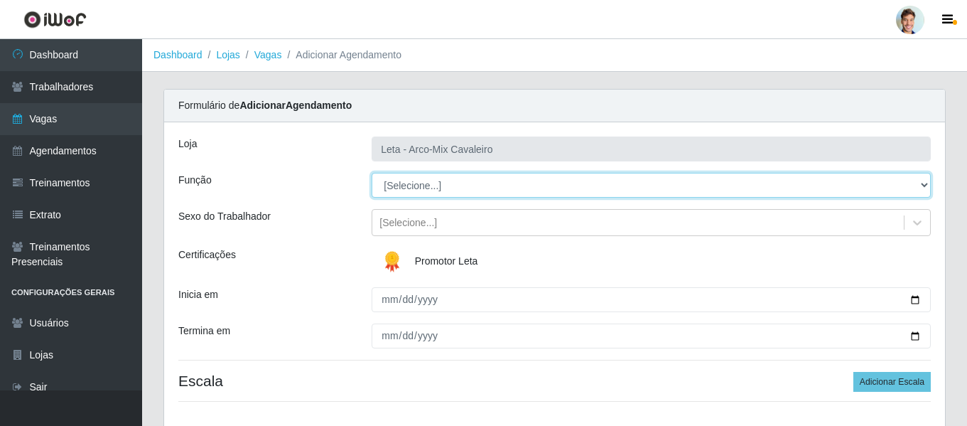
click at [411, 185] on select "[Selecione...] Promotor" at bounding box center [651, 185] width 559 height 25
select select "129"
click at [372, 173] on select "[Selecione...] Promotor" at bounding box center [651, 185] width 559 height 25
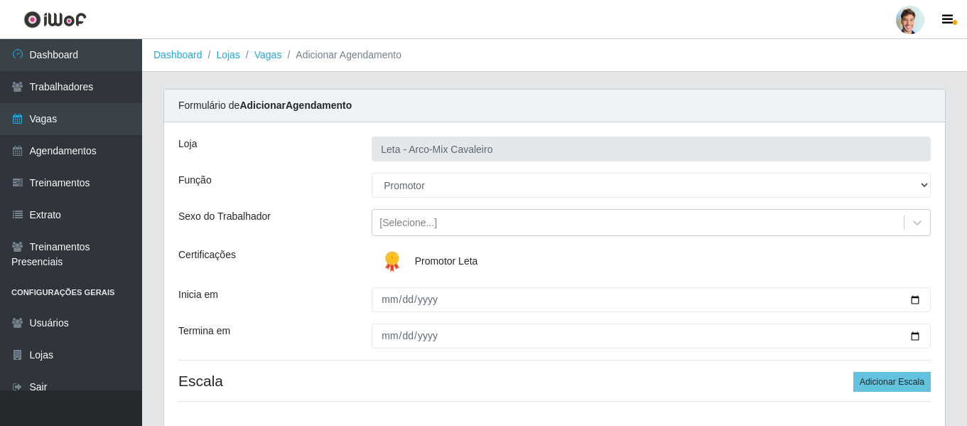
click at [359, 249] on div "Certificações" at bounding box center [264, 261] width 193 height 28
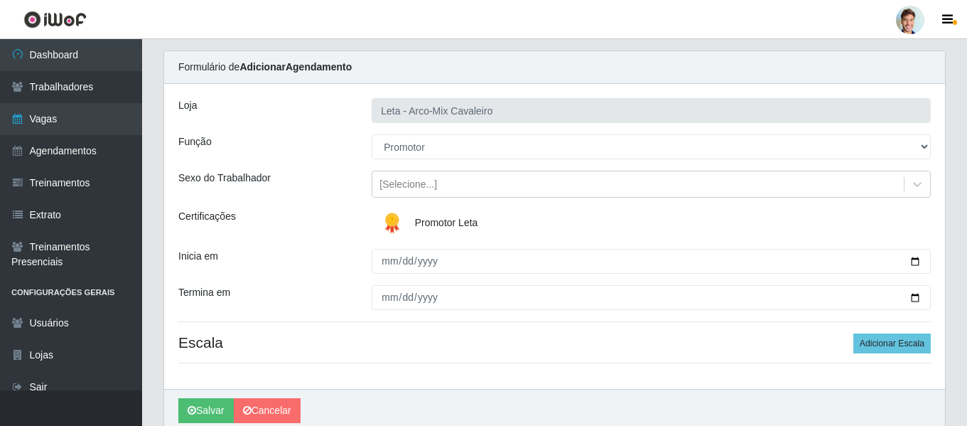
scroll to position [71, 0]
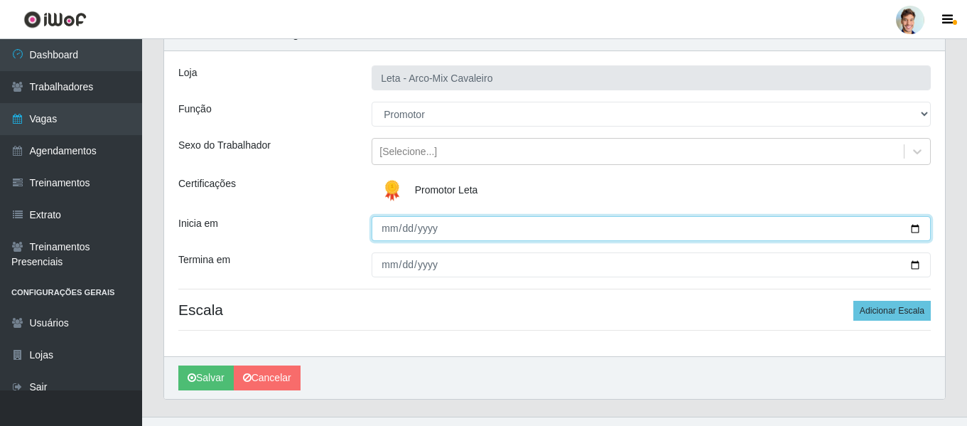
click at [391, 234] on input "Inicia em" at bounding box center [651, 228] width 559 height 25
type input "[DATE]"
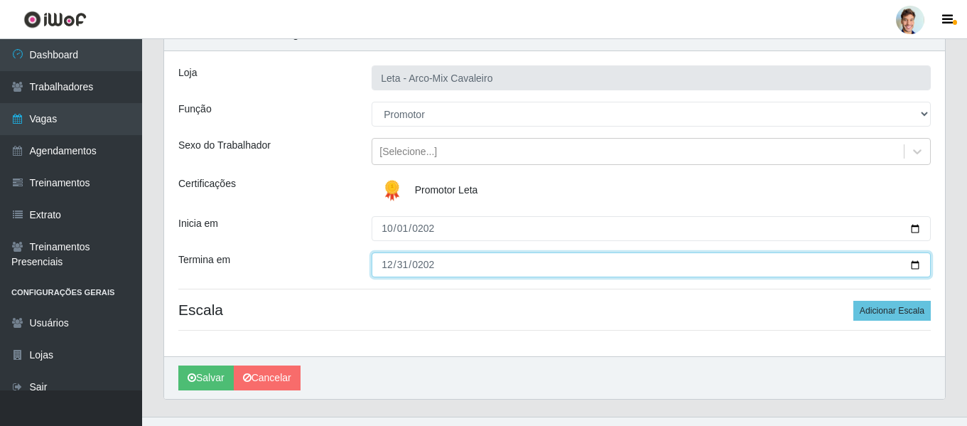
type input "[DATE]"
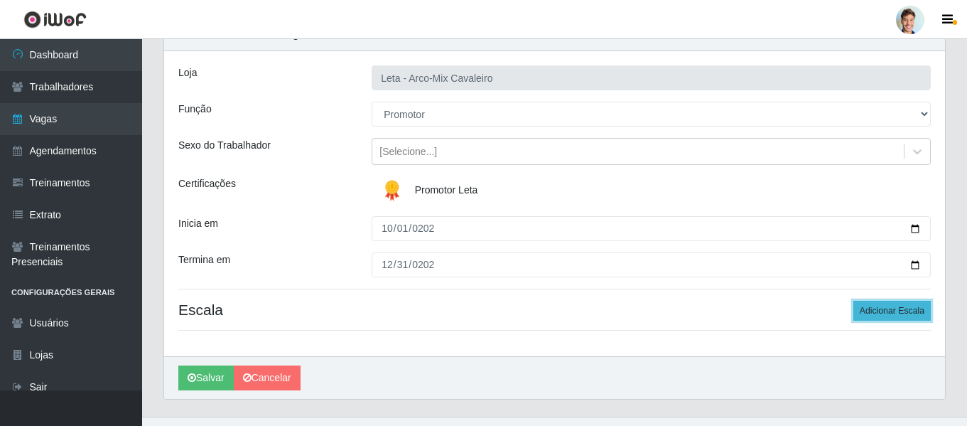
click at [911, 311] on button "Adicionar Escala" at bounding box center [891, 310] width 77 height 20
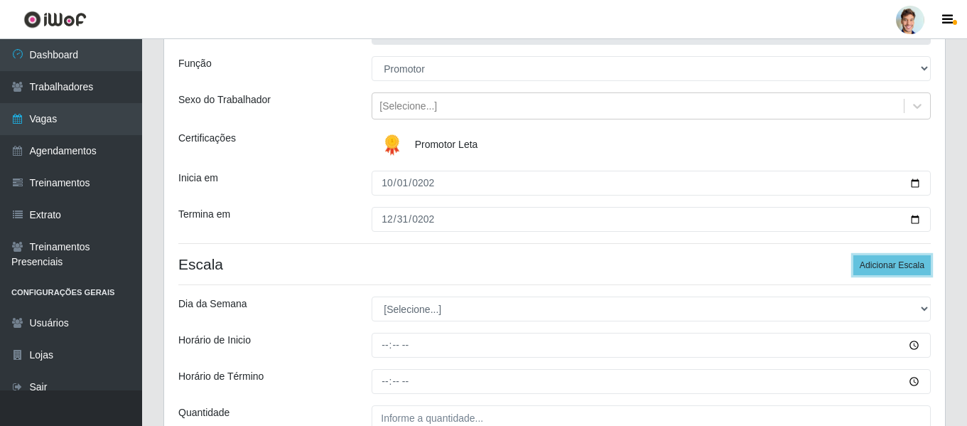
scroll to position [142, 0]
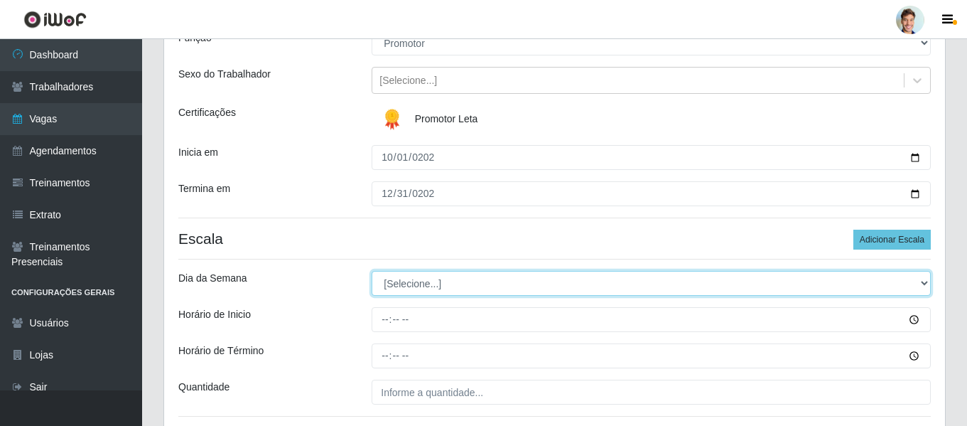
click at [430, 276] on select "[Selecione...] Segunda Terça Quarta Quinta Sexta Sábado Domingo" at bounding box center [651, 283] width 559 height 25
click at [399, 281] on select "[Selecione...] Segunda Terça Quarta Quinta Sexta Sábado Domingo" at bounding box center [651, 283] width 559 height 25
select select "2"
click at [372, 271] on select "[Selecione...] Segunda Terça Quarta Quinta Sexta Sábado Domingo" at bounding box center [651, 283] width 559 height 25
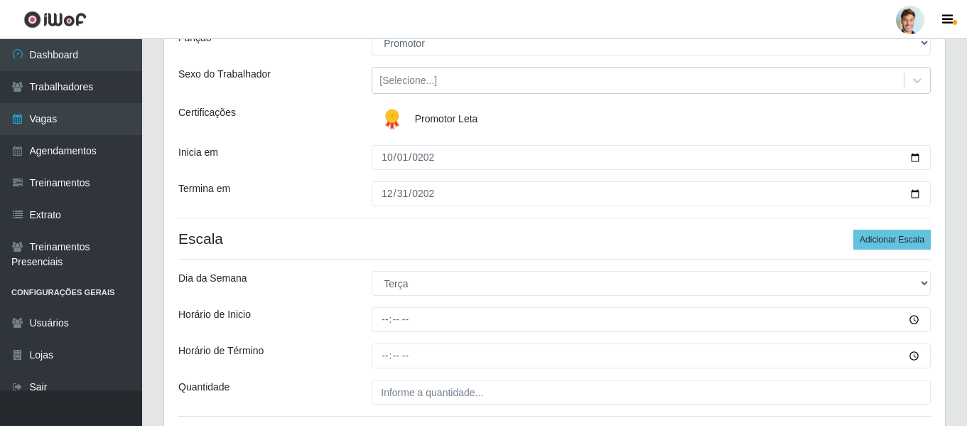
click at [337, 221] on div "[PERSON_NAME] - Arco-Mix Cavaleiro Função [Selecione...] Promotor Sexo do Traba…" at bounding box center [554, 211] width 781 height 462
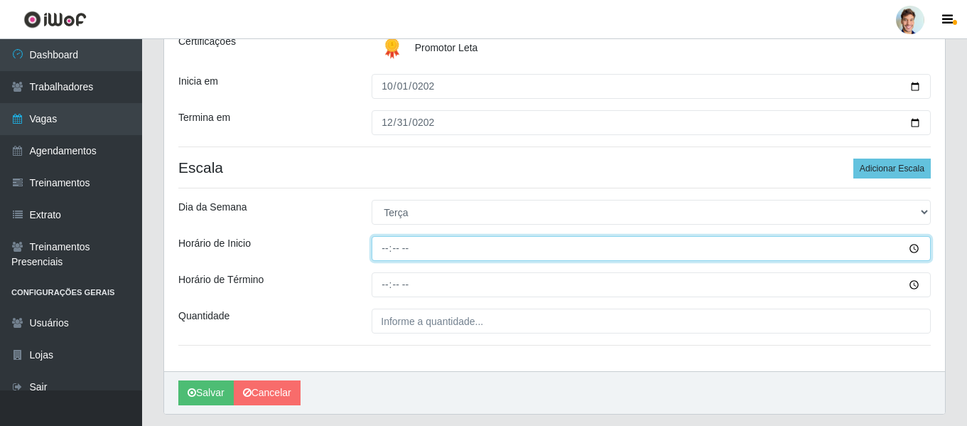
click at [387, 238] on input "Horário de Inicio" at bounding box center [651, 248] width 559 height 25
type input "11:00"
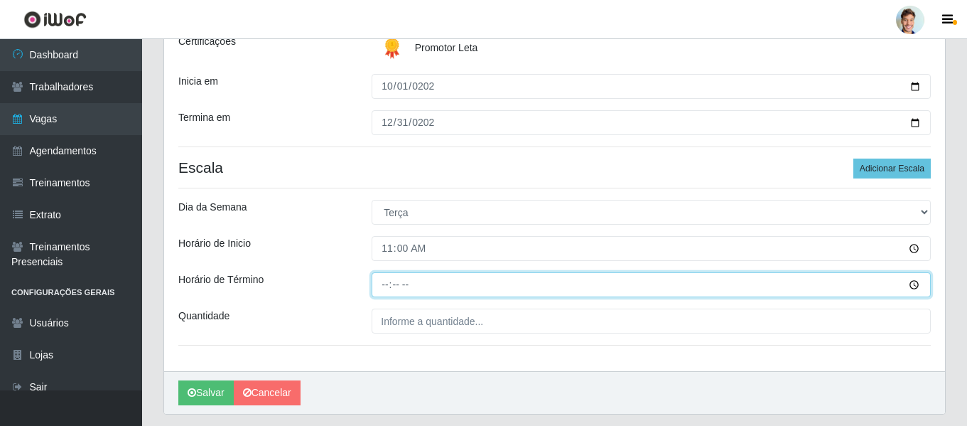
type input "14:00"
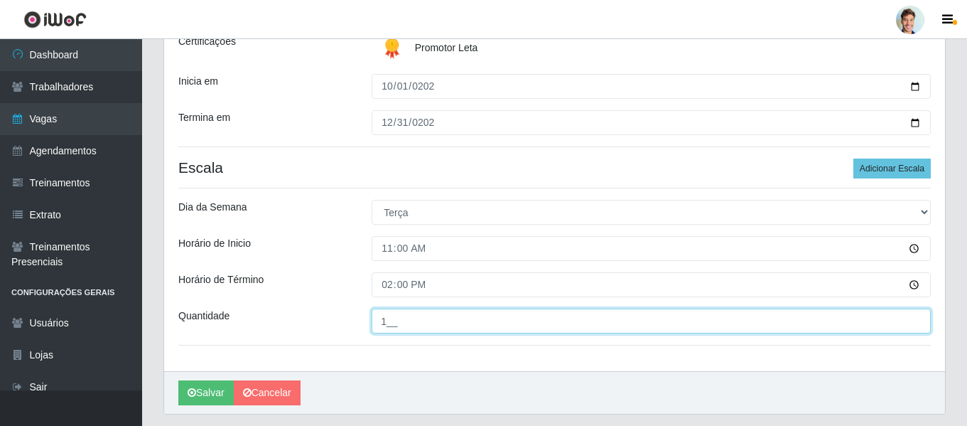
type input "1__"
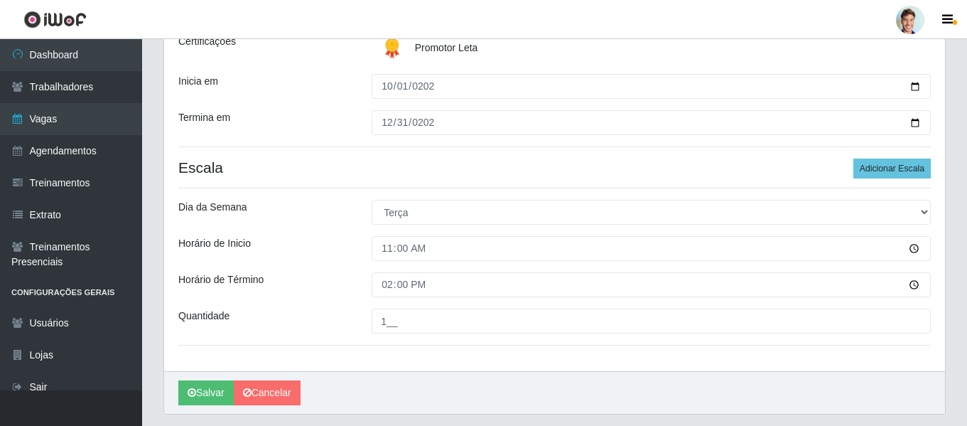
drag, startPoint x: 357, startPoint y: 217, endPoint x: 460, endPoint y: 215, distance: 102.3
click at [357, 217] on div "Dia da Semana" at bounding box center [264, 212] width 193 height 25
click at [915, 146] on hr at bounding box center [554, 146] width 752 height 1
click at [891, 172] on button "Adicionar Escala" at bounding box center [891, 168] width 77 height 20
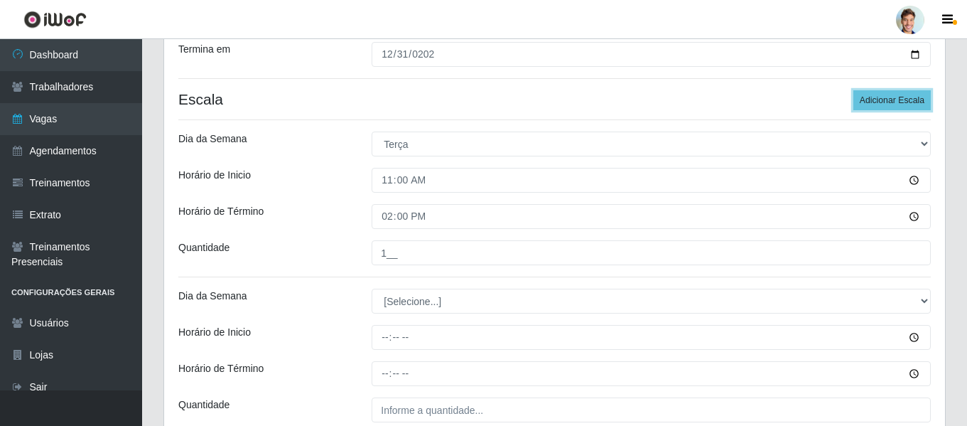
scroll to position [355, 0]
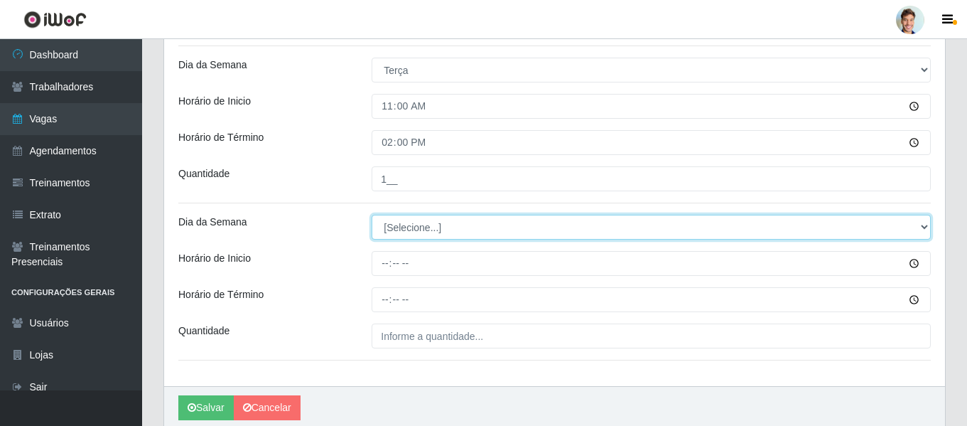
click at [448, 228] on select "[Selecione...] Segunda Terça Quarta Quinta Sexta Sábado Domingo" at bounding box center [651, 227] width 559 height 25
select select "3"
click at [372, 215] on select "[Selecione...] Segunda Terça Quarta Quinta Sexta Sábado Domingo" at bounding box center [651, 227] width 559 height 25
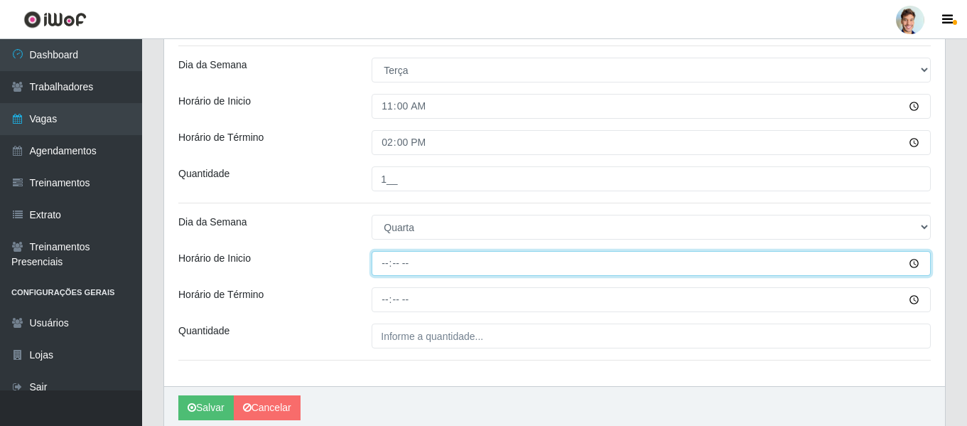
click at [387, 256] on input "Horário de Inicio" at bounding box center [651, 263] width 559 height 25
type input "11:00"
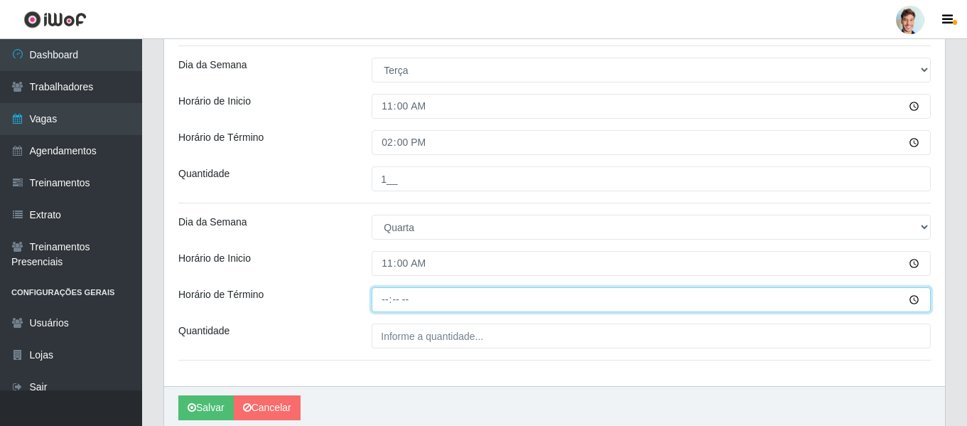
type input "14:00"
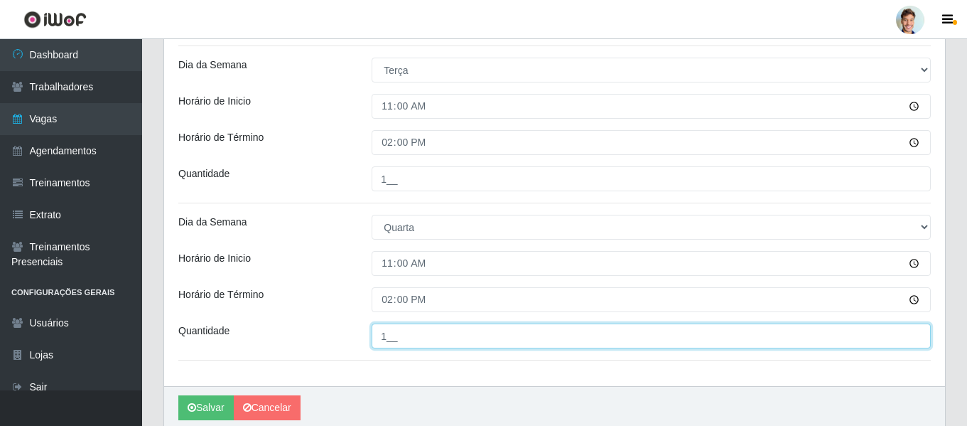
type input "1__"
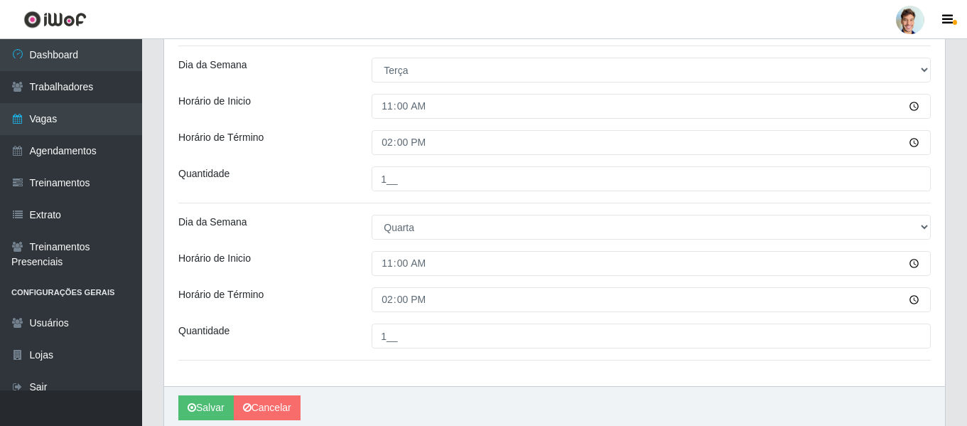
click at [353, 236] on div "Dia da Semana" at bounding box center [264, 227] width 193 height 25
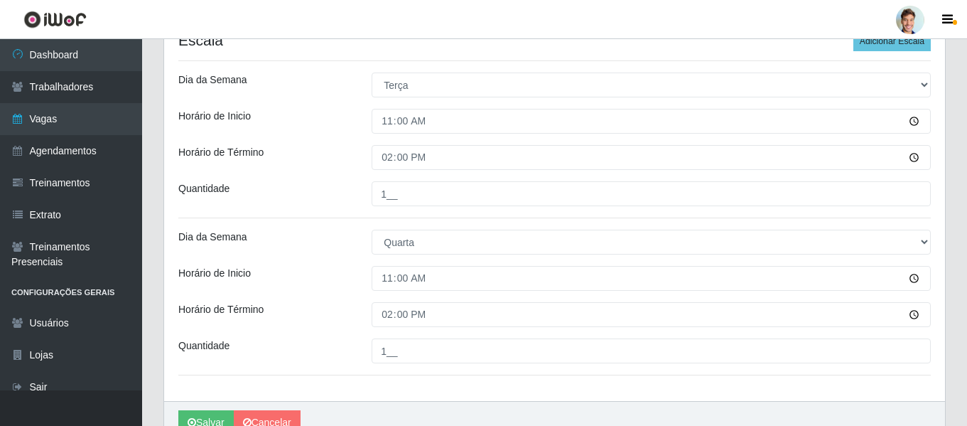
scroll to position [411, 0]
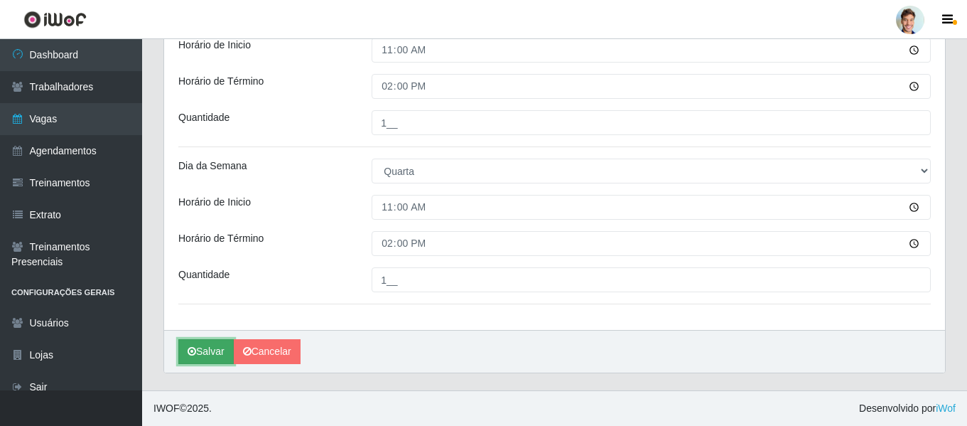
click at [210, 356] on button "Salvar" at bounding box center [205, 351] width 55 height 25
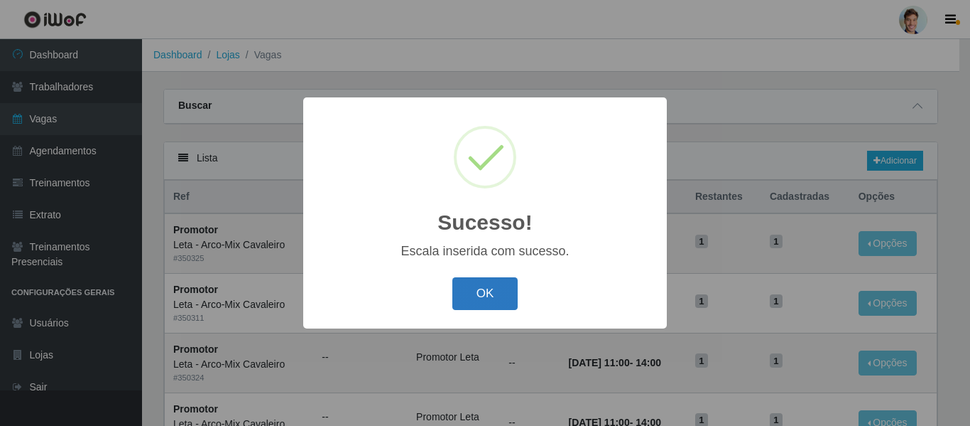
click at [490, 298] on button "OK" at bounding box center [485, 293] width 66 height 33
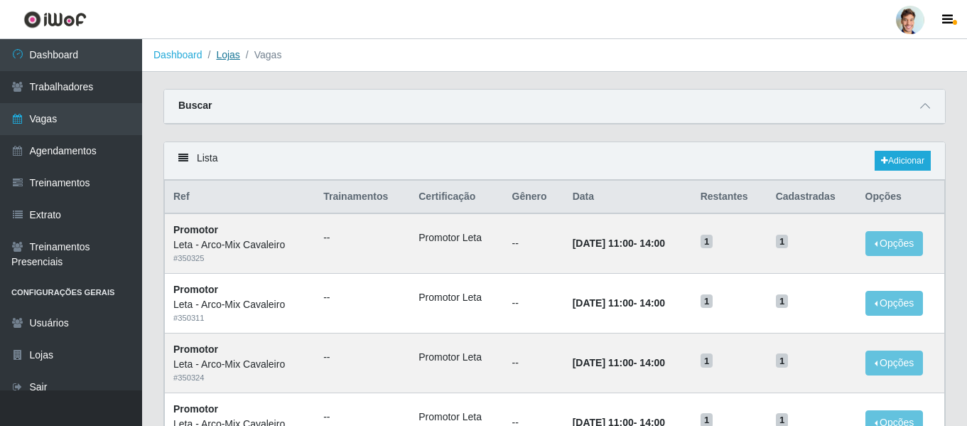
click at [225, 55] on link "Lojas" at bounding box center [227, 54] width 23 height 11
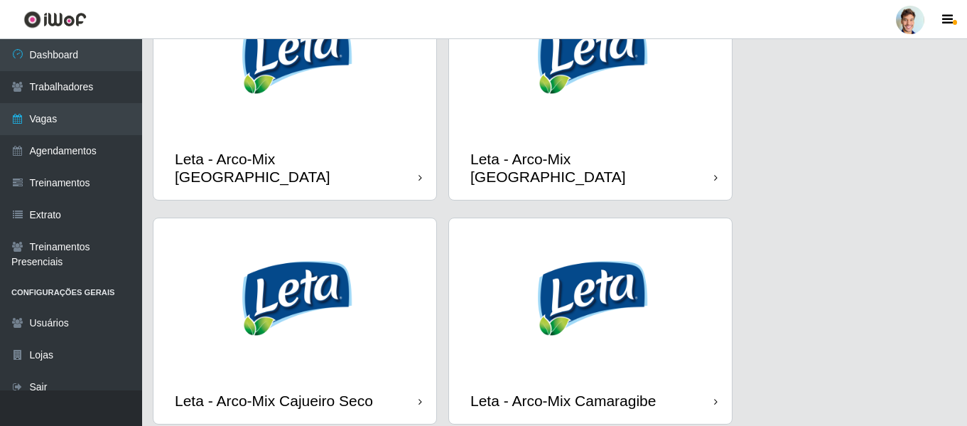
scroll to position [355, 0]
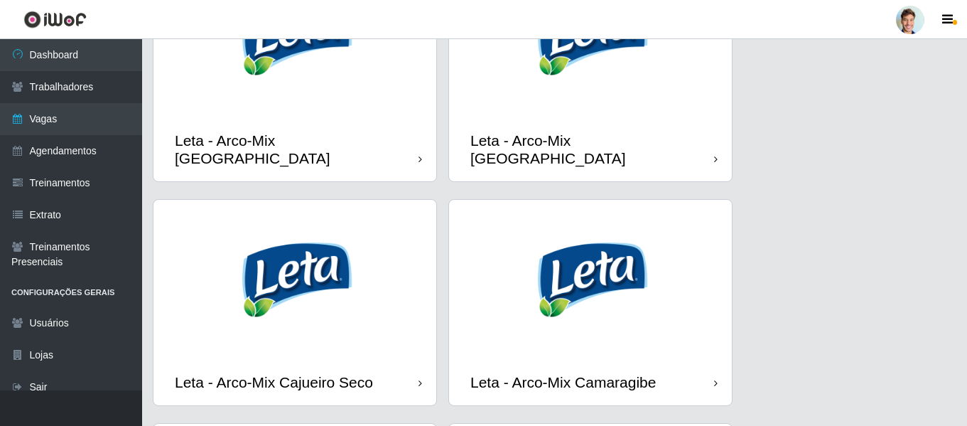
click at [383, 71] on img at bounding box center [294, 37] width 283 height 159
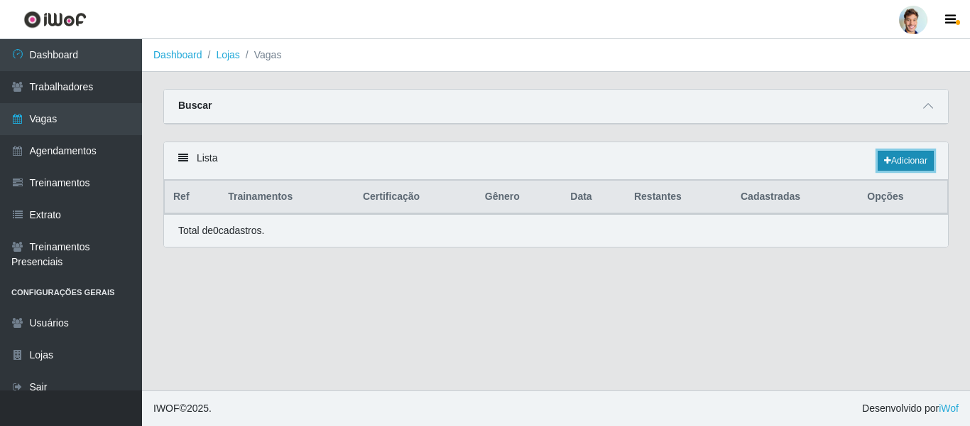
click at [894, 163] on link "Adicionar" at bounding box center [906, 161] width 56 height 20
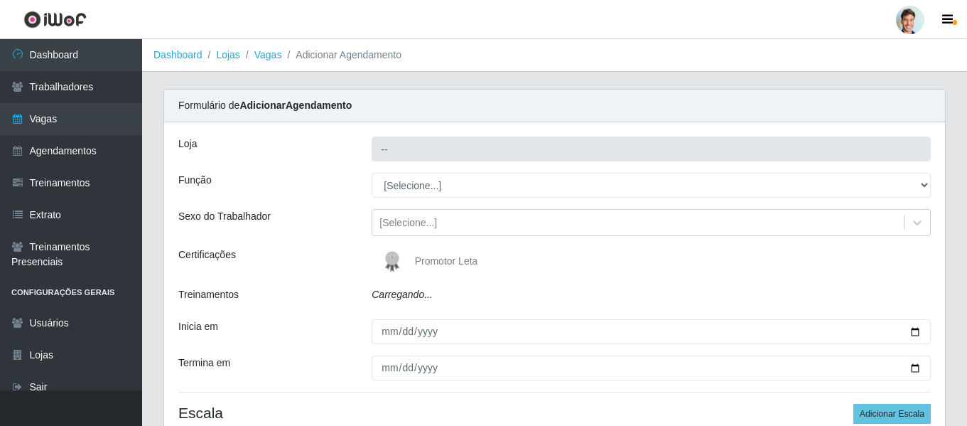
type input "Leta - Arco-Mix [GEOGRAPHIC_DATA]"
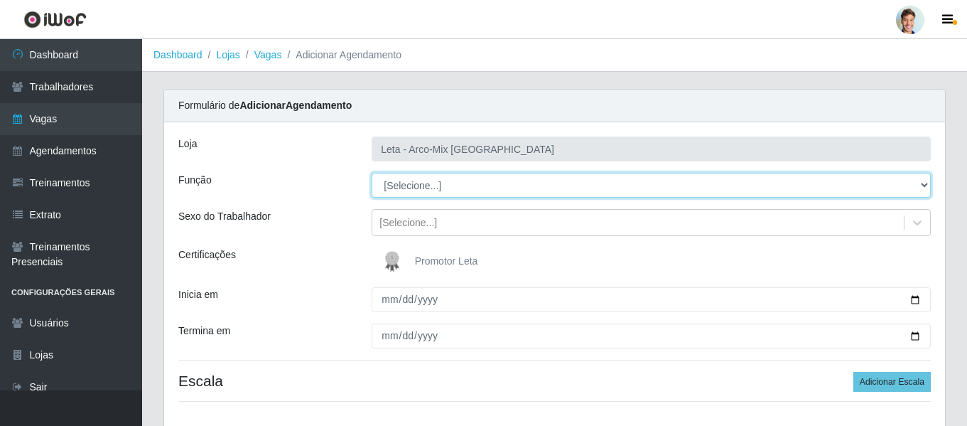
click at [396, 183] on select "[Selecione...] Promotor" at bounding box center [651, 185] width 559 height 25
select select "129"
click at [372, 173] on select "[Selecione...] Promotor" at bounding box center [651, 185] width 559 height 25
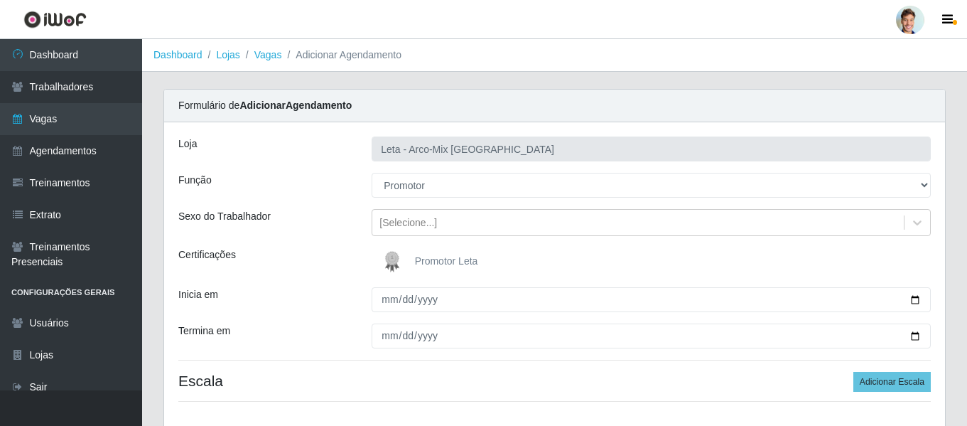
click at [411, 254] on img at bounding box center [395, 261] width 34 height 28
click at [0, 0] on input "Promotor Leta" at bounding box center [0, 0] width 0 height 0
click at [358, 239] on div "[PERSON_NAME] - Arco-Mix [GEOGRAPHIC_DATA] Função [Selecione...] Promotor Sexo …" at bounding box center [554, 274] width 781 height 305
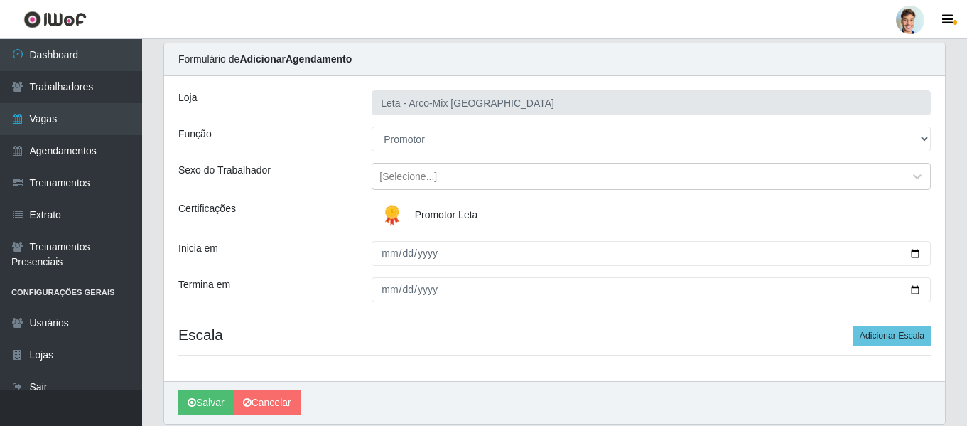
scroll to position [71, 0]
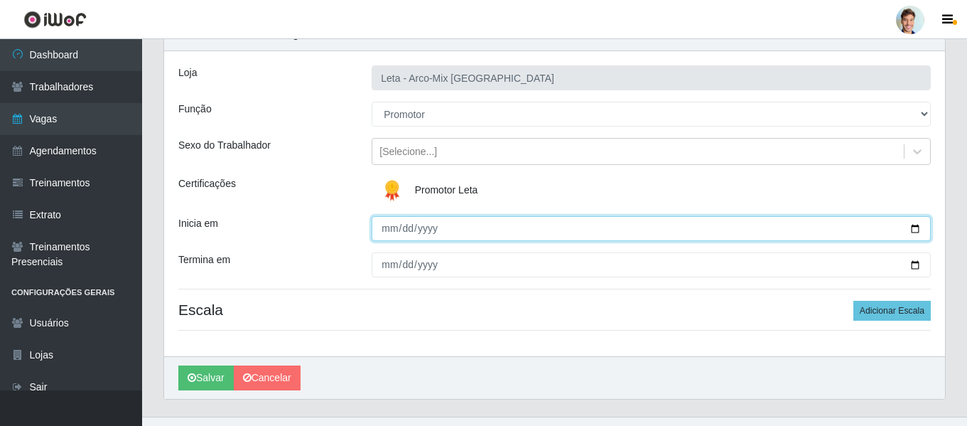
click at [379, 237] on input "Inicia em" at bounding box center [651, 228] width 559 height 25
type input "[DATE]"
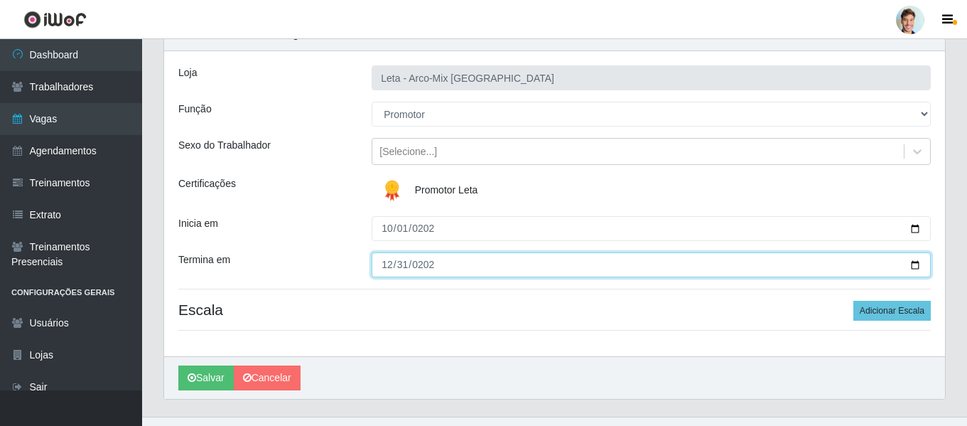
type input "[DATE]"
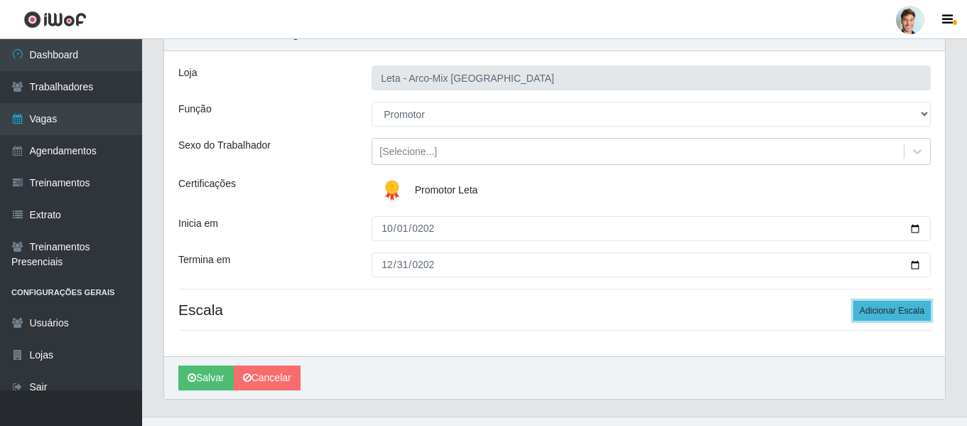
click at [879, 315] on button "Adicionar Escala" at bounding box center [891, 310] width 77 height 20
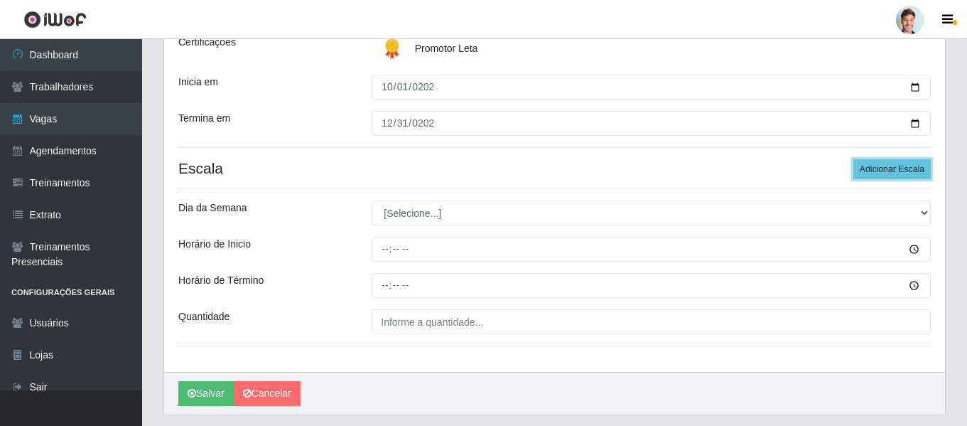
scroll to position [213, 0]
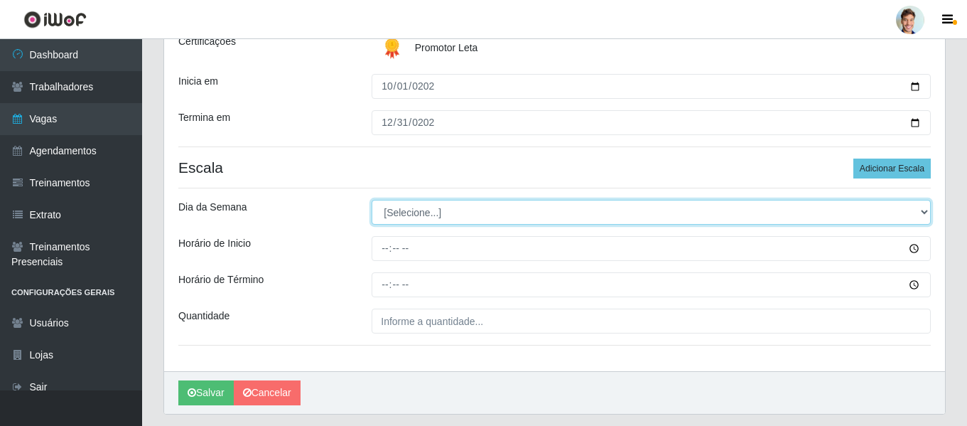
click at [461, 211] on select "[Selecione...] Segunda Terça Quarta Quinta Sexta Sábado Domingo" at bounding box center [651, 212] width 559 height 25
click at [426, 223] on select "[Selecione...] Segunda Terça Quarta Quinta Sexta Sábado Domingo" at bounding box center [651, 212] width 559 height 25
select select "2"
click at [372, 200] on select "[Selecione...] Segunda Terça Quarta Quinta Sexta Sábado Domingo" at bounding box center [651, 212] width 559 height 25
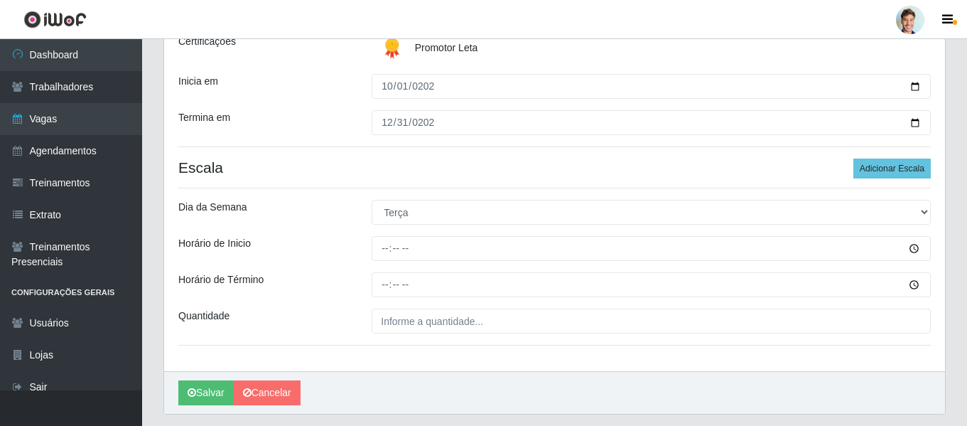
click at [323, 220] on div "Dia da Semana" at bounding box center [264, 212] width 193 height 25
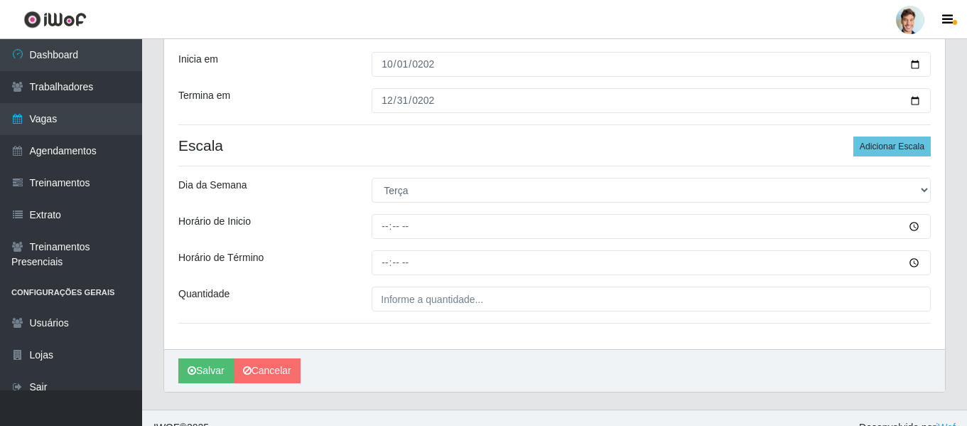
scroll to position [254, 0]
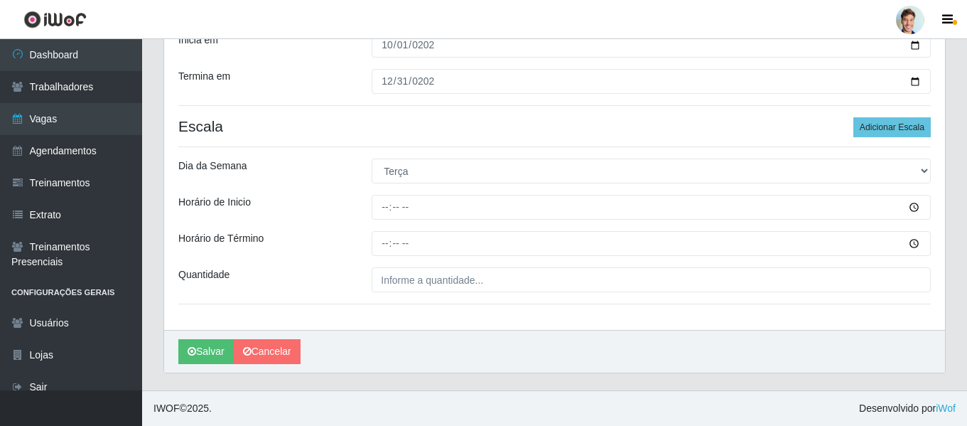
click at [384, 192] on div "[PERSON_NAME] - Arco-Mix [GEOGRAPHIC_DATA] Função [Selecione...] Promotor Sexo …" at bounding box center [554, 99] width 781 height 462
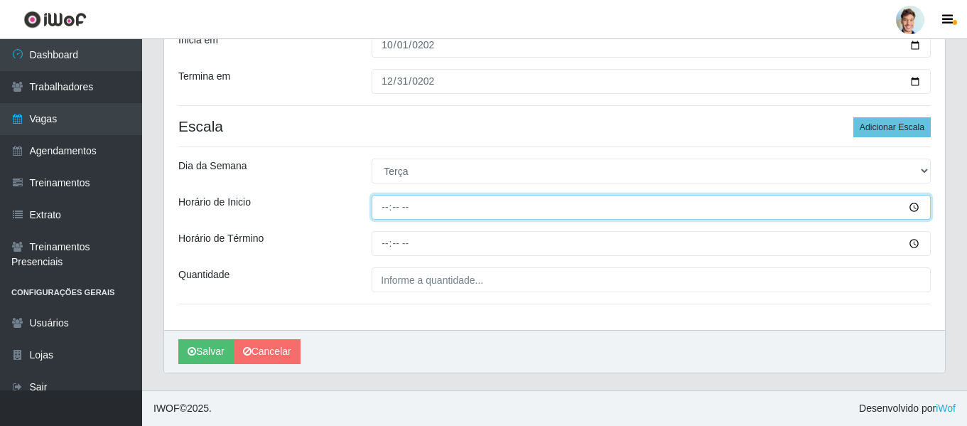
click at [387, 205] on input "Horário de Inicio" at bounding box center [651, 207] width 559 height 25
type input "15:00"
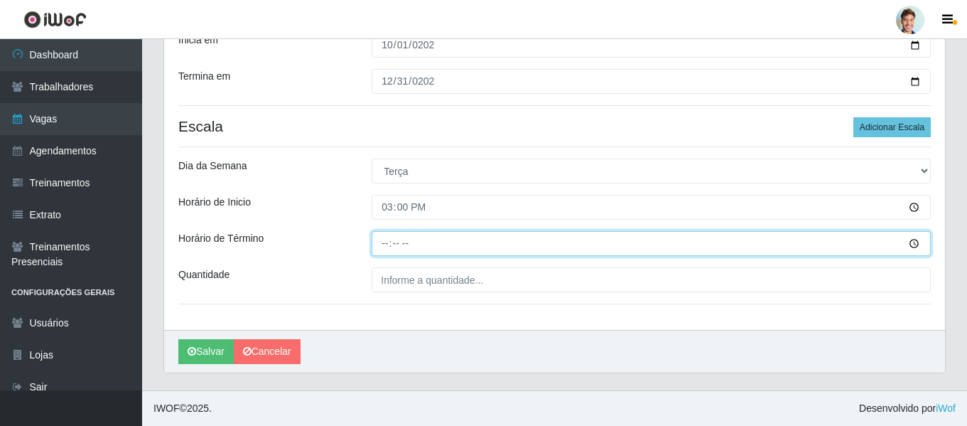
type input "18:00"
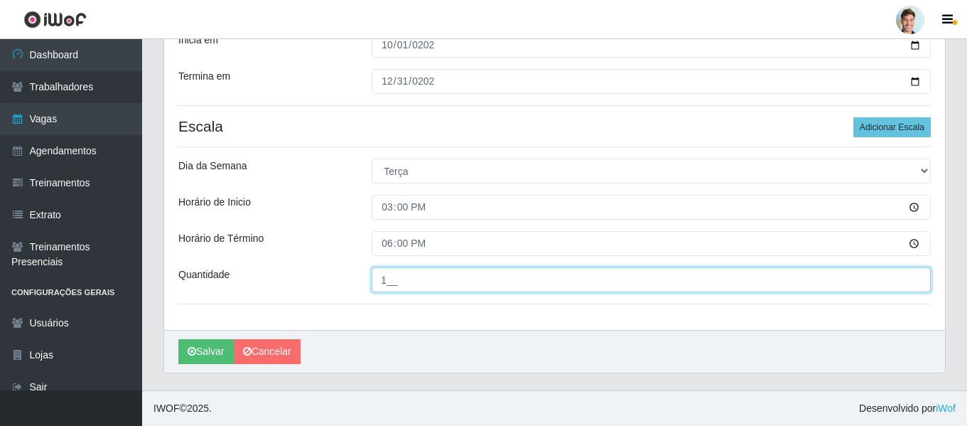
type input "1__"
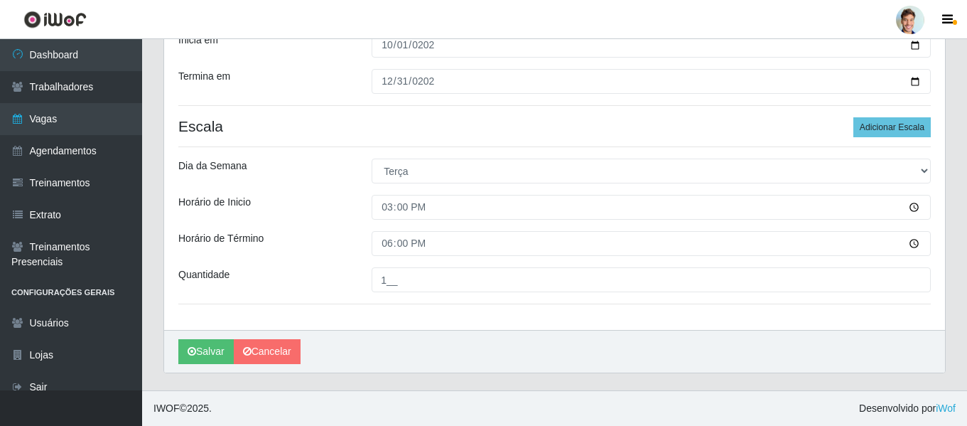
click at [349, 192] on div "[PERSON_NAME] - Arco-Mix [GEOGRAPHIC_DATA] Função [Selecione...] Promotor Sexo …" at bounding box center [554, 99] width 781 height 462
click at [205, 346] on button "Salvar" at bounding box center [205, 351] width 55 height 25
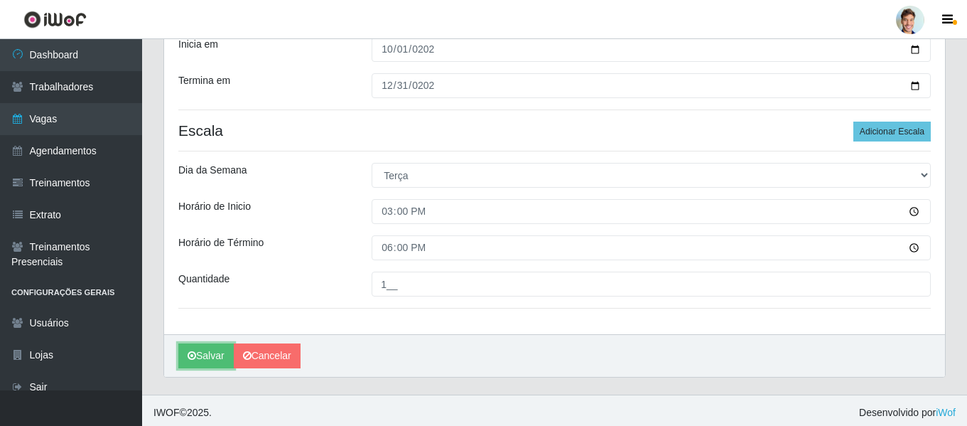
scroll to position [183, 0]
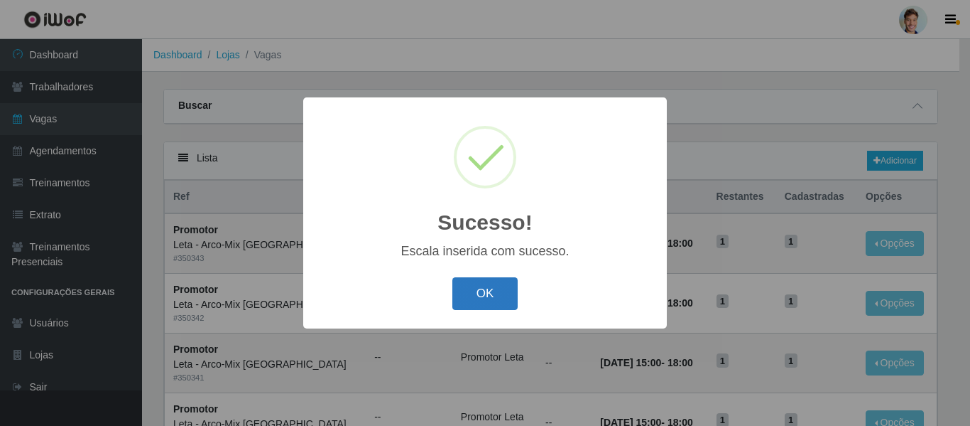
click at [465, 296] on button "OK" at bounding box center [485, 293] width 66 height 33
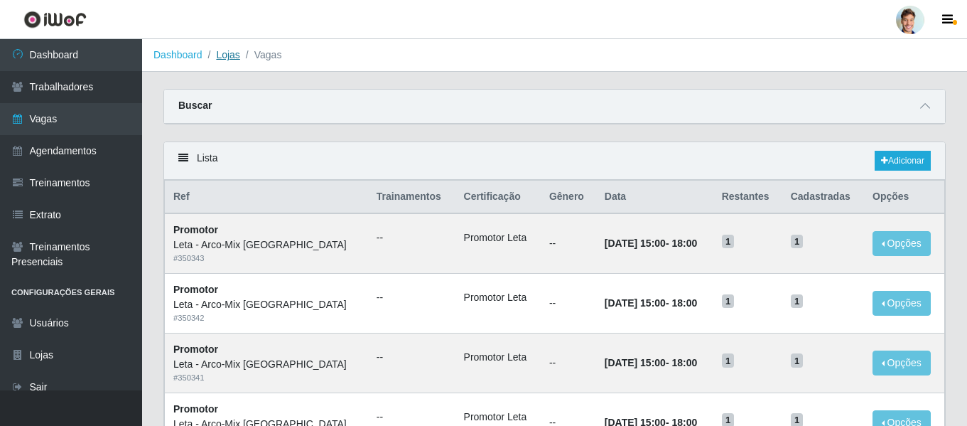
click at [234, 53] on link "Lojas" at bounding box center [227, 54] width 23 height 11
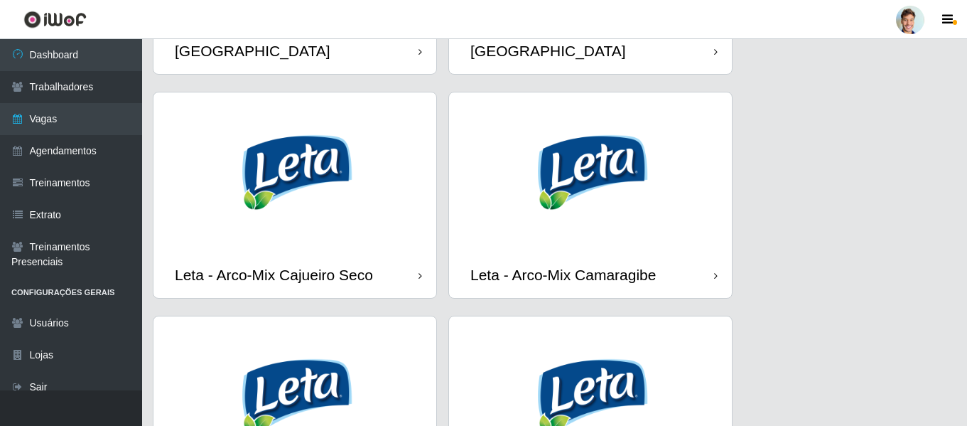
scroll to position [497, 0]
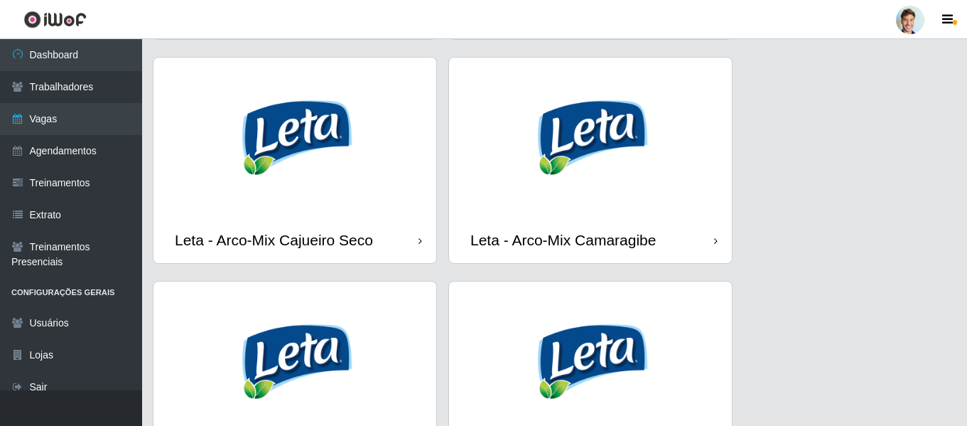
click at [306, 119] on img at bounding box center [294, 137] width 283 height 159
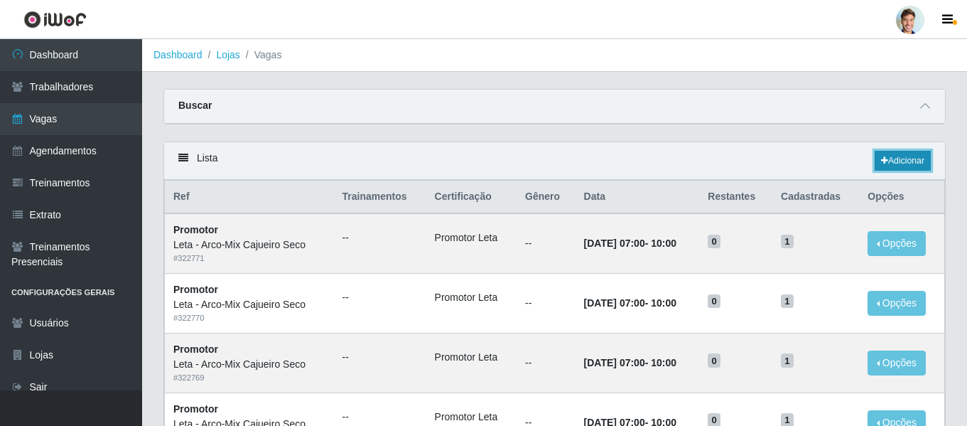
click at [894, 161] on link "Adicionar" at bounding box center [902, 161] width 56 height 20
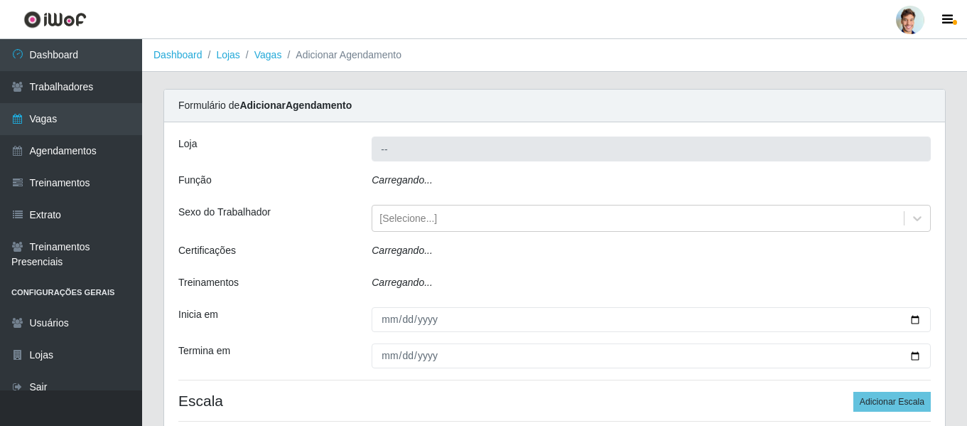
type input "Leta - Arco-Mix Cajueiro Seco"
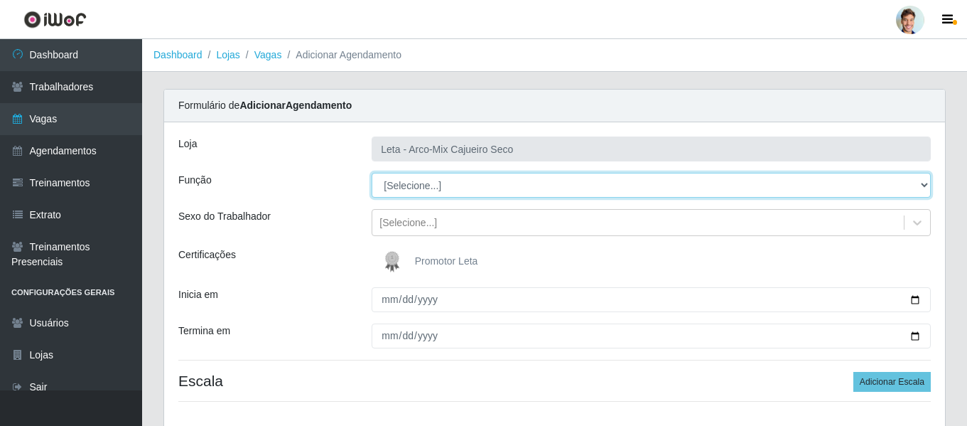
click at [402, 183] on select "[Selecione...] Promotor" at bounding box center [651, 185] width 559 height 25
select select "129"
click at [372, 173] on select "[Selecione...] Promotor" at bounding box center [651, 185] width 559 height 25
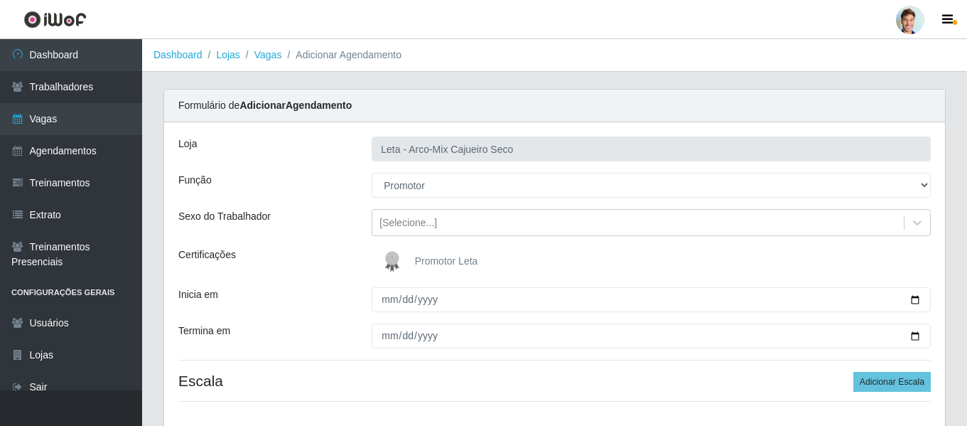
click at [409, 254] on img at bounding box center [395, 261] width 34 height 28
click at [0, 0] on input "Promotor Leta" at bounding box center [0, 0] width 0 height 0
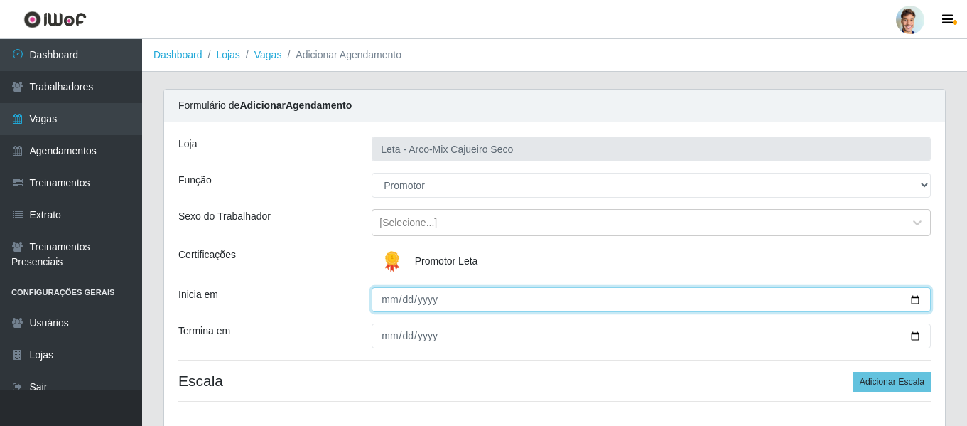
click at [386, 300] on input "Inicia em" at bounding box center [651, 299] width 559 height 25
type input "[DATE]"
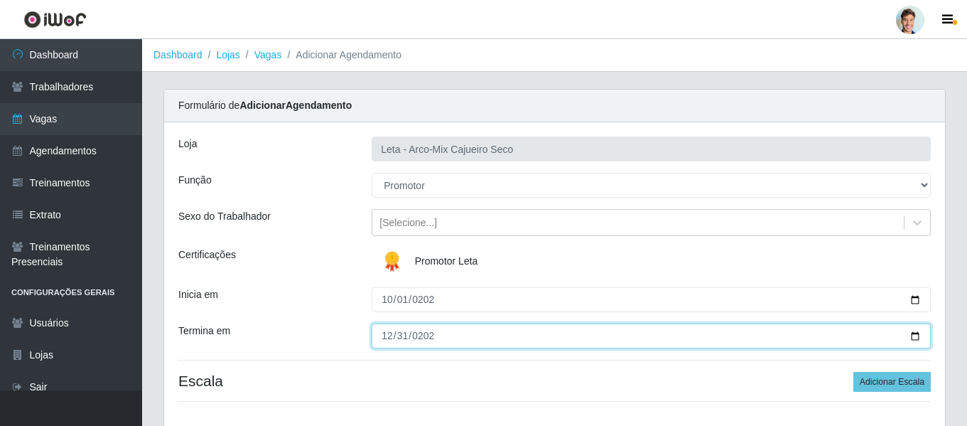
type input "[DATE]"
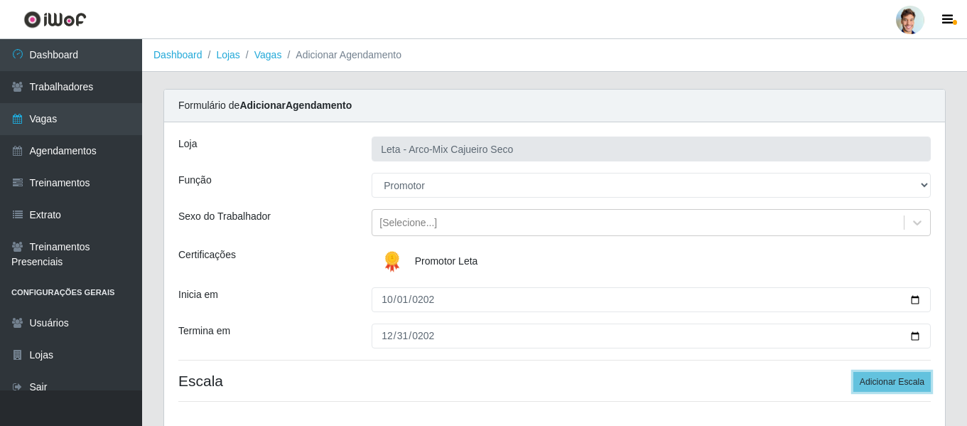
click at [853, 372] on button "Adicionar Escala" at bounding box center [891, 382] width 77 height 20
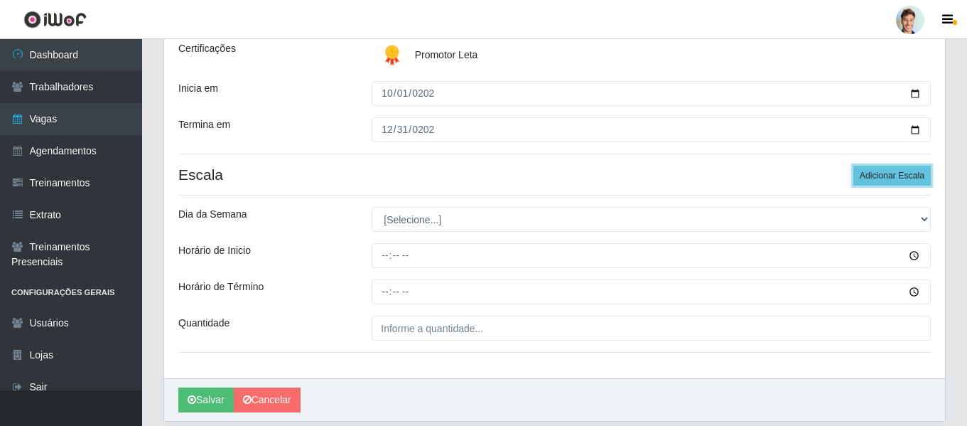
scroll to position [254, 0]
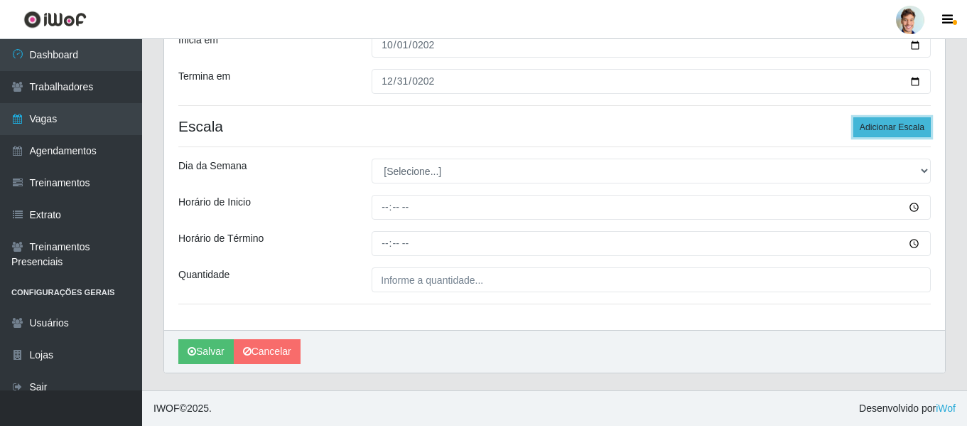
click at [906, 128] on button "Adicionar Escala" at bounding box center [891, 127] width 77 height 20
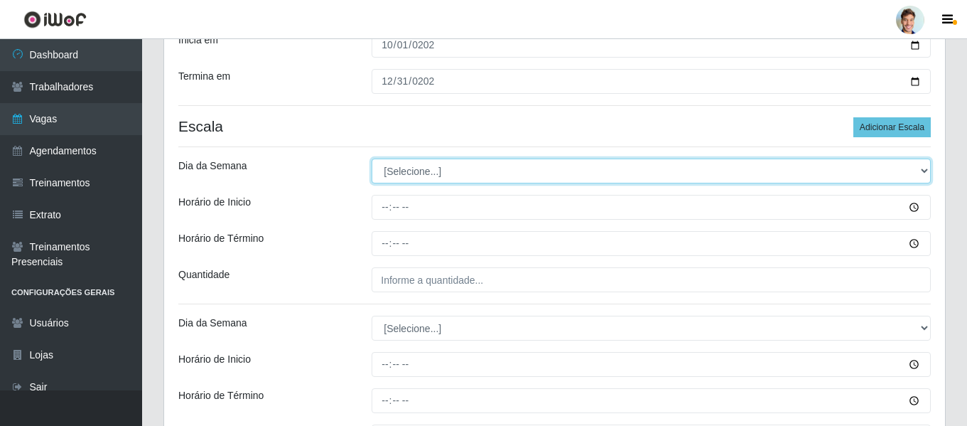
click at [417, 174] on select "[Selecione...] Segunda Terça Quarta Quinta Sexta Sábado Domingo" at bounding box center [651, 170] width 559 height 25
select select "3"
click at [372, 158] on select "[Selecione...] Segunda Terça Quarta Quinta Sexta Sábado Domingo" at bounding box center [651, 170] width 559 height 25
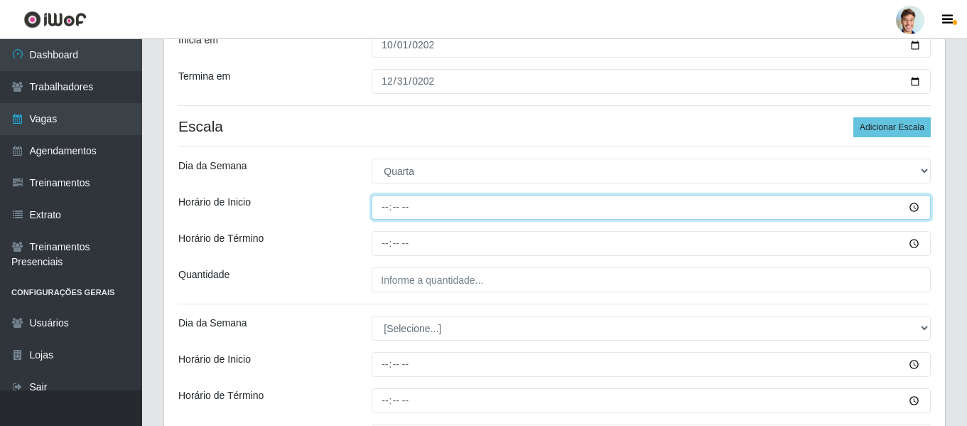
type input "07:00"
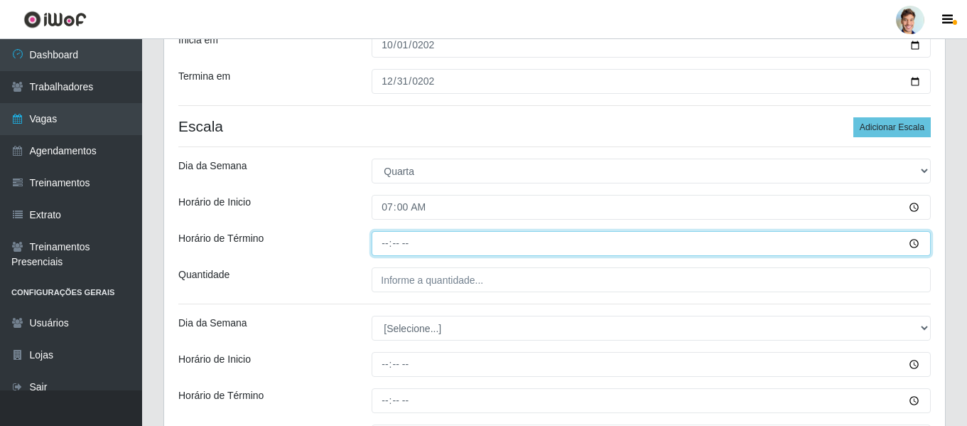
type input "10:00"
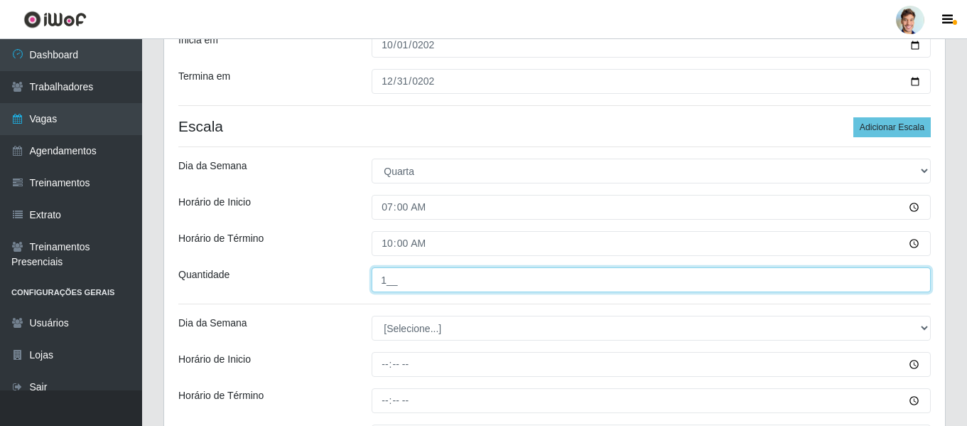
type input "1__"
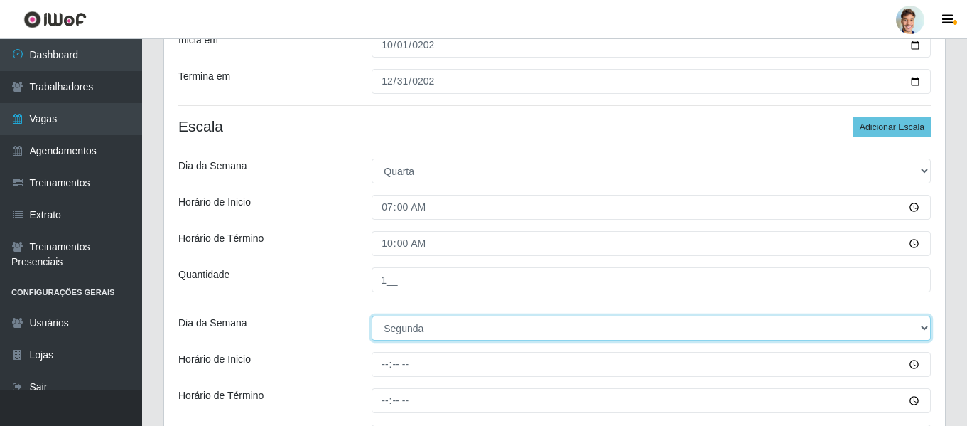
click at [430, 331] on select "[Selecione...] Segunda Terça Quarta Quinta Sexta Sábado Domingo" at bounding box center [651, 327] width 559 height 25
select select "5"
click at [372, 315] on select "[Selecione...] Segunda Terça Quarta Quinta Sexta Sábado Domingo" at bounding box center [651, 327] width 559 height 25
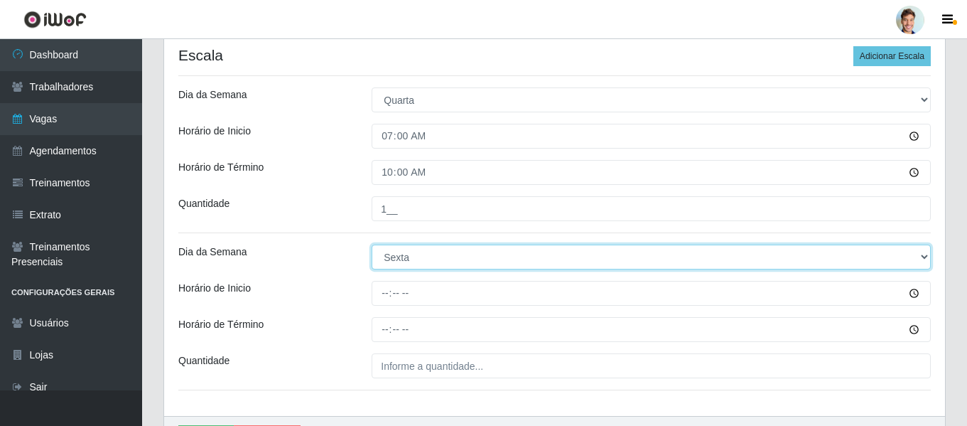
scroll to position [396, 0]
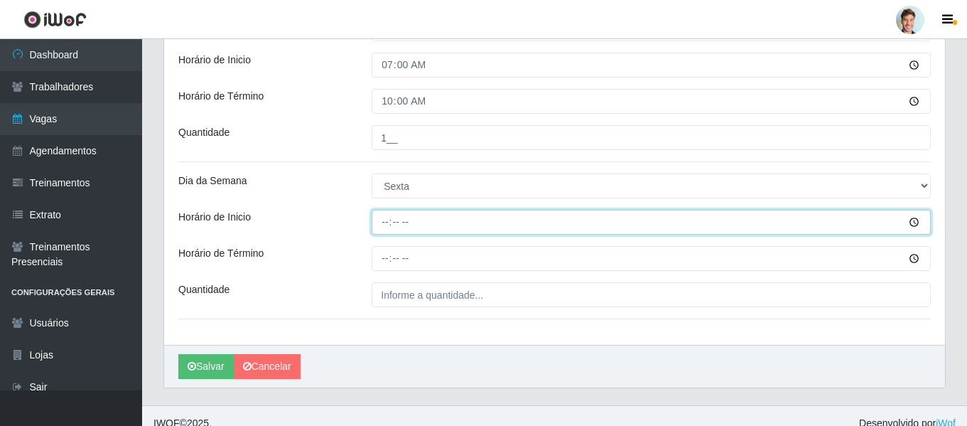
click at [386, 212] on input "Horário de Inicio" at bounding box center [651, 222] width 559 height 25
type input "07:00"
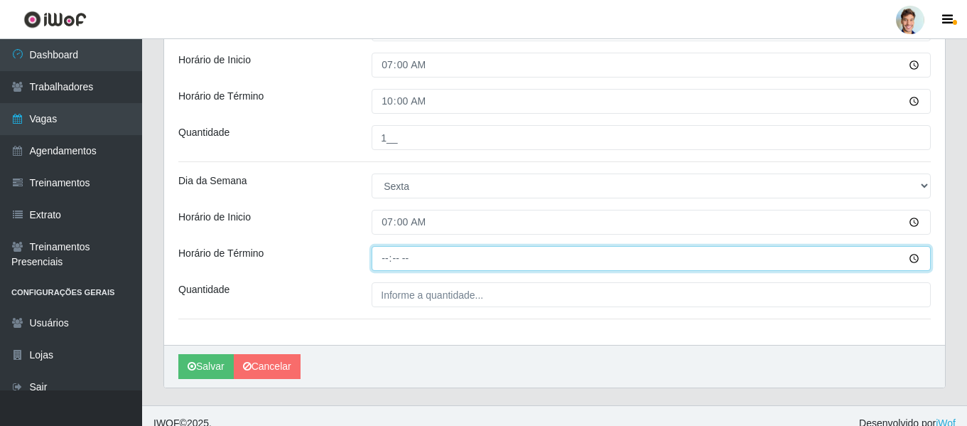
type input "10:00"
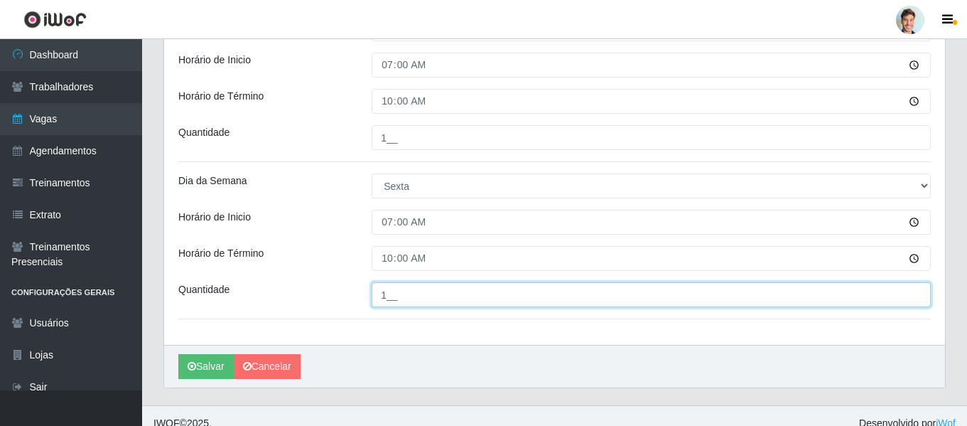
type input "1__"
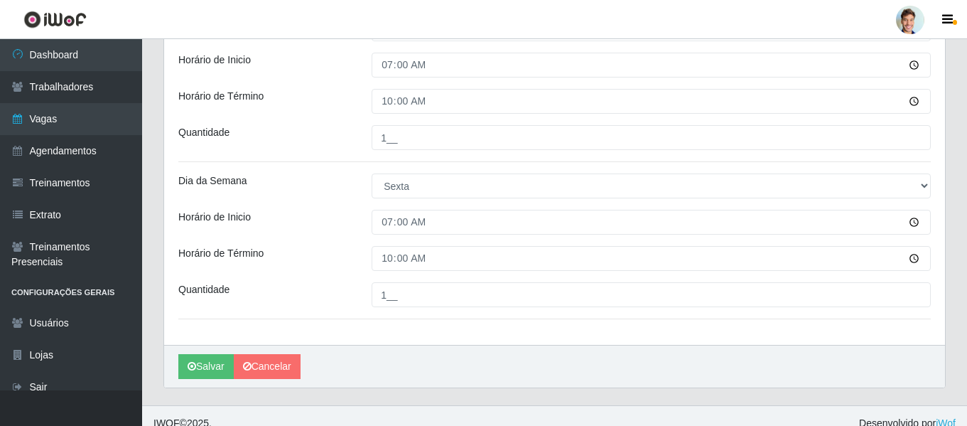
click at [359, 219] on div "Horário de Inicio" at bounding box center [264, 222] width 193 height 25
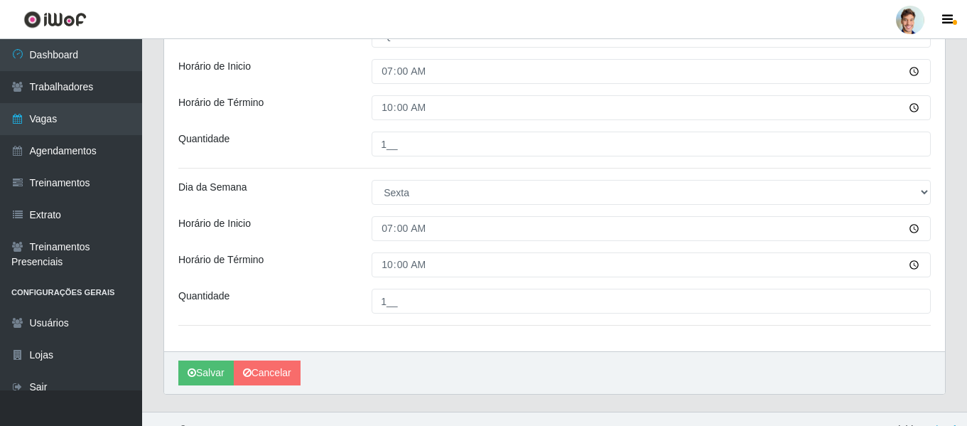
scroll to position [411, 0]
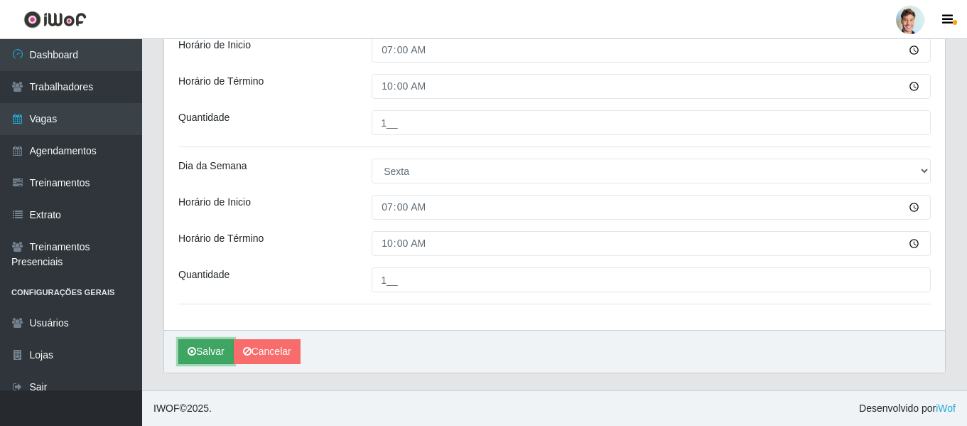
click at [207, 354] on button "Salvar" at bounding box center [205, 351] width 55 height 25
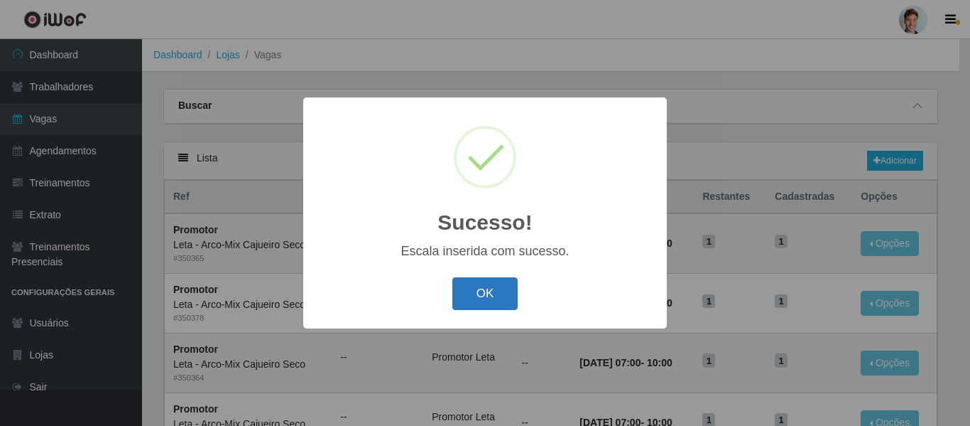
click at [497, 299] on button "OK" at bounding box center [485, 293] width 66 height 33
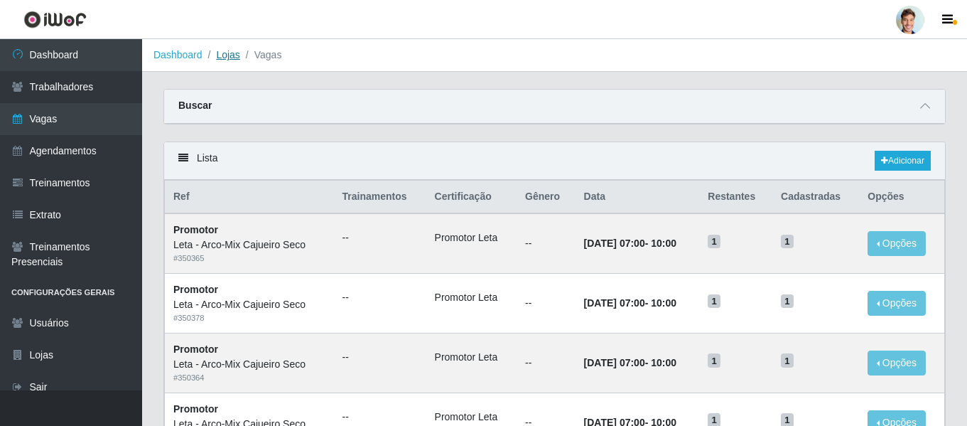
click at [227, 51] on link "Lojas" at bounding box center [227, 54] width 23 height 11
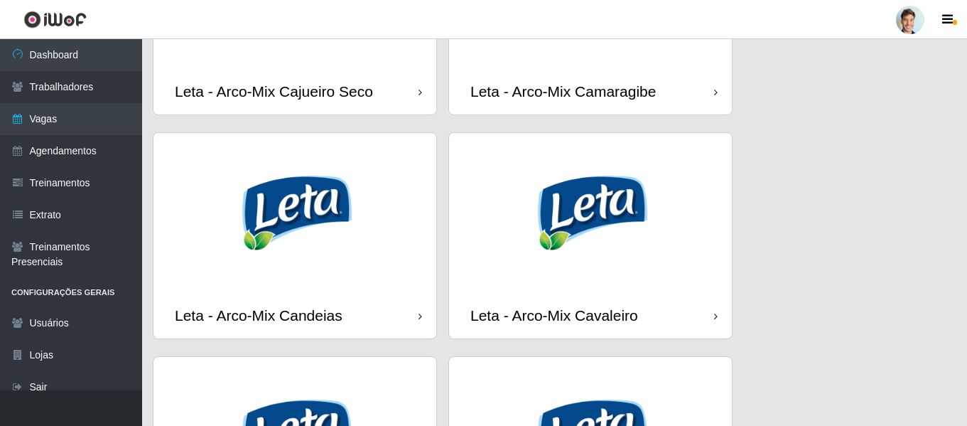
scroll to position [639, 0]
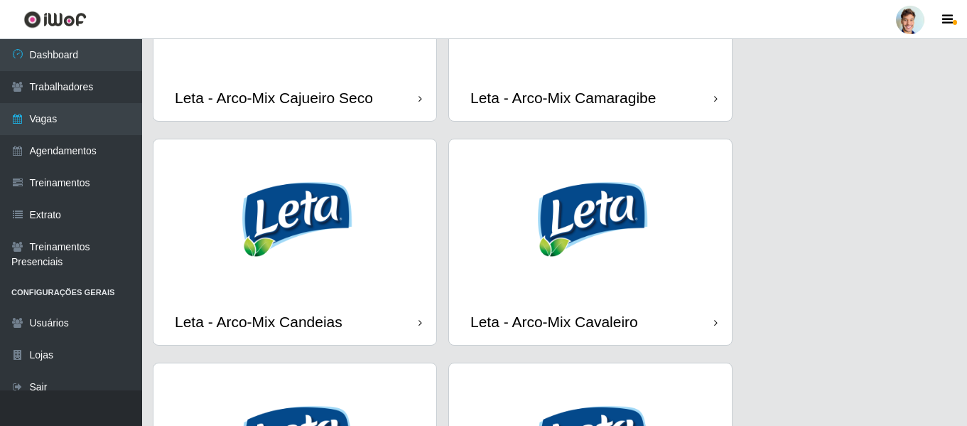
click at [325, 139] on img at bounding box center [294, 218] width 283 height 159
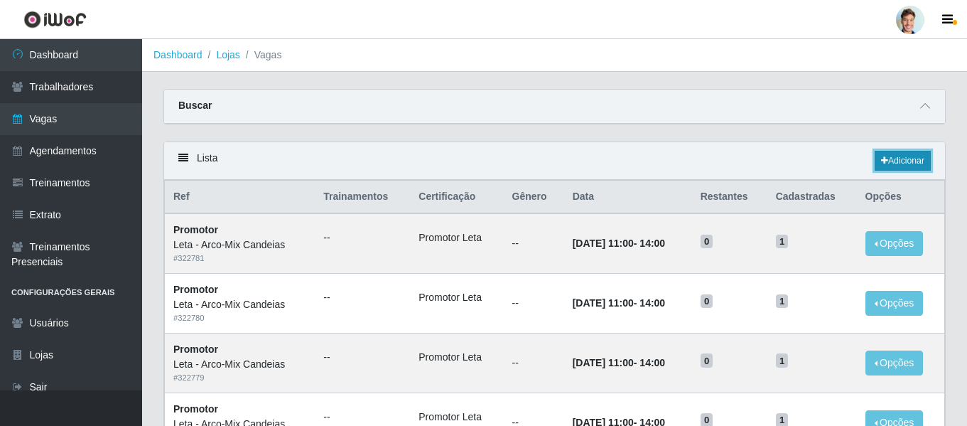
click at [896, 163] on link "Adicionar" at bounding box center [902, 161] width 56 height 20
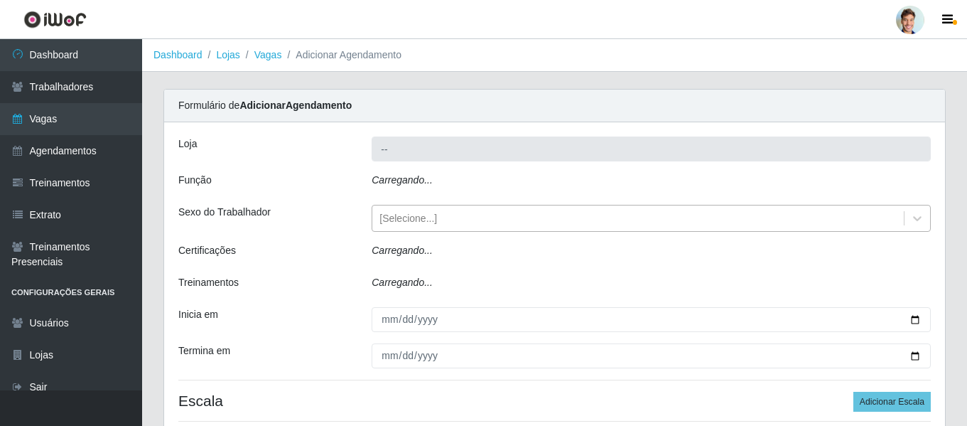
type input "Leta - Arco-Mix Candeias"
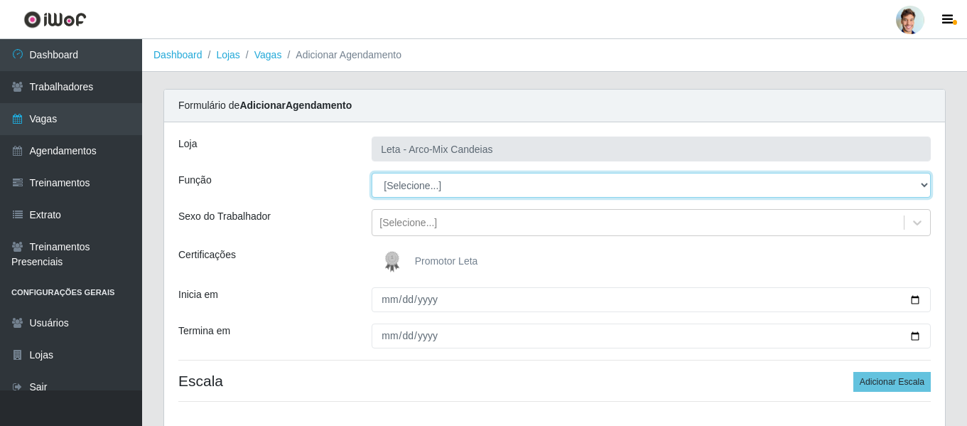
click at [503, 197] on select "[Selecione...] Promotor" at bounding box center [651, 185] width 559 height 25
select select "129"
click at [372, 173] on select "[Selecione...] Promotor" at bounding box center [651, 185] width 559 height 25
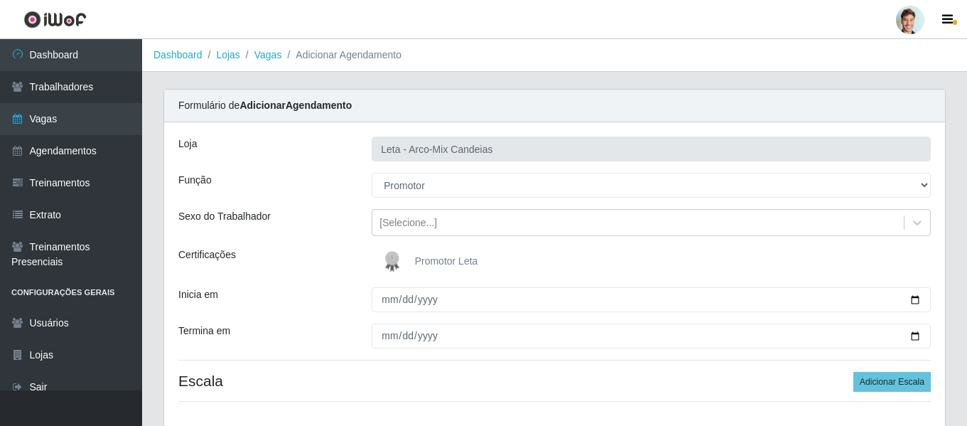
click at [402, 258] on img at bounding box center [395, 261] width 34 height 28
click at [0, 0] on input "Promotor Leta" at bounding box center [0, 0] width 0 height 0
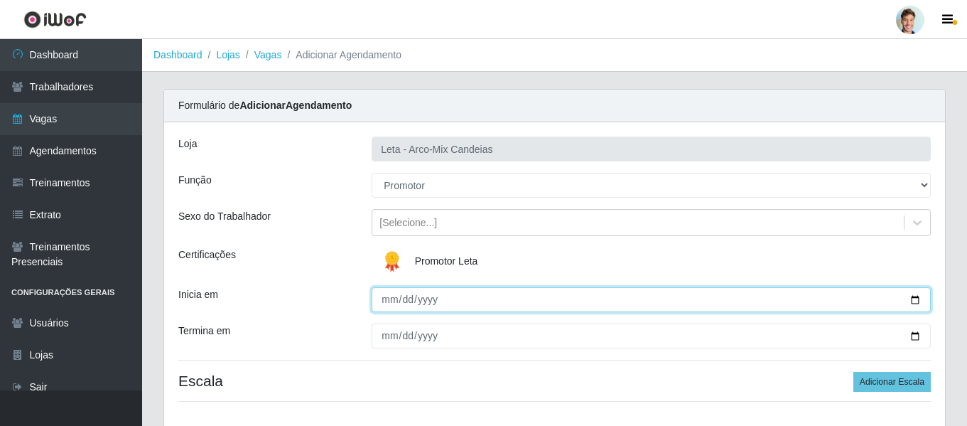
click at [386, 302] on input "Inicia em" at bounding box center [651, 299] width 559 height 25
type input "[DATE]"
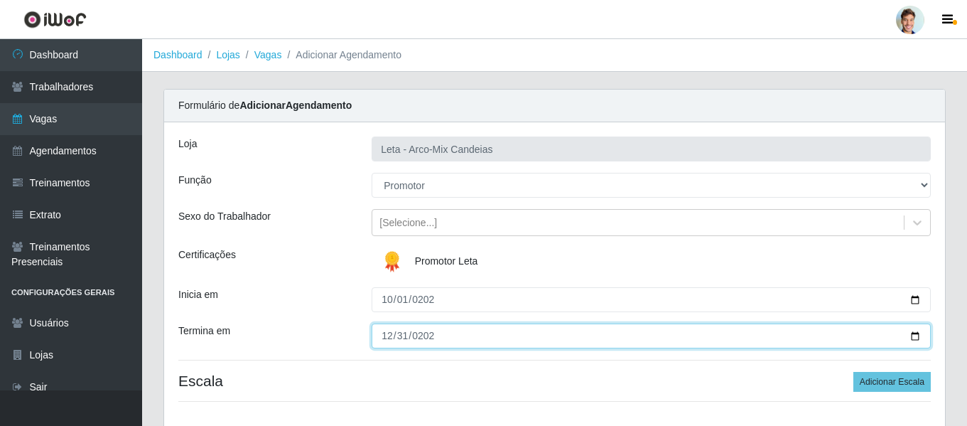
type input "[DATE]"
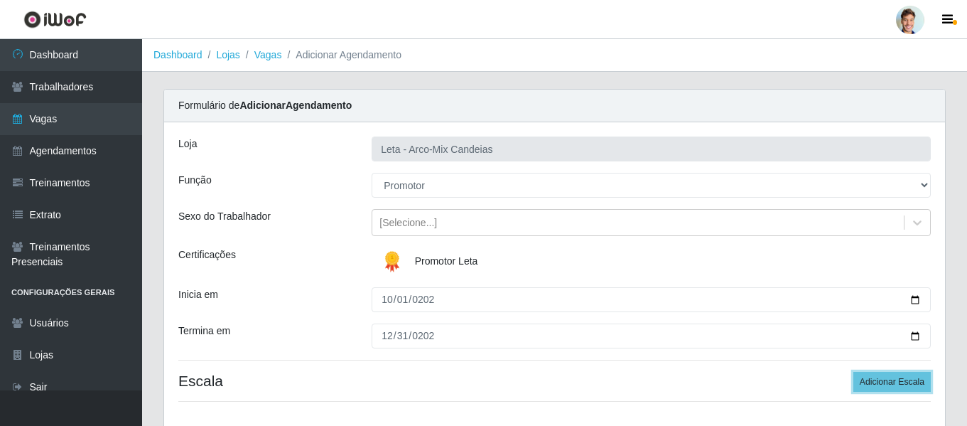
click at [853, 372] on button "Adicionar Escala" at bounding box center [891, 382] width 77 height 20
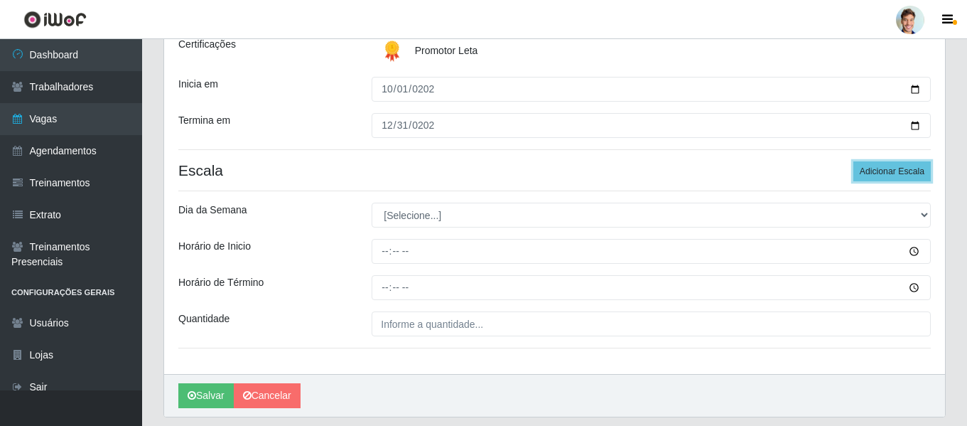
scroll to position [254, 0]
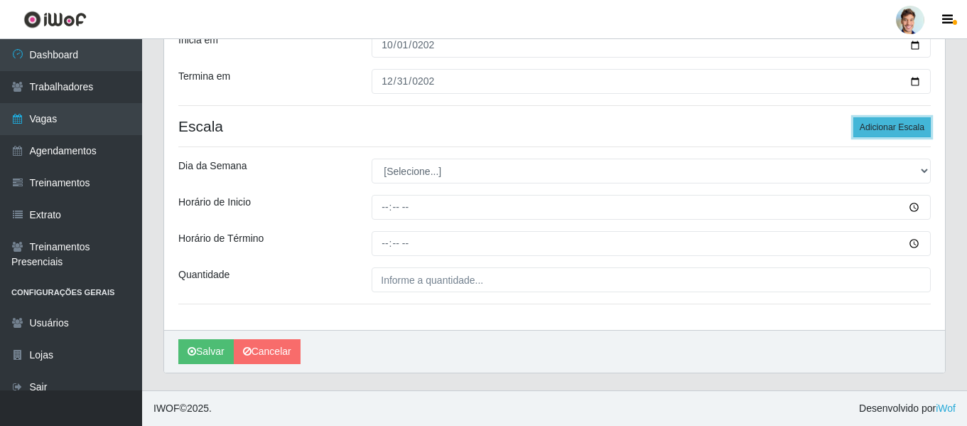
click at [882, 129] on button "Adicionar Escala" at bounding box center [891, 127] width 77 height 20
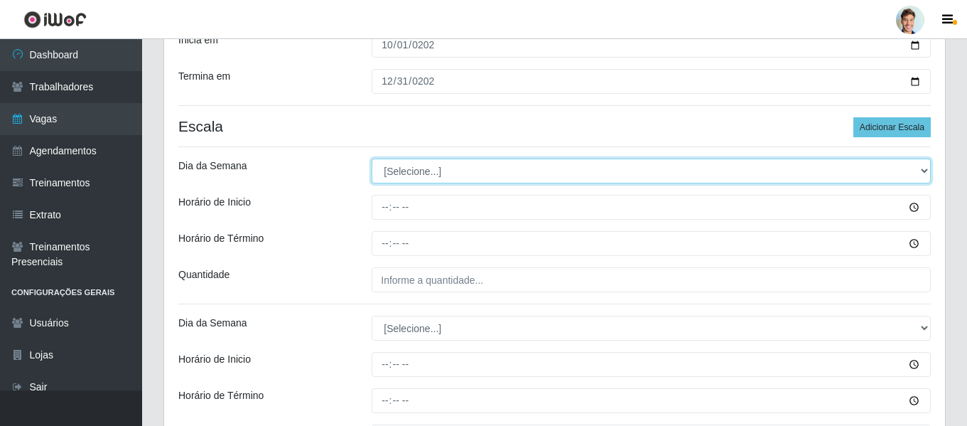
click at [478, 176] on select "[Selecione...] Segunda Terça Quarta Quinta Sexta Sábado Domingo" at bounding box center [651, 170] width 559 height 25
click at [413, 175] on select "[Selecione...] Segunda Terça Quarta Quinta Sexta Sábado Domingo" at bounding box center [651, 170] width 559 height 25
select select "3"
click at [372, 158] on select "[Selecione...] Segunda Terça Quarta Quinta Sexta Sábado Domingo" at bounding box center [651, 170] width 559 height 25
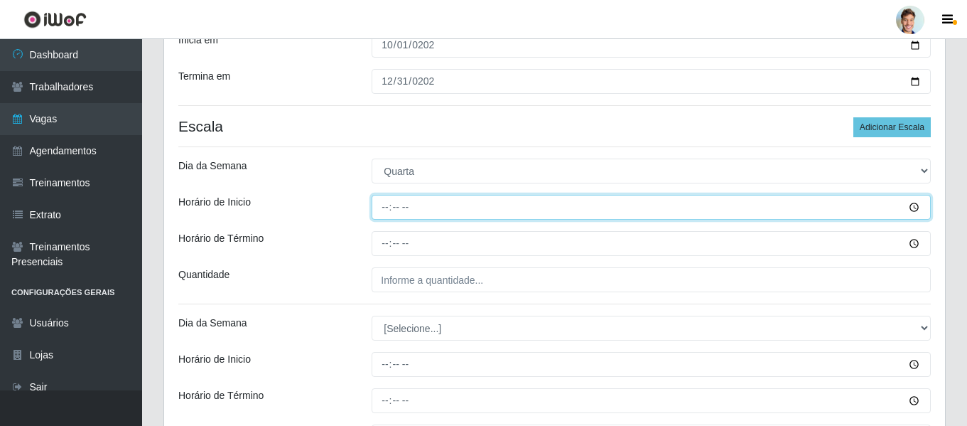
type input "11:00"
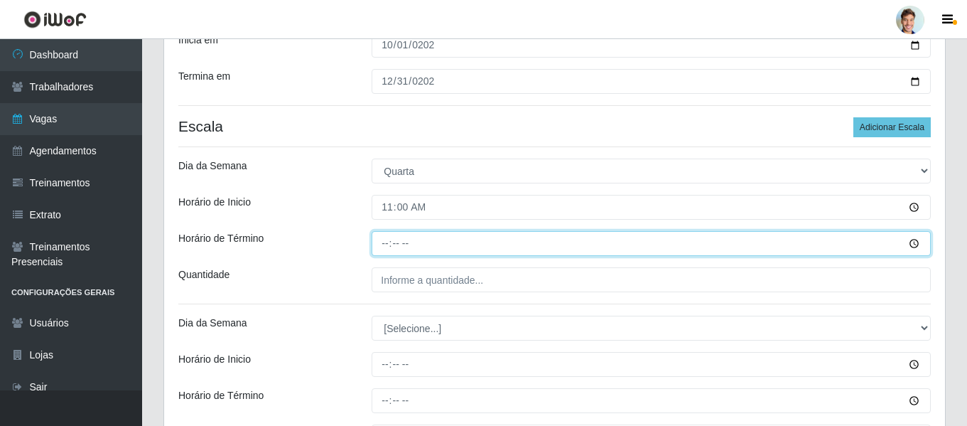
click at [385, 248] on input "Horário de Término" at bounding box center [651, 243] width 559 height 25
type input "14:00"
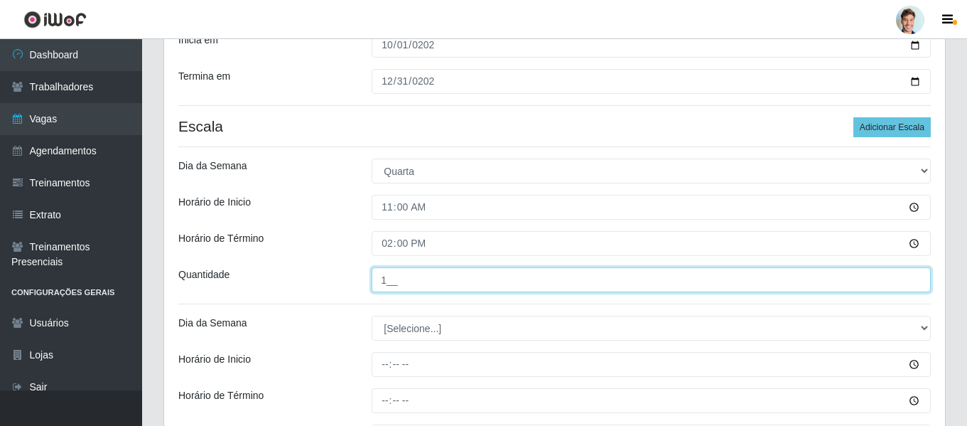
type input "1__"
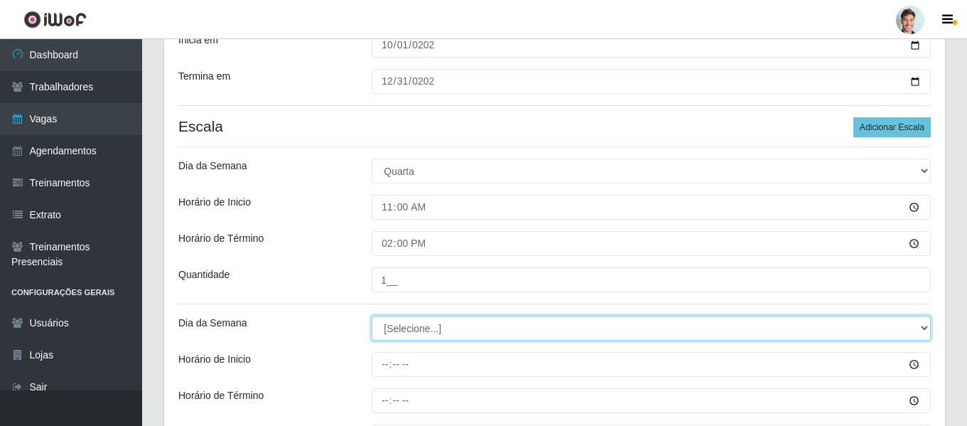
click at [421, 325] on select "[Selecione...] Segunda Terça Quarta Quinta Sexta Sábado Domingo" at bounding box center [651, 327] width 559 height 25
click at [372, 315] on select "[Selecione...] Segunda Terça Quarta Quinta Sexta Sábado Domingo" at bounding box center [651, 327] width 559 height 25
click at [421, 325] on select "[Selecione...] Segunda Terça Quarta Quinta Sexta Sábado Domingo" at bounding box center [651, 327] width 559 height 25
select select "5"
click at [372, 315] on select "[Selecione...] Segunda Terça Quarta Quinta Sexta Sábado Domingo" at bounding box center [651, 327] width 559 height 25
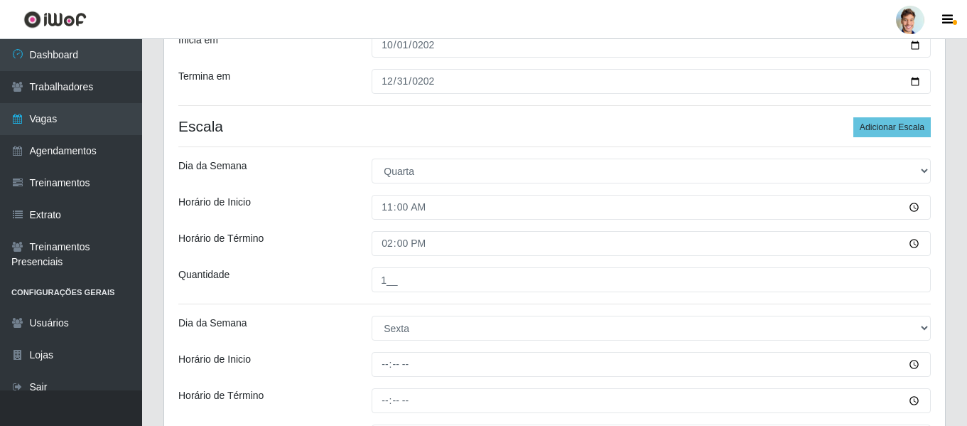
click at [354, 275] on div "Quantidade" at bounding box center [264, 279] width 193 height 25
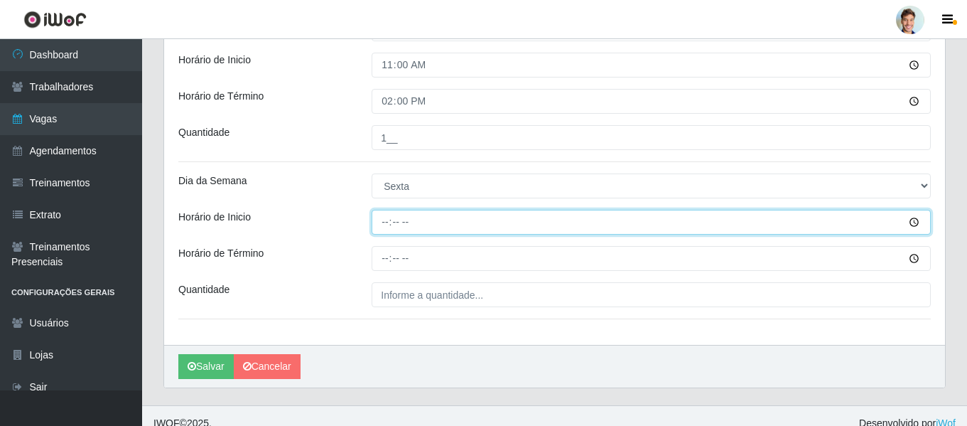
click at [379, 219] on input "Horário de Inicio" at bounding box center [651, 222] width 559 height 25
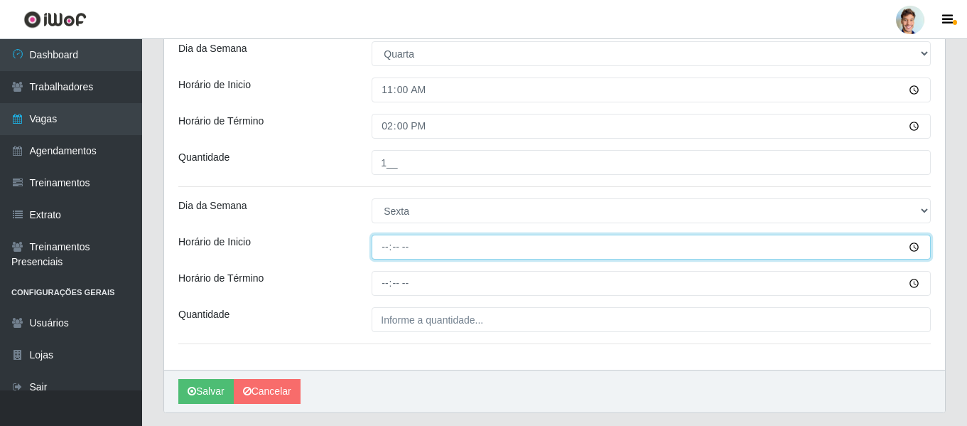
scroll to position [396, 0]
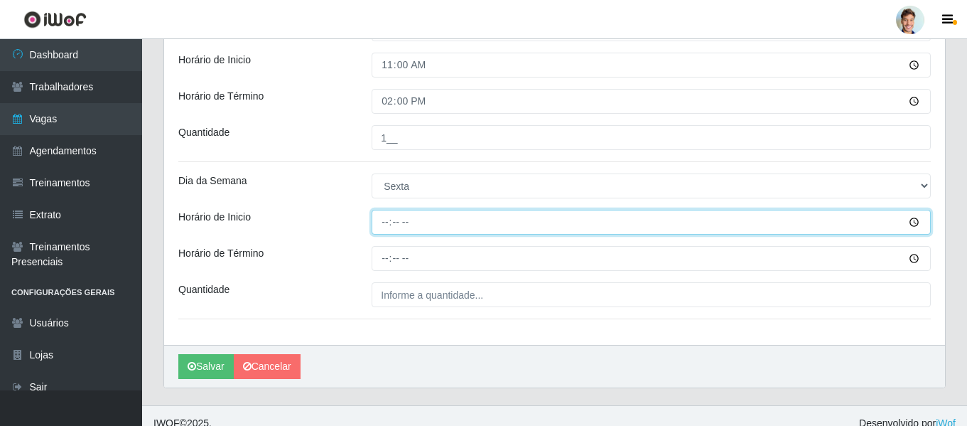
type input "11:00"
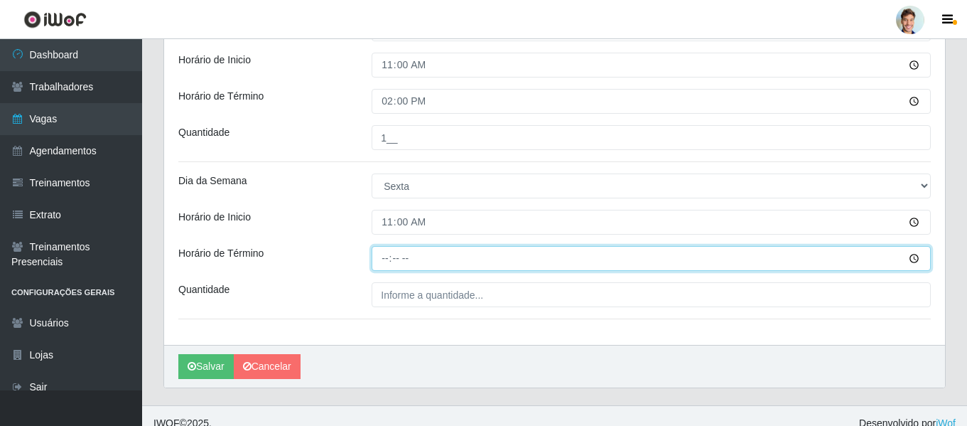
type input "14:00"
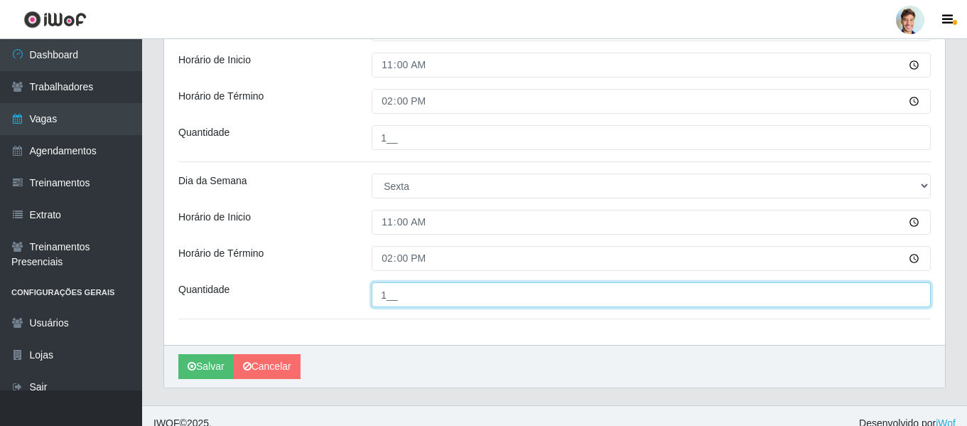
type input "1__"
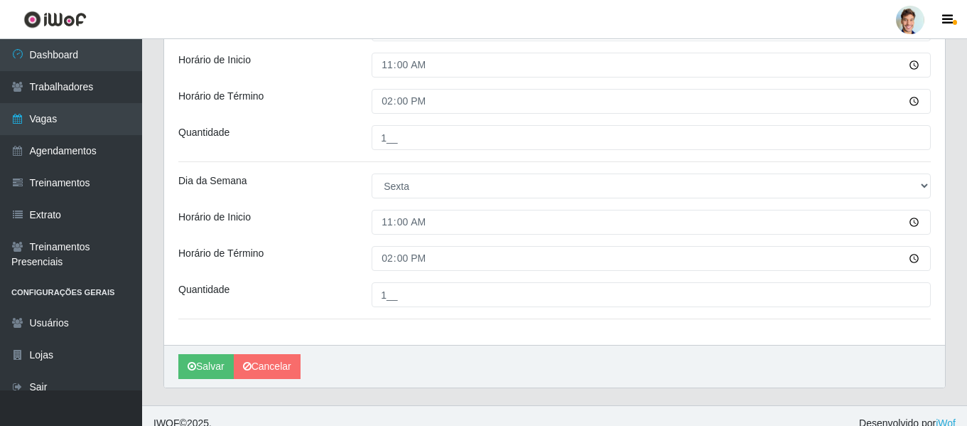
click at [333, 251] on div "Horário de Término" at bounding box center [264, 258] width 193 height 25
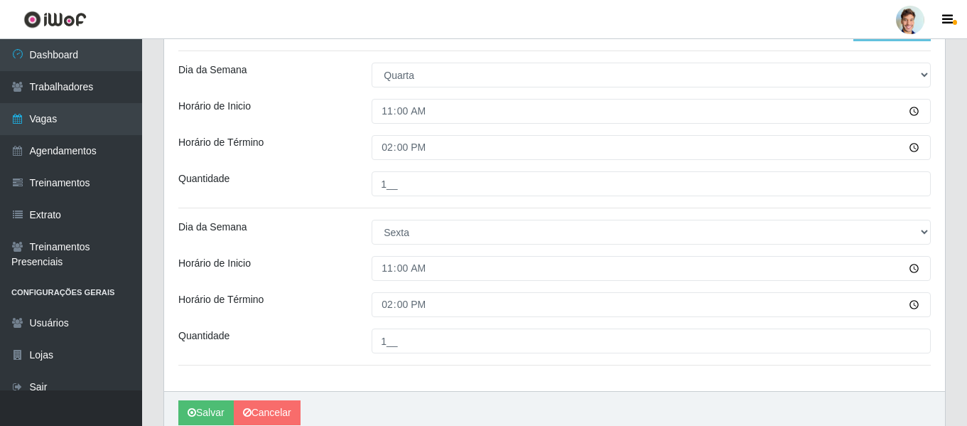
scroll to position [411, 0]
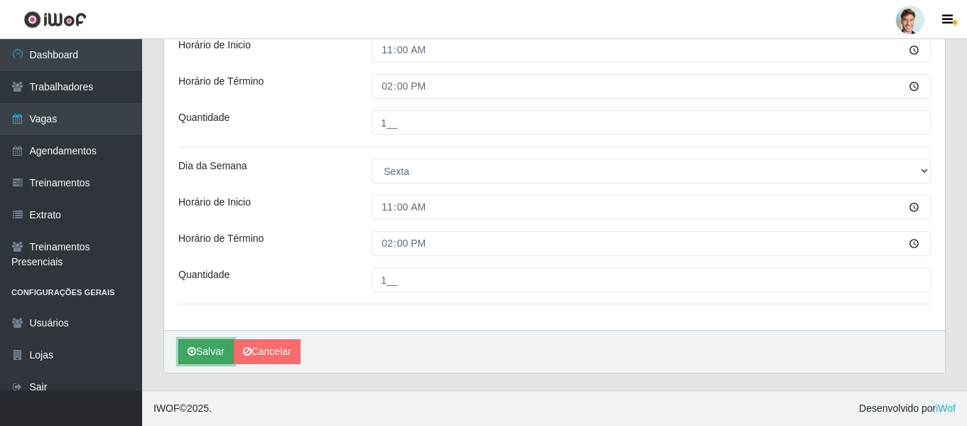
click at [215, 346] on button "Salvar" at bounding box center [205, 351] width 55 height 25
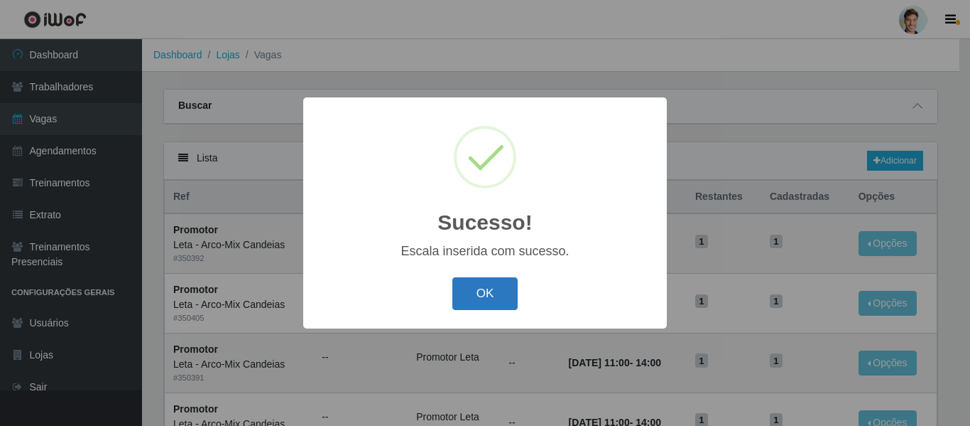
click at [489, 291] on button "OK" at bounding box center [485, 293] width 66 height 33
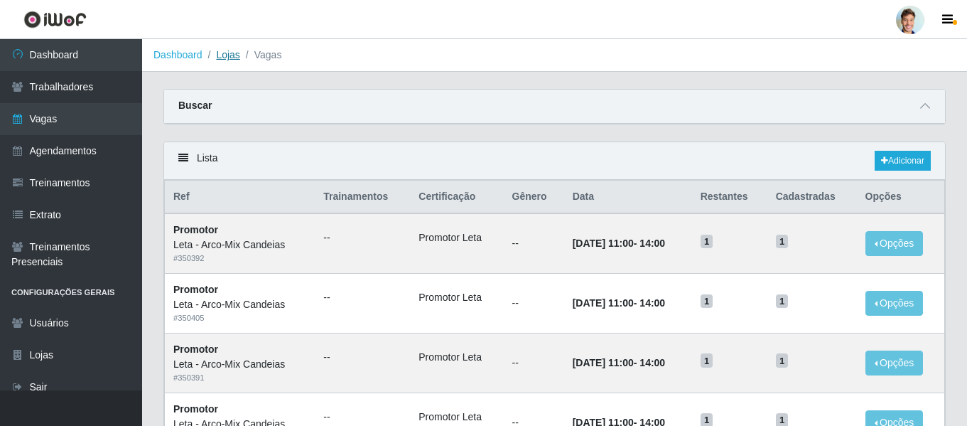
click at [232, 53] on link "Lojas" at bounding box center [227, 54] width 23 height 11
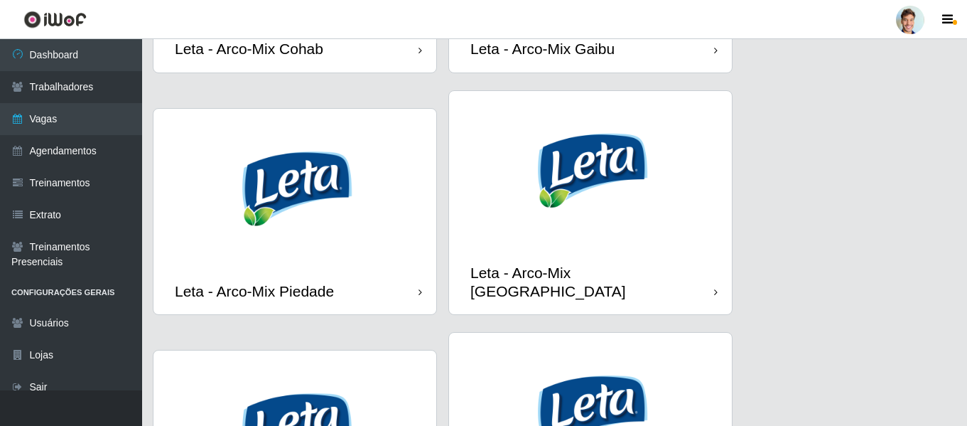
scroll to position [1137, 0]
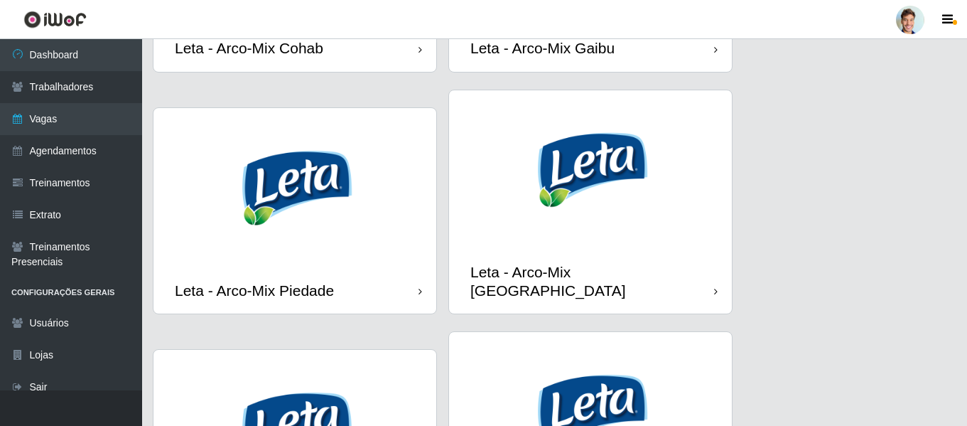
click at [336, 141] on img at bounding box center [294, 187] width 283 height 159
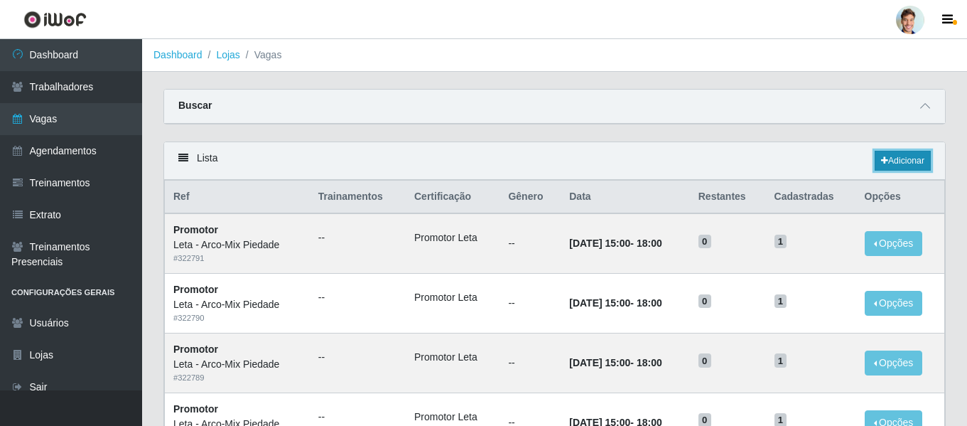
click at [927, 163] on link "Adicionar" at bounding box center [902, 161] width 56 height 20
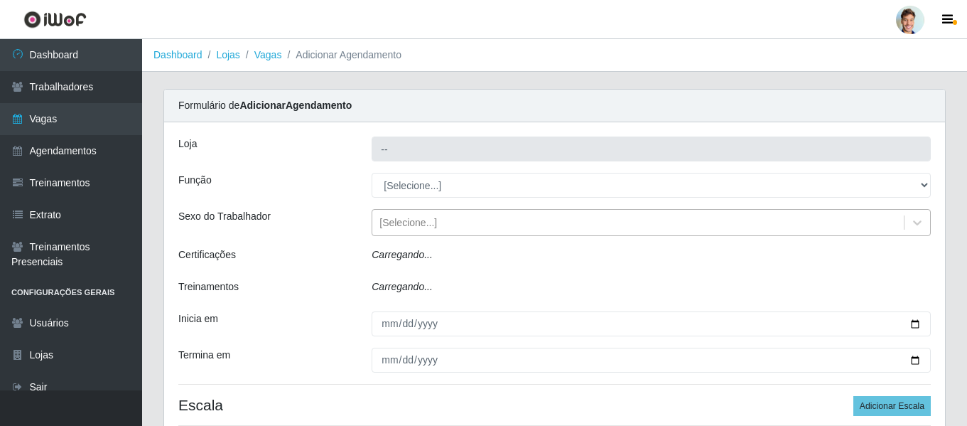
type input "Leta - Arco-Mix Piedade"
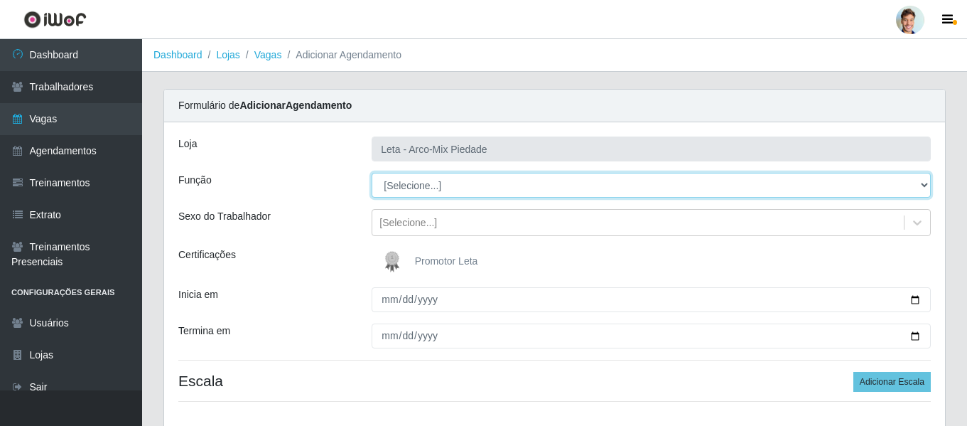
click at [435, 180] on select "[Selecione...] Promotor" at bounding box center [651, 185] width 559 height 25
click at [372, 173] on select "[Selecione...] Promotor" at bounding box center [651, 185] width 559 height 25
click at [408, 196] on select "[Selecione...] Promotor" at bounding box center [651, 185] width 559 height 25
select select "129"
click at [372, 173] on select "[Selecione...] Promotor" at bounding box center [651, 185] width 559 height 25
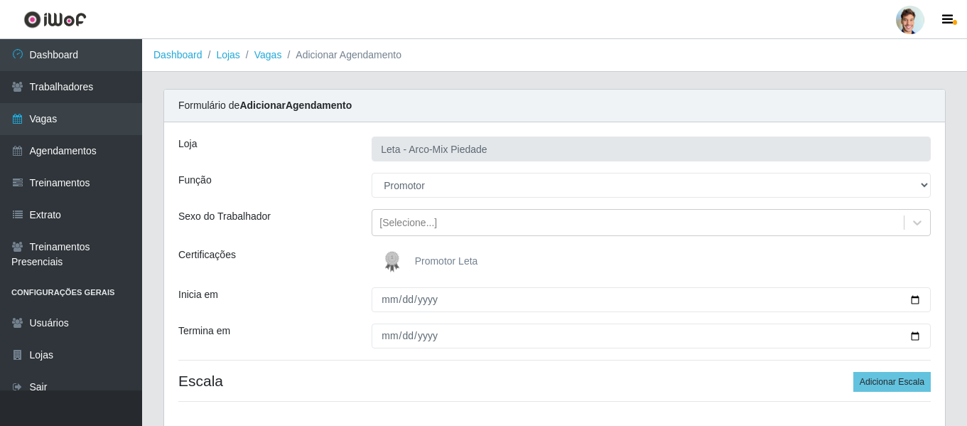
click at [325, 202] on div "[PERSON_NAME] - Arco-Mix Piedade Função [Selecione...] Promotor Sexo do Trabalh…" at bounding box center [554, 274] width 781 height 305
click at [393, 264] on img at bounding box center [395, 261] width 34 height 28
click at [0, 0] on input "Promotor Leta" at bounding box center [0, 0] width 0 height 0
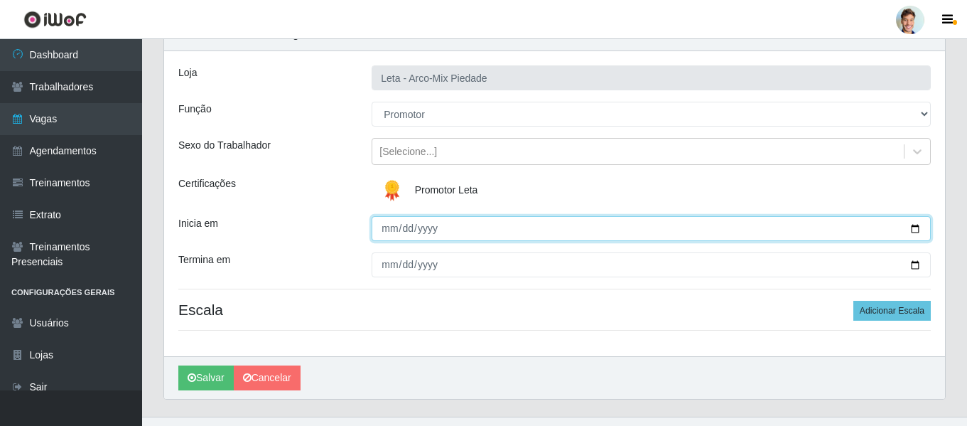
click at [390, 224] on input "Inicia em" at bounding box center [651, 228] width 559 height 25
type input "[DATE]"
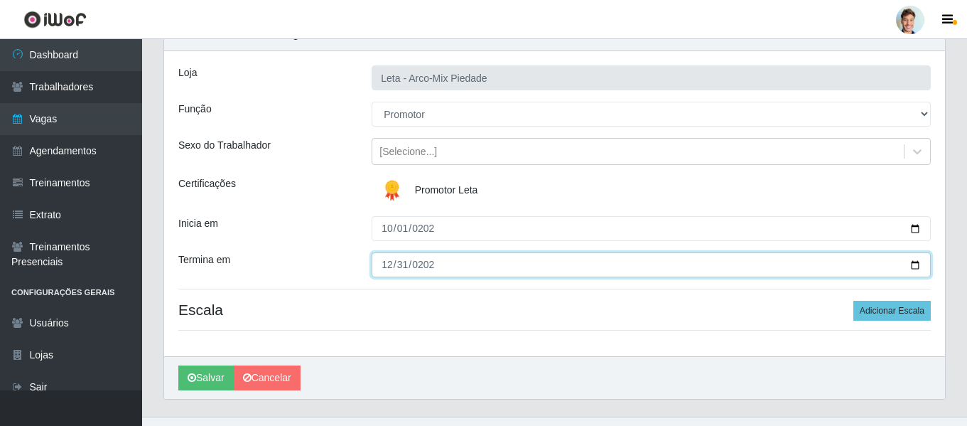
type input "[DATE]"
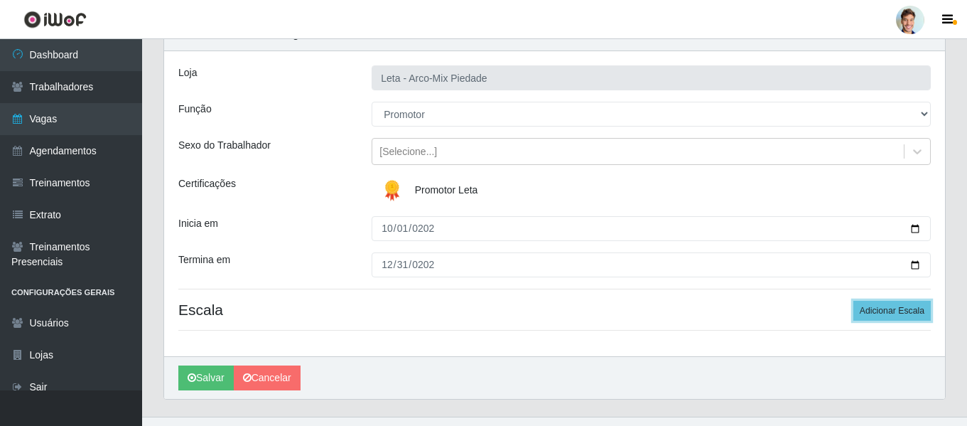
click at [853, 300] on button "Adicionar Escala" at bounding box center [891, 310] width 77 height 20
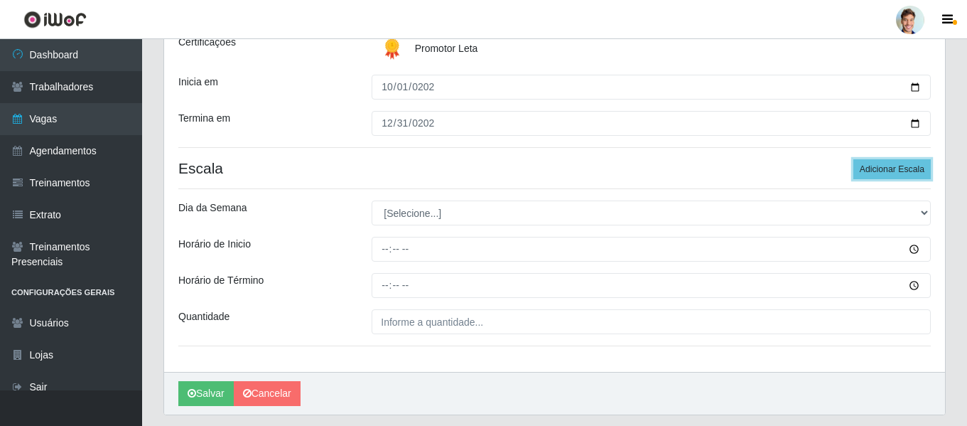
scroll to position [213, 0]
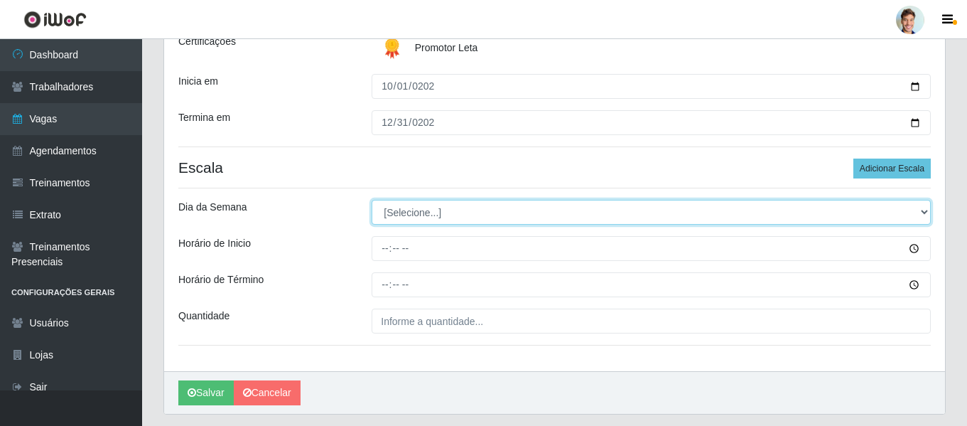
click at [412, 214] on select "[Selecione...] Segunda Terça Quarta Quinta Sexta Sábado Domingo" at bounding box center [651, 212] width 559 height 25
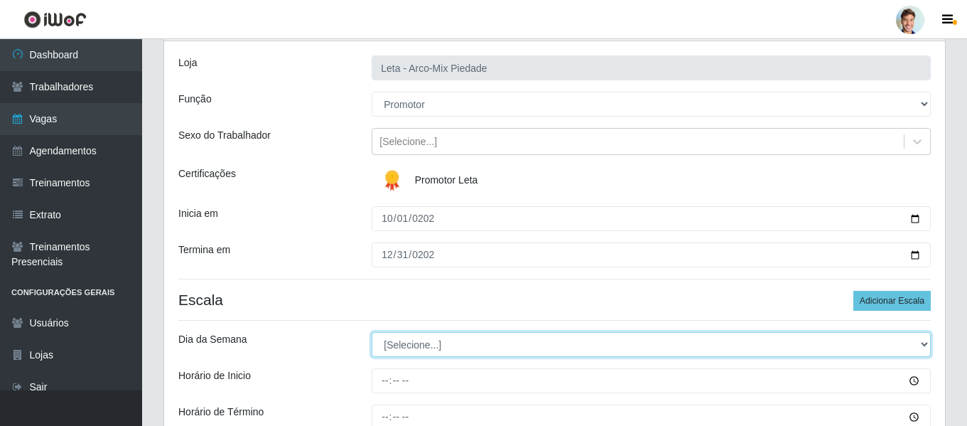
scroll to position [254, 0]
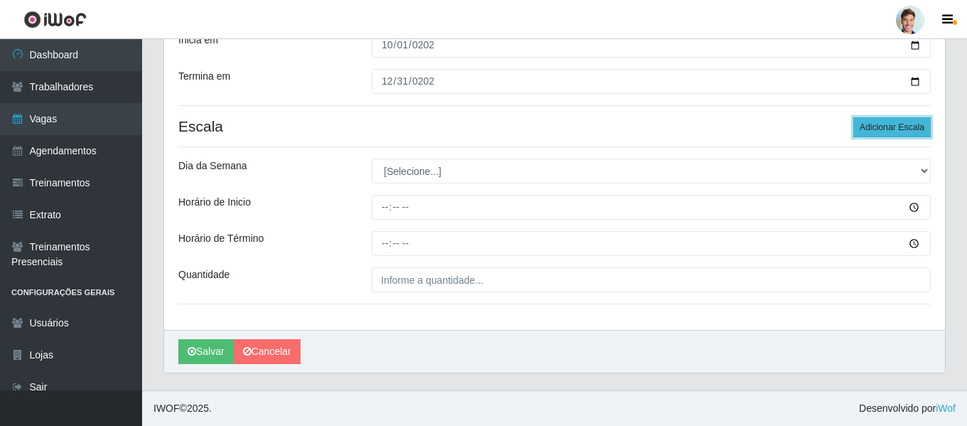
click at [859, 131] on button "Adicionar Escala" at bounding box center [891, 127] width 77 height 20
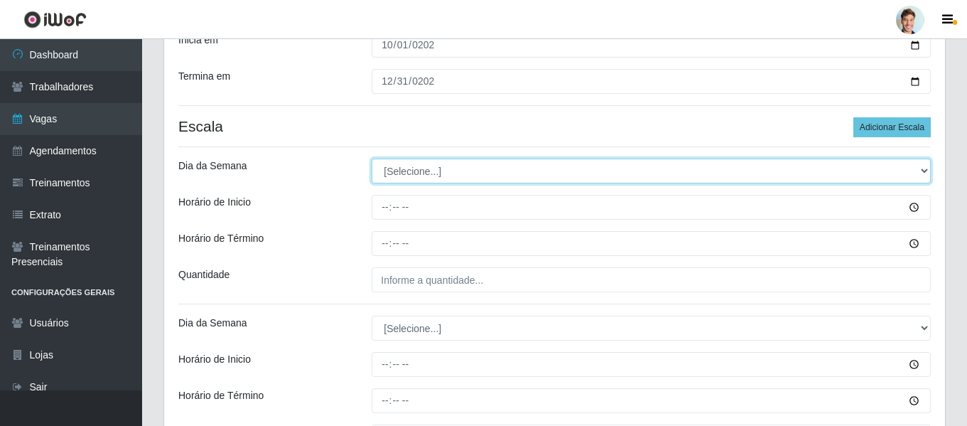
click at [493, 173] on select "[Selecione...] Segunda Terça Quarta Quinta Sexta Sábado Domingo" at bounding box center [651, 170] width 559 height 25
select select "3"
click at [372, 158] on select "[Selecione...] Segunda Terça Quarta Quinta Sexta Sábado Domingo" at bounding box center [651, 170] width 559 height 25
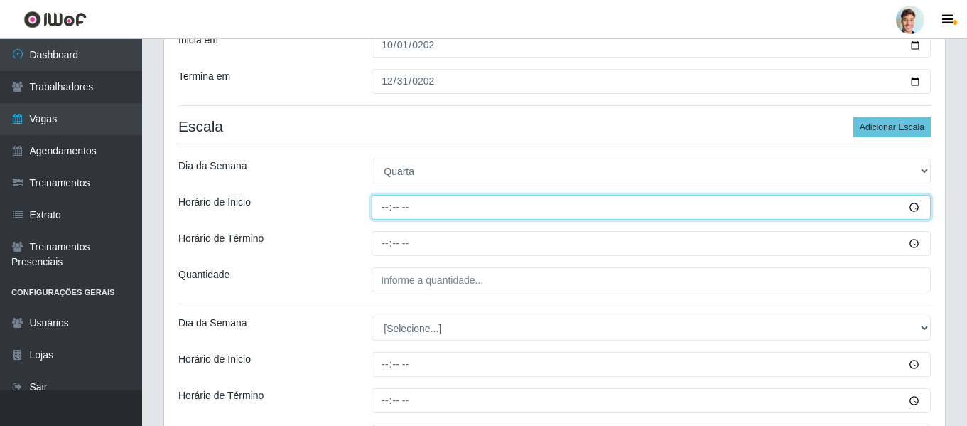
type input "15:00"
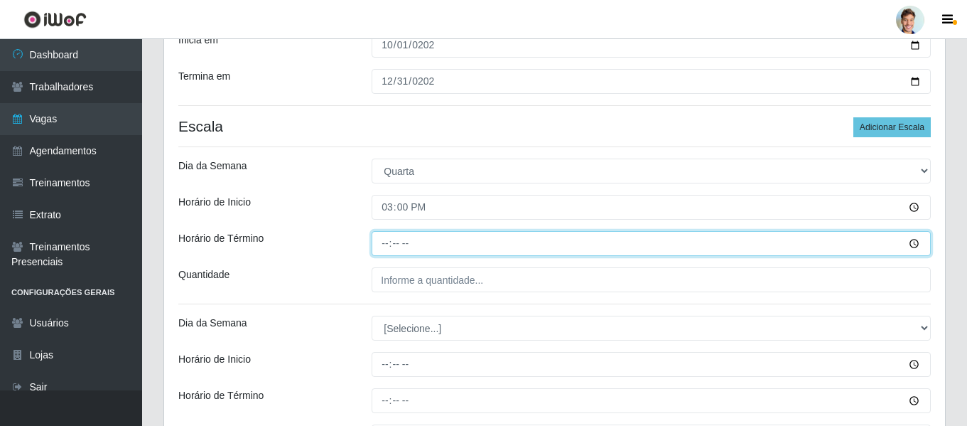
type input "18:00"
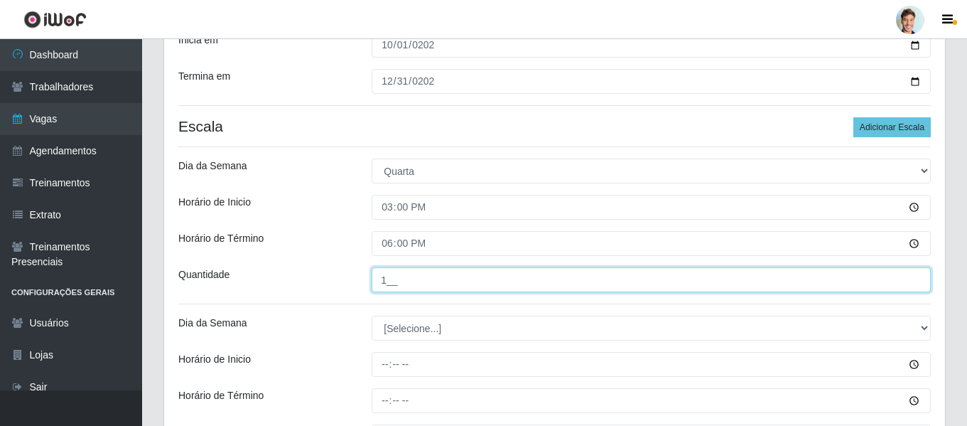
type input "1__"
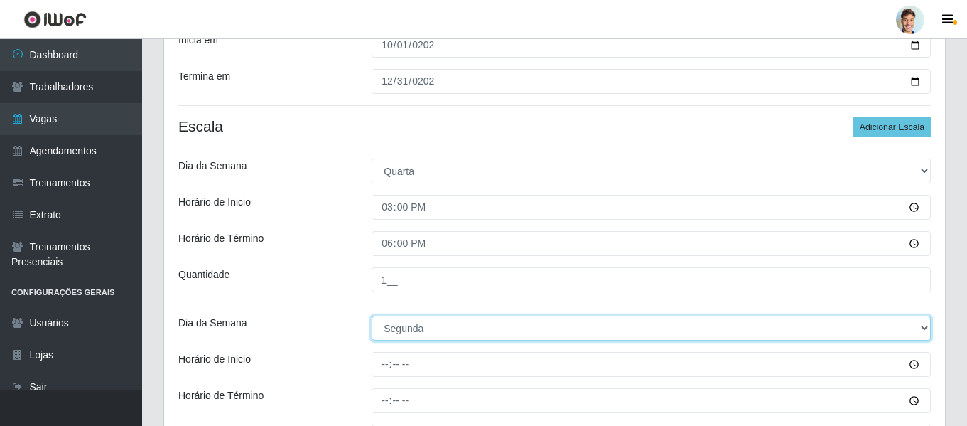
click at [417, 327] on select "[Selecione...] Segunda Terça Quarta Quinta Sexta Sábado Domingo" at bounding box center [651, 327] width 559 height 25
select select "5"
click at [372, 315] on select "[Selecione...] Segunda Terça Quarta Quinta Sexta Sábado Domingo" at bounding box center [651, 327] width 559 height 25
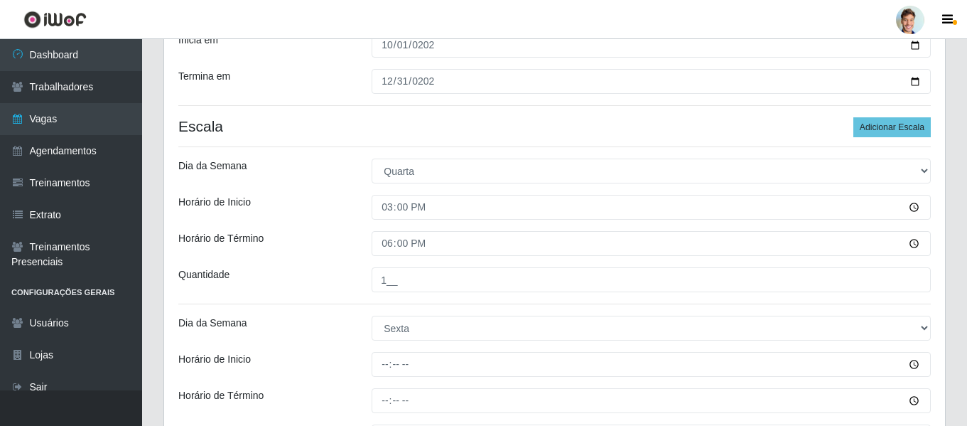
drag, startPoint x: 357, startPoint y: 310, endPoint x: 350, endPoint y: 296, distance: 16.2
click at [353, 309] on div "[PERSON_NAME] - Arco-Mix Piedade Função [Selecione...] Promotor Sexo do Trabalh…" at bounding box center [554, 177] width 781 height 619
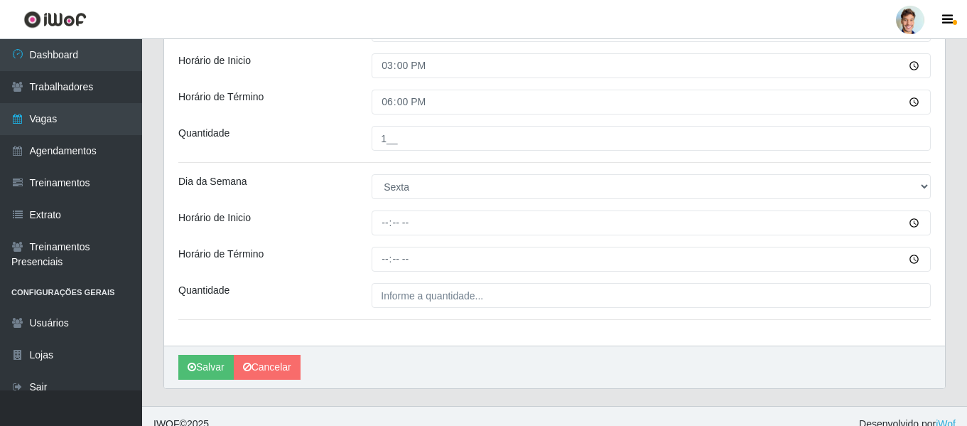
scroll to position [396, 0]
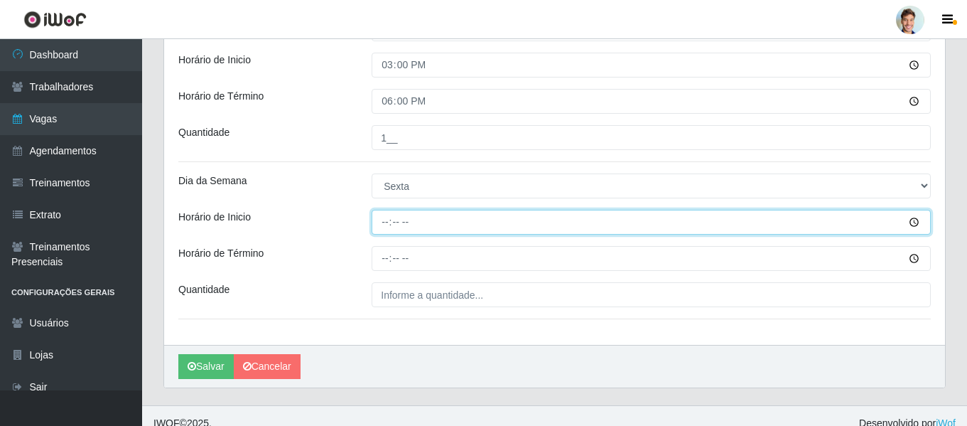
click at [390, 222] on input "Horário de Inicio" at bounding box center [651, 222] width 559 height 25
type input "15:00"
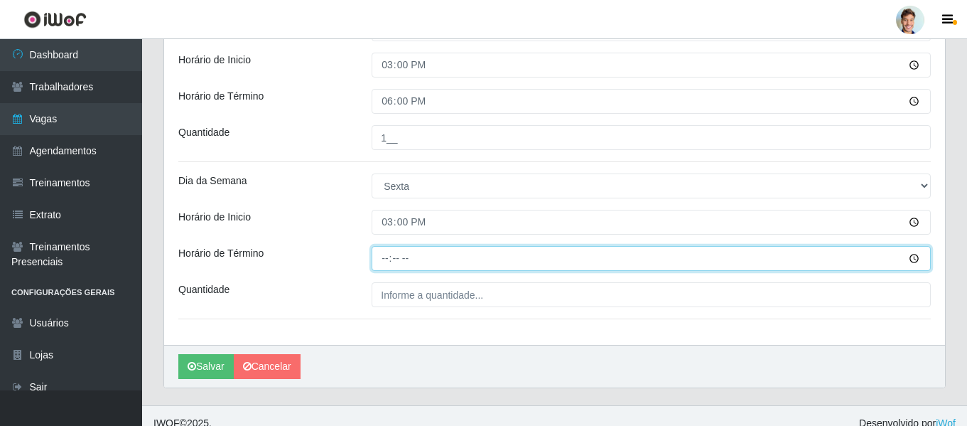
type input "18:00"
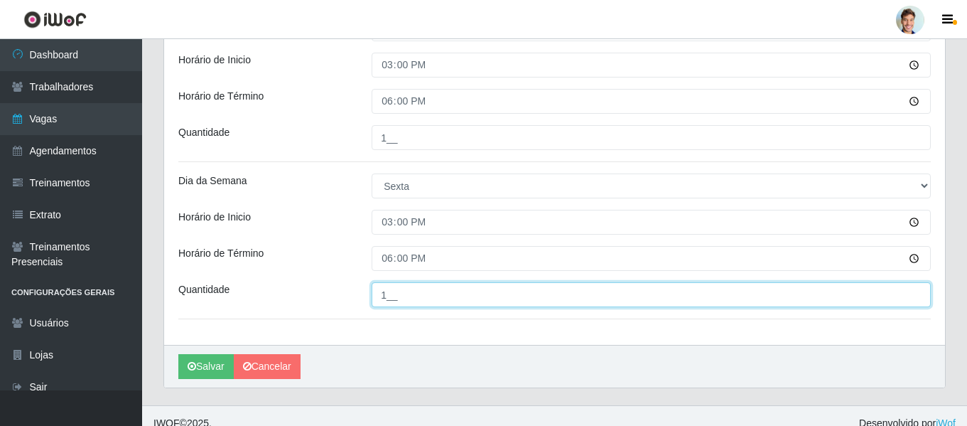
type input "1__"
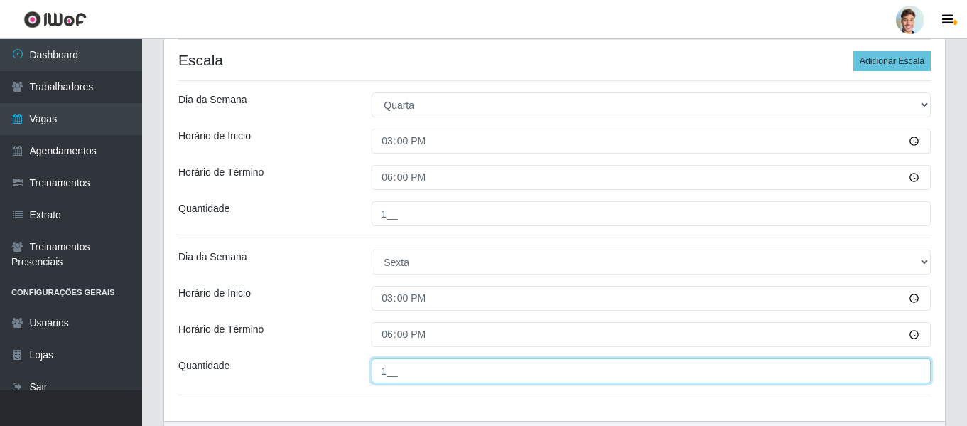
scroll to position [411, 0]
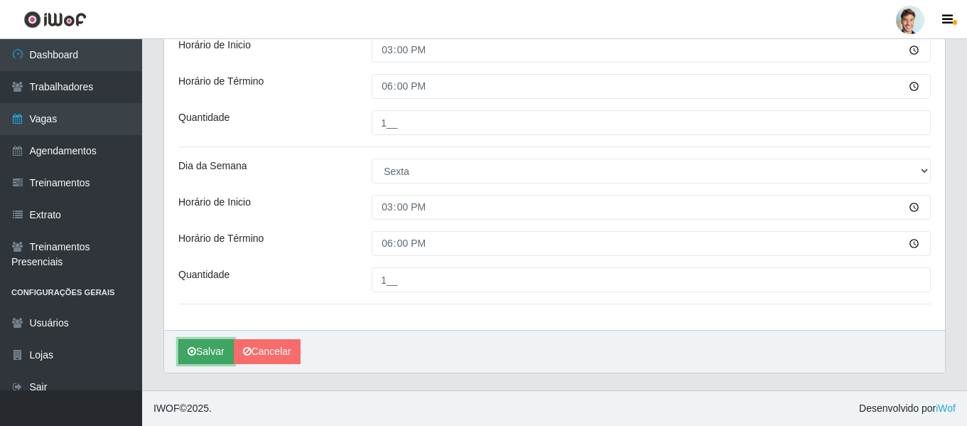
click at [212, 351] on button "Salvar" at bounding box center [205, 351] width 55 height 25
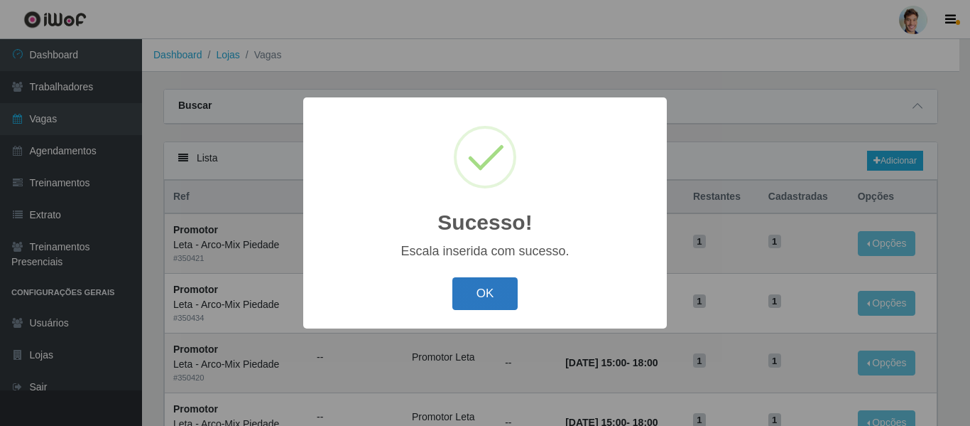
click at [489, 284] on button "OK" at bounding box center [485, 293] width 66 height 33
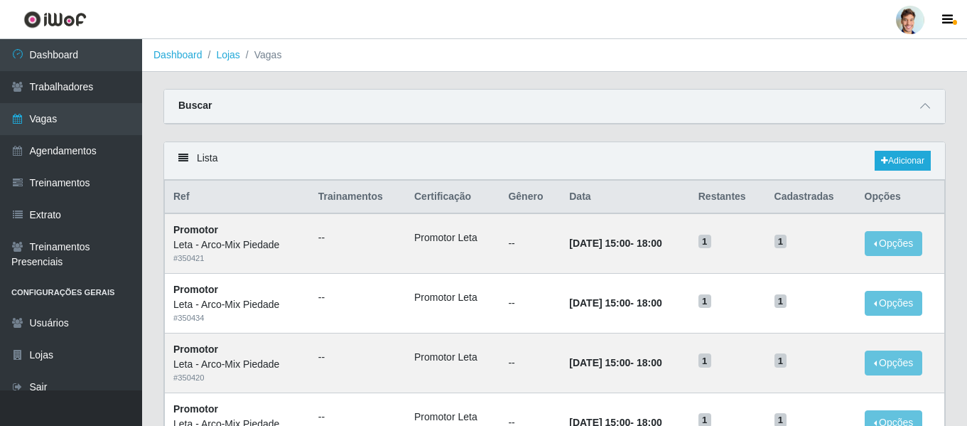
click at [234, 63] on ol "Dashboard Lojas Vagas" at bounding box center [554, 55] width 825 height 33
click at [228, 46] on ol "Dashboard Lojas Vagas" at bounding box center [554, 55] width 825 height 33
click at [227, 53] on link "Lojas" at bounding box center [227, 54] width 23 height 11
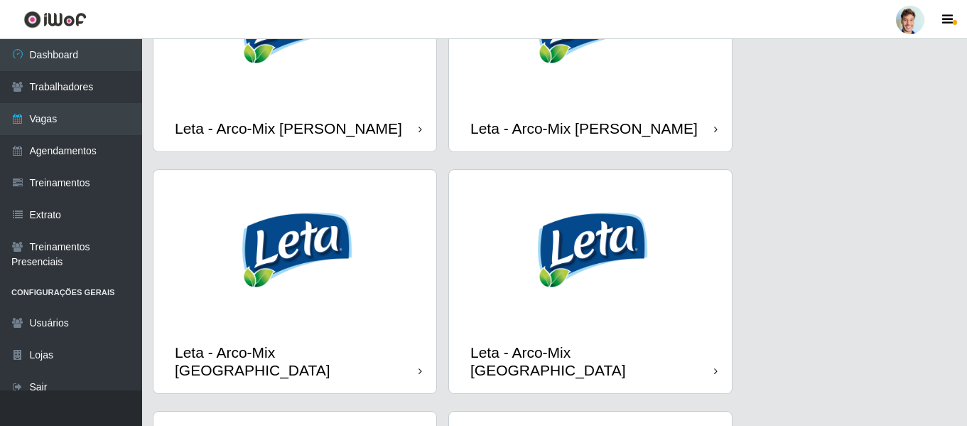
scroll to position [284, 0]
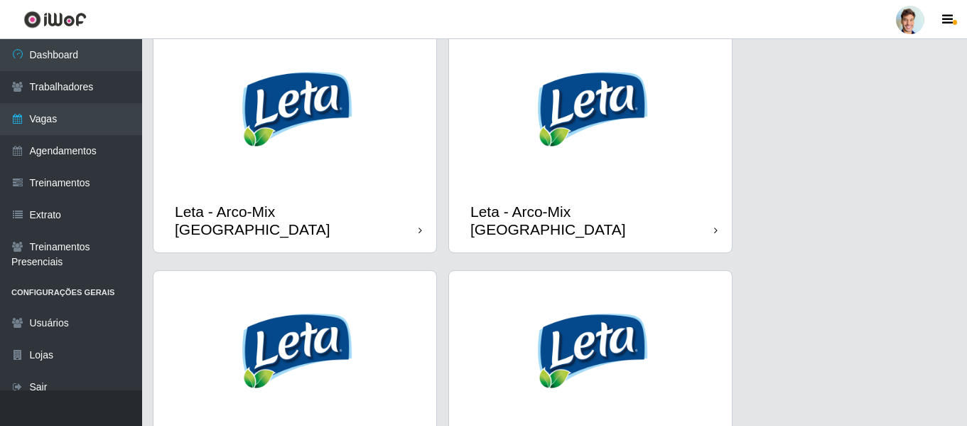
click at [632, 128] on img at bounding box center [590, 108] width 283 height 159
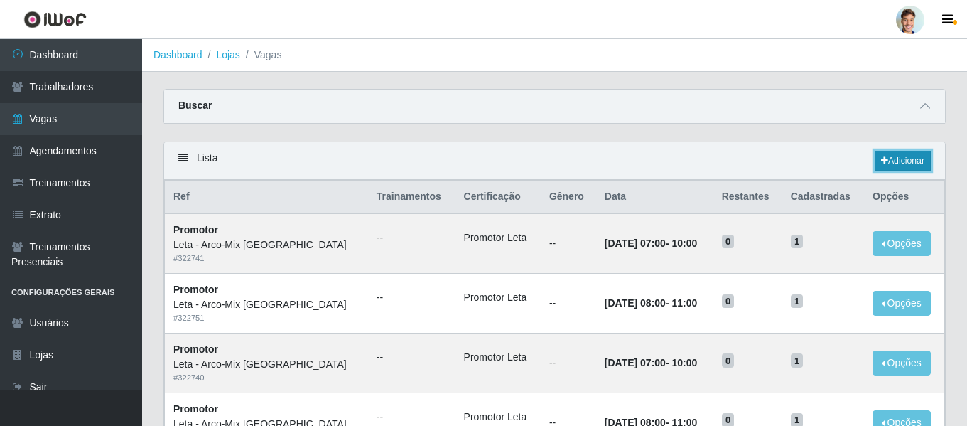
click at [894, 160] on link "Adicionar" at bounding box center [902, 161] width 56 height 20
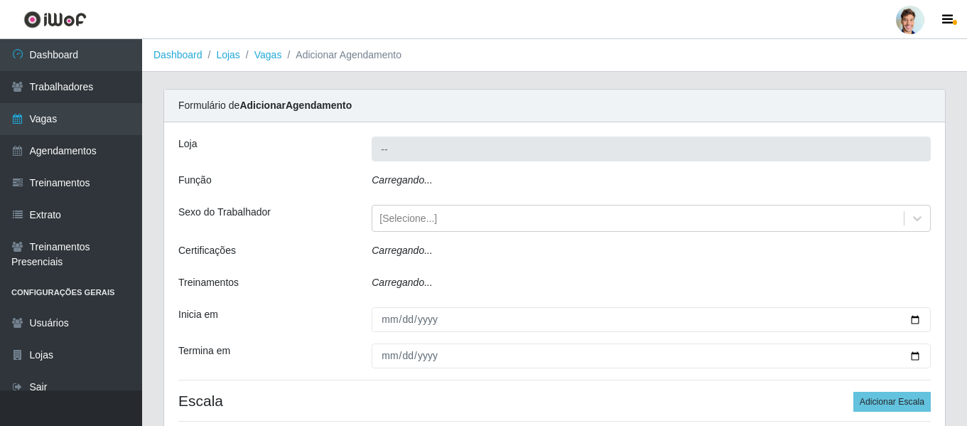
type input "Leta - Arco-Mix [GEOGRAPHIC_DATA]"
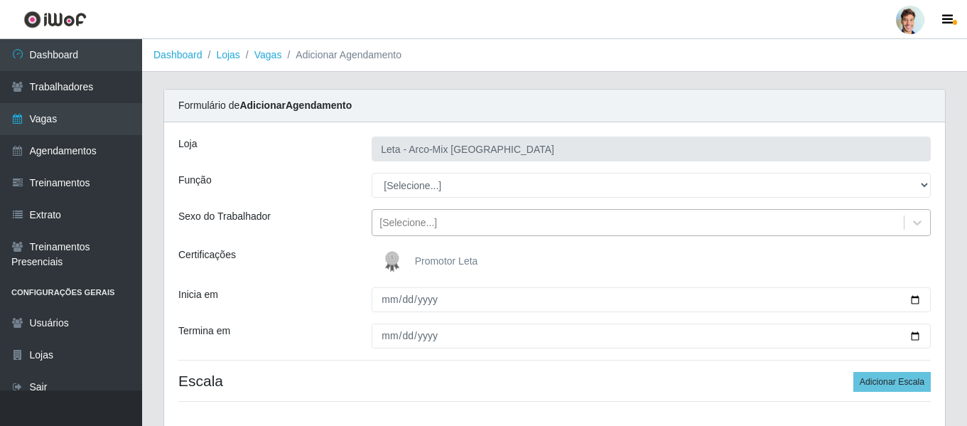
click at [406, 224] on div "[Selecione...]" at bounding box center [408, 222] width 58 height 15
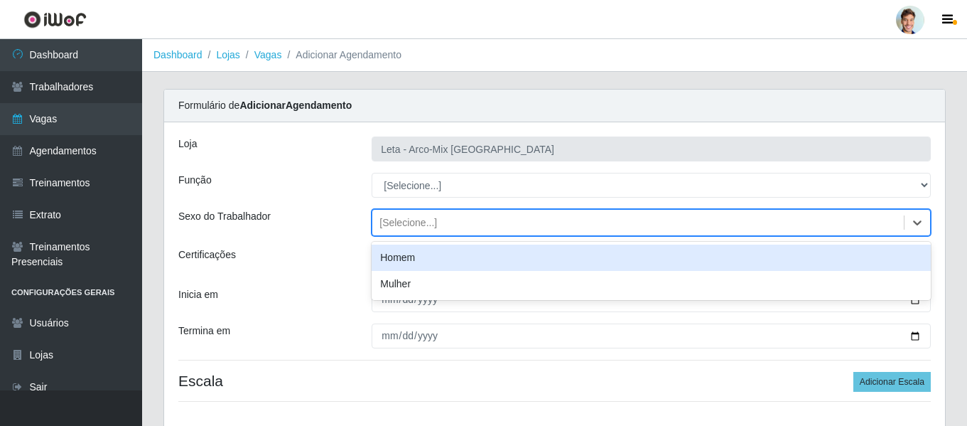
click at [348, 216] on div "Sexo do Trabalhador" at bounding box center [264, 222] width 193 height 27
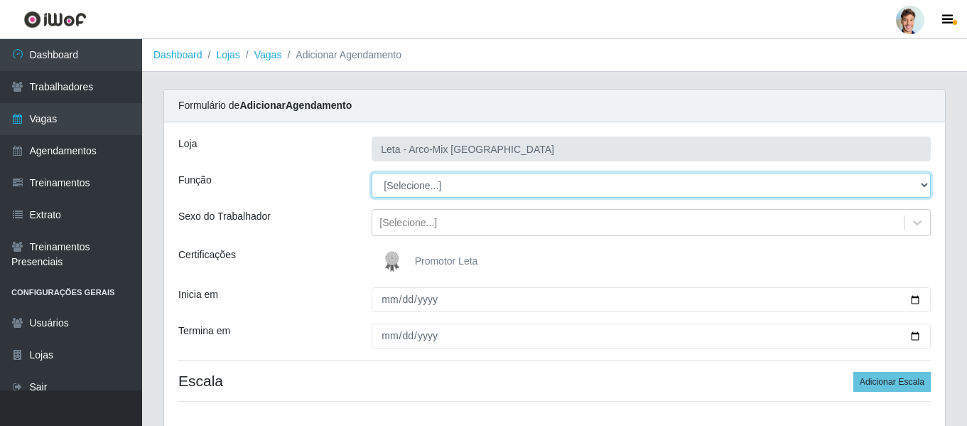
click at [403, 181] on select "[Selecione...] Promotor" at bounding box center [651, 185] width 559 height 25
select select "129"
click at [372, 173] on select "[Selecione...] Promotor" at bounding box center [651, 185] width 559 height 25
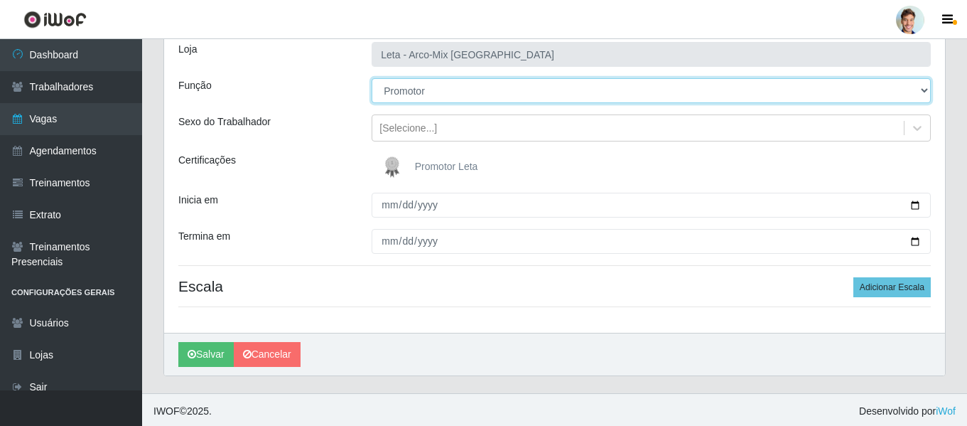
scroll to position [97, 0]
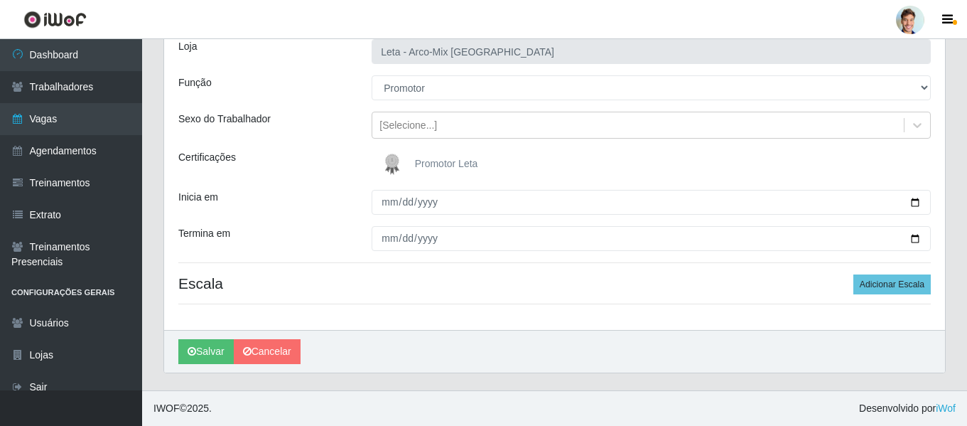
click at [393, 163] on img at bounding box center [395, 164] width 34 height 28
click at [0, 0] on input "Promotor Leta" at bounding box center [0, 0] width 0 height 0
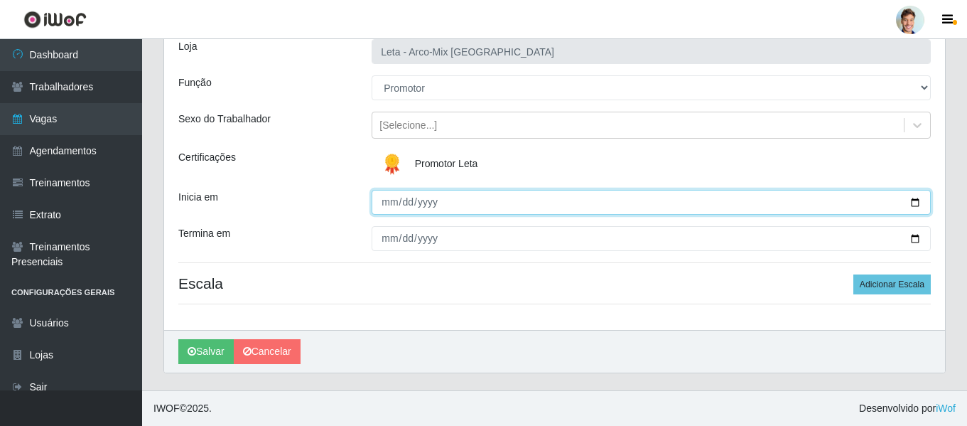
click at [385, 194] on input "Inicia em" at bounding box center [651, 202] width 559 height 25
type input "[DATE]"
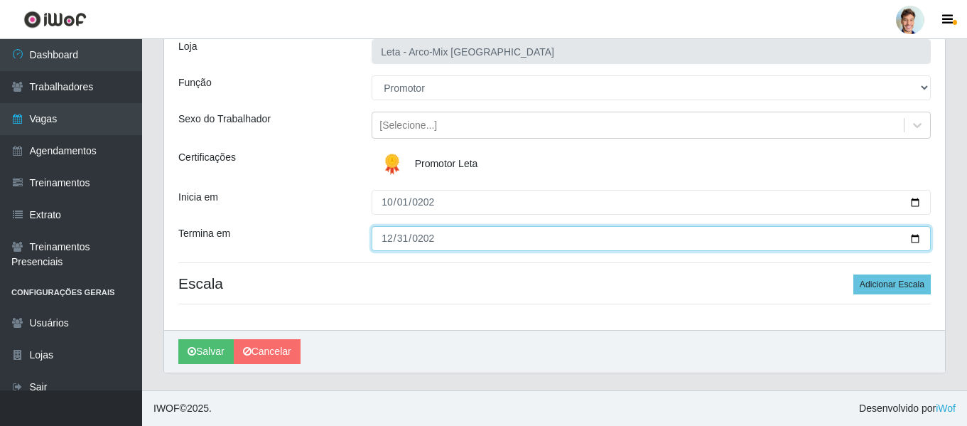
type input "[DATE]"
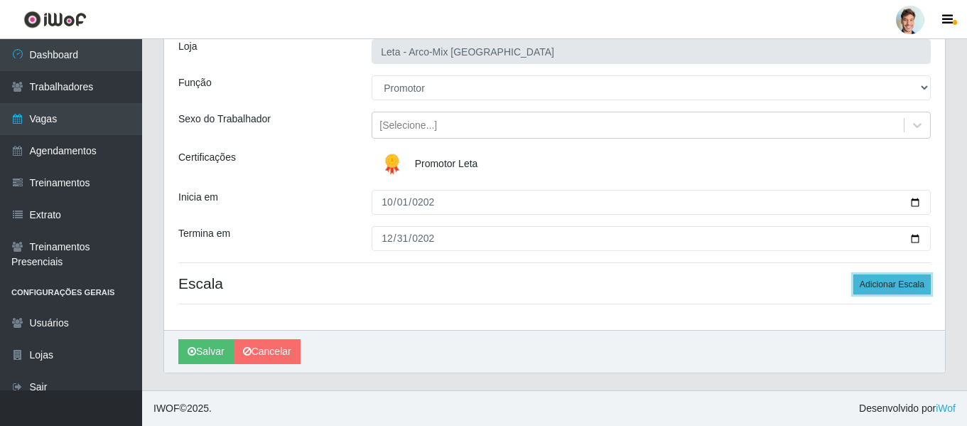
click at [883, 286] on button "Adicionar Escala" at bounding box center [891, 284] width 77 height 20
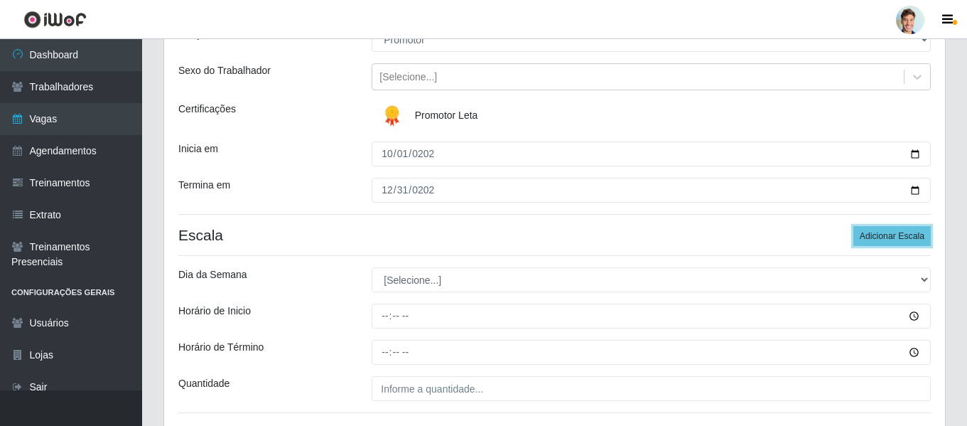
scroll to position [254, 0]
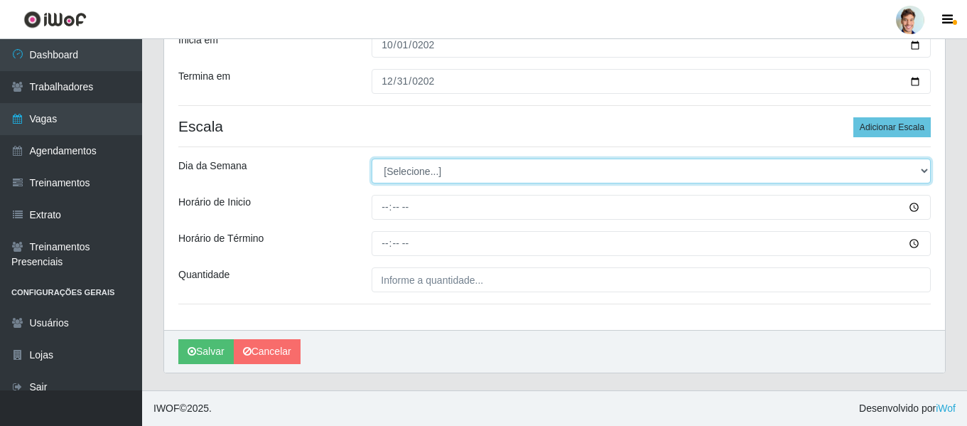
click at [406, 175] on select "[Selecione...] Segunda Terça Quarta Quinta Sexta Sábado Domingo" at bounding box center [651, 170] width 559 height 25
select select "4"
click at [372, 158] on select "[Selecione...] Segunda Terça Quarta Quinta Sexta Sábado Domingo" at bounding box center [651, 170] width 559 height 25
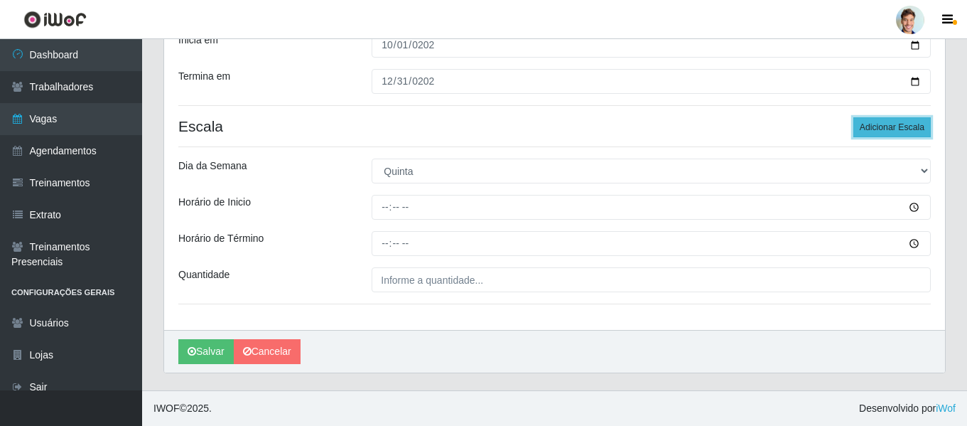
click at [910, 130] on button "Adicionar Escala" at bounding box center [891, 127] width 77 height 20
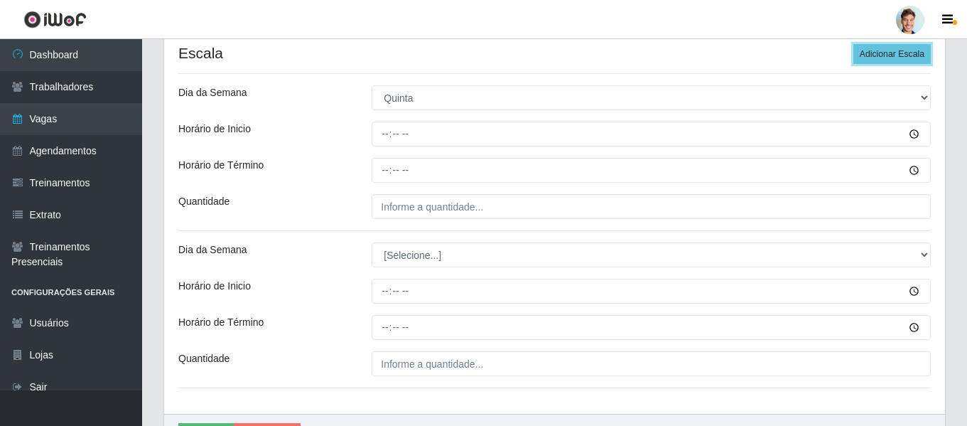
scroll to position [396, 0]
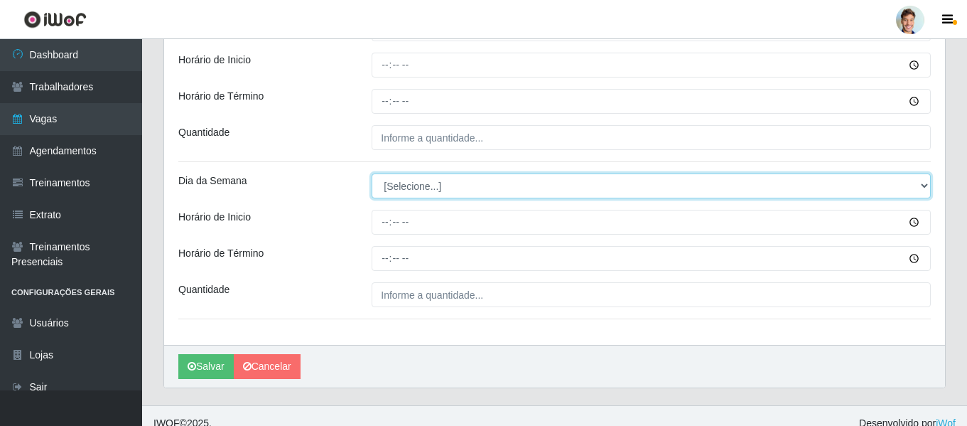
click at [397, 178] on select "[Selecione...] Segunda Terça Quarta Quinta Sexta Sábado Domingo" at bounding box center [651, 185] width 559 height 25
select select "6"
click at [372, 173] on select "[Selecione...] Segunda Terça Quarta Quinta Sexta Sábado Domingo" at bounding box center [651, 185] width 559 height 25
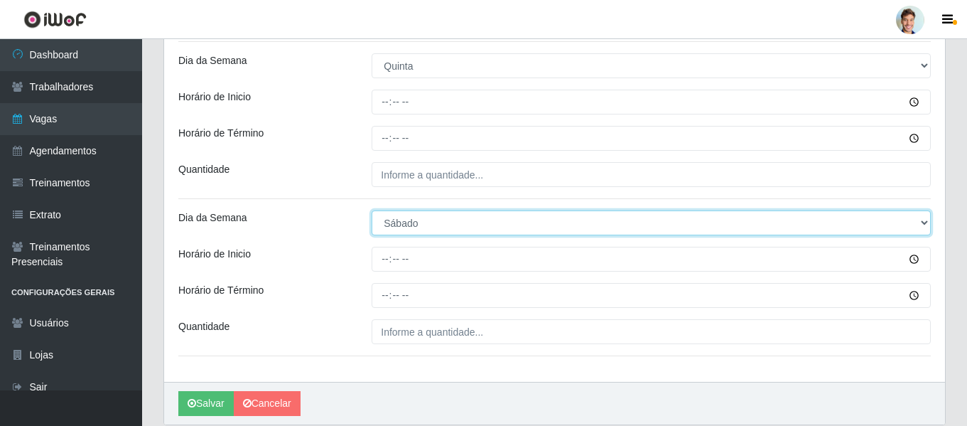
scroll to position [325, 0]
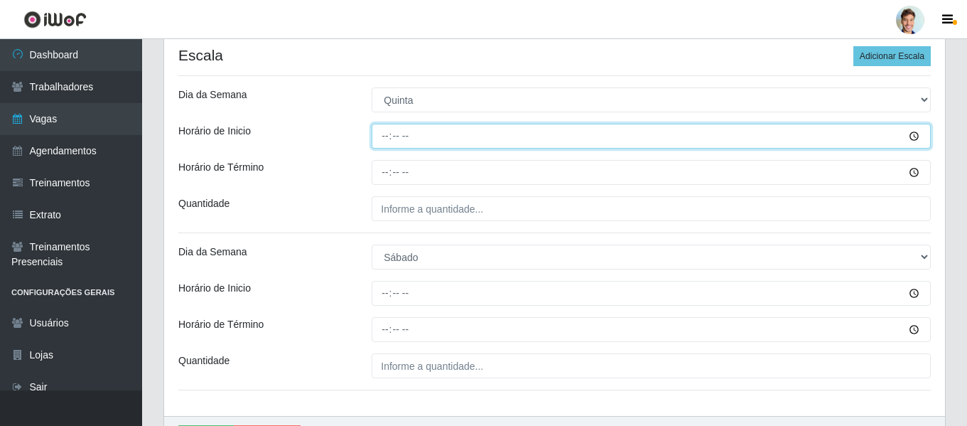
click at [386, 138] on input "Horário de Inicio" at bounding box center [651, 136] width 559 height 25
type input "07:00"
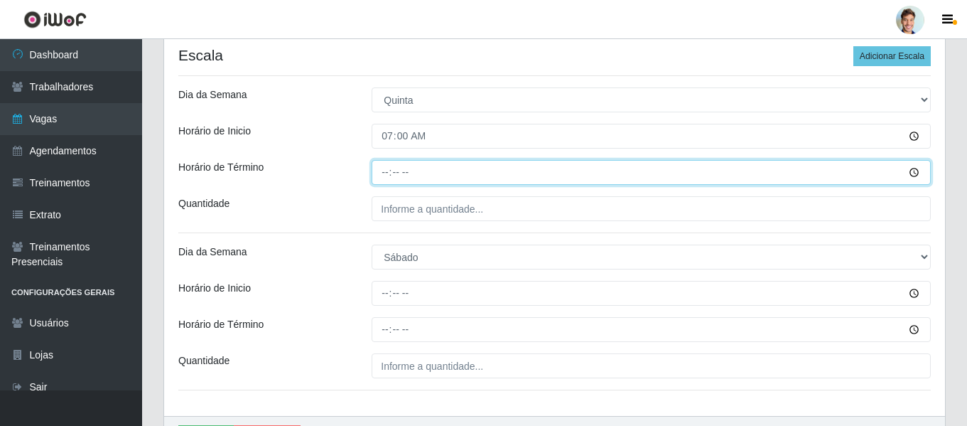
type input "10:00"
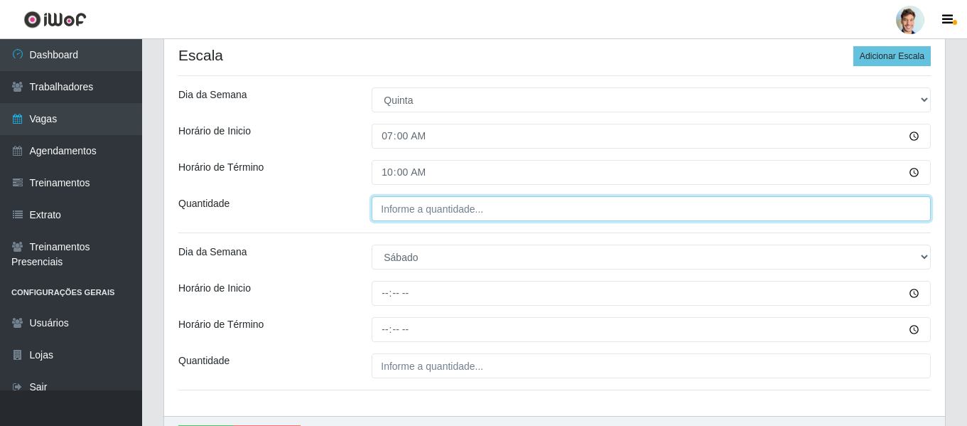
type input "___"
type input "1__"
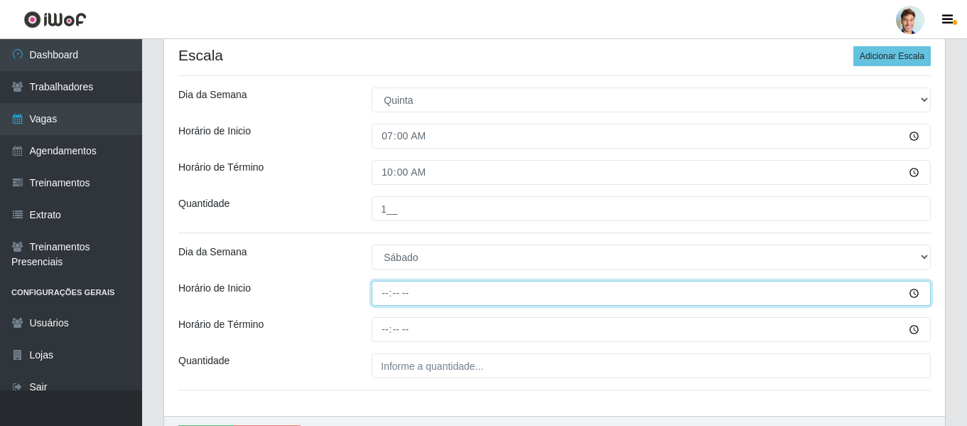
type input "08:00"
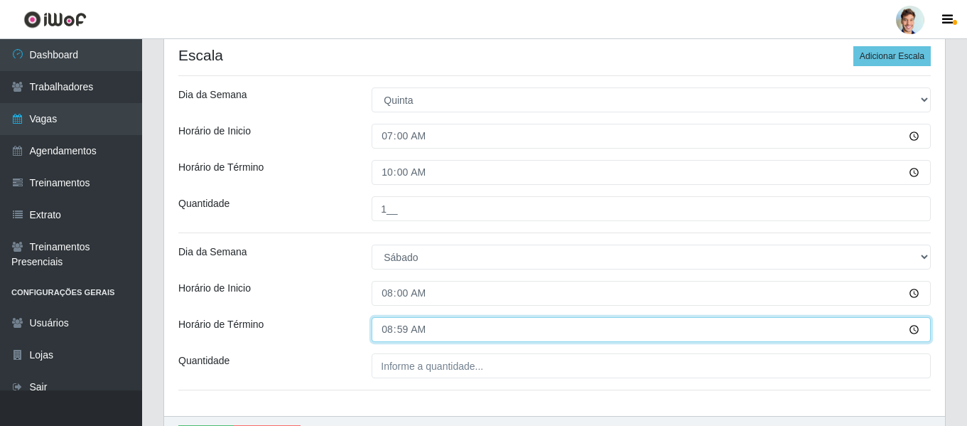
type input "08:11"
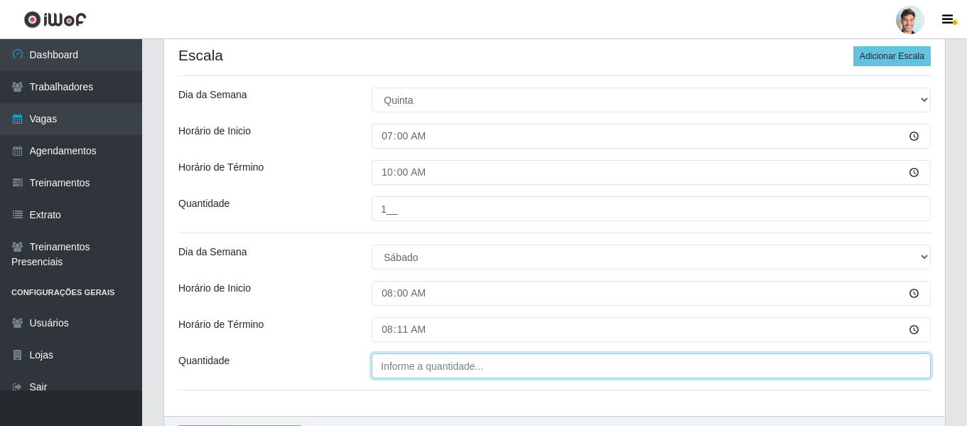
type input "___"
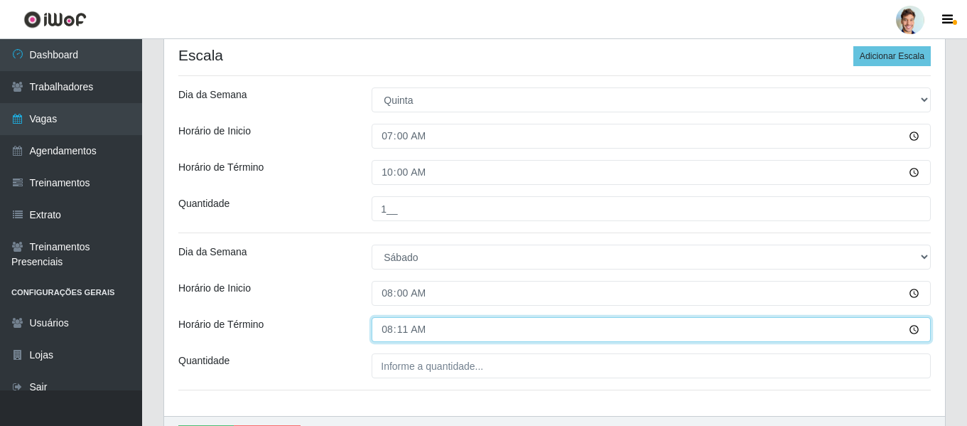
click at [387, 335] on input "08:11" at bounding box center [651, 329] width 559 height 25
type input "11:00"
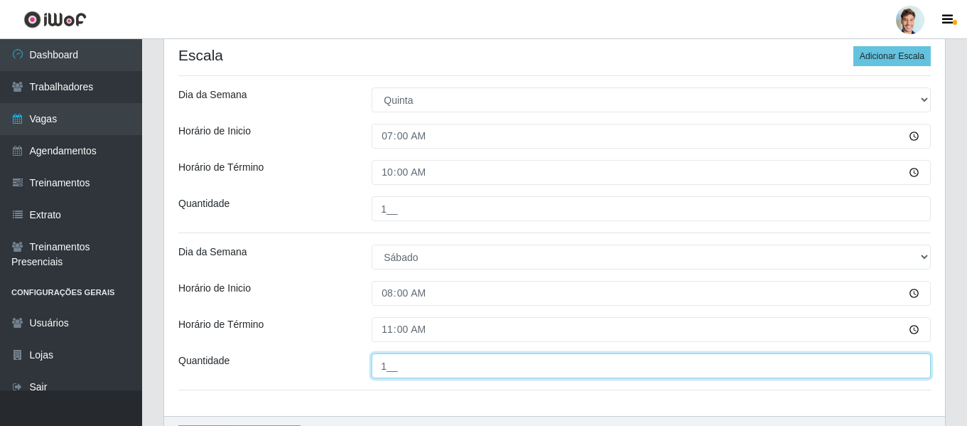
type input "1__"
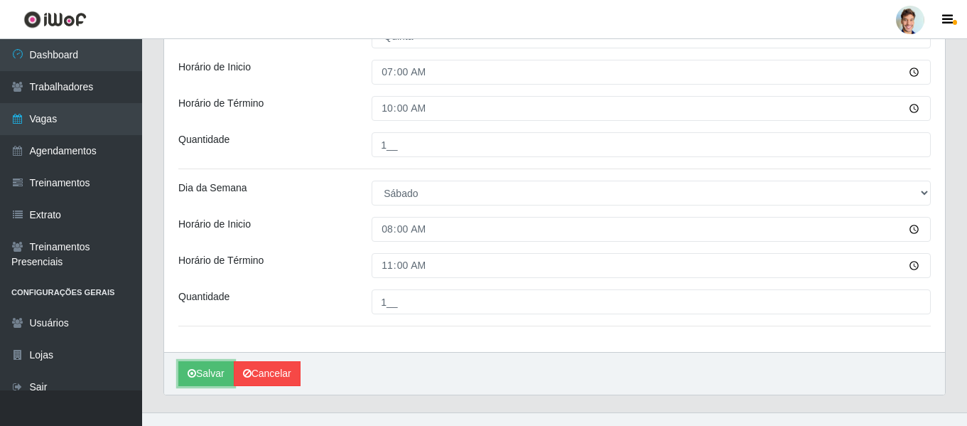
scroll to position [411, 0]
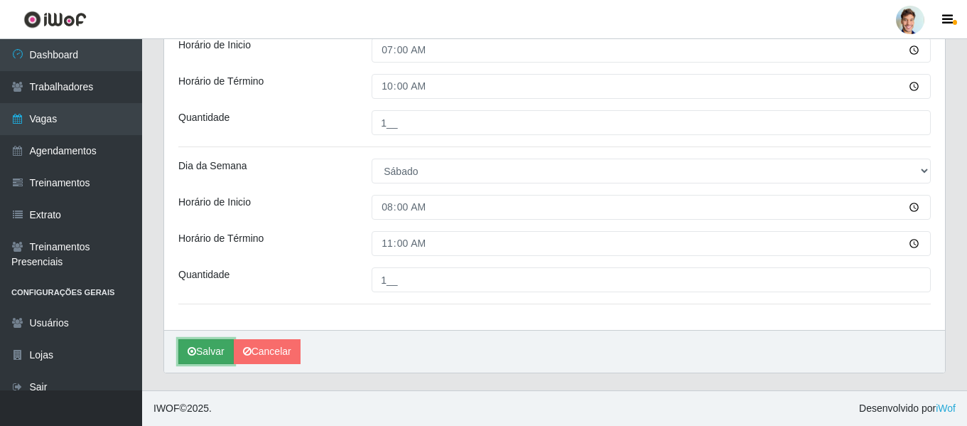
click at [207, 345] on button "Salvar" at bounding box center [205, 351] width 55 height 25
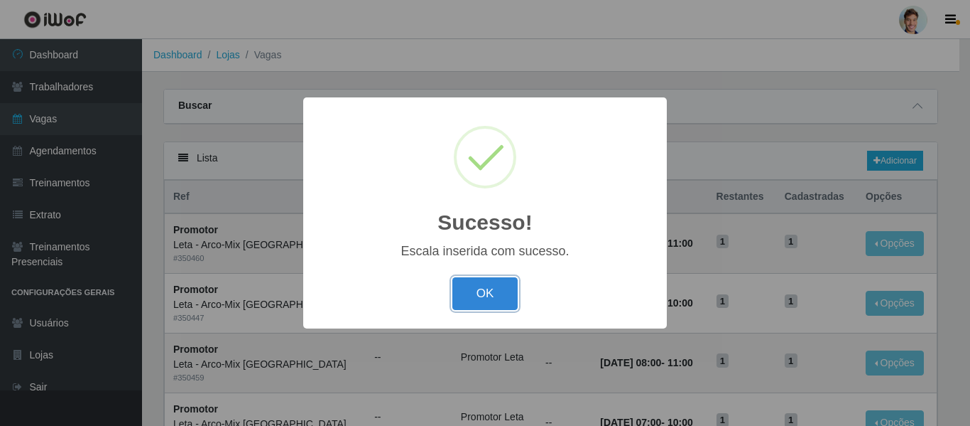
click at [484, 293] on button "OK" at bounding box center [485, 293] width 66 height 33
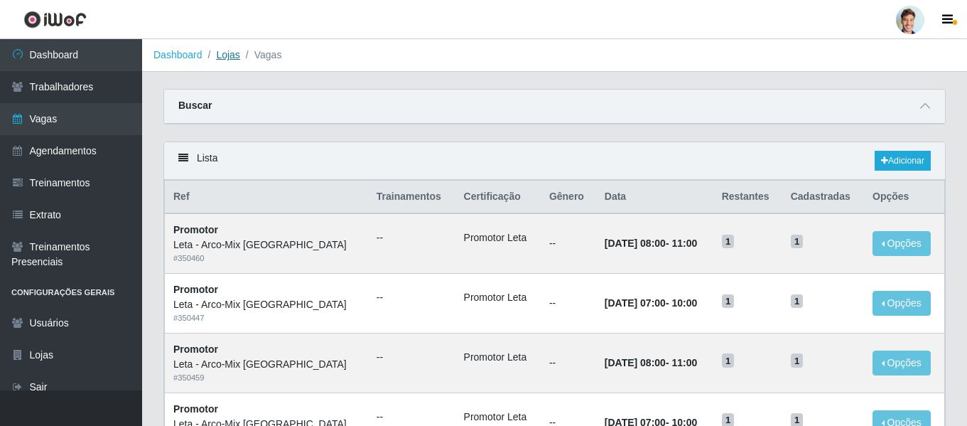
click at [225, 57] on link "Lojas" at bounding box center [227, 54] width 23 height 11
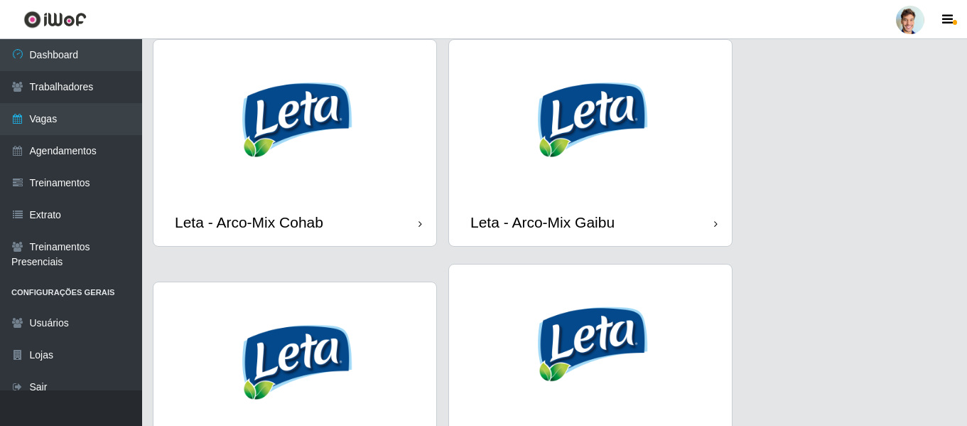
scroll to position [994, 0]
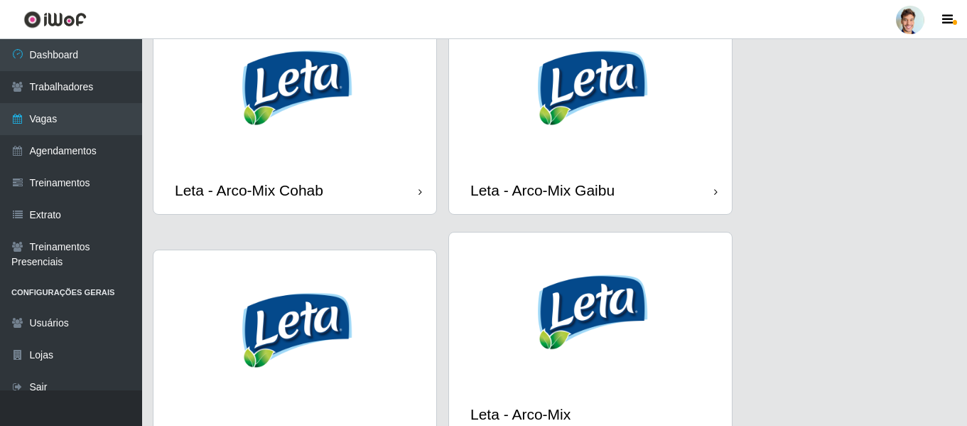
click at [591, 84] on img at bounding box center [590, 87] width 283 height 159
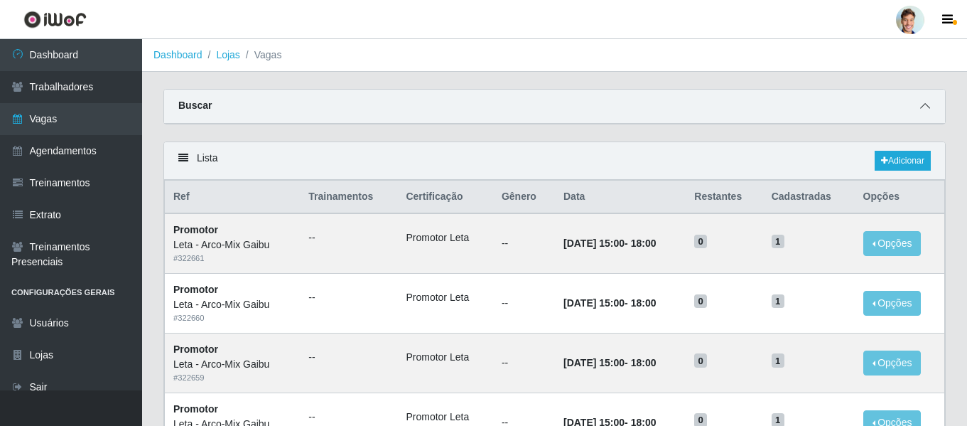
click at [931, 108] on span at bounding box center [924, 106] width 17 height 16
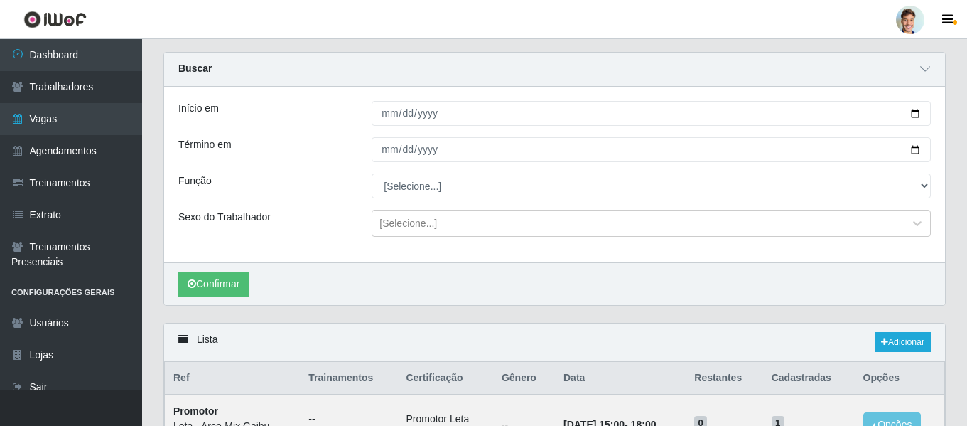
scroll to position [71, 0]
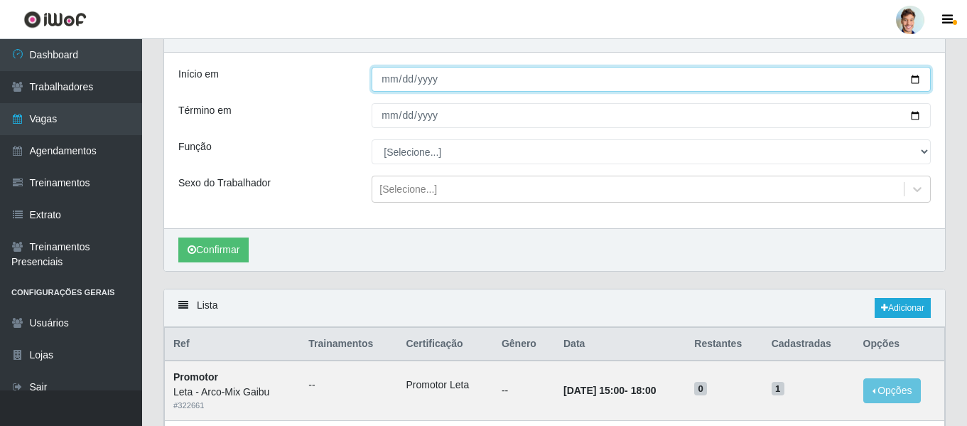
click at [389, 80] on input "Início em" at bounding box center [651, 79] width 559 height 25
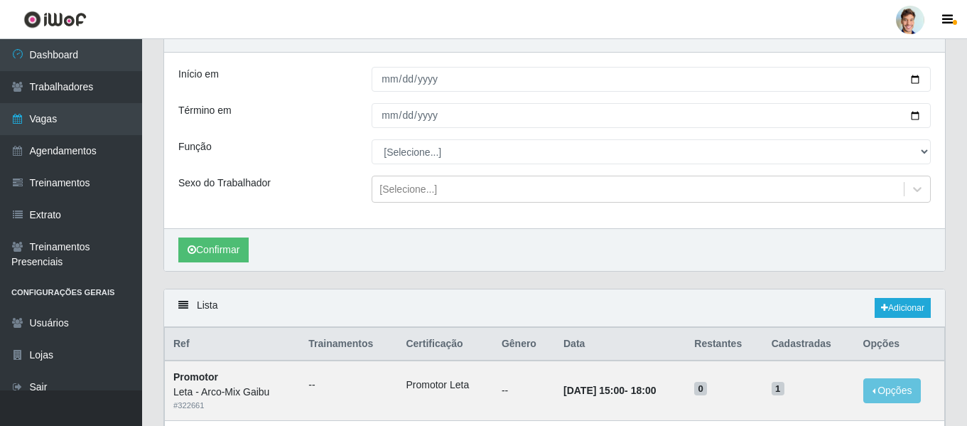
click at [892, 297] on div "Lista Adicionar" at bounding box center [554, 308] width 781 height 38
click at [898, 303] on link "Adicionar" at bounding box center [902, 308] width 56 height 20
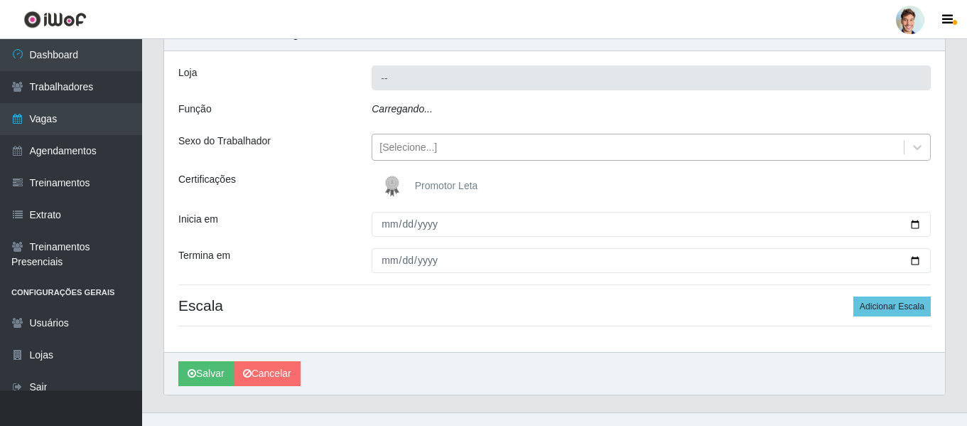
type input "Leta - Arco-Mix Gaibu"
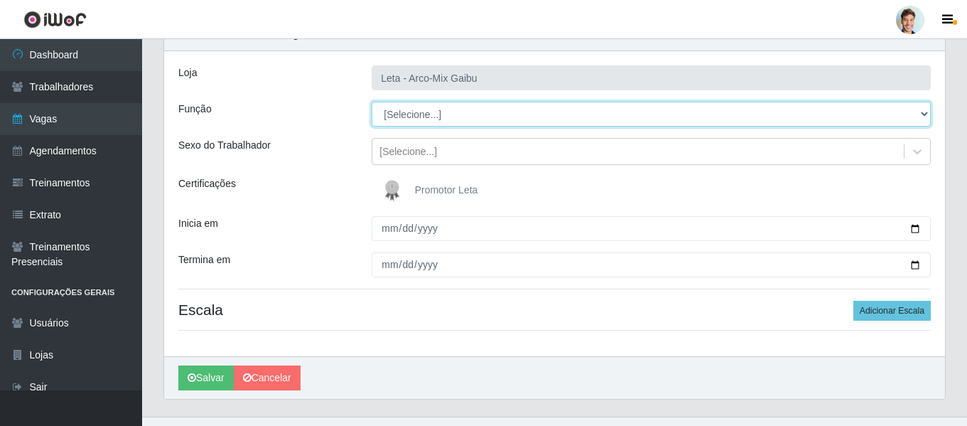
drag, startPoint x: 411, startPoint y: 126, endPoint x: 407, endPoint y: 112, distance: 15.5
click at [407, 112] on select "[Selecione...] Promotor" at bounding box center [651, 114] width 559 height 25
select select "129"
click at [372, 102] on select "[Selecione...] Promotor" at bounding box center [651, 114] width 559 height 25
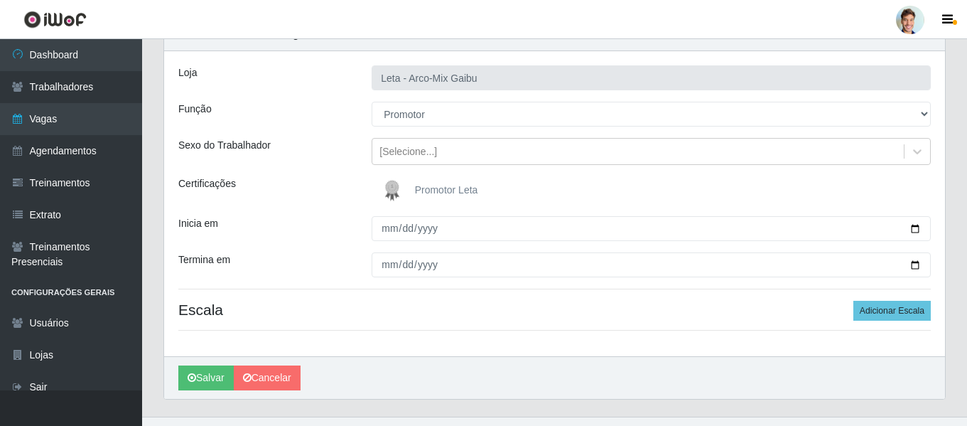
click at [401, 190] on img at bounding box center [395, 190] width 34 height 28
click at [0, 0] on input "Promotor Leta" at bounding box center [0, 0] width 0 height 0
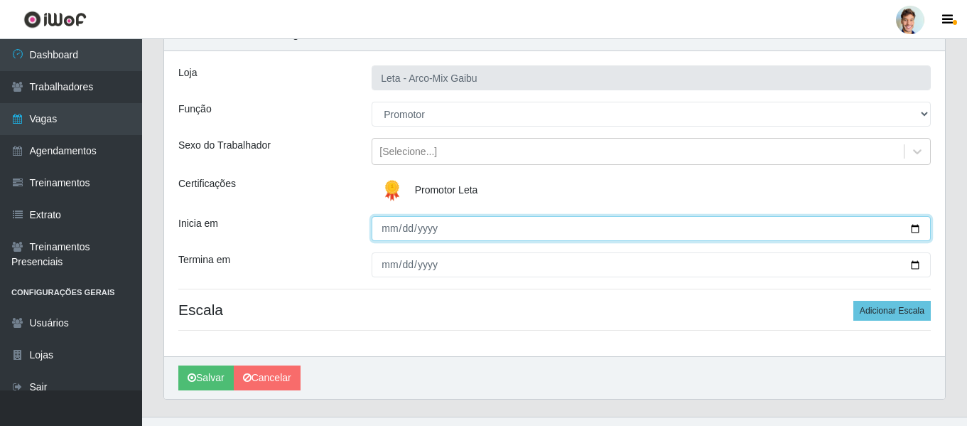
click at [391, 230] on input "Inicia em" at bounding box center [651, 228] width 559 height 25
type input "[DATE]"
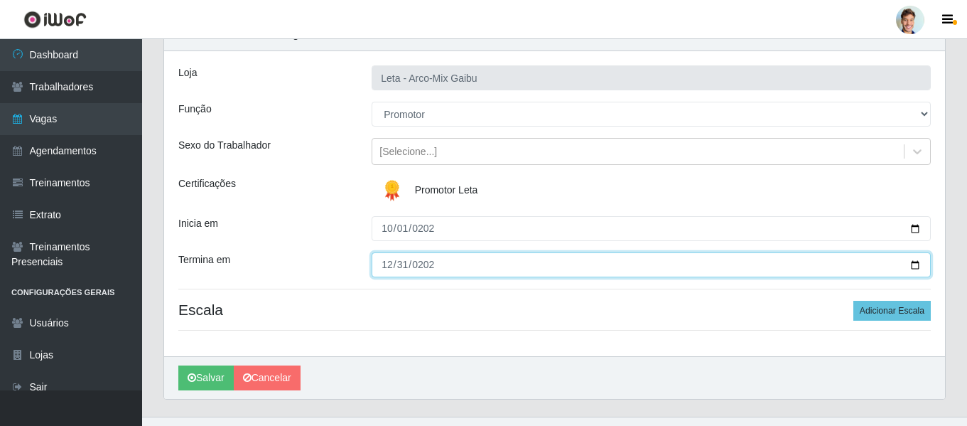
type input "[DATE]"
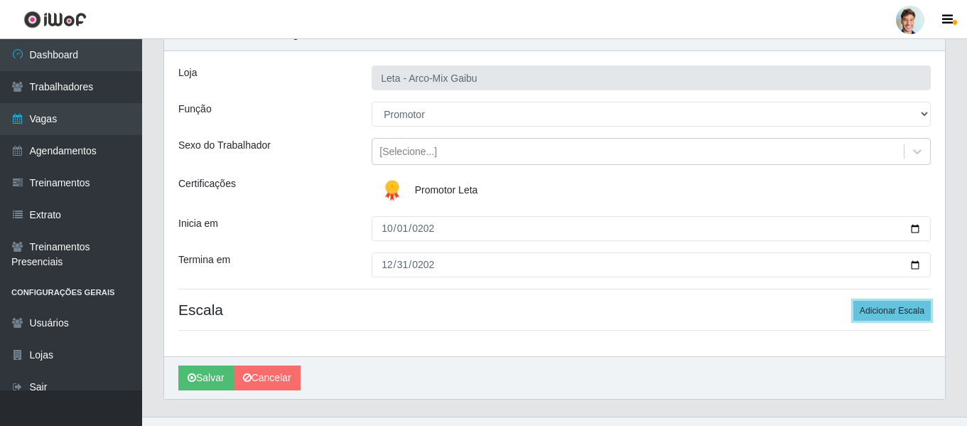
click at [853, 300] on button "Adicionar Escala" at bounding box center [891, 310] width 77 height 20
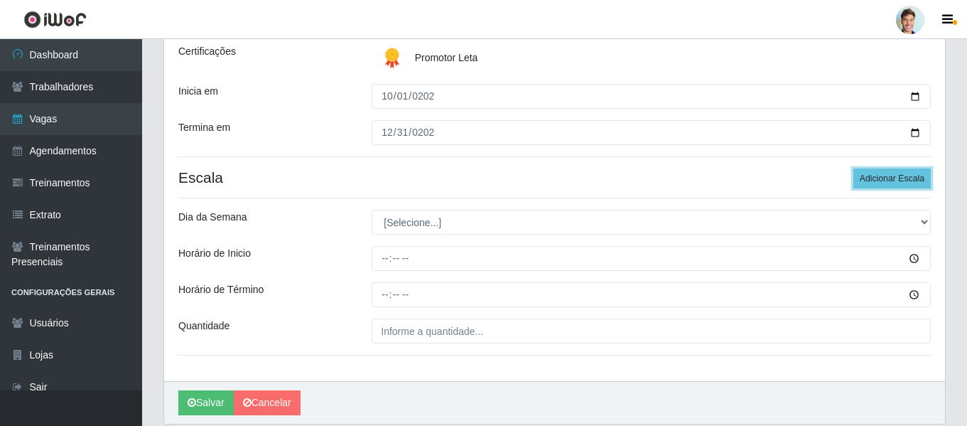
scroll to position [213, 0]
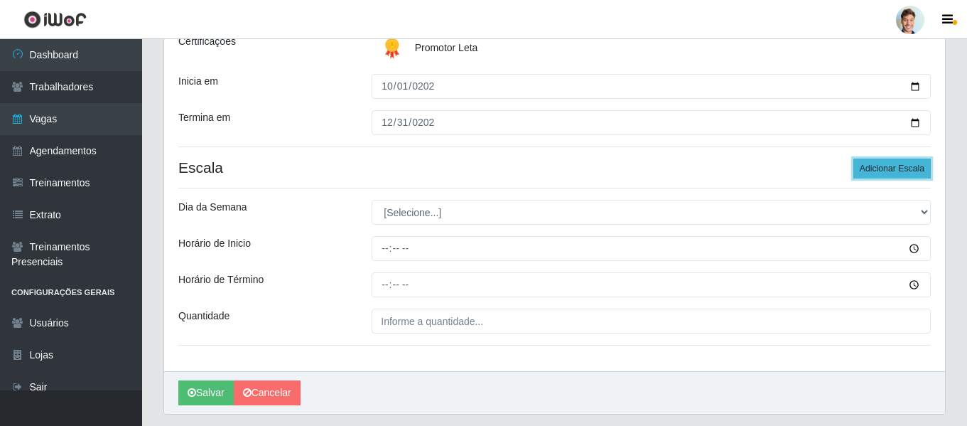
click at [866, 171] on button "Adicionar Escala" at bounding box center [891, 168] width 77 height 20
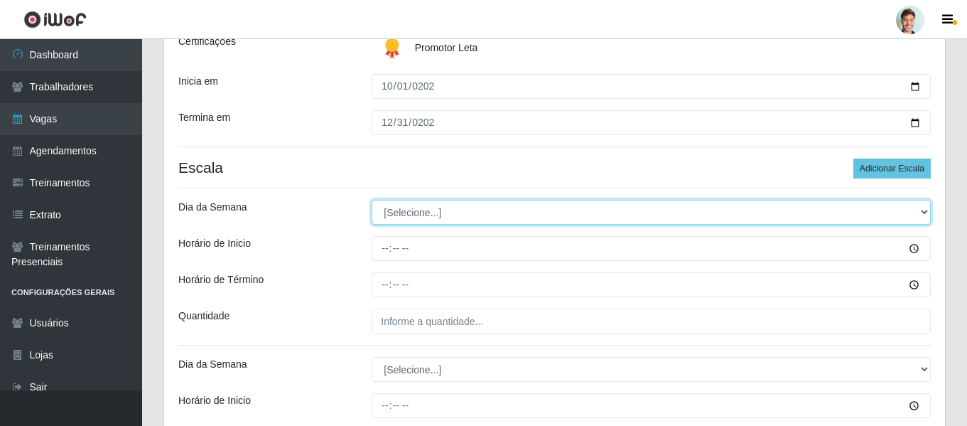
click at [493, 213] on select "[Selecione...] Segunda Terça Quarta Quinta Sexta Sábado Domingo" at bounding box center [651, 212] width 559 height 25
select select "4"
click at [372, 200] on select "[Selecione...] Segunda Terça Quarta Quinta Sexta Sábado Domingo" at bounding box center [651, 212] width 559 height 25
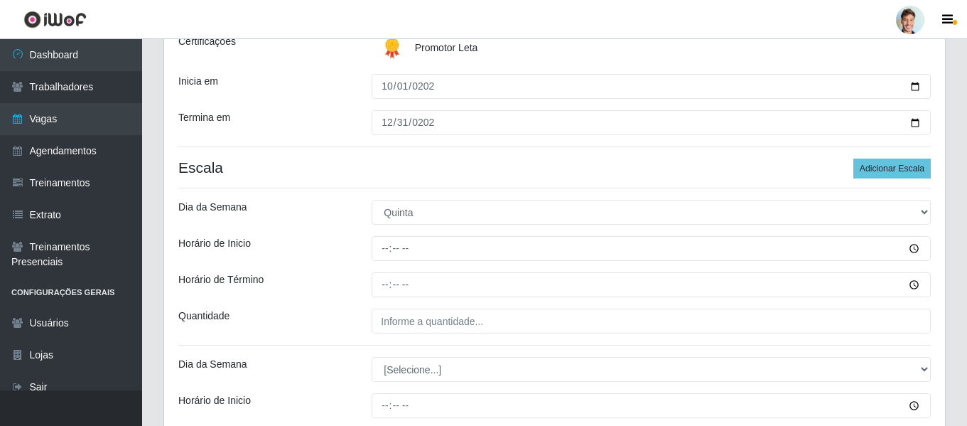
click at [322, 237] on div "Horário de Inicio" at bounding box center [264, 248] width 193 height 25
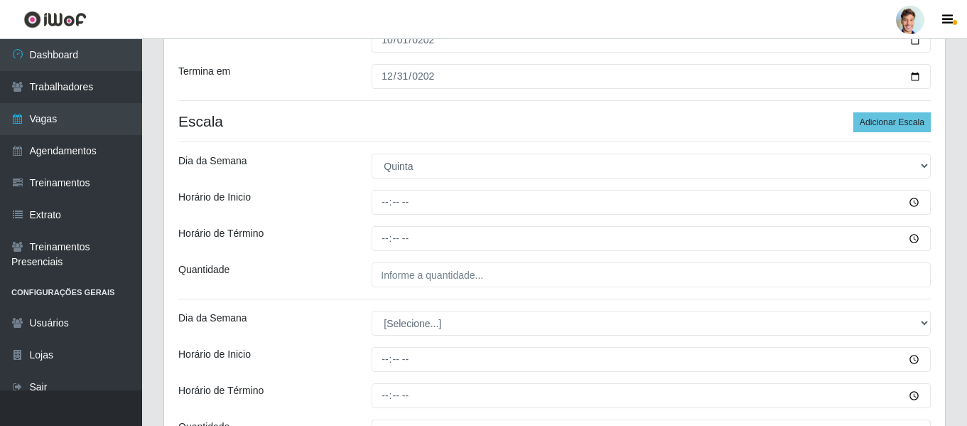
scroll to position [284, 0]
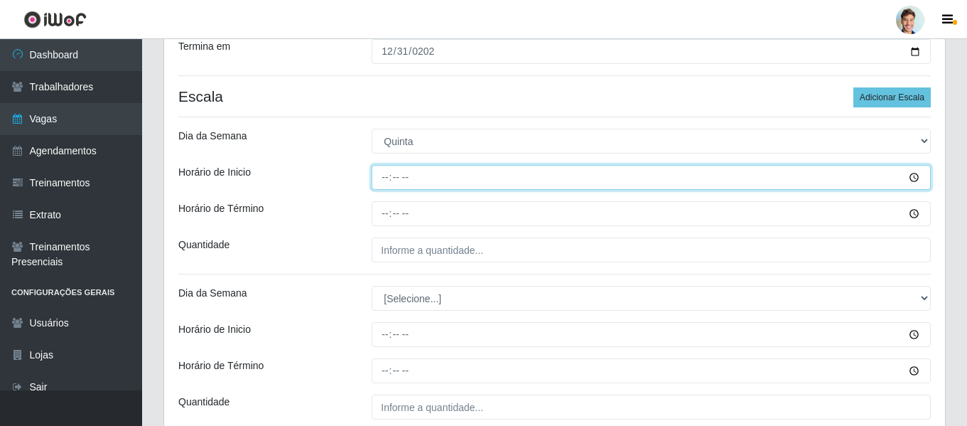
click at [384, 175] on input "Horário de Inicio" at bounding box center [651, 177] width 559 height 25
type input "11:00"
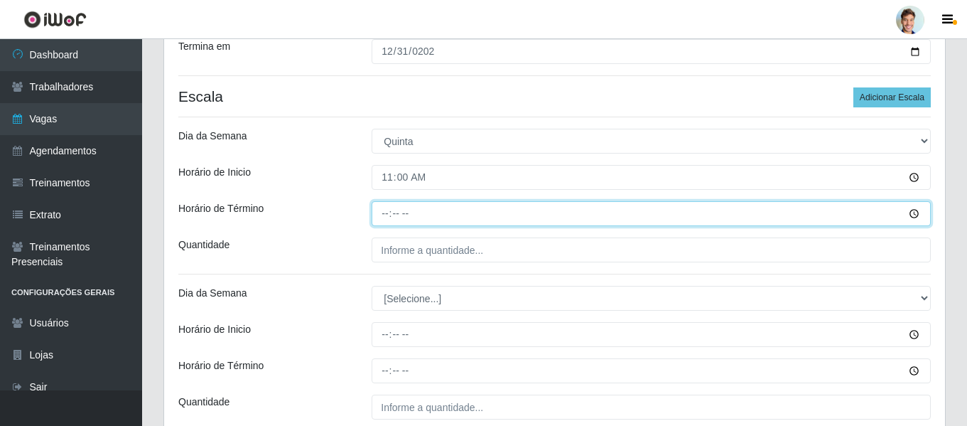
type input "14:00"
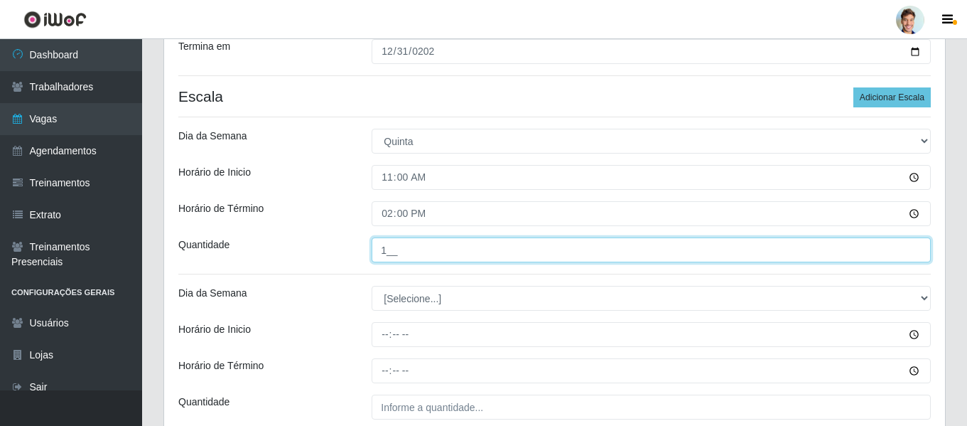
type input "1__"
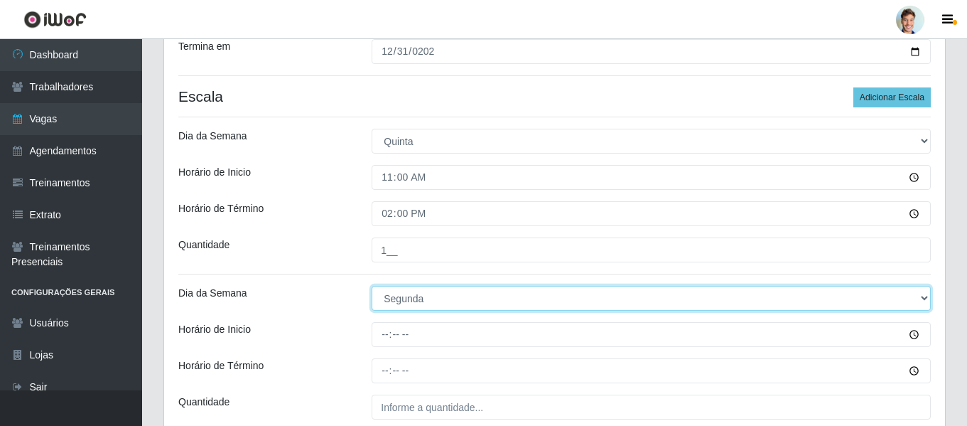
select select "6"
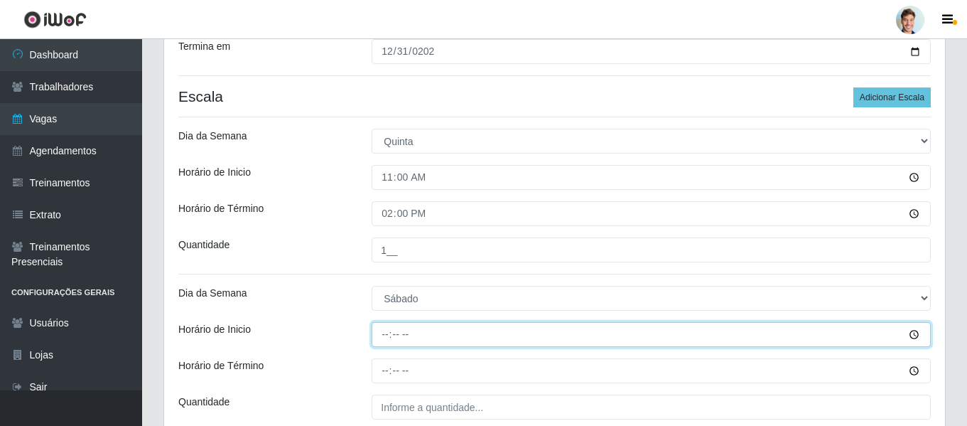
type input "15:00"
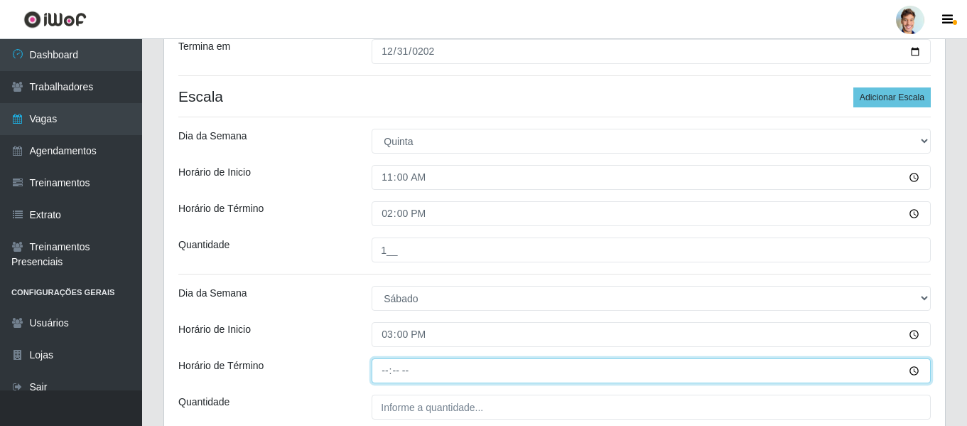
type input "18:00"
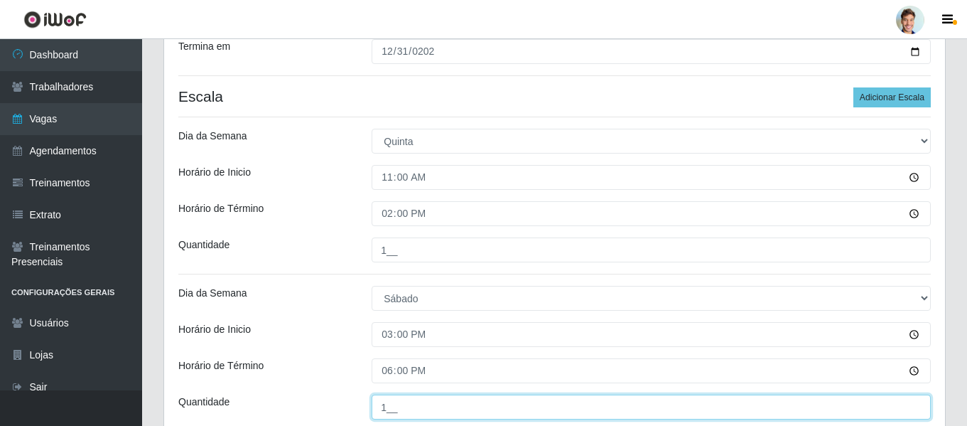
type input "1__"
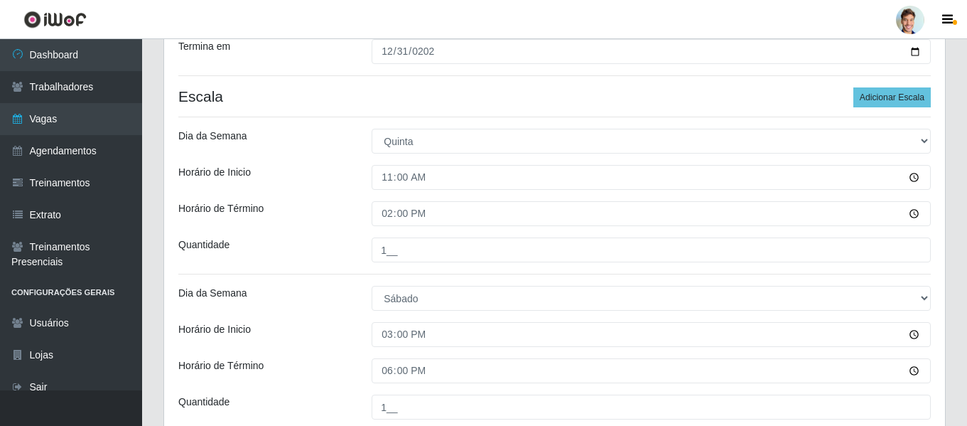
click at [330, 281] on div "[PERSON_NAME] - Arco-Mix Gaibu Função [Selecione...] Promotor Sexo do Trabalhad…" at bounding box center [554, 147] width 781 height 619
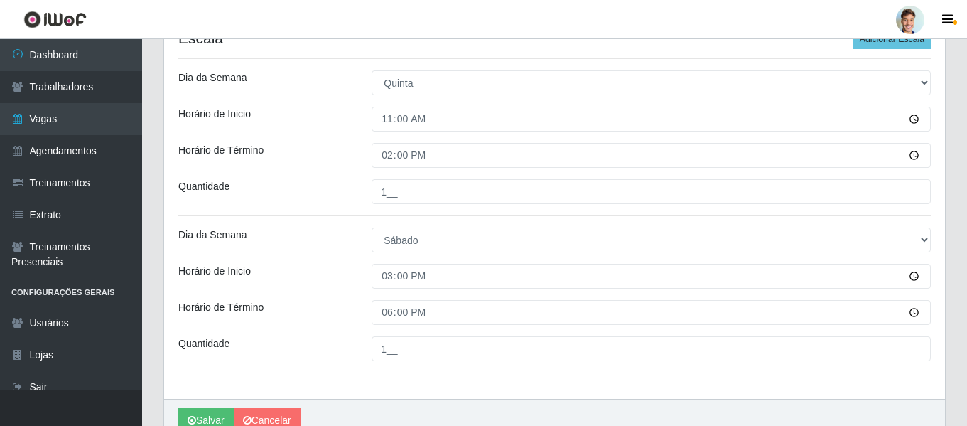
scroll to position [411, 0]
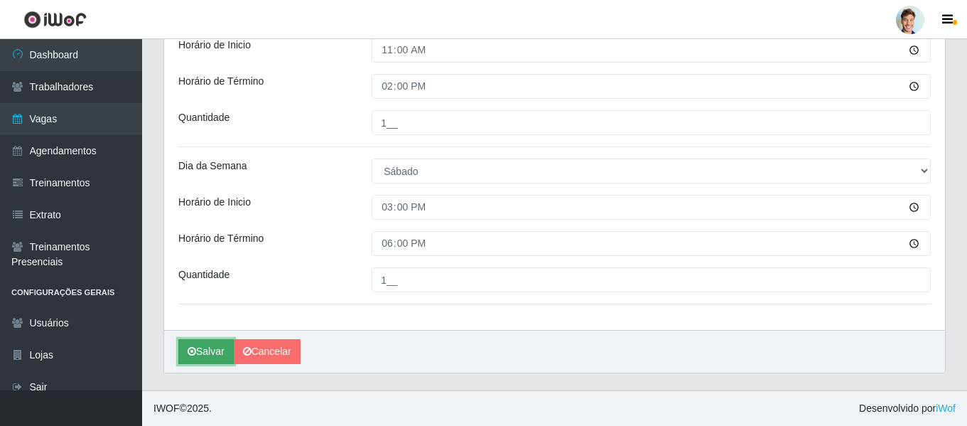
click at [207, 348] on button "Salvar" at bounding box center [205, 351] width 55 height 25
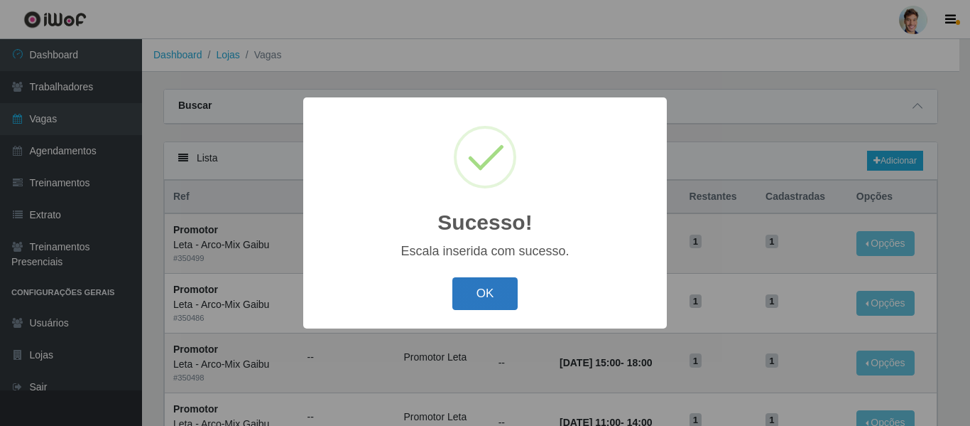
click at [481, 283] on button "OK" at bounding box center [485, 293] width 66 height 33
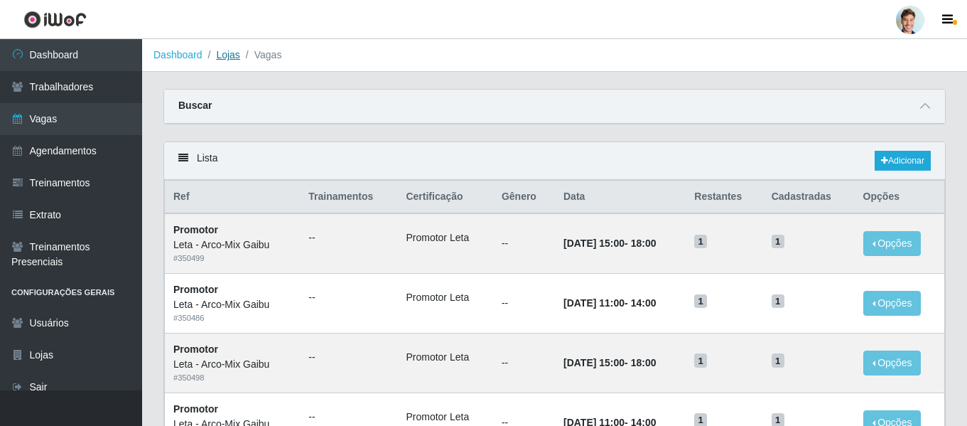
click at [232, 55] on link "Lojas" at bounding box center [227, 54] width 23 height 11
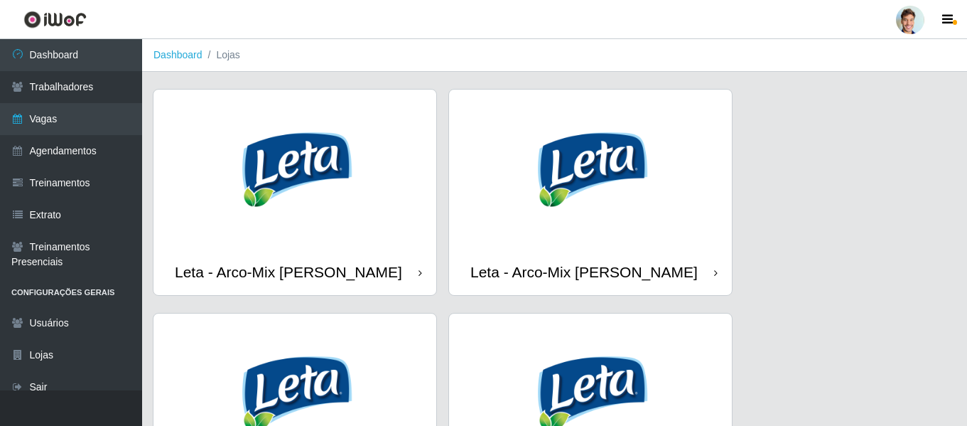
scroll to position [71, 0]
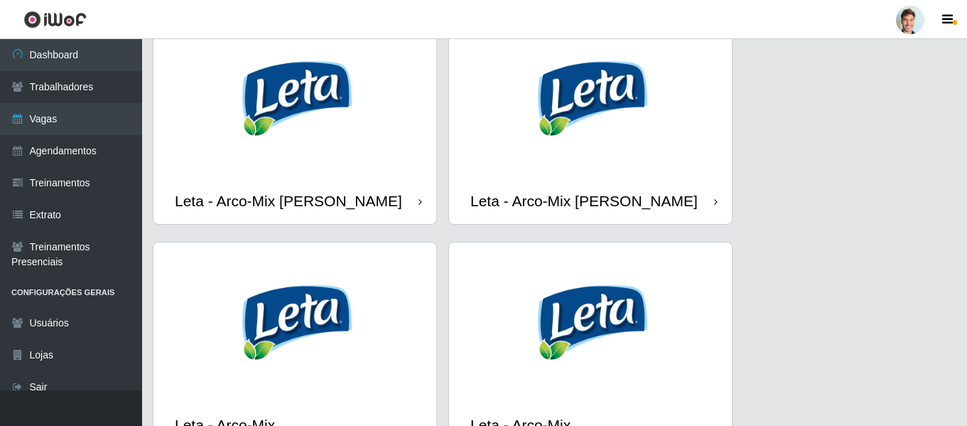
click at [387, 160] on img at bounding box center [294, 97] width 283 height 159
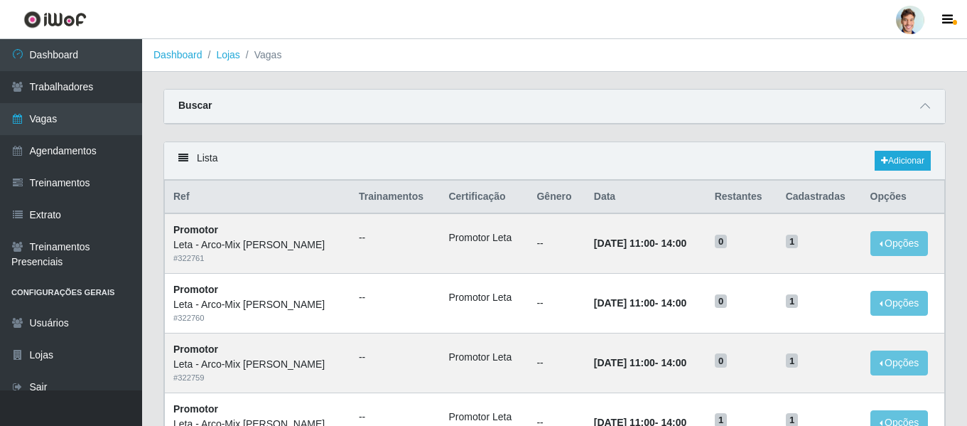
click at [914, 107] on div "Buscar" at bounding box center [554, 107] width 781 height 34
click at [924, 104] on icon at bounding box center [925, 106] width 10 height 10
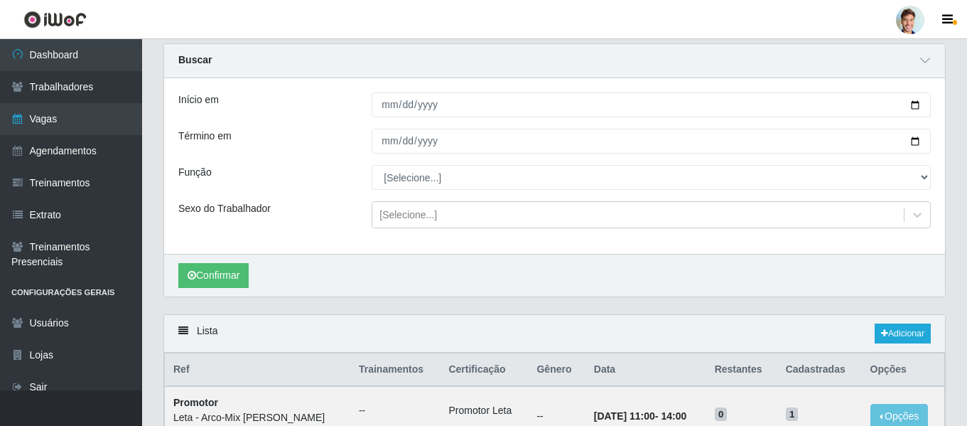
scroll to position [71, 0]
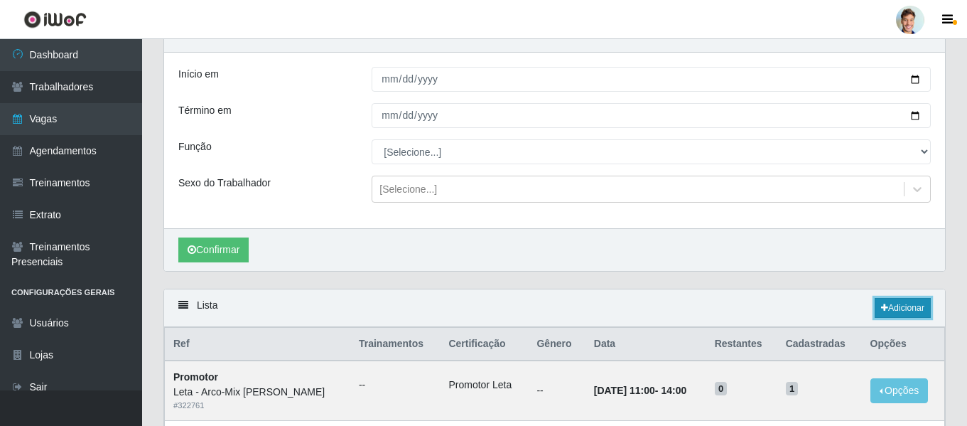
click at [906, 303] on link "Adicionar" at bounding box center [902, 308] width 56 height 20
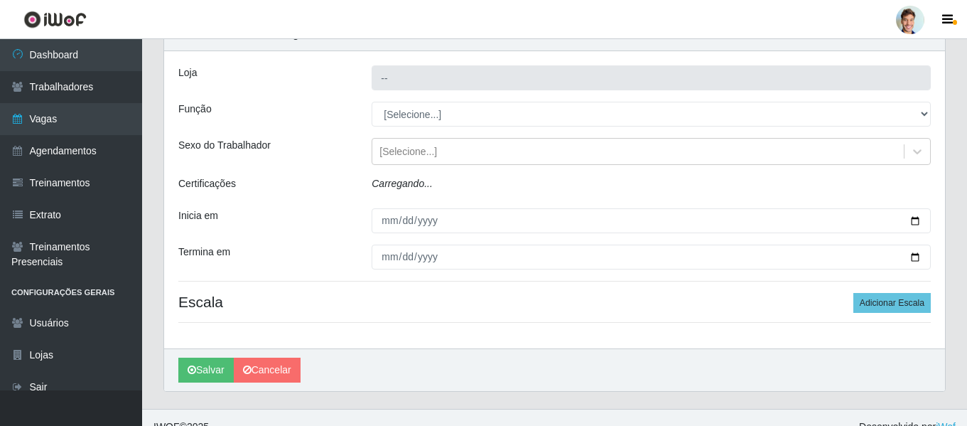
type input "Leta - Arco-Mix [PERSON_NAME]"
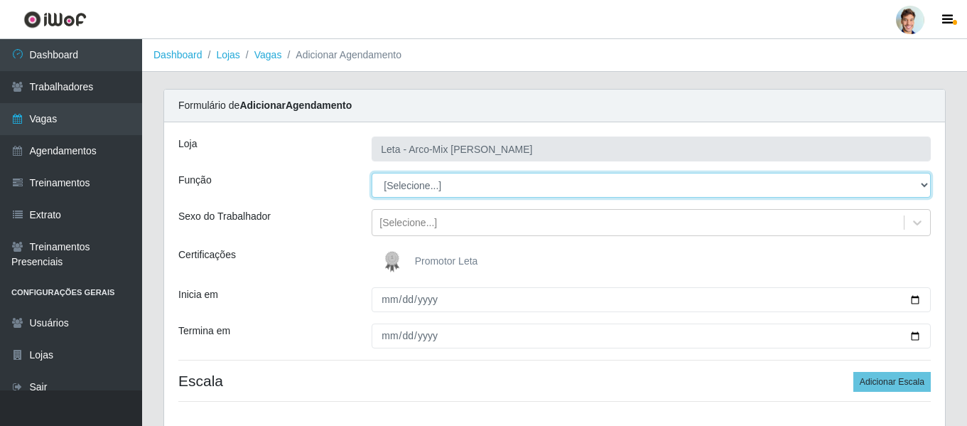
click at [416, 185] on select "[Selecione...] Promotor" at bounding box center [651, 185] width 559 height 25
select select "129"
click at [372, 173] on select "[Selecione...] Promotor" at bounding box center [651, 185] width 559 height 25
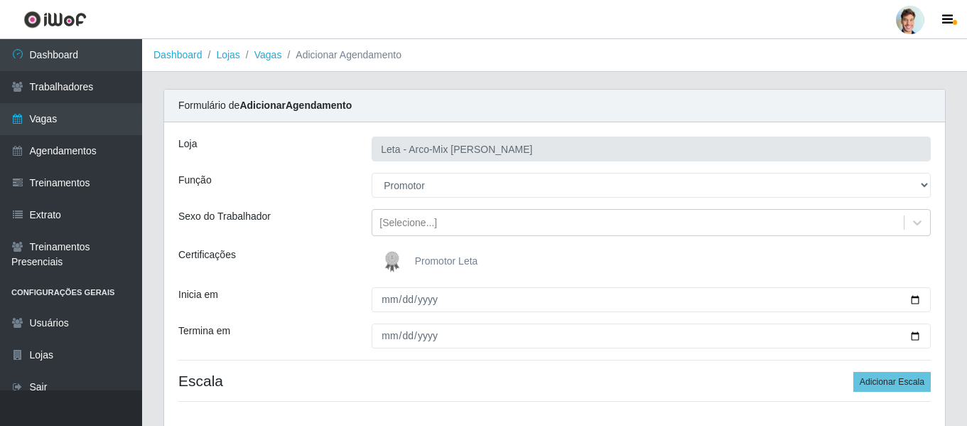
click at [399, 254] on img at bounding box center [395, 261] width 34 height 28
click at [0, 0] on input "Promotor Leta" at bounding box center [0, 0] width 0 height 0
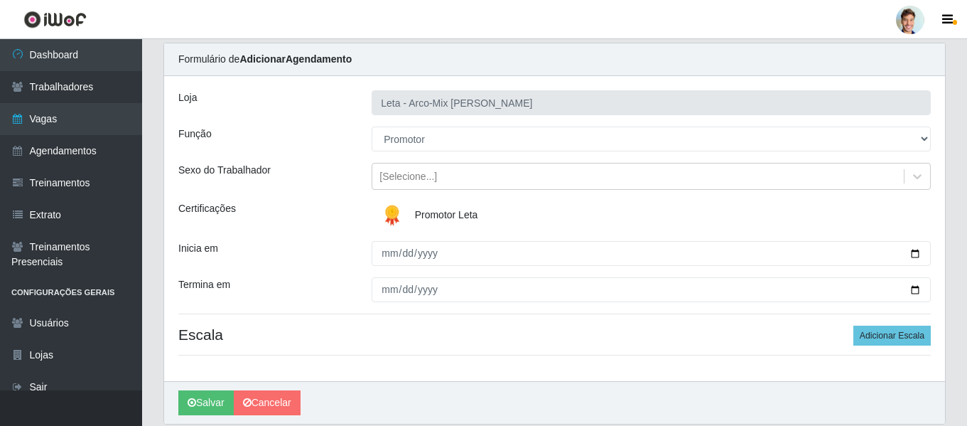
scroll to position [71, 0]
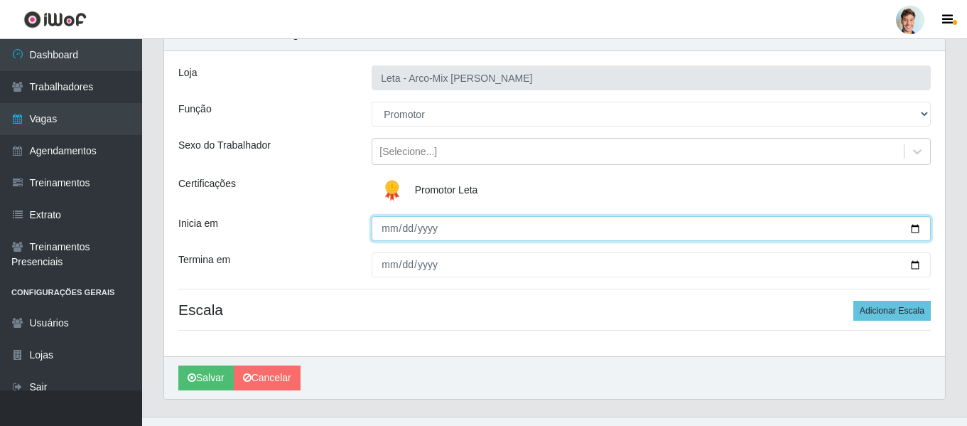
click at [385, 226] on input "Inicia em" at bounding box center [651, 228] width 559 height 25
type input "[DATE]"
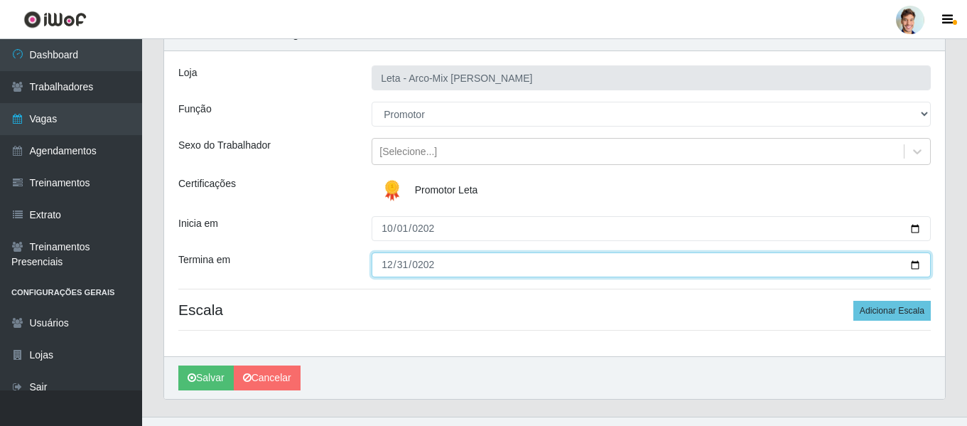
type input "[DATE]"
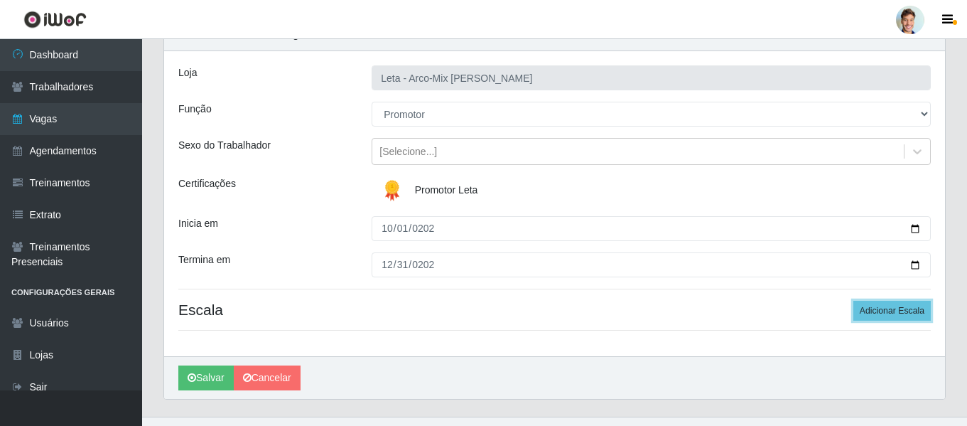
click at [853, 300] on button "Adicionar Escala" at bounding box center [891, 310] width 77 height 20
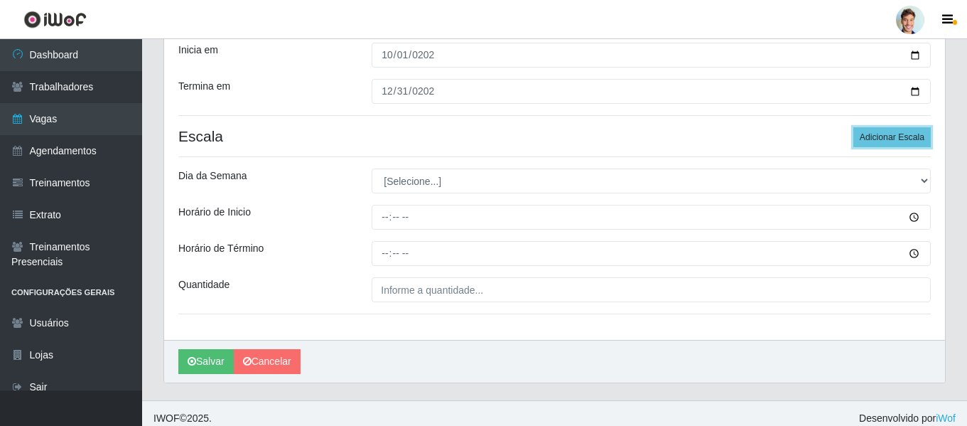
scroll to position [254, 0]
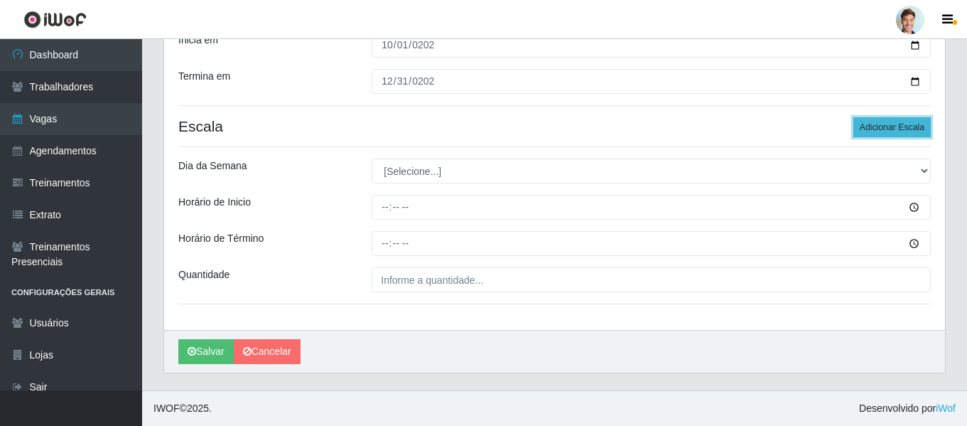
click at [905, 122] on button "Adicionar Escala" at bounding box center [891, 127] width 77 height 20
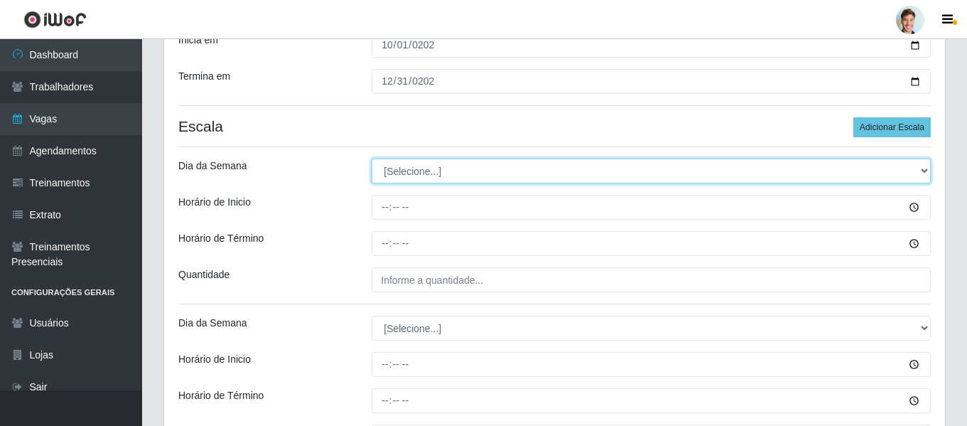
click at [399, 178] on select "[Selecione...] Segunda Terça Quarta Quinta Sexta Sábado Domingo" at bounding box center [651, 170] width 559 height 25
click at [406, 168] on select "[Selecione...] Segunda Terça Quarta Quinta Sexta Sábado Domingo" at bounding box center [651, 170] width 559 height 25
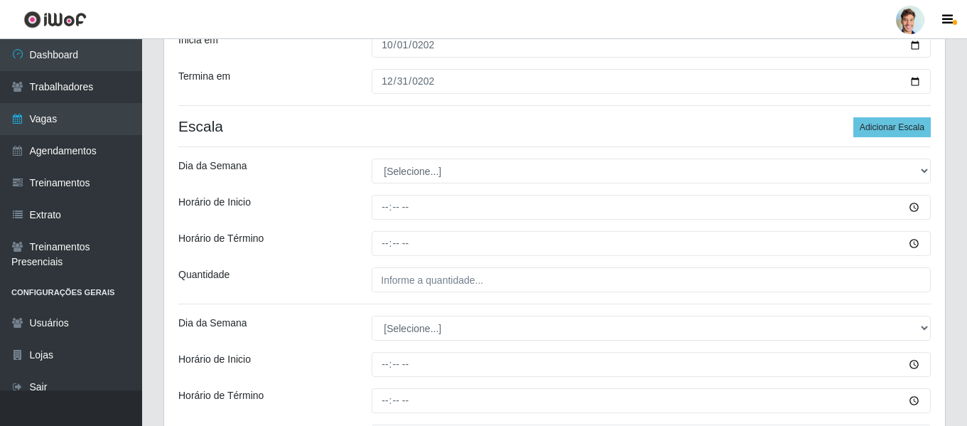
click at [298, 159] on div "Dia da Semana" at bounding box center [264, 170] width 193 height 25
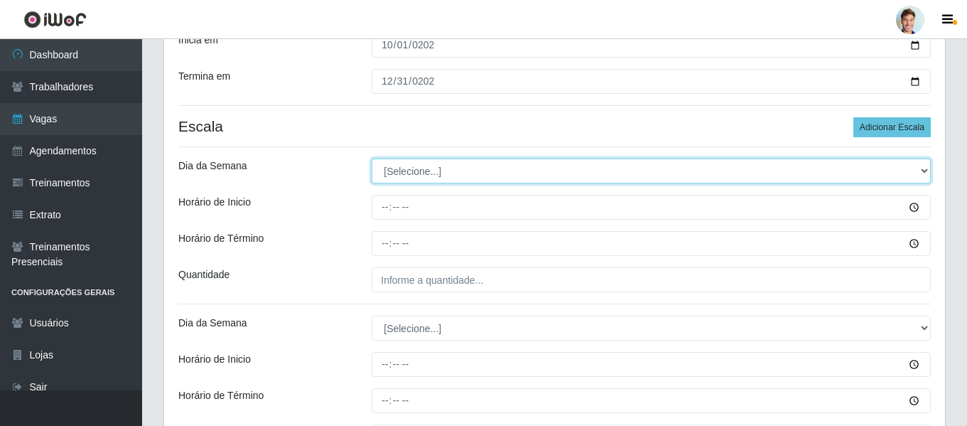
click at [395, 173] on select "[Selecione...] Segunda Terça Quarta Quinta Sexta Sábado Domingo" at bounding box center [651, 170] width 559 height 25
select select "4"
click at [372, 158] on select "[Selecione...] Segunda Terça Quarta Quinta Sexta Sábado Domingo" at bounding box center [651, 170] width 559 height 25
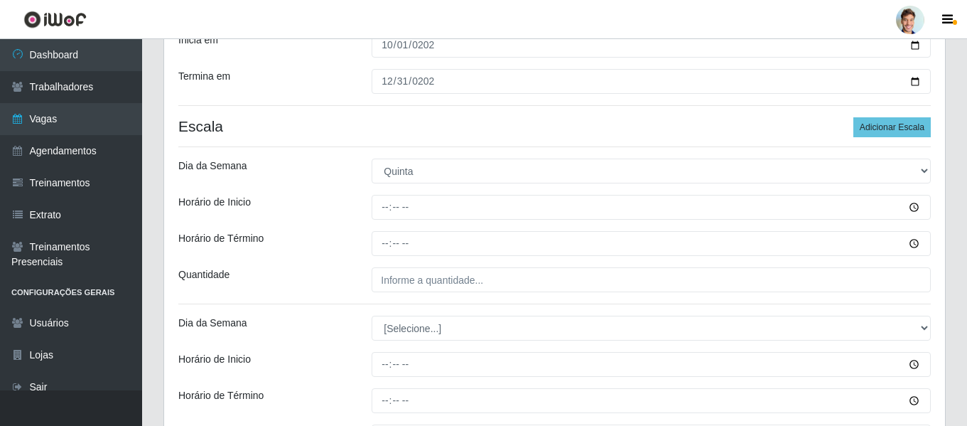
click at [340, 207] on div "Horário de Inicio" at bounding box center [264, 207] width 193 height 25
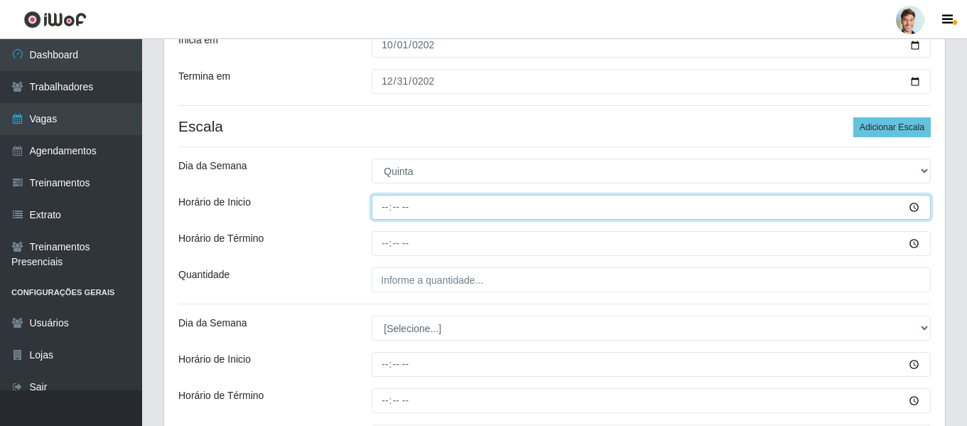
click at [386, 206] on input "Horário de Inicio" at bounding box center [651, 207] width 559 height 25
type input "15:00"
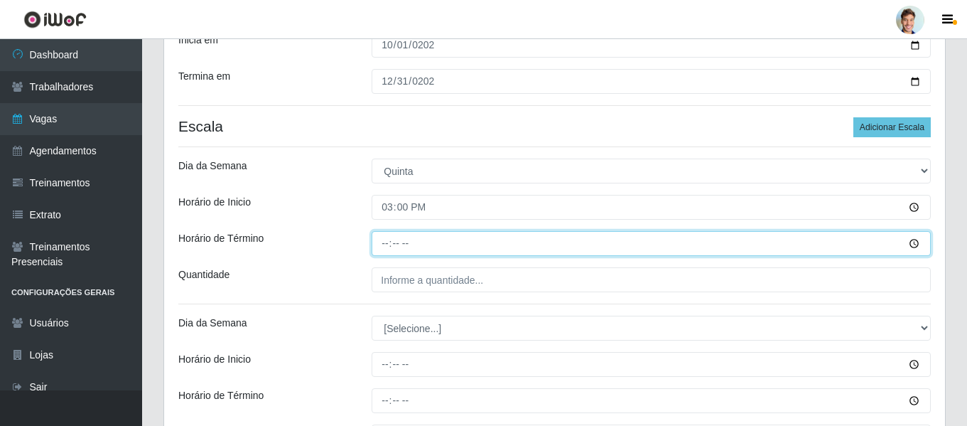
type input "18:00"
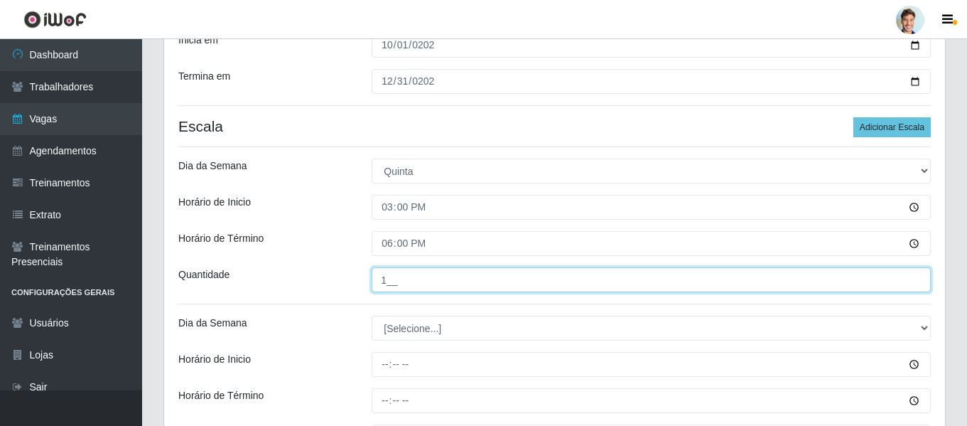
type input "1__"
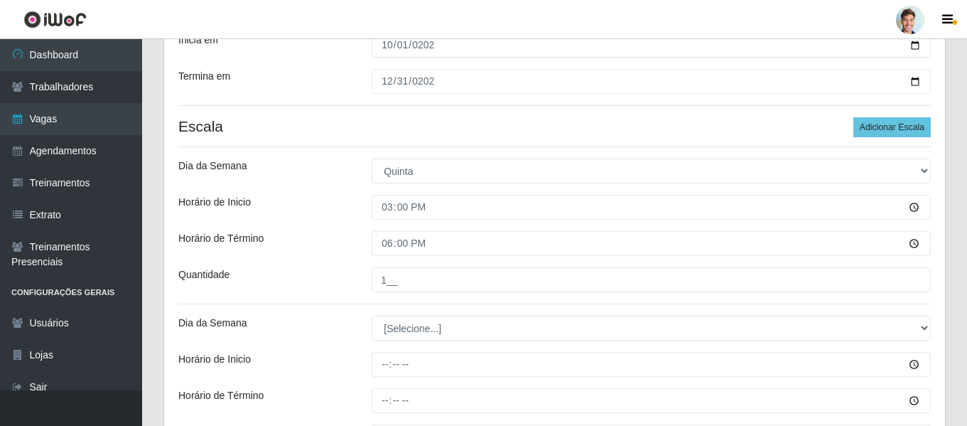
click at [317, 203] on div "Horário de Inicio" at bounding box center [264, 207] width 193 height 25
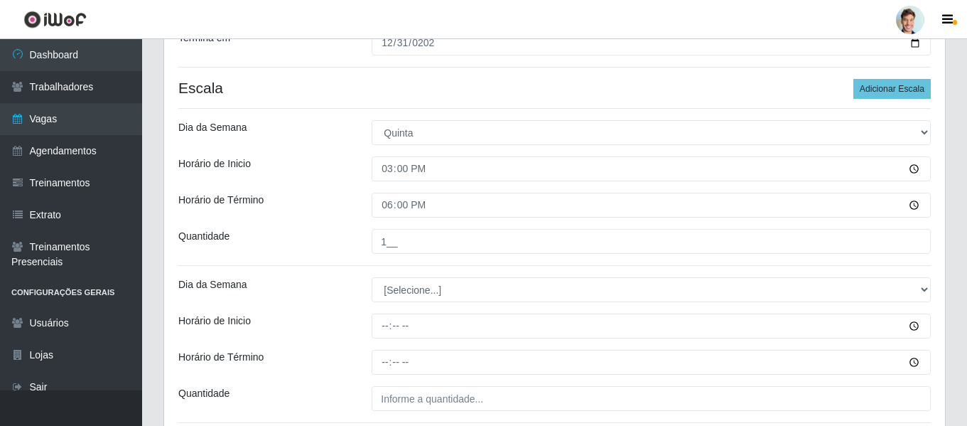
scroll to position [325, 0]
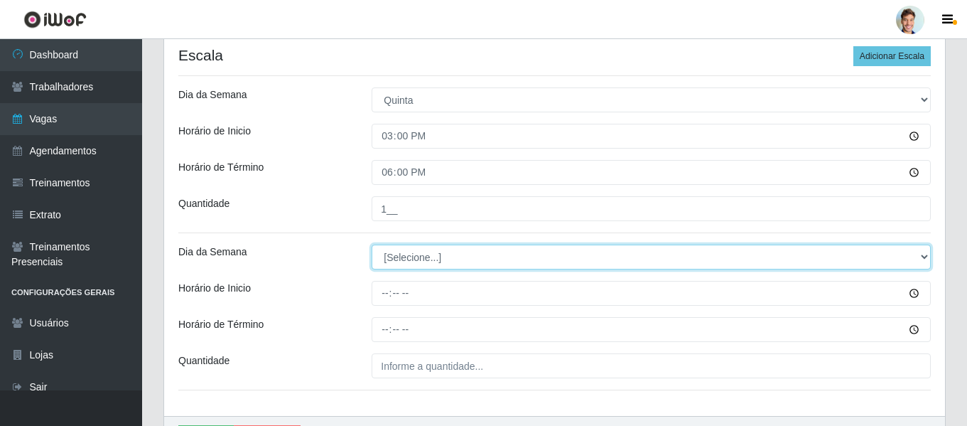
click at [407, 262] on select "[Selecione...] Segunda Terça Quarta Quinta Sexta Sábado Domingo" at bounding box center [651, 256] width 559 height 25
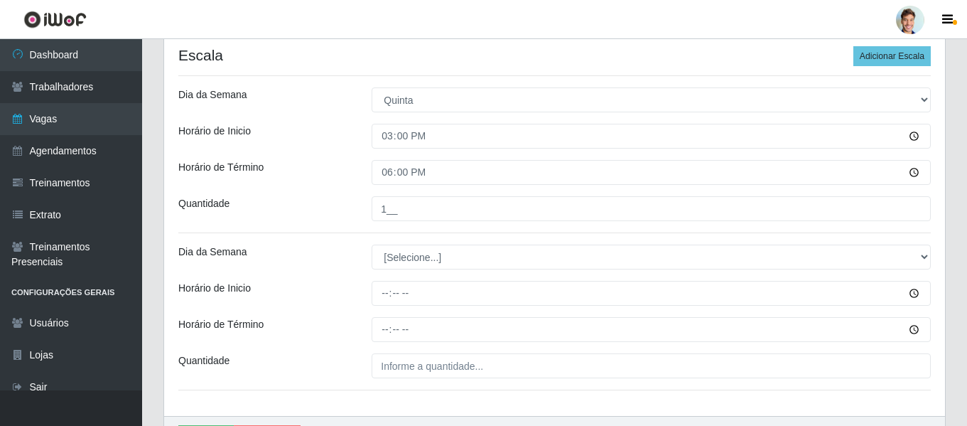
click at [336, 236] on div "[PERSON_NAME] - Arco-Mix [PERSON_NAME] Função [Selecione...] Promotor Sexo do T…" at bounding box center [554, 106] width 781 height 619
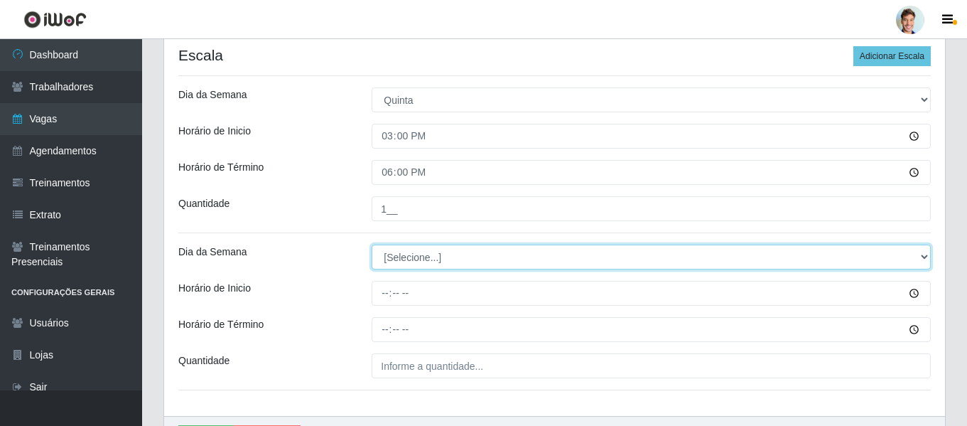
click at [419, 259] on select "[Selecione...] Segunda Terça Quarta Quinta Sexta Sábado Domingo" at bounding box center [651, 256] width 559 height 25
select select "6"
click at [372, 244] on select "[Selecione...] Segunda Terça Quarta Quinta Sexta Sábado Domingo" at bounding box center [651, 256] width 559 height 25
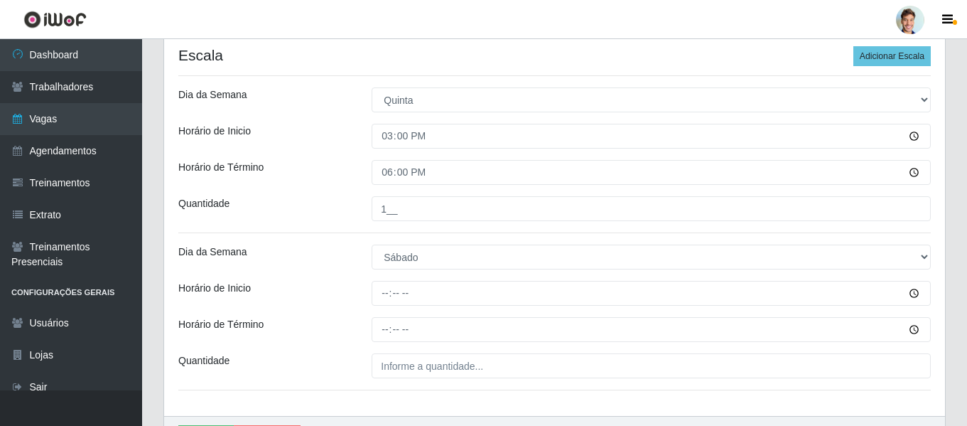
click at [320, 264] on div "Dia da Semana" at bounding box center [264, 256] width 193 height 25
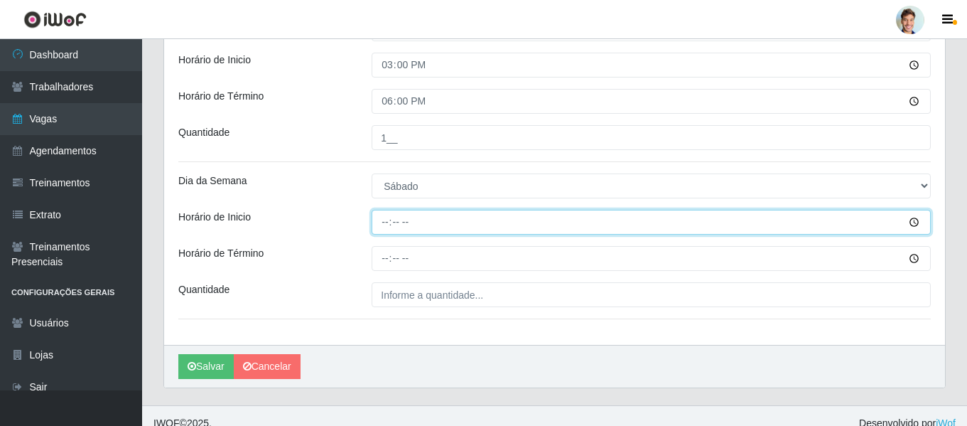
click at [389, 224] on input "Horário de Inicio" at bounding box center [651, 222] width 559 height 25
type input "12:00"
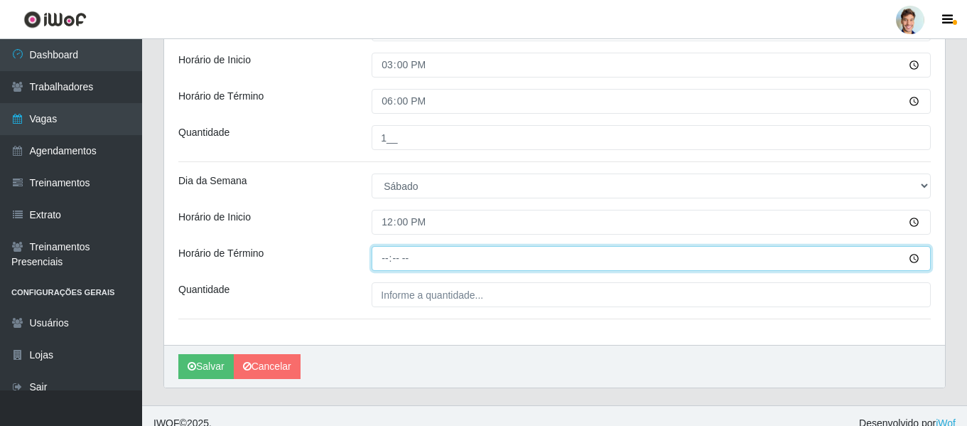
type input "15:00"
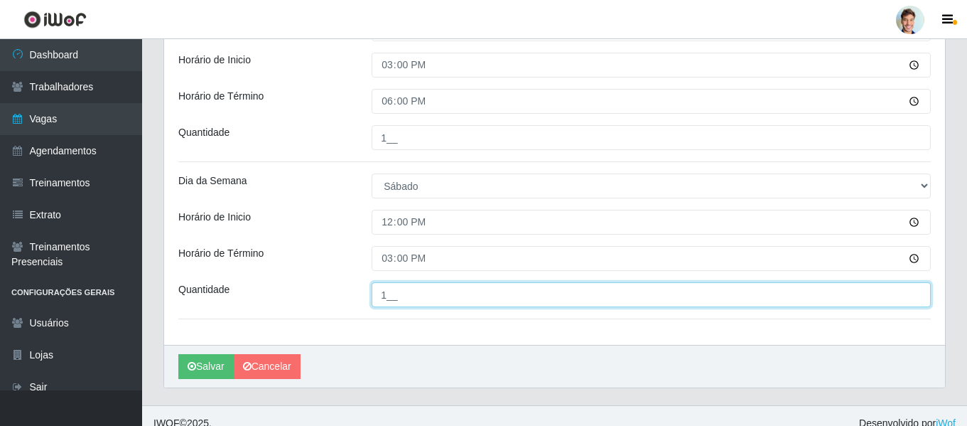
type input "1__"
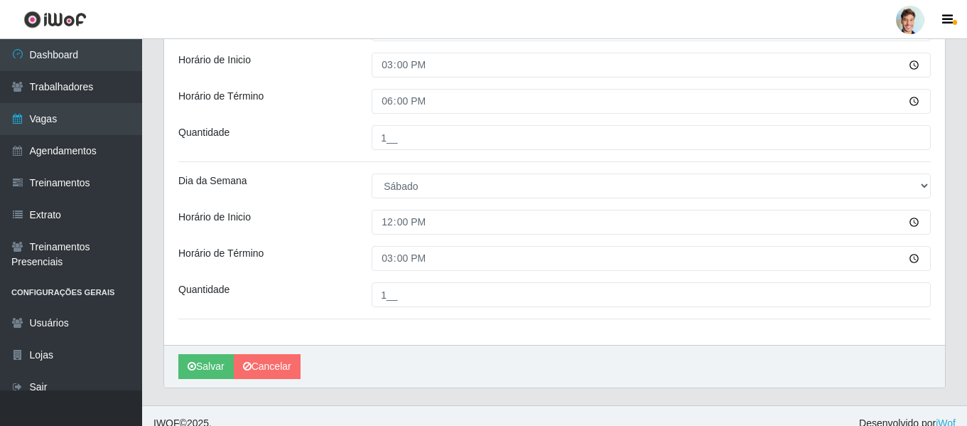
click at [359, 184] on div "Dia da Semana" at bounding box center [264, 185] width 193 height 25
click at [357, 186] on div "Dia da Semana" at bounding box center [264, 185] width 193 height 25
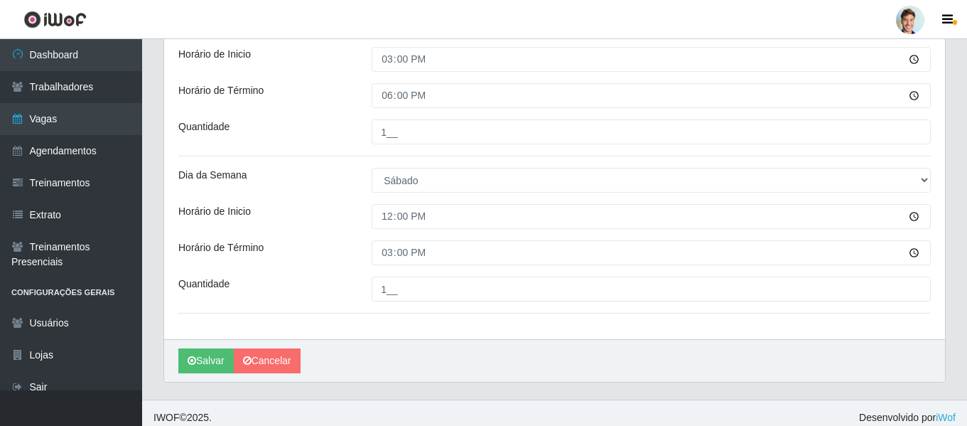
scroll to position [411, 0]
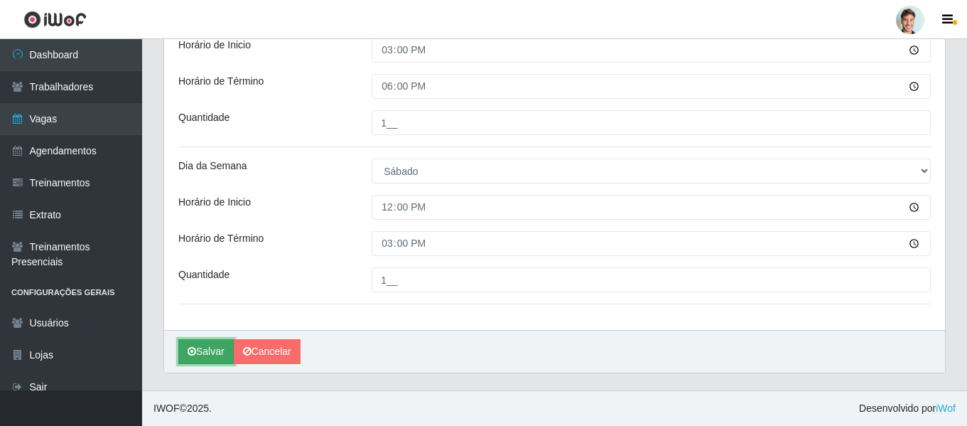
click at [205, 349] on button "Salvar" at bounding box center [205, 351] width 55 height 25
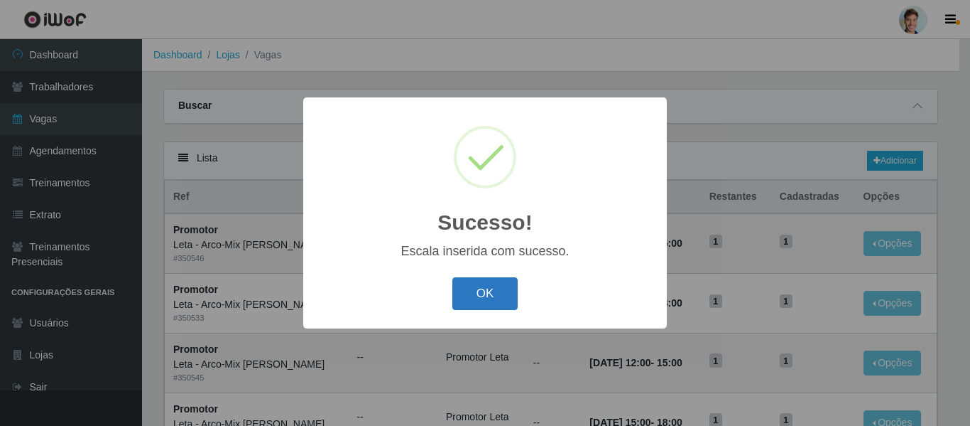
click at [499, 292] on button "OK" at bounding box center [485, 293] width 66 height 33
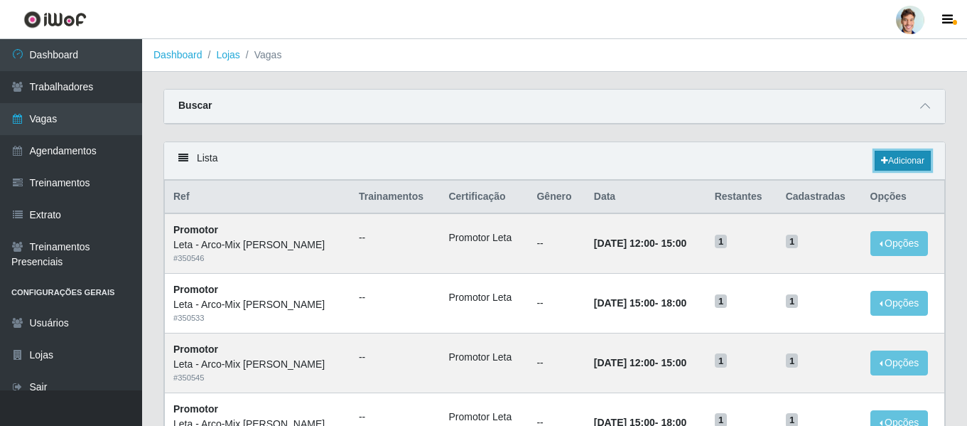
click at [899, 163] on link "Adicionar" at bounding box center [902, 161] width 56 height 20
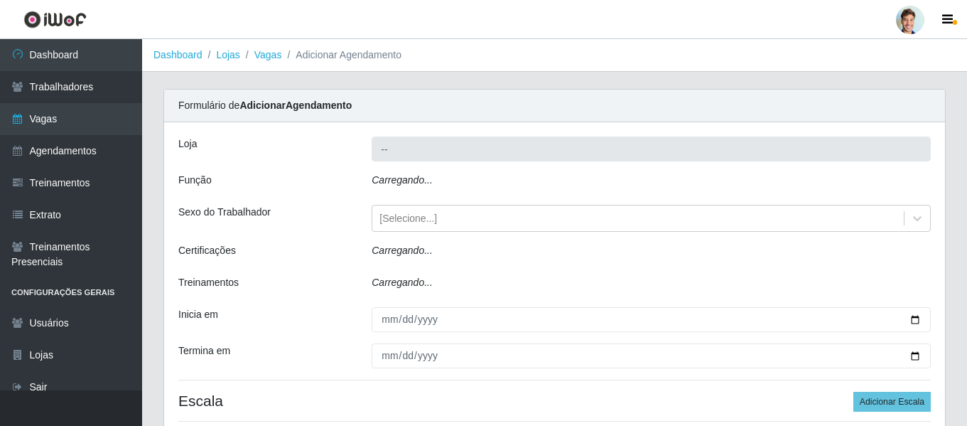
type input "Leta - Arco-Mix [PERSON_NAME]"
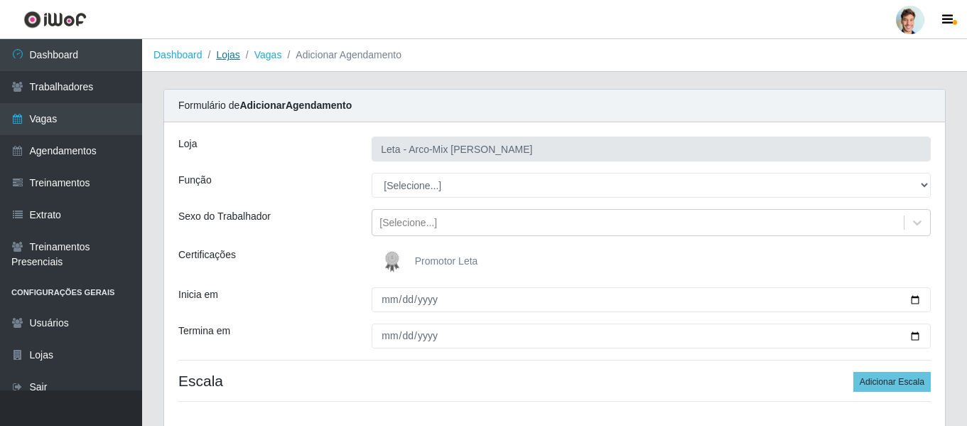
click at [221, 53] on link "Lojas" at bounding box center [227, 54] width 23 height 11
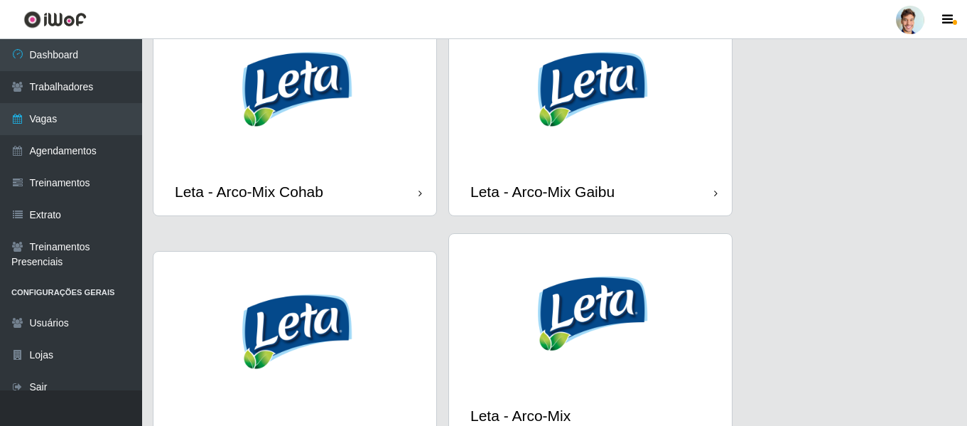
scroll to position [994, 0]
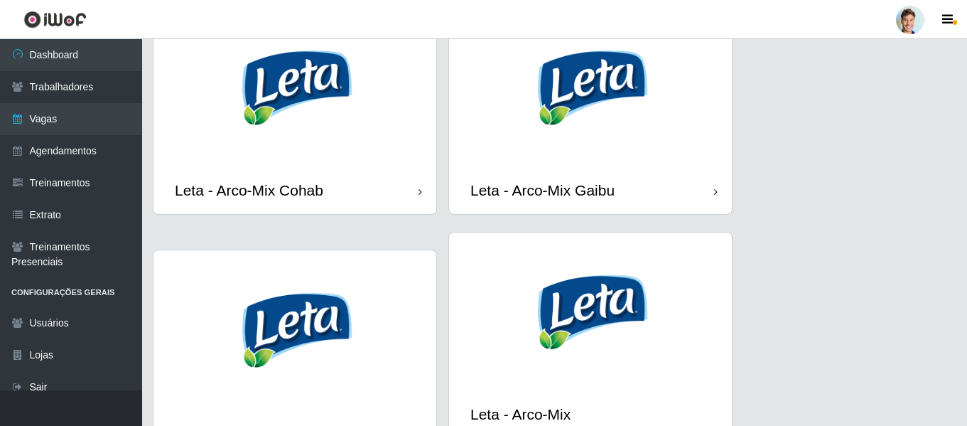
click at [352, 138] on img at bounding box center [294, 87] width 283 height 159
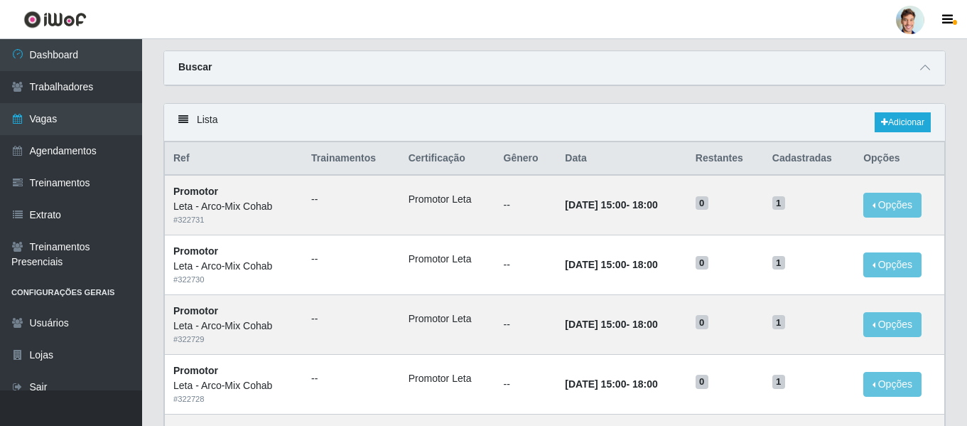
scroll to position [71, 0]
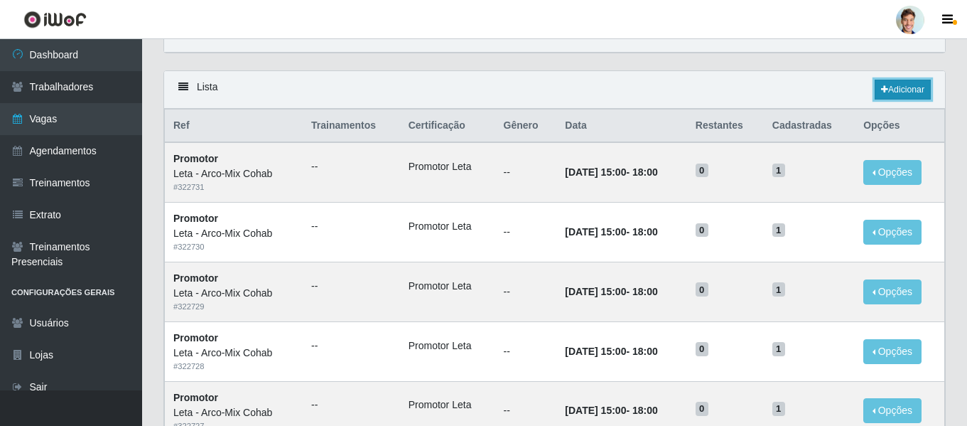
click at [904, 97] on link "Adicionar" at bounding box center [902, 90] width 56 height 20
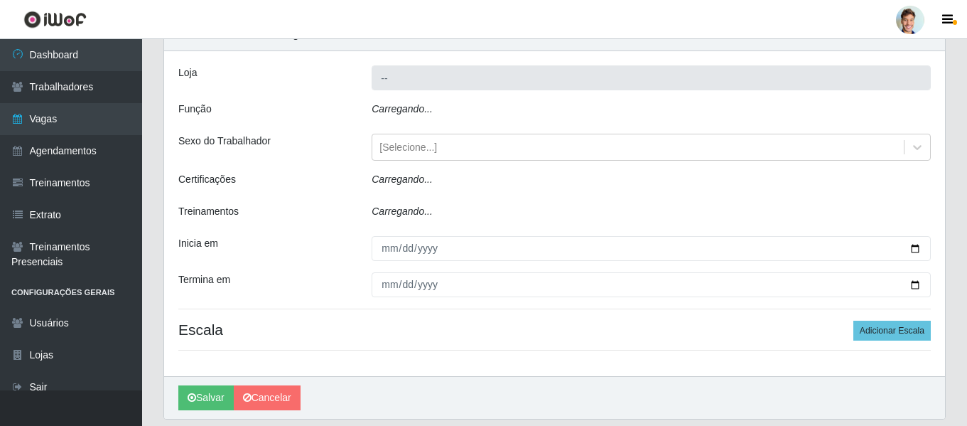
type input "Leta - Arco-Mix Cohab"
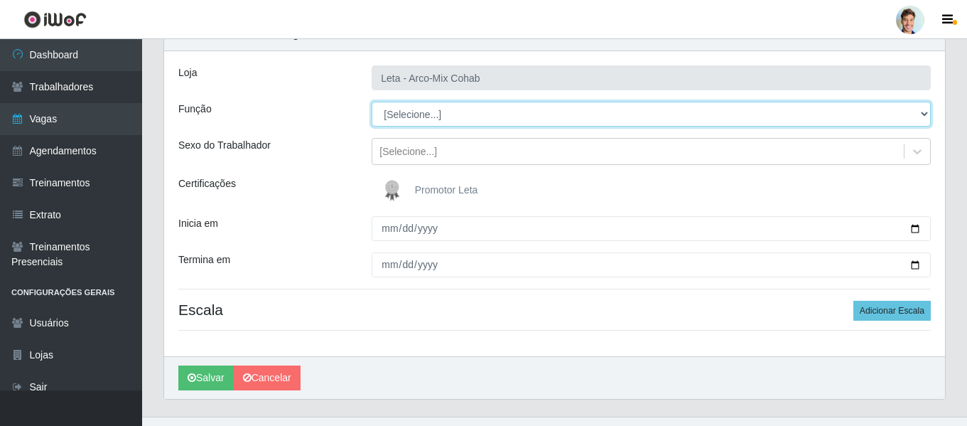
click at [437, 116] on select "[Selecione...] Promotor" at bounding box center [651, 114] width 559 height 25
select select "129"
click at [372, 102] on select "[Selecione...] Promotor" at bounding box center [651, 114] width 559 height 25
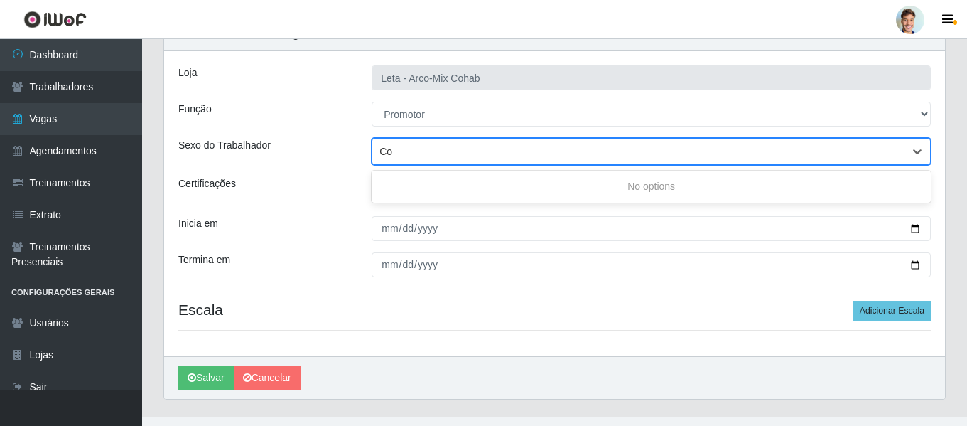
type input "C"
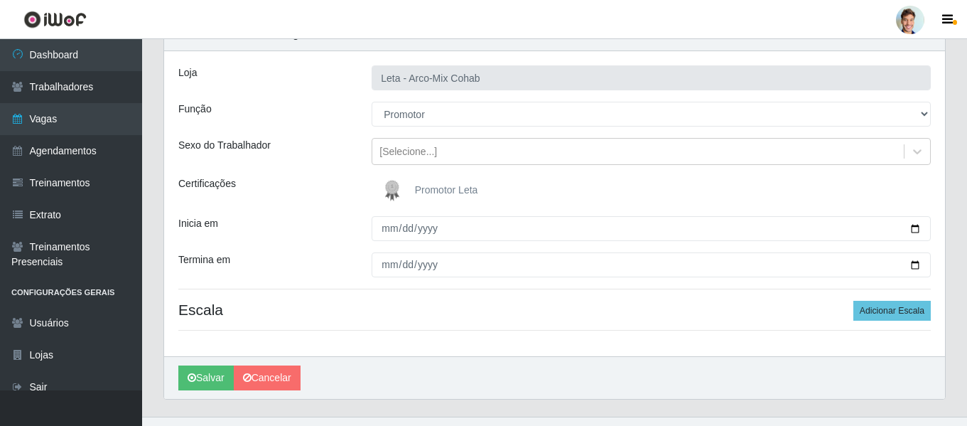
click at [433, 195] on span "Promotor Leta" at bounding box center [446, 189] width 63 height 11
click at [0, 0] on input "Promotor Leta" at bounding box center [0, 0] width 0 height 0
click at [388, 234] on input "Inicia em" at bounding box center [651, 228] width 559 height 25
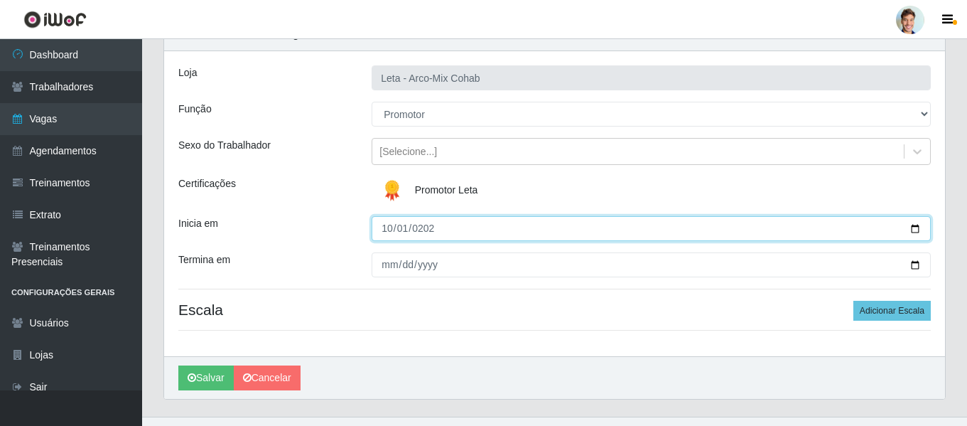
type input "[DATE]"
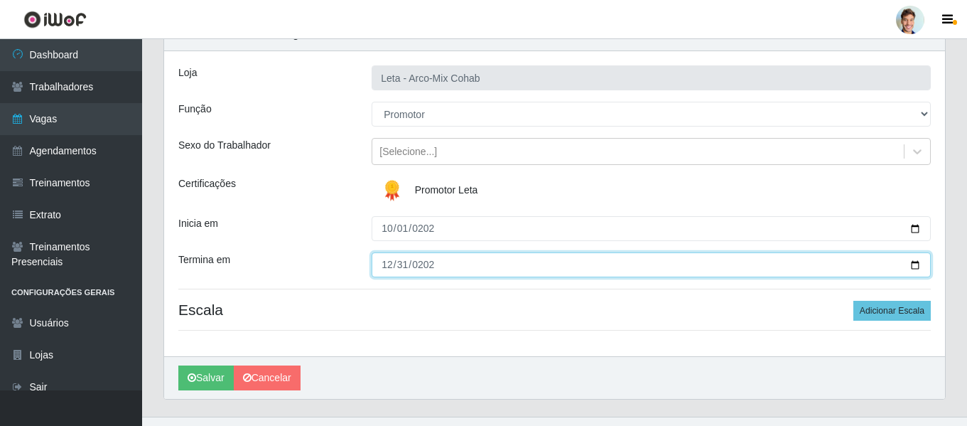
type input "[DATE]"
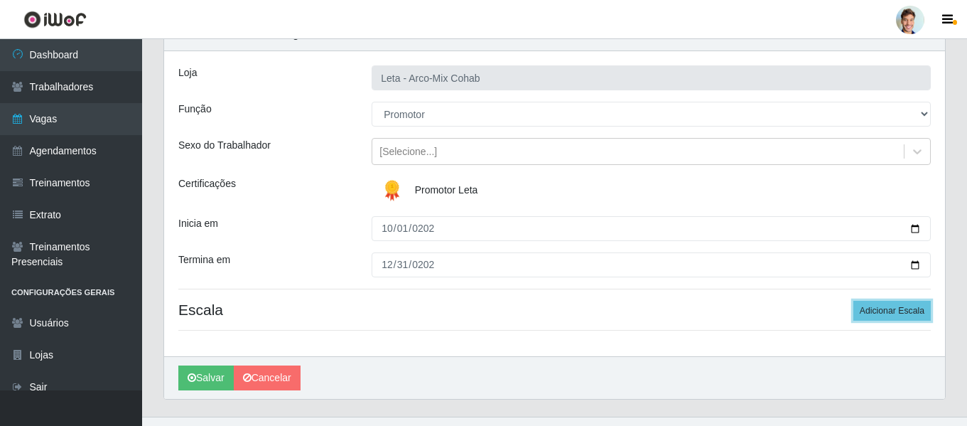
click at [853, 300] on button "Adicionar Escala" at bounding box center [891, 310] width 77 height 20
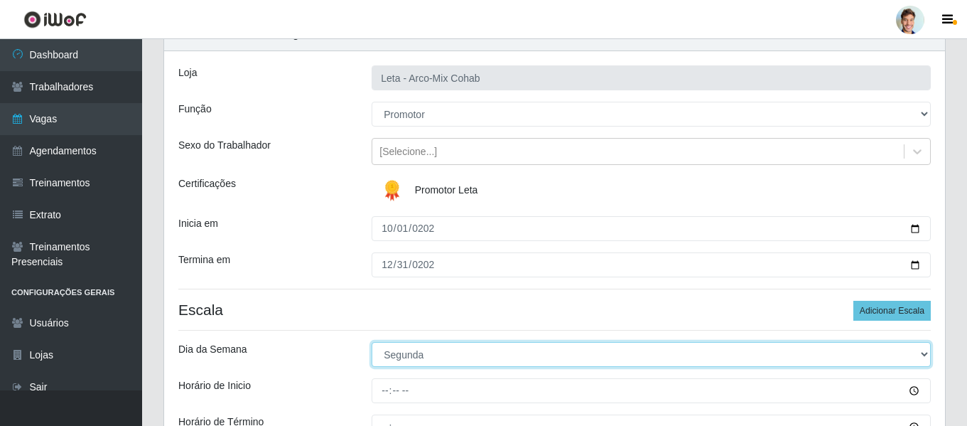
click at [410, 354] on select "[Selecione...] Segunda Terça Quarta Quinta Sexta Sábado Domingo" at bounding box center [651, 354] width 559 height 25
select select "5"
click at [372, 342] on select "[Selecione...] Segunda Terça Quarta Quinta Sexta Sábado Domingo" at bounding box center [651, 354] width 559 height 25
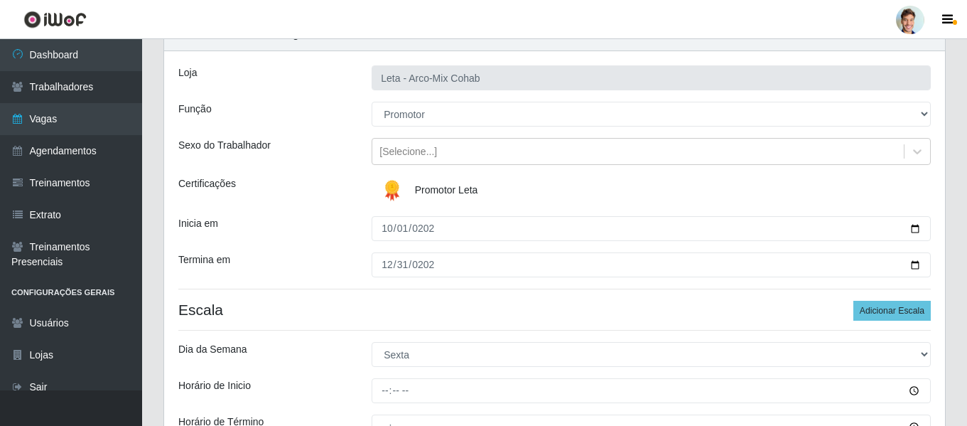
click at [345, 300] on h4 "Escala Adicionar Escala" at bounding box center [554, 309] width 752 height 18
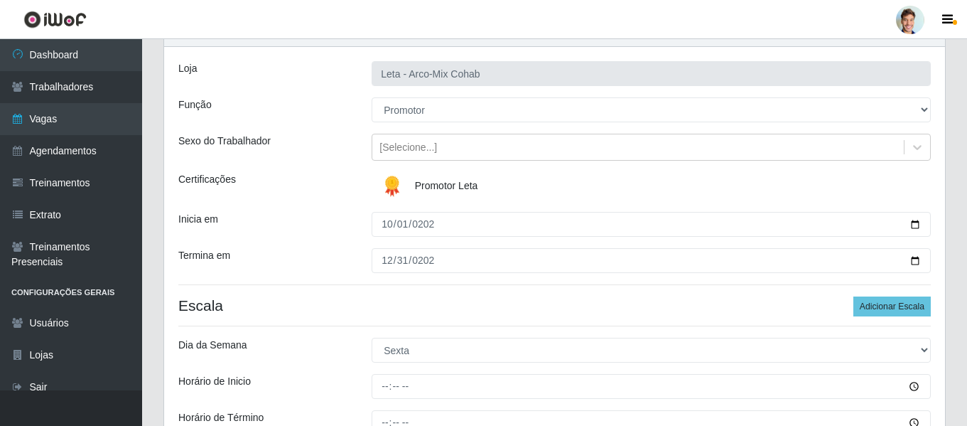
scroll to position [142, 0]
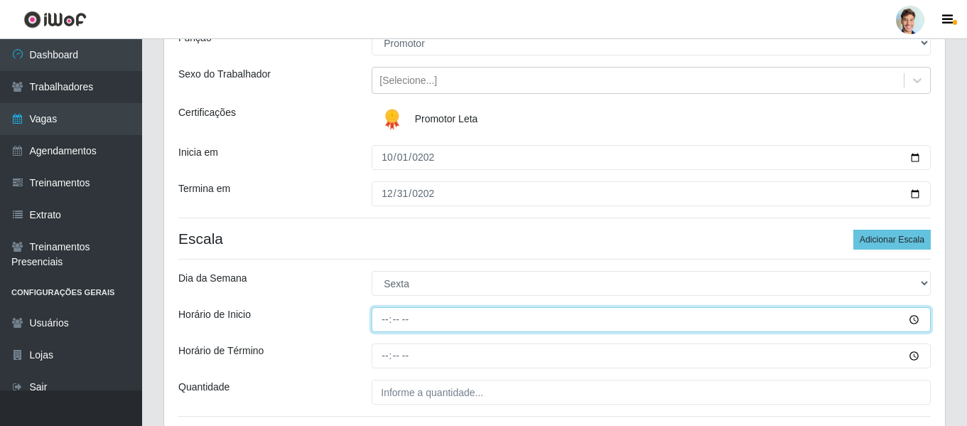
click at [382, 315] on input "Horário de Inicio" at bounding box center [651, 319] width 559 height 25
type input "07:00"
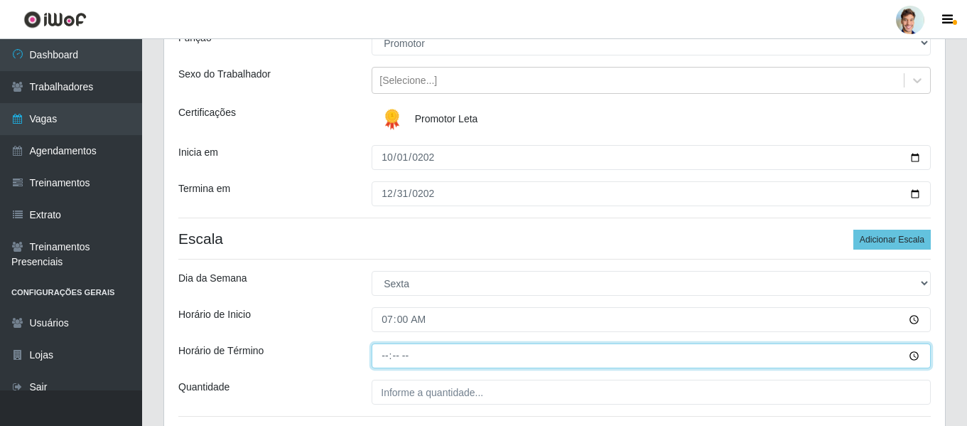
type input "10:00"
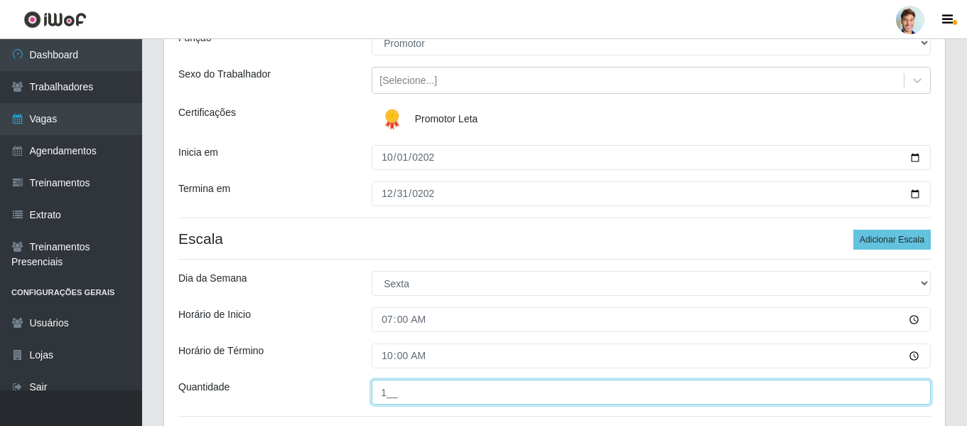
type input "1__"
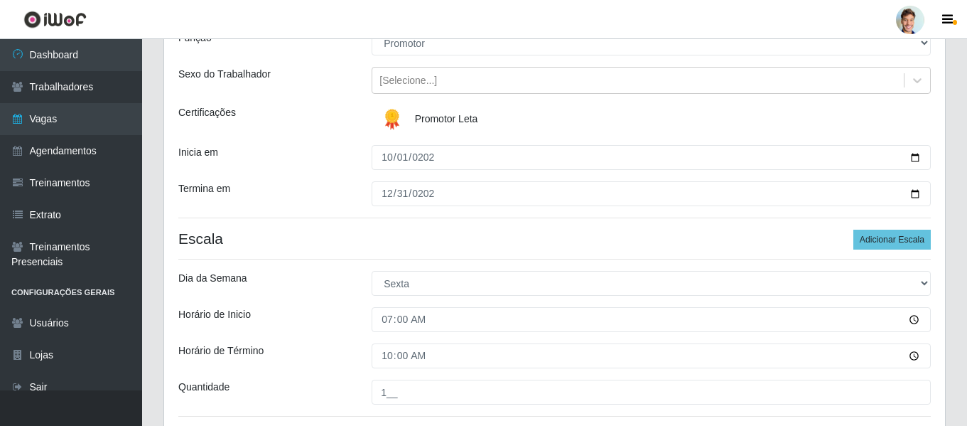
scroll to position [254, 0]
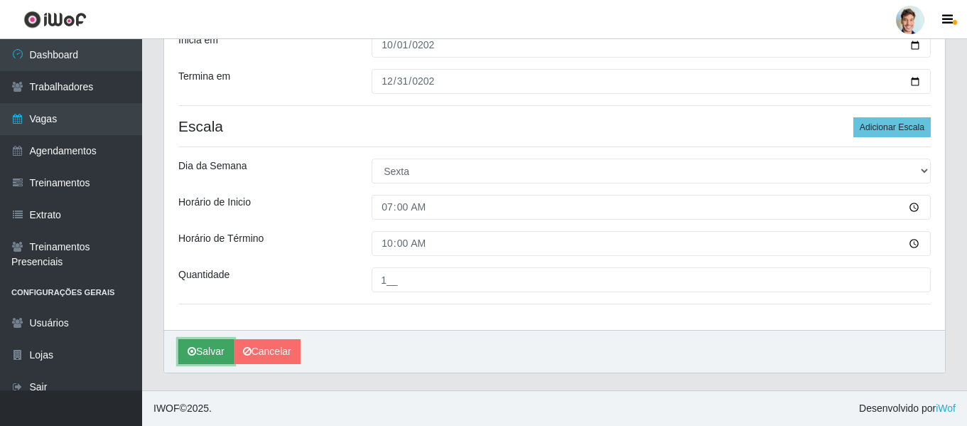
click at [211, 345] on button "Salvar" at bounding box center [205, 351] width 55 height 25
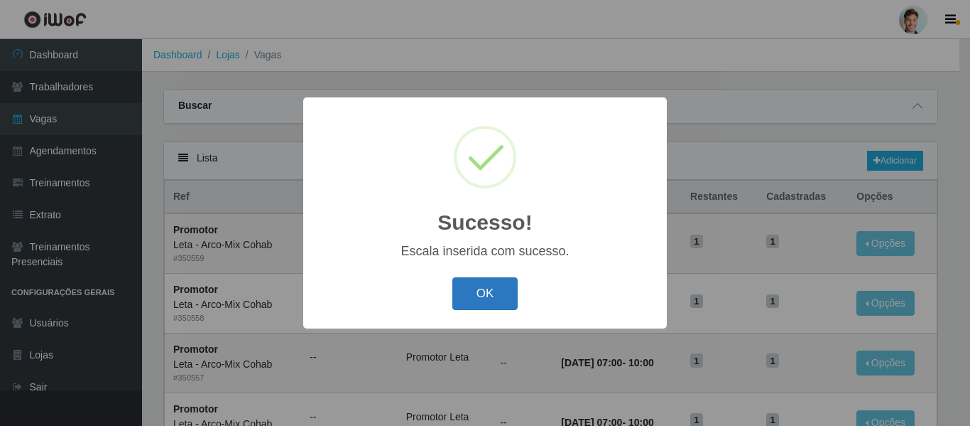
click at [479, 285] on button "OK" at bounding box center [485, 293] width 66 height 33
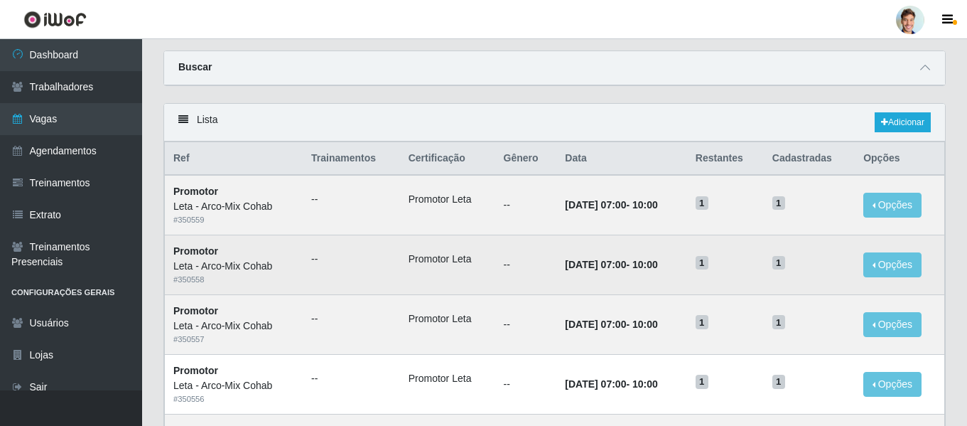
scroll to position [71, 0]
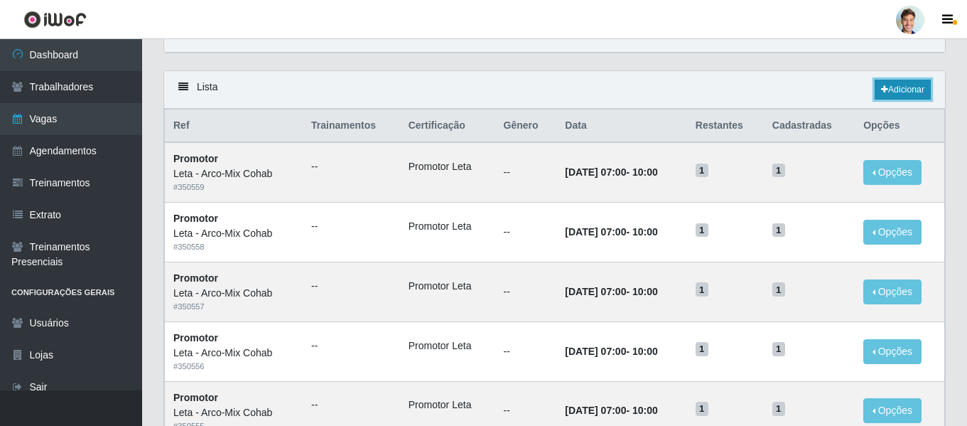
click at [887, 87] on link "Adicionar" at bounding box center [902, 90] width 56 height 20
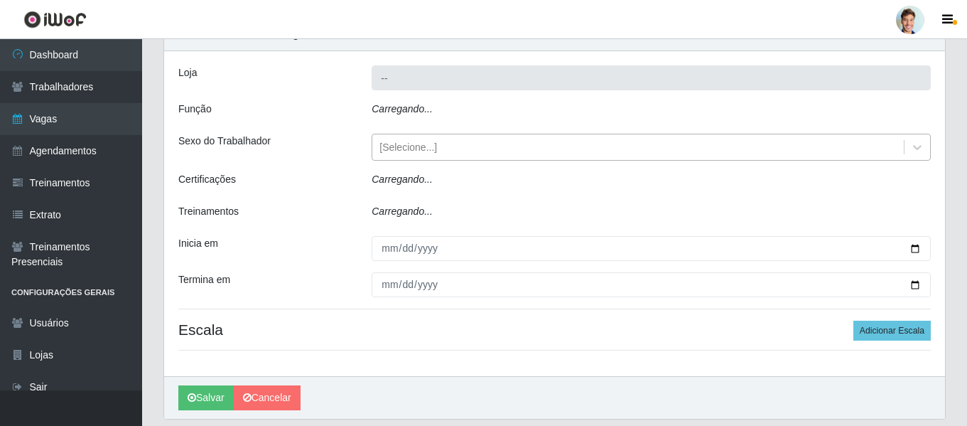
type input "Leta - Arco-Mix Cohab"
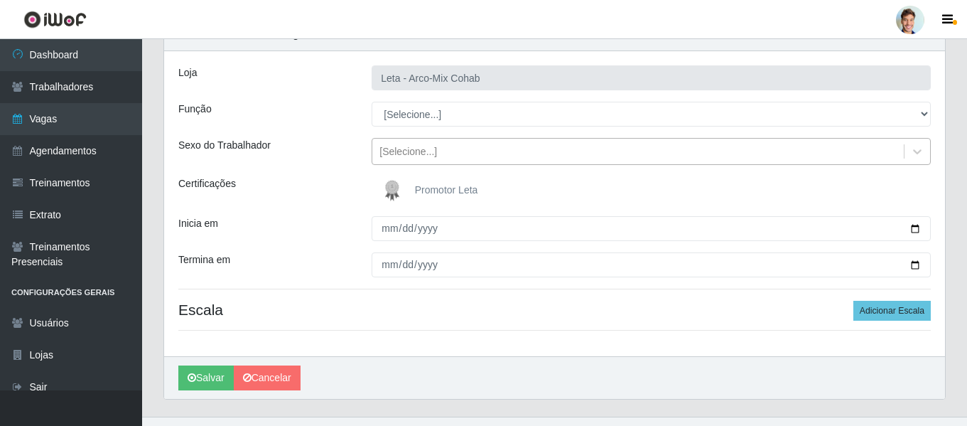
click at [381, 151] on div "[Selecione...]" at bounding box center [408, 151] width 58 height 15
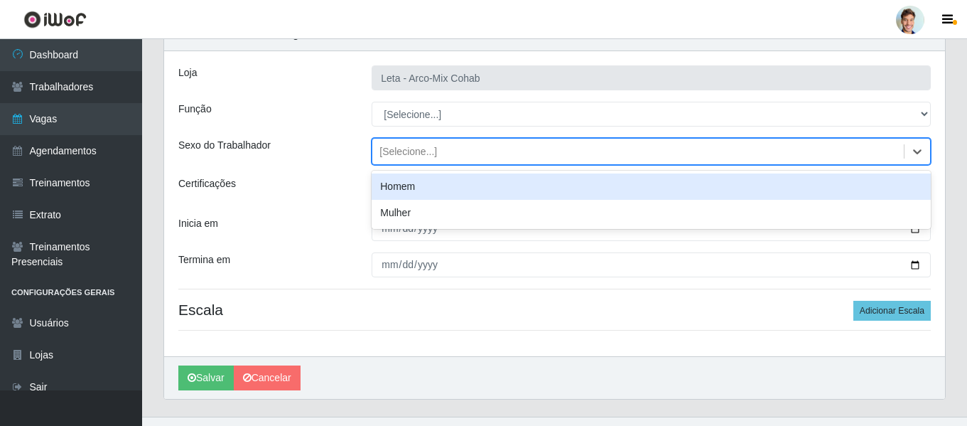
click at [325, 156] on div "Sexo do Trabalhador" at bounding box center [264, 151] width 193 height 27
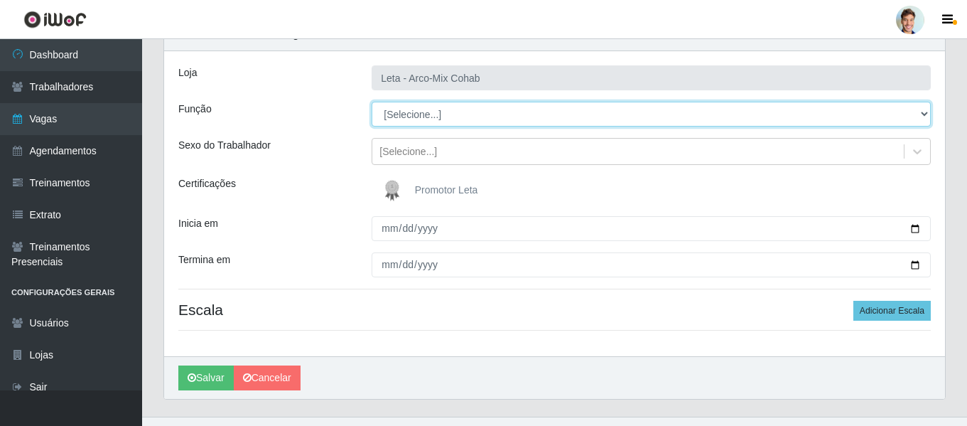
click at [436, 107] on select "[Selecione...] Promotor" at bounding box center [651, 114] width 559 height 25
select select "129"
click at [372, 102] on select "[Selecione...] Promotor" at bounding box center [651, 114] width 559 height 25
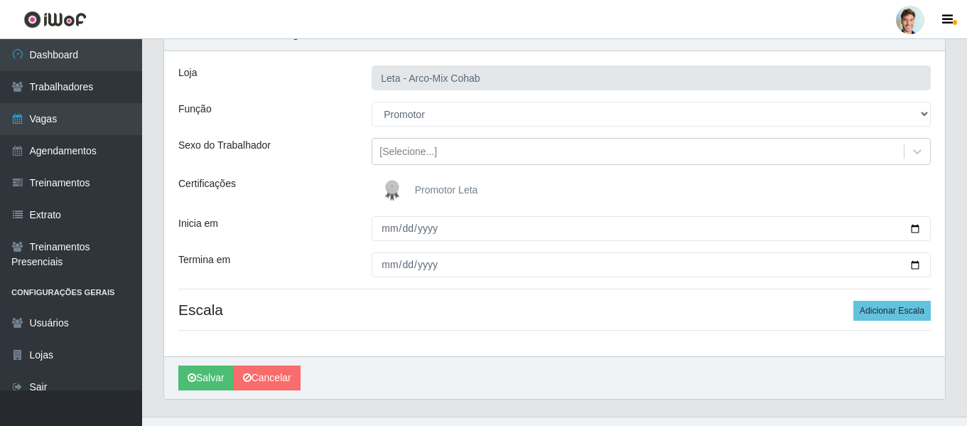
click at [340, 133] on div "[PERSON_NAME] - Arco-Mix Cohab Função [Selecione...] Promotor Sexo do Trabalhad…" at bounding box center [554, 203] width 781 height 305
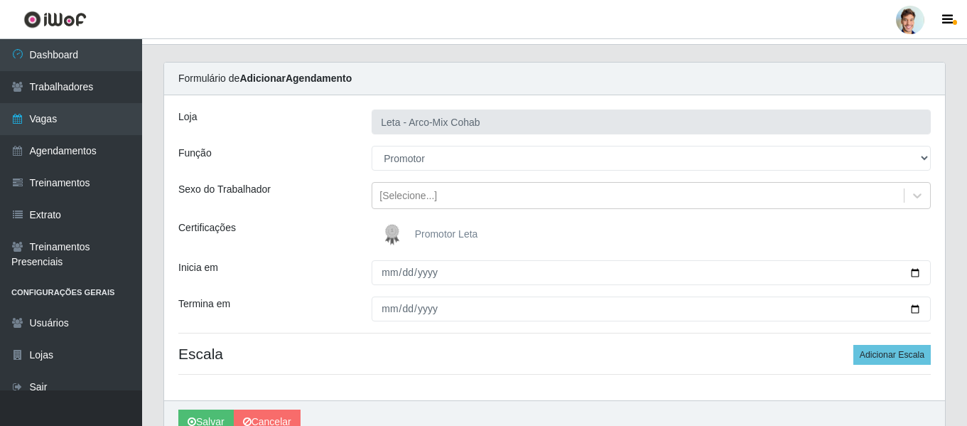
scroll to position [26, 0]
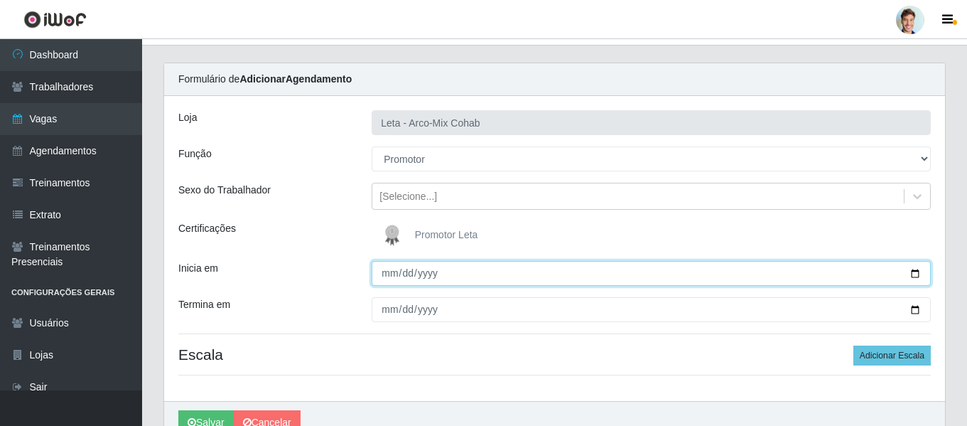
click at [379, 271] on input "Inicia em" at bounding box center [651, 273] width 559 height 25
type input "[DATE]"
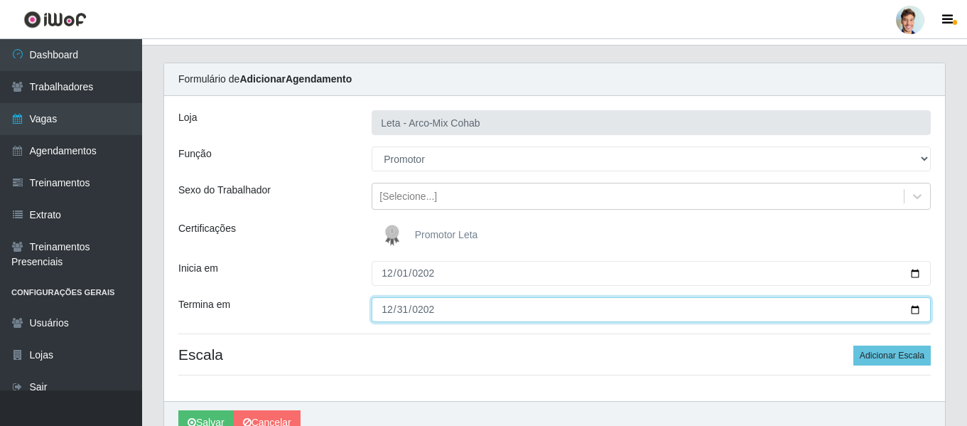
type input "[DATE]"
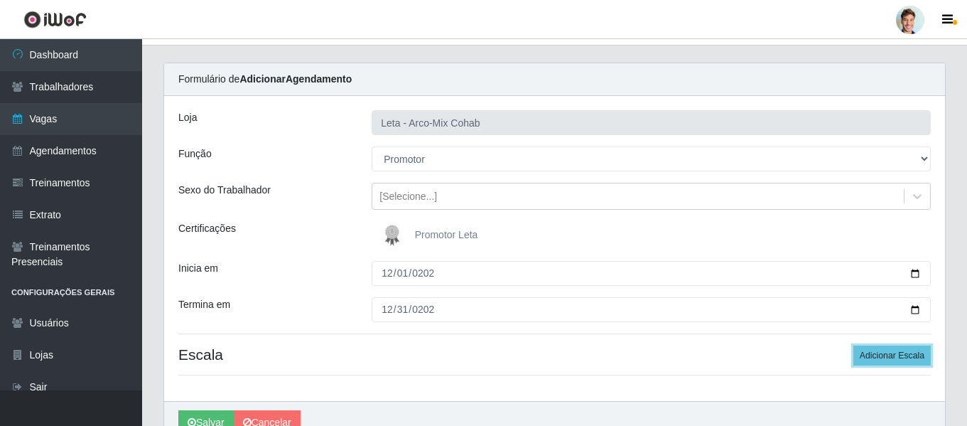
click at [853, 345] on button "Adicionar Escala" at bounding box center [891, 355] width 77 height 20
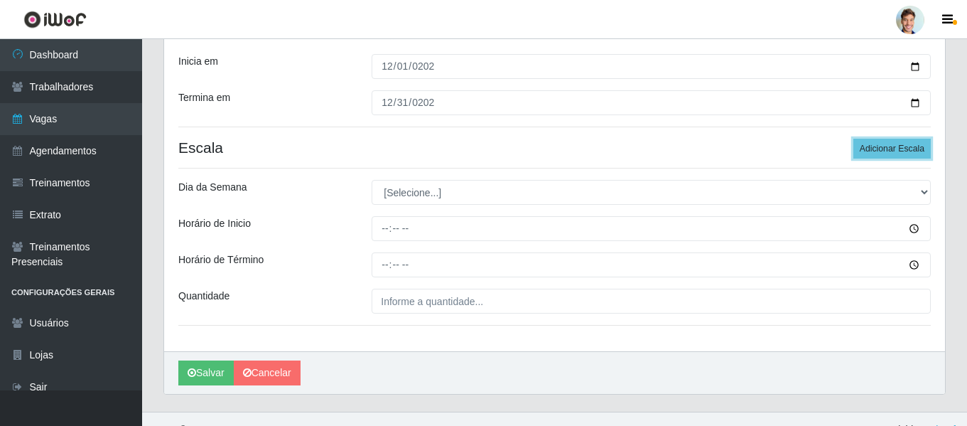
scroll to position [239, 0]
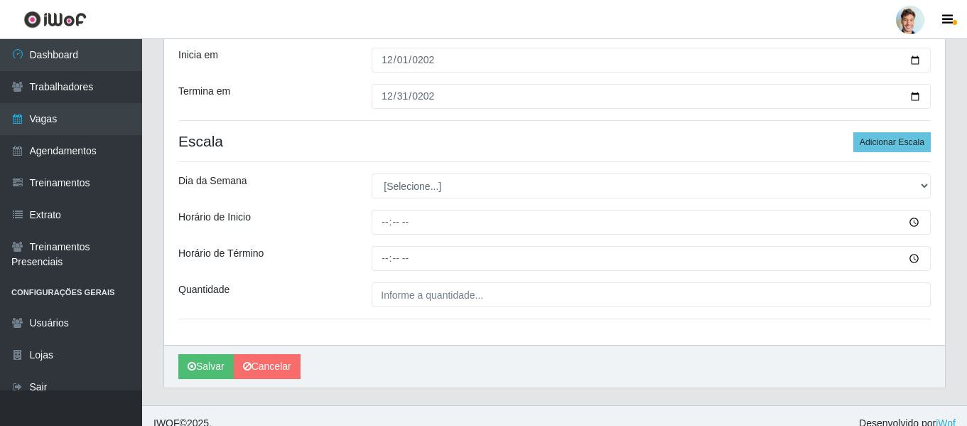
click at [254, 382] on div "[PERSON_NAME]" at bounding box center [554, 366] width 781 height 43
click at [269, 367] on link "Cancelar" at bounding box center [267, 366] width 67 height 25
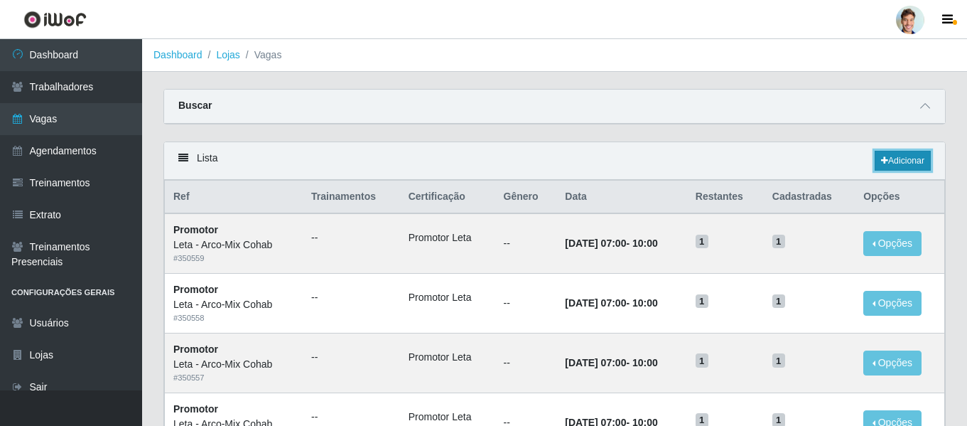
click at [906, 160] on link "Adicionar" at bounding box center [902, 161] width 56 height 20
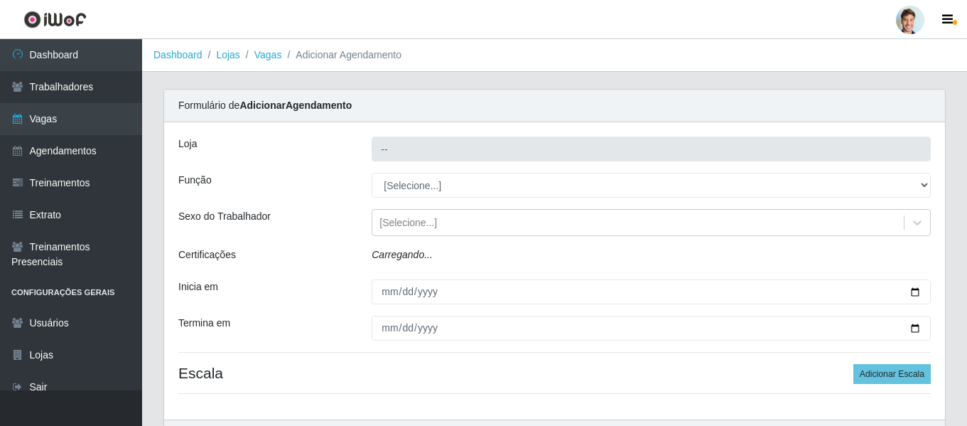
type input "Leta - Arco-Mix Cohab"
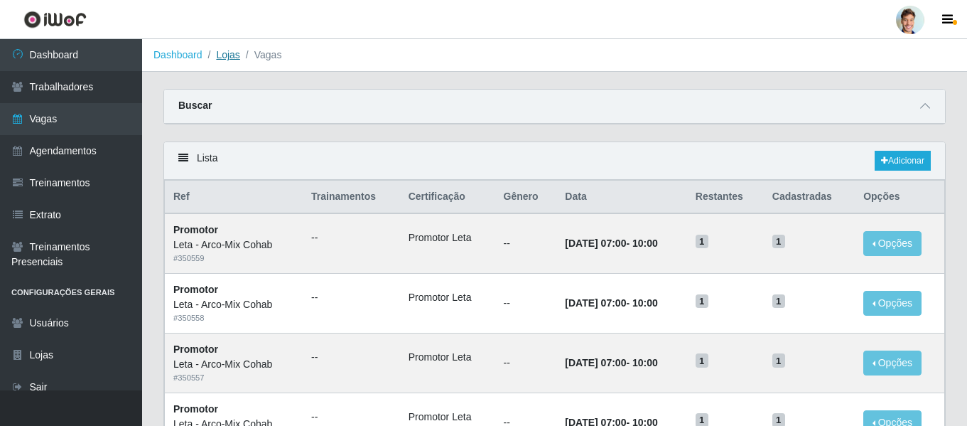
click at [229, 58] on link "Lojas" at bounding box center [227, 54] width 23 height 11
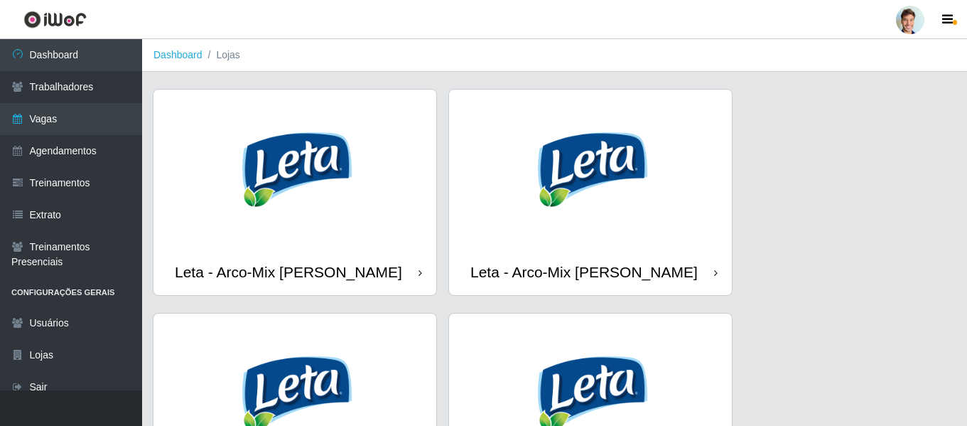
click at [612, 207] on img at bounding box center [590, 169] width 283 height 159
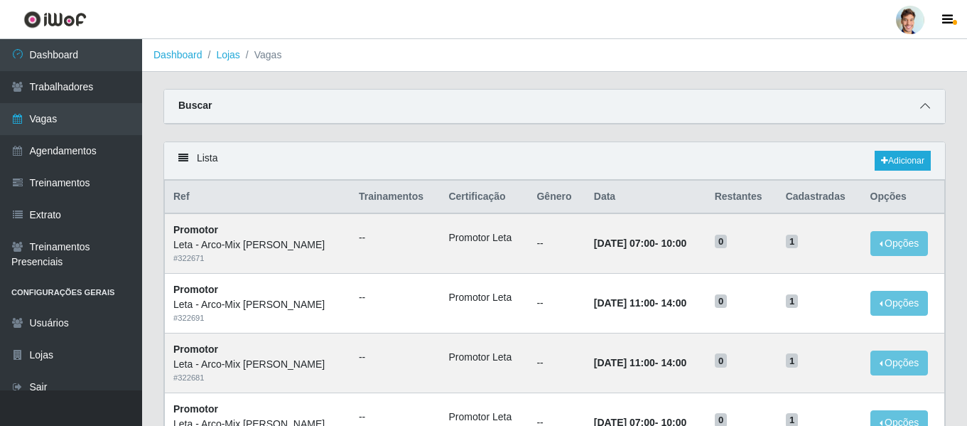
click at [927, 100] on span at bounding box center [924, 106] width 17 height 16
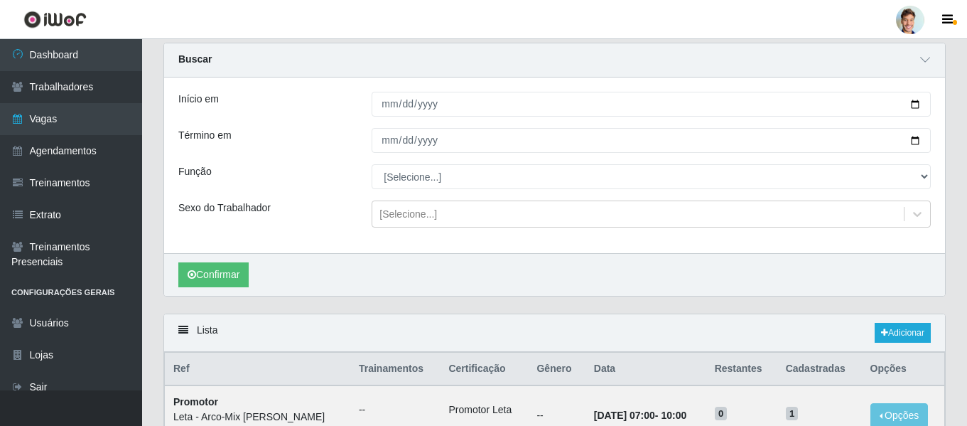
scroll to position [71, 0]
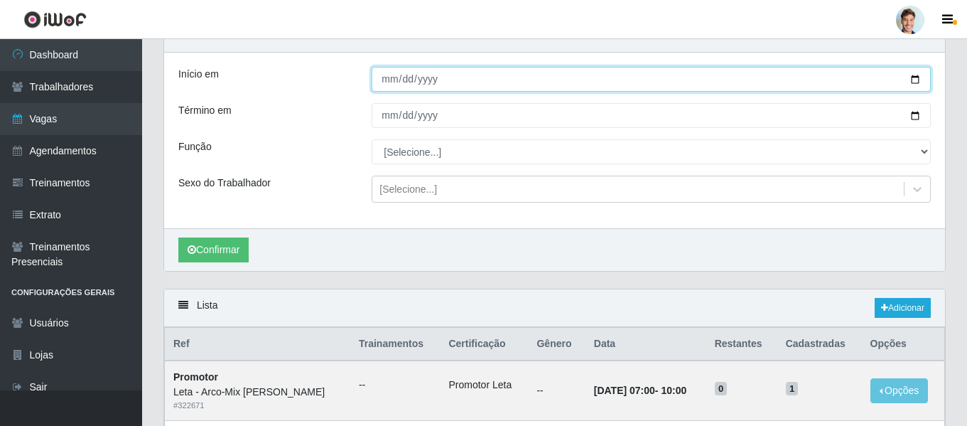
click at [379, 78] on input "Início em" at bounding box center [651, 79] width 559 height 25
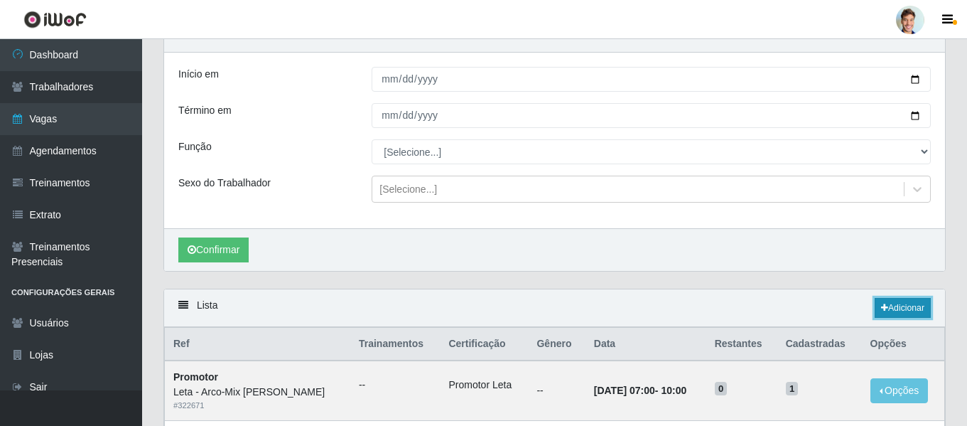
click at [889, 304] on link "Adicionar" at bounding box center [902, 308] width 56 height 20
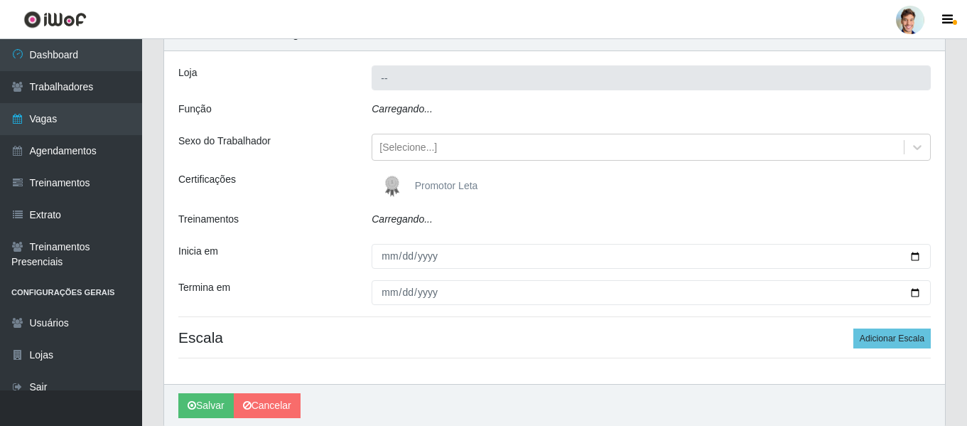
type input "Leta - Arco-Mix [PERSON_NAME]"
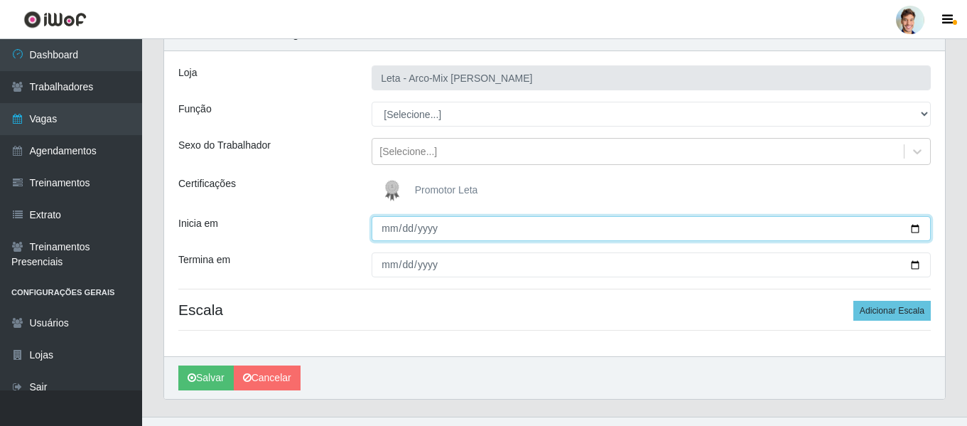
click at [393, 224] on input "Inicia em" at bounding box center [651, 228] width 559 height 25
type input "[DATE]"
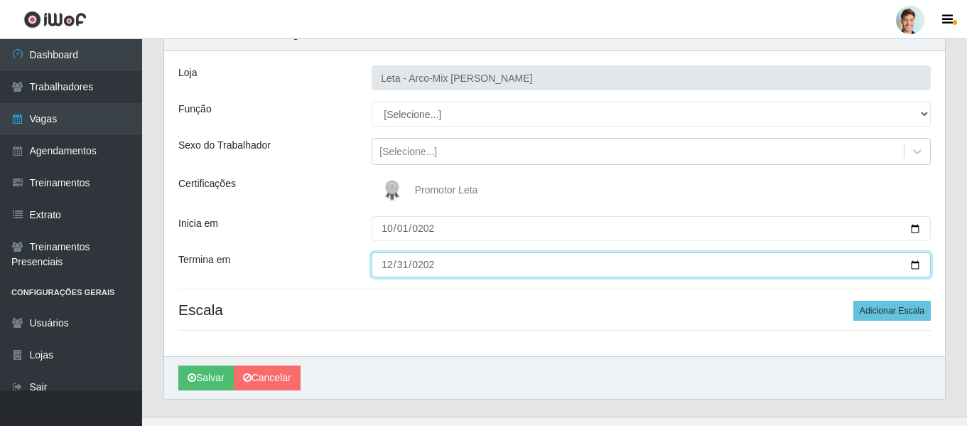
type input "[DATE]"
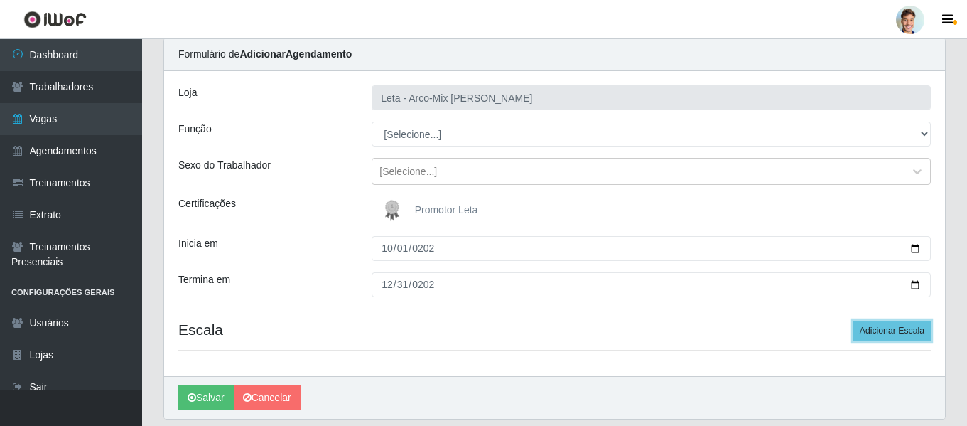
scroll to position [26, 0]
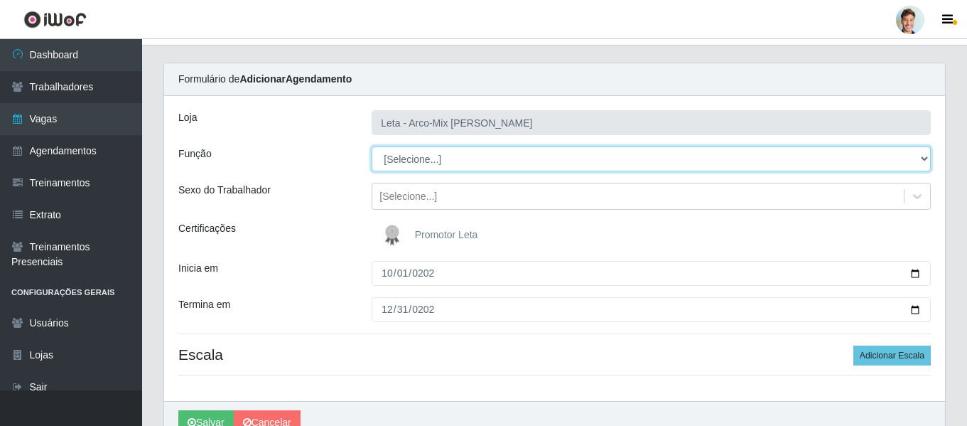
click at [438, 160] on select "[Selecione...] Promotor" at bounding box center [651, 158] width 559 height 25
click at [428, 162] on select "[Selecione...] Promotor" at bounding box center [651, 158] width 559 height 25
select select "129"
click at [372, 146] on select "[Selecione...] Promotor" at bounding box center [651, 158] width 559 height 25
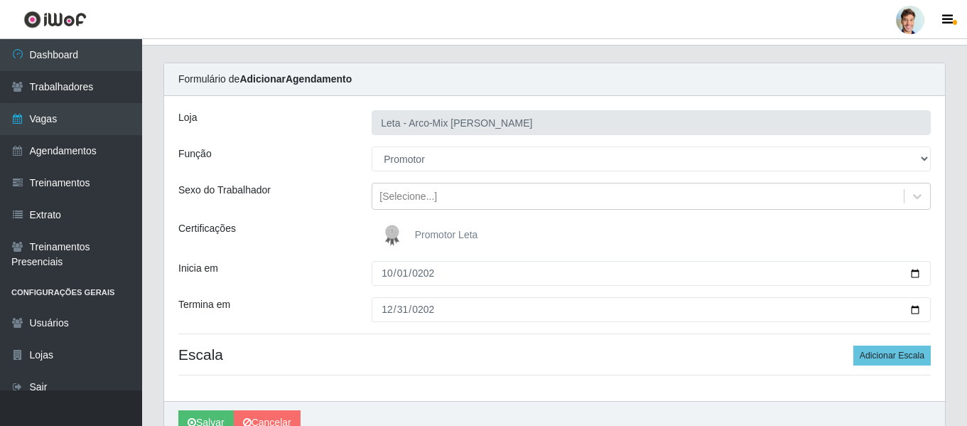
click at [408, 222] on img at bounding box center [395, 235] width 34 height 28
click at [0, 0] on input "Promotor Leta" at bounding box center [0, 0] width 0 height 0
click at [294, 217] on div "[PERSON_NAME] - Arco-Mix [PERSON_NAME] Função [Selecione...] Promotor Sexo do T…" at bounding box center [554, 248] width 781 height 305
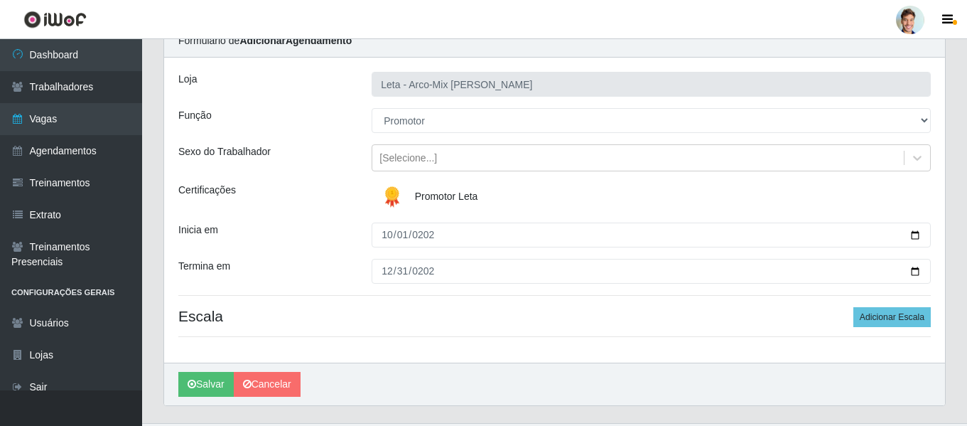
scroll to position [97, 0]
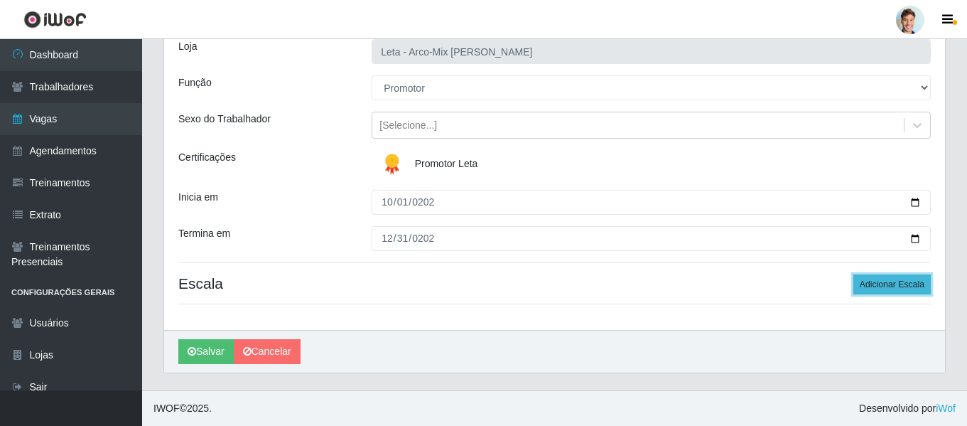
click at [892, 279] on button "Adicionar Escala" at bounding box center [891, 284] width 77 height 20
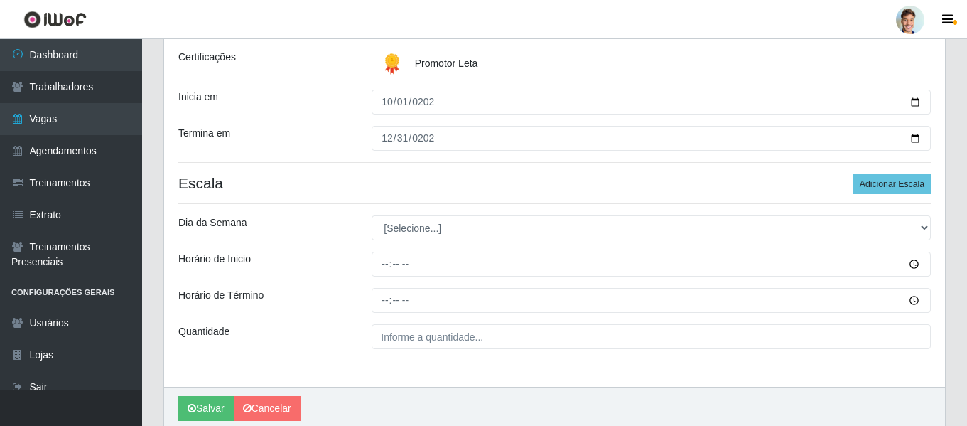
scroll to position [239, 0]
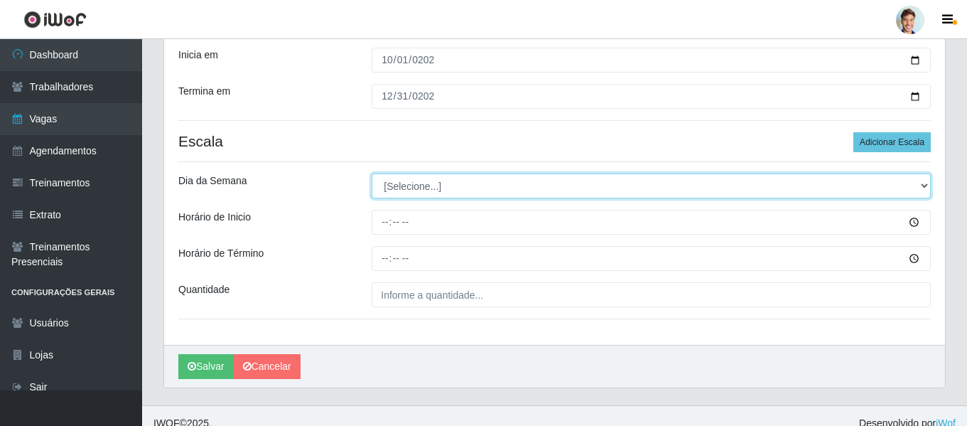
click at [422, 193] on select "[Selecione...] Segunda Terça Quarta Quinta Sexta Sábado Domingo" at bounding box center [651, 185] width 559 height 25
select select "5"
click at [372, 173] on select "[Selecione...] Segunda Terça Quarta Quinta Sexta Sábado Domingo" at bounding box center [651, 185] width 559 height 25
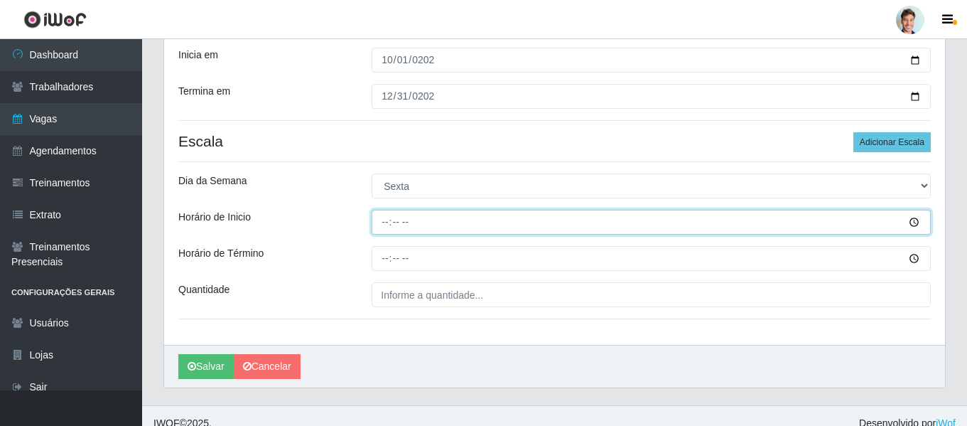
click at [386, 219] on input "Horário de Inicio" at bounding box center [651, 222] width 559 height 25
type input "11:00"
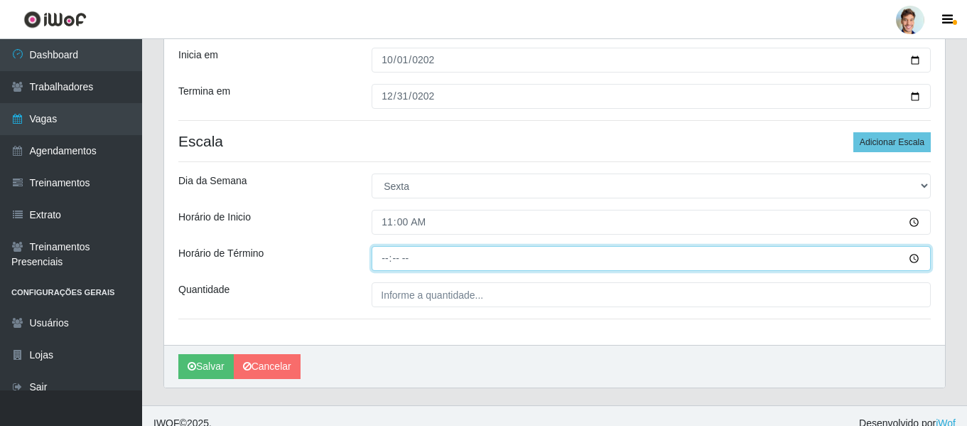
type input "14:00"
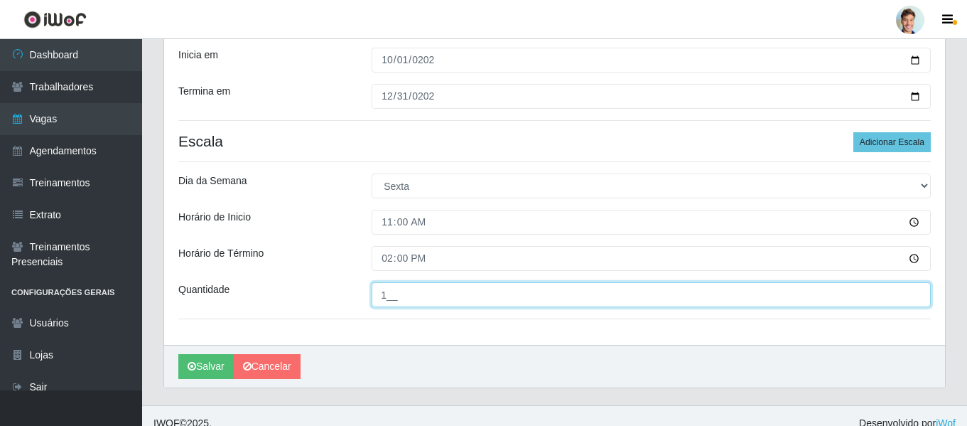
type input "1__"
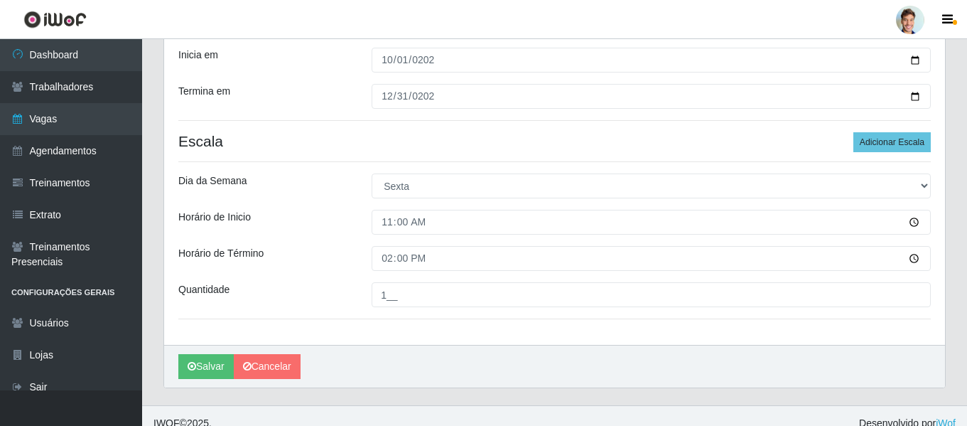
click at [301, 251] on div "Horário de Término" at bounding box center [264, 258] width 193 height 25
click at [205, 364] on button "Salvar" at bounding box center [205, 366] width 55 height 25
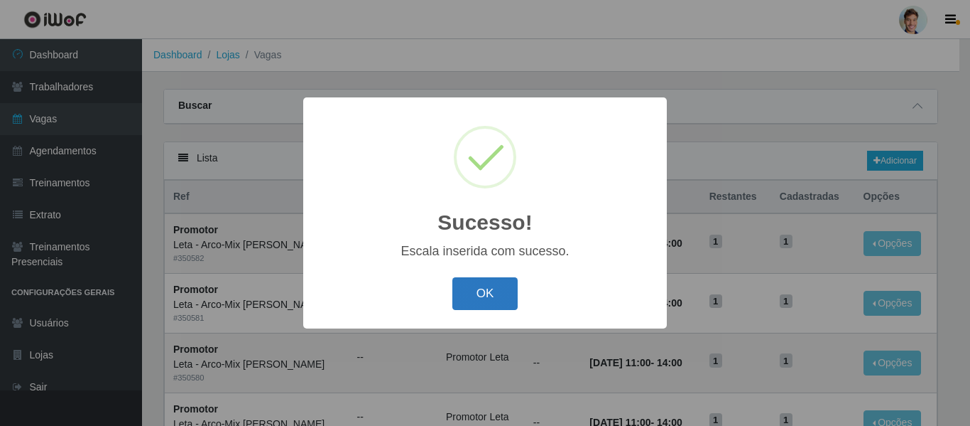
click at [505, 281] on button "OK" at bounding box center [485, 293] width 66 height 33
